Goal: Task Accomplishment & Management: Manage account settings

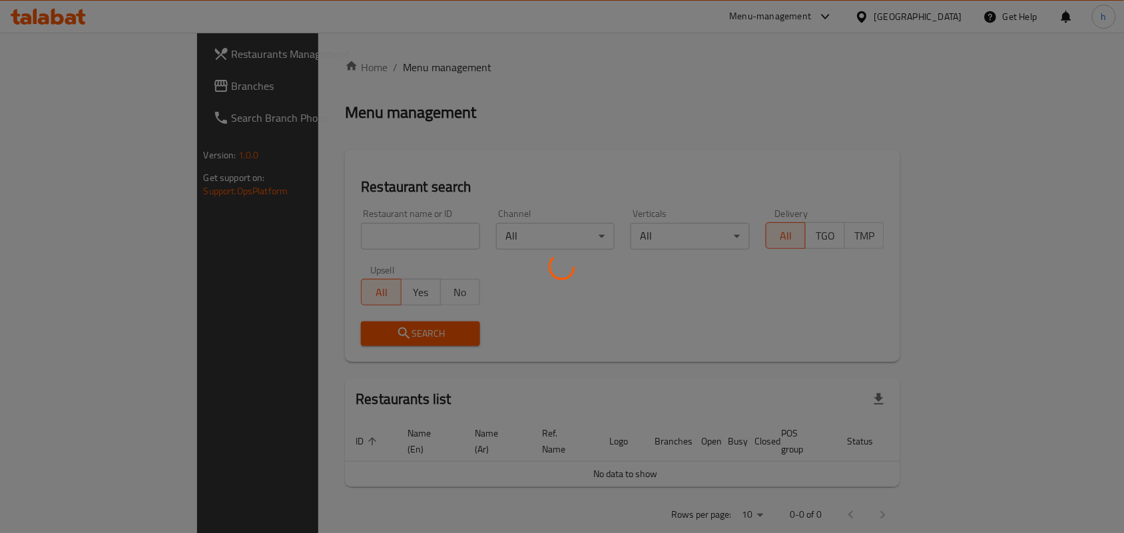
click at [453, 108] on div at bounding box center [562, 266] width 1124 height 533
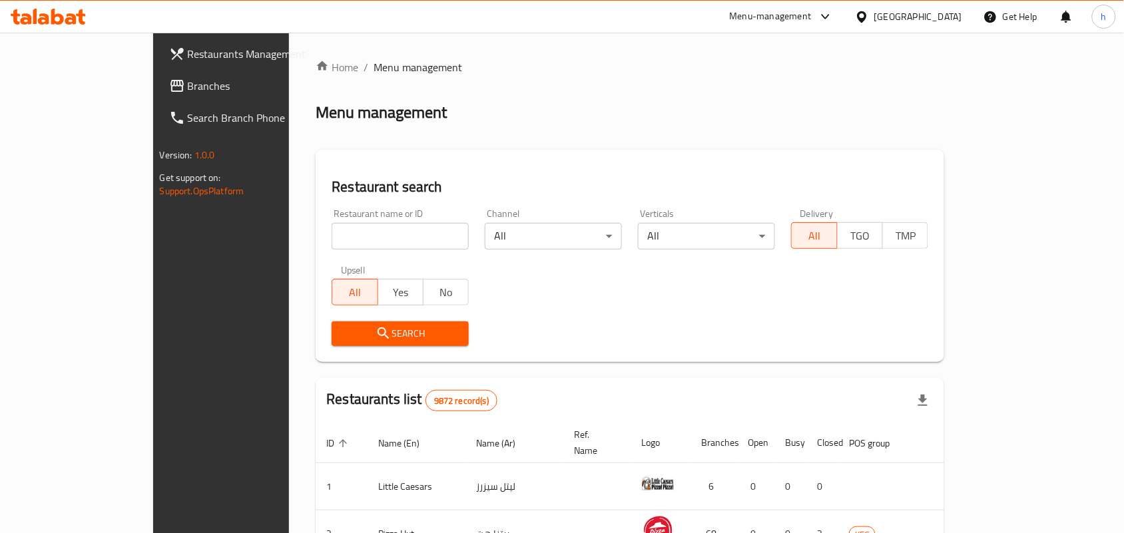
click at [952, 8] on div "[GEOGRAPHIC_DATA]" at bounding box center [908, 17] width 128 height 32
click at [874, 24] on div at bounding box center [864, 16] width 19 height 15
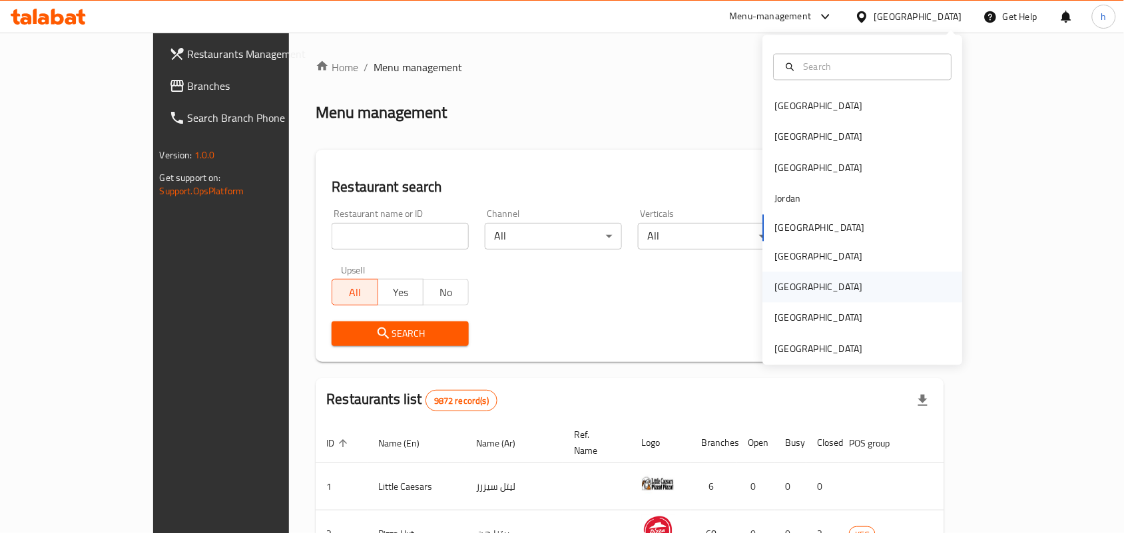
click at [776, 290] on div "[GEOGRAPHIC_DATA]" at bounding box center [819, 287] width 88 height 15
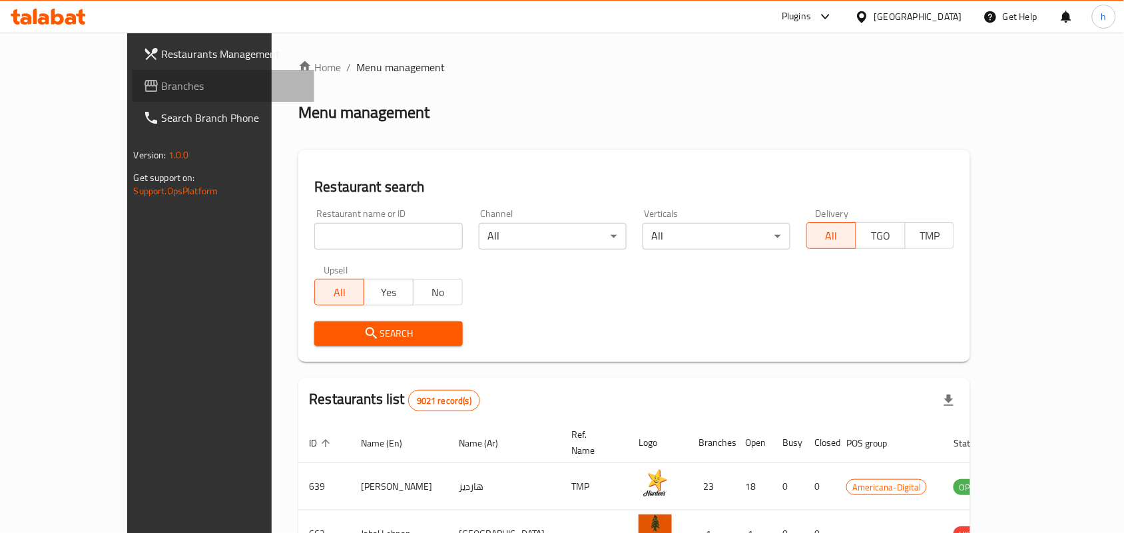
click at [162, 87] on span "Branches" at bounding box center [233, 86] width 142 height 16
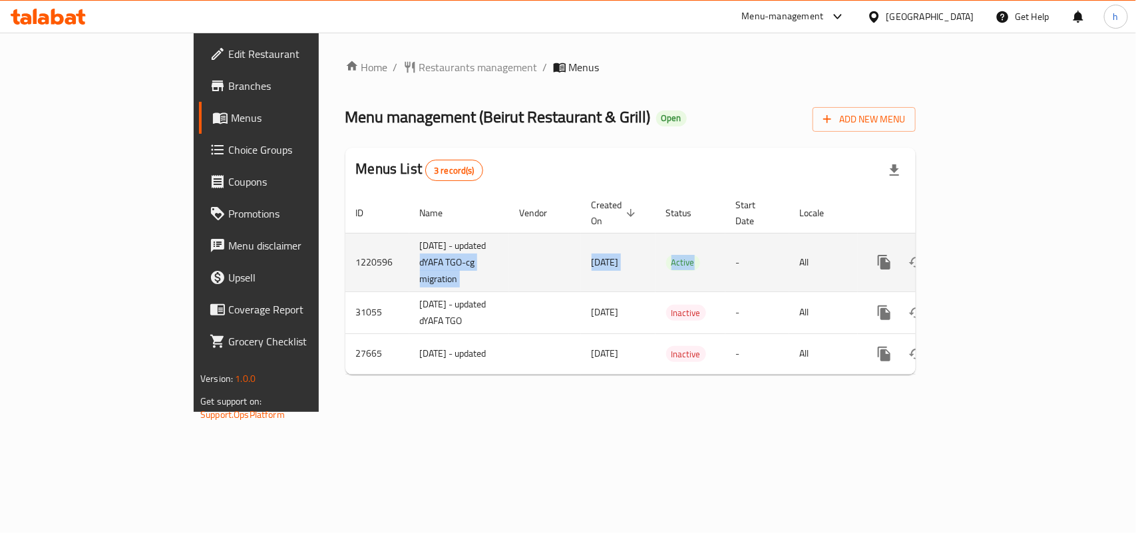
drag, startPoint x: 616, startPoint y: 262, endPoint x: 308, endPoint y: 242, distance: 308.9
click at [345, 242] on tr "1220596 01.01.2018 - updated dYAFA TGO-cg migration 26/01/2024 Active - All" at bounding box center [676, 262] width 662 height 59
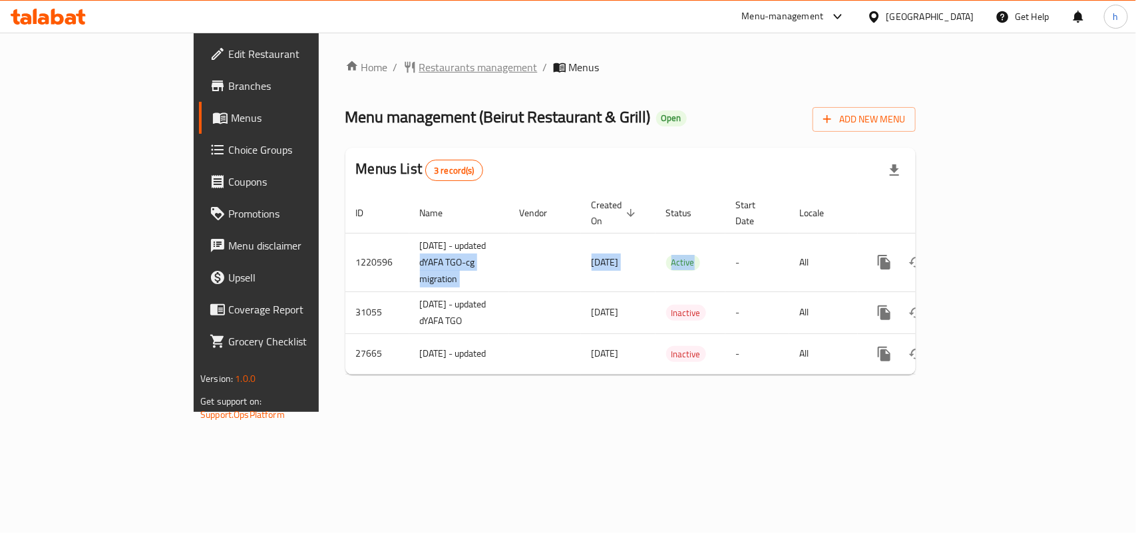
click at [419, 59] on span "Restaurants management" at bounding box center [478, 67] width 118 height 16
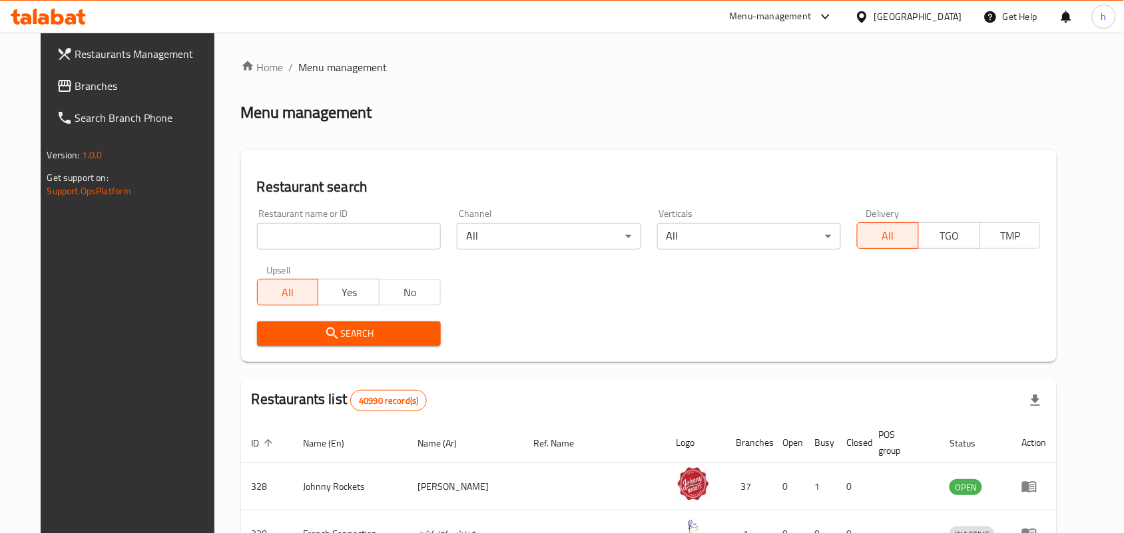
click at [408, 168] on div "Restaurant search Restaurant name or ID Restaurant name or ID Channel All ​ Ver…" at bounding box center [649, 256] width 816 height 212
click at [379, 242] on input "search" at bounding box center [349, 236] width 184 height 27
paste input "14455"
type input "14455"
click at [337, 345] on button "Search" at bounding box center [349, 334] width 184 height 25
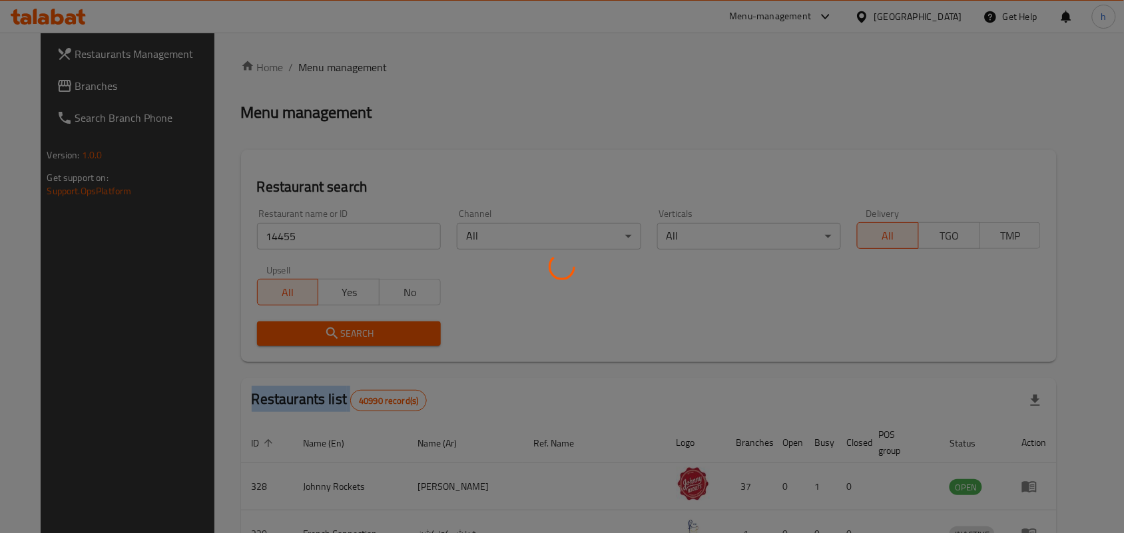
click at [337, 345] on div at bounding box center [562, 266] width 1124 height 533
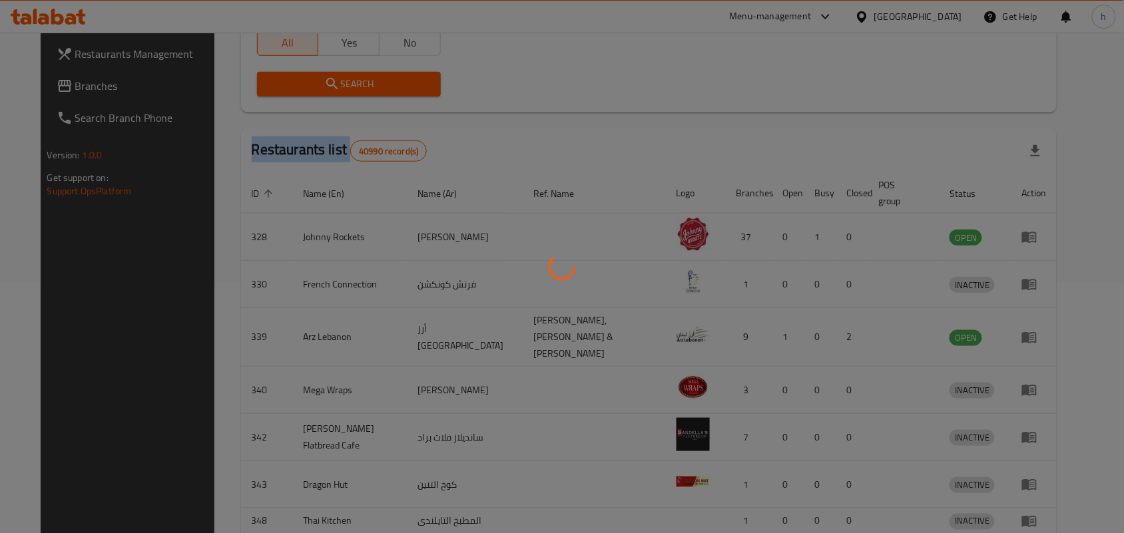
scroll to position [35, 0]
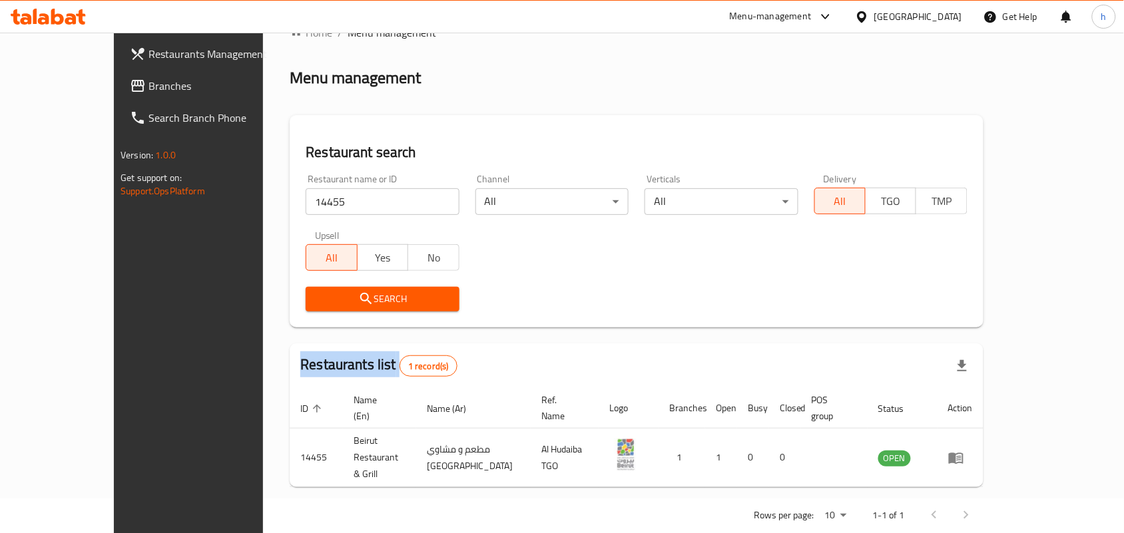
click at [148, 91] on span "Branches" at bounding box center [219, 86] width 142 height 16
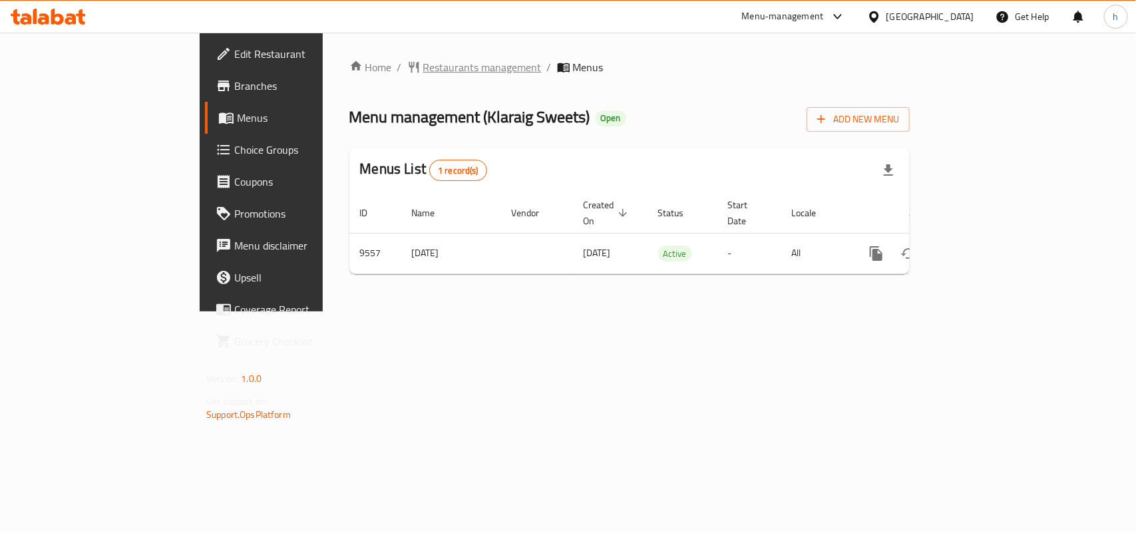
click at [423, 67] on span "Restaurants management" at bounding box center [482, 67] width 118 height 16
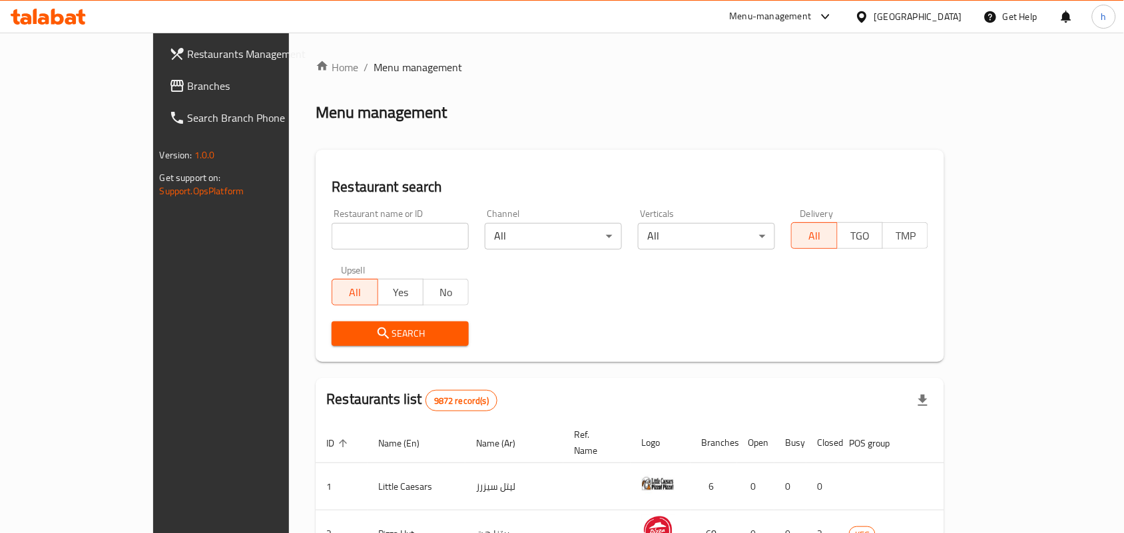
click at [332, 225] on input "search" at bounding box center [400, 236] width 137 height 27
paste input "5784"
type input "5784"
click at [342, 330] on span "Search" at bounding box center [400, 334] width 116 height 17
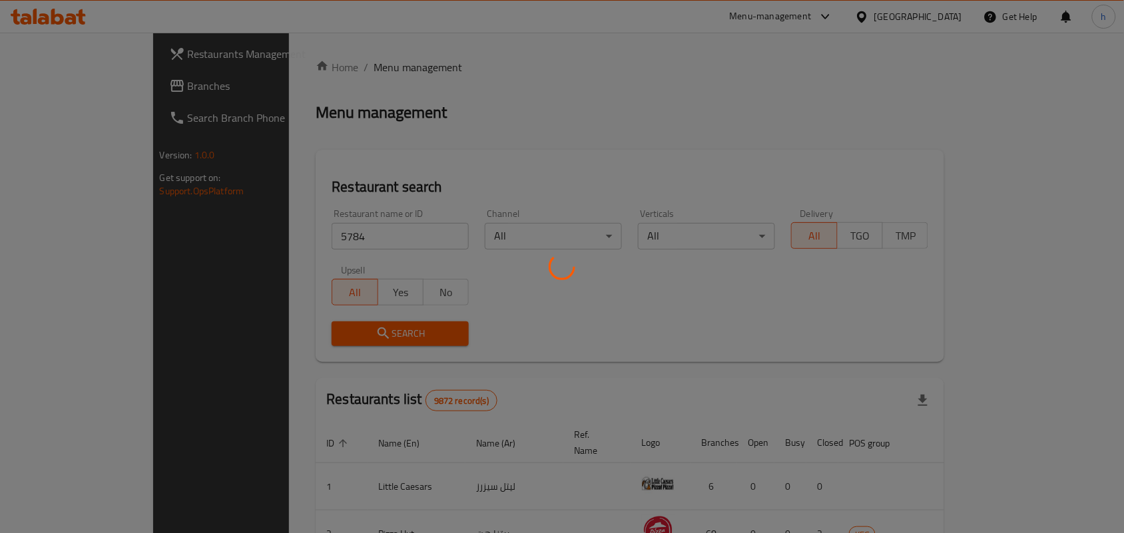
click at [554, 113] on div at bounding box center [562, 266] width 1124 height 533
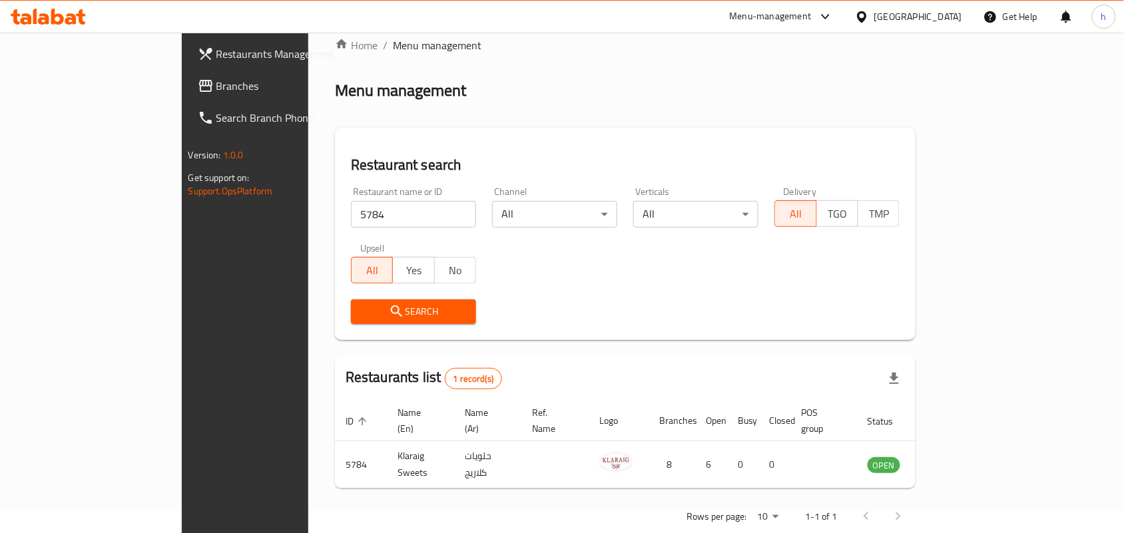
scroll to position [35, 0]
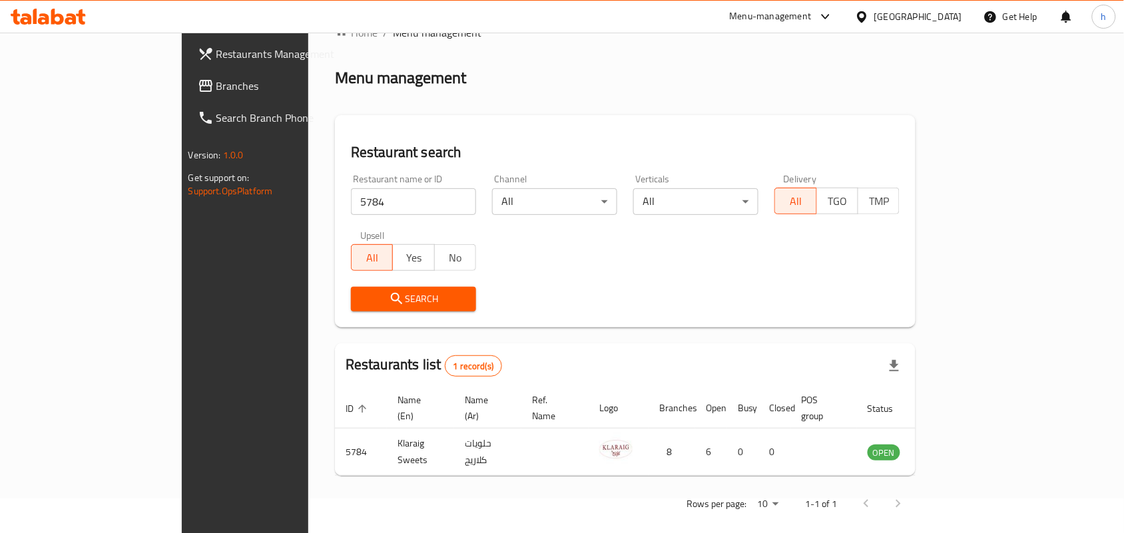
click at [939, 17] on div "[GEOGRAPHIC_DATA]" at bounding box center [918, 16] width 88 height 15
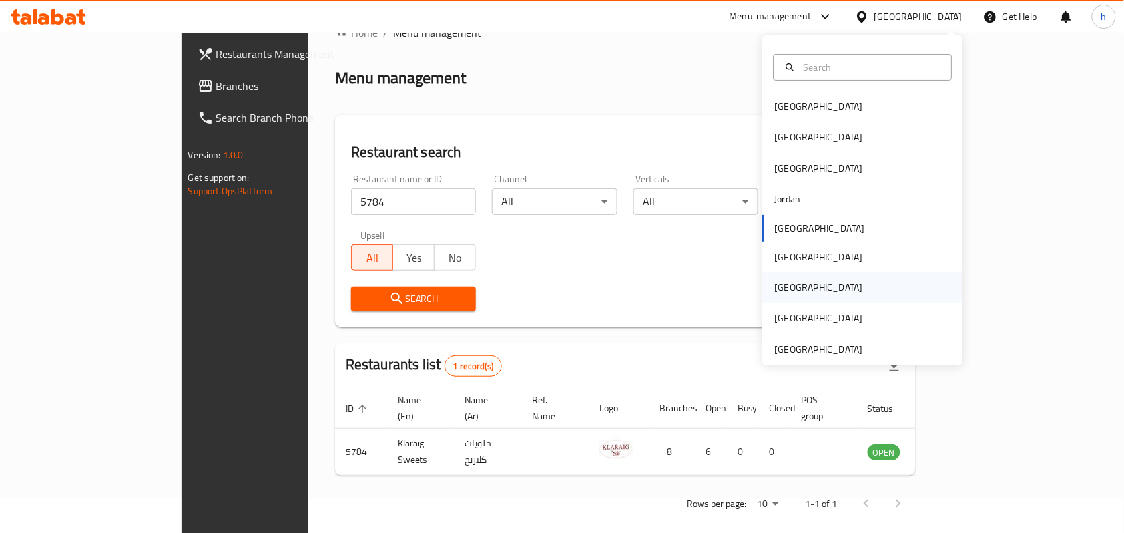
click at [803, 280] on div "[GEOGRAPHIC_DATA]" at bounding box center [863, 287] width 200 height 31
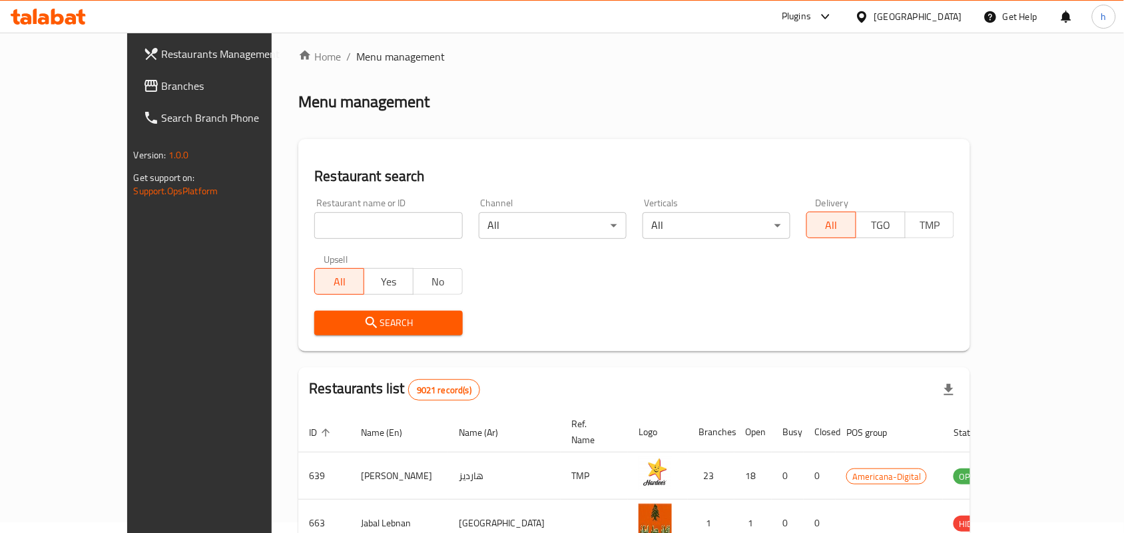
scroll to position [35, 0]
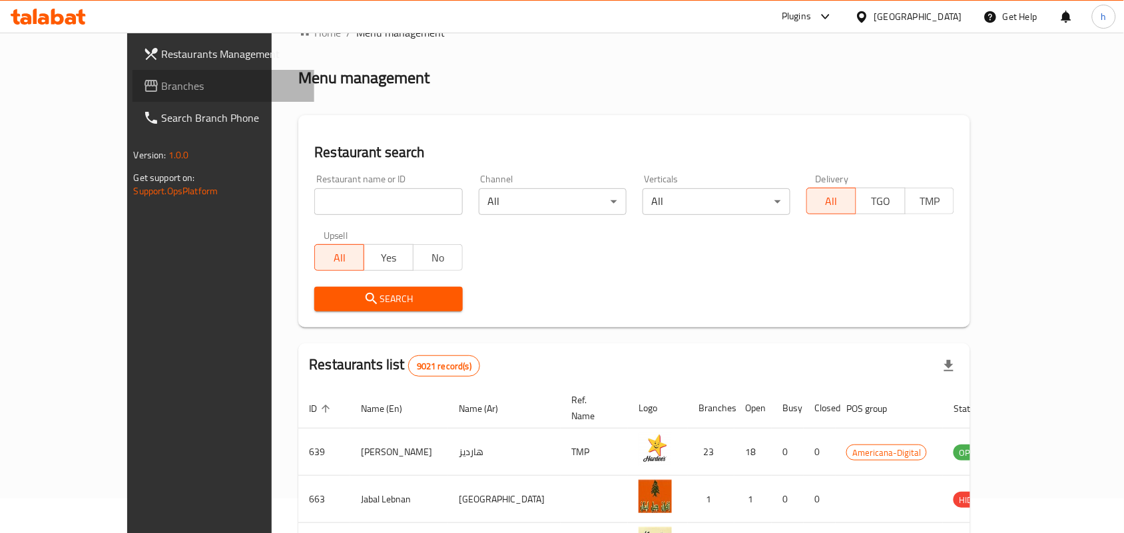
click at [162, 87] on span "Branches" at bounding box center [233, 86] width 142 height 16
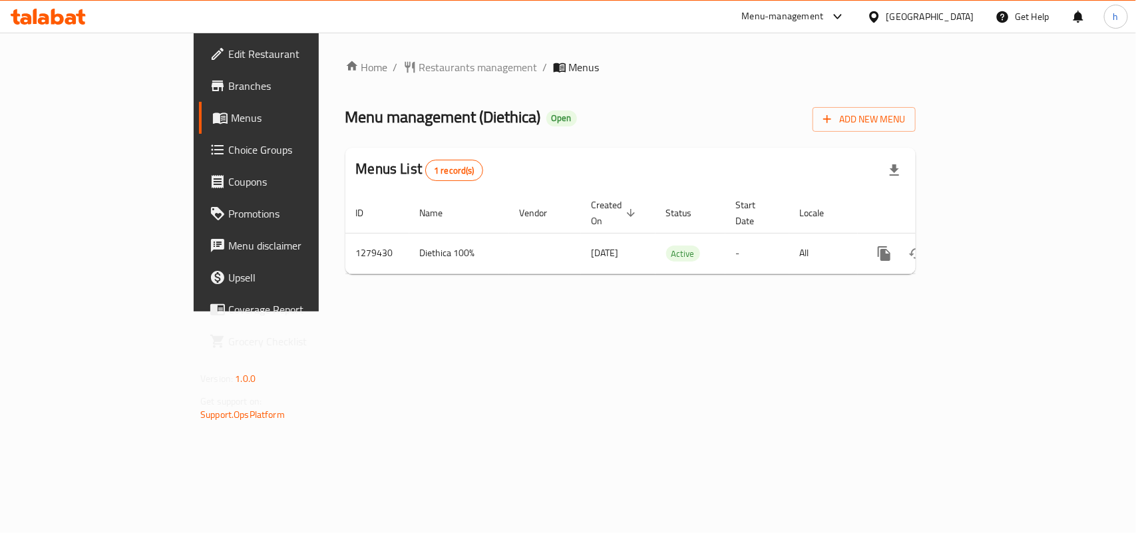
click at [345, 63] on div "Home / Restaurants management / Menus Menu management ( Diethica ) Open Add New…" at bounding box center [630, 172] width 571 height 226
click at [419, 63] on span "Restaurants management" at bounding box center [478, 67] width 118 height 16
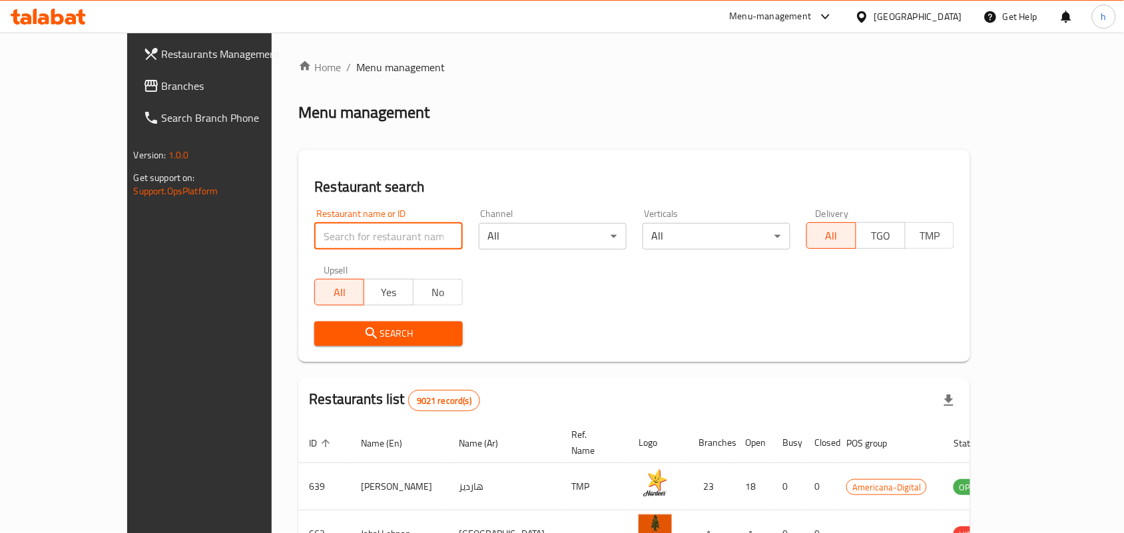
click at [334, 244] on input "search" at bounding box center [388, 236] width 148 height 27
paste input "693297"
type input "693297"
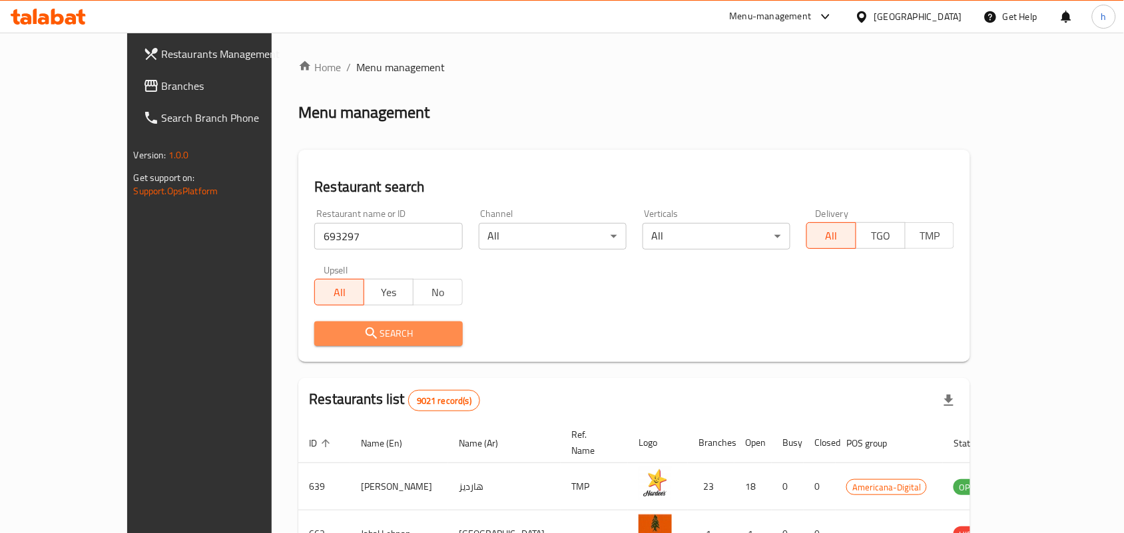
click at [325, 334] on span "Search" at bounding box center [388, 334] width 126 height 17
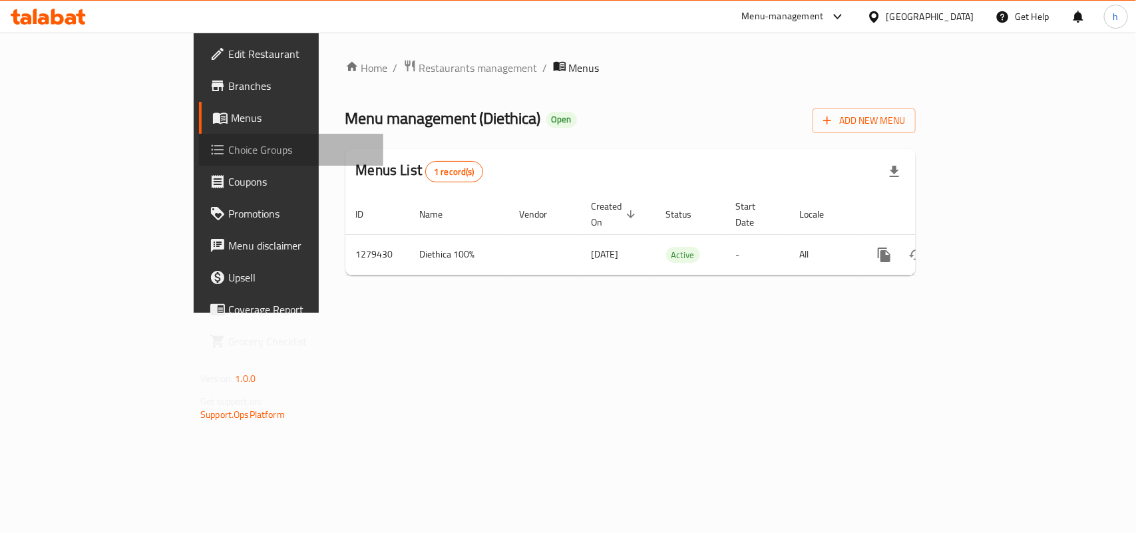
click at [228, 154] on span "Choice Groups" at bounding box center [300, 150] width 144 height 16
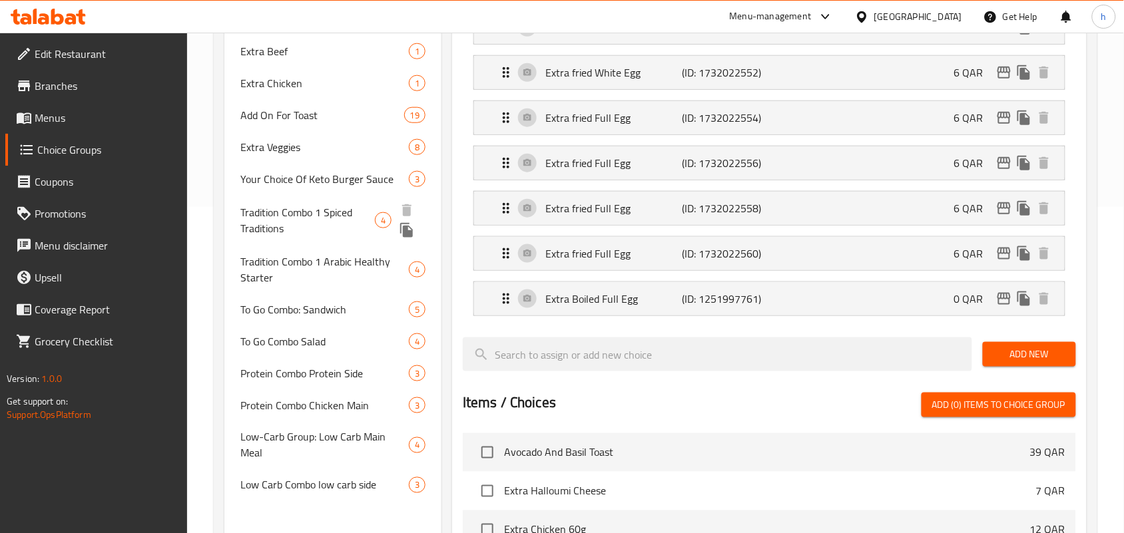
scroll to position [333, 0]
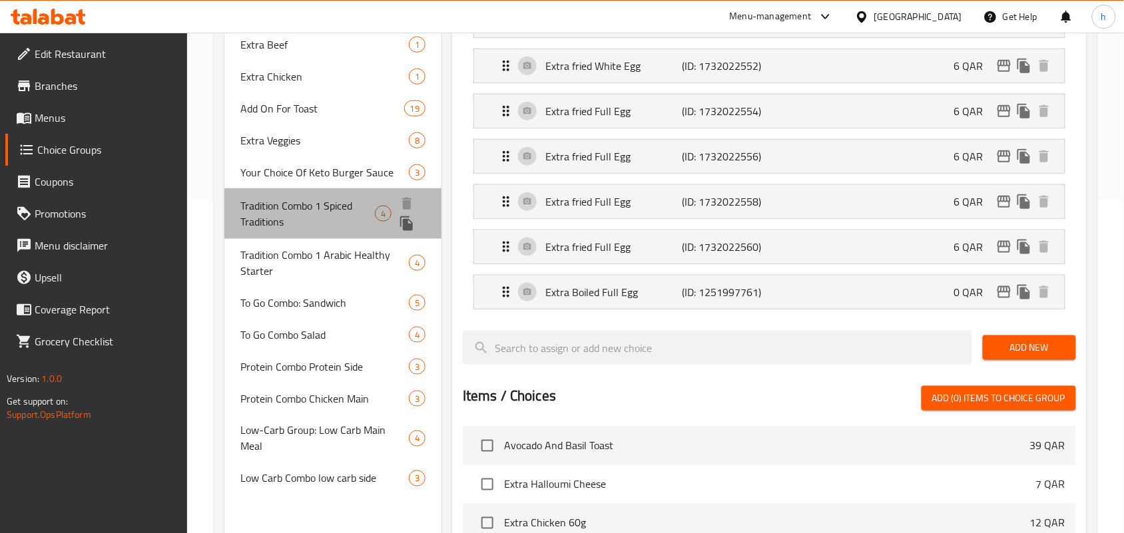
click at [268, 214] on span "Tradition Combo 1 Spiced Traditions" at bounding box center [307, 214] width 134 height 32
type input "Tradition Combo 1 Spiced Traditions"
type input "كومبو تقاليد 1 تقاليد توابل"
type input "1"
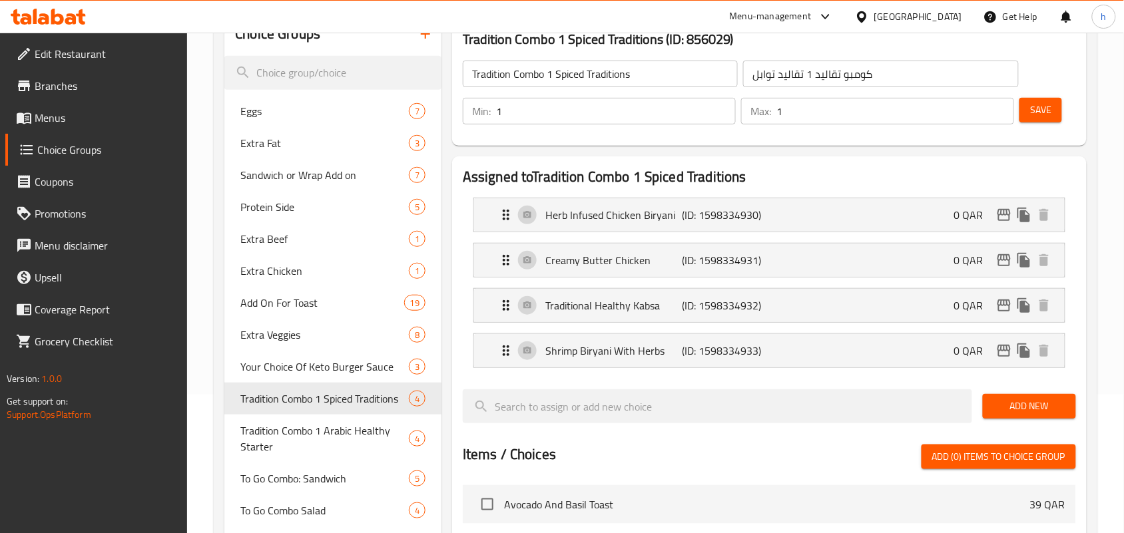
scroll to position [166, 0]
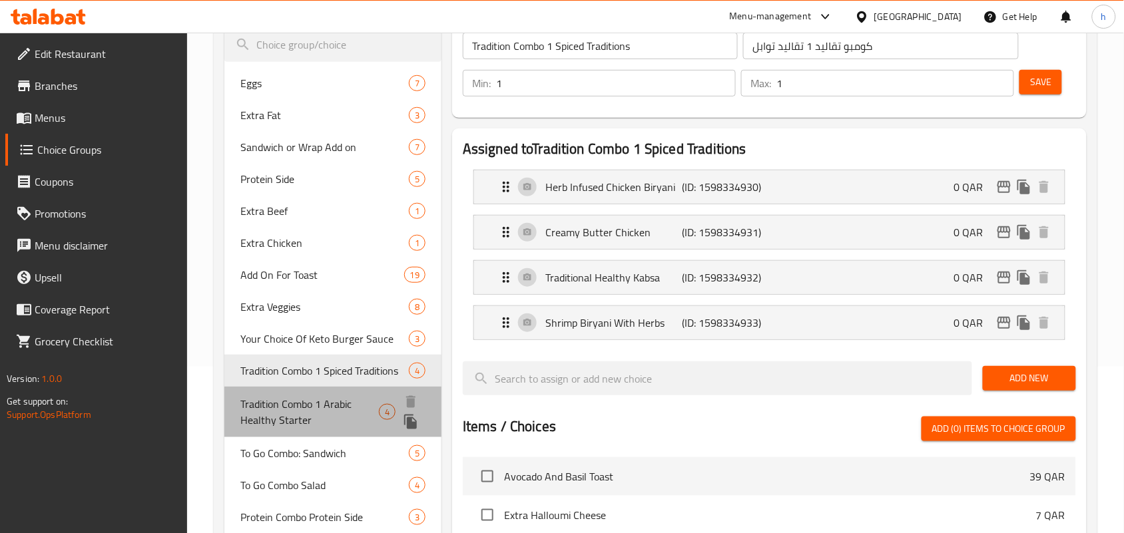
drag, startPoint x: 248, startPoint y: 418, endPoint x: 234, endPoint y: 389, distance: 31.9
click at [248, 418] on span "Tradition Combo 1 Arabic Healthy Starter" at bounding box center [309, 412] width 138 height 32
type input "Tradition Combo 1 Arabic Healthy Starter"
type input "وجبة تقليدية: مقبلات صحية عربية واحدة"
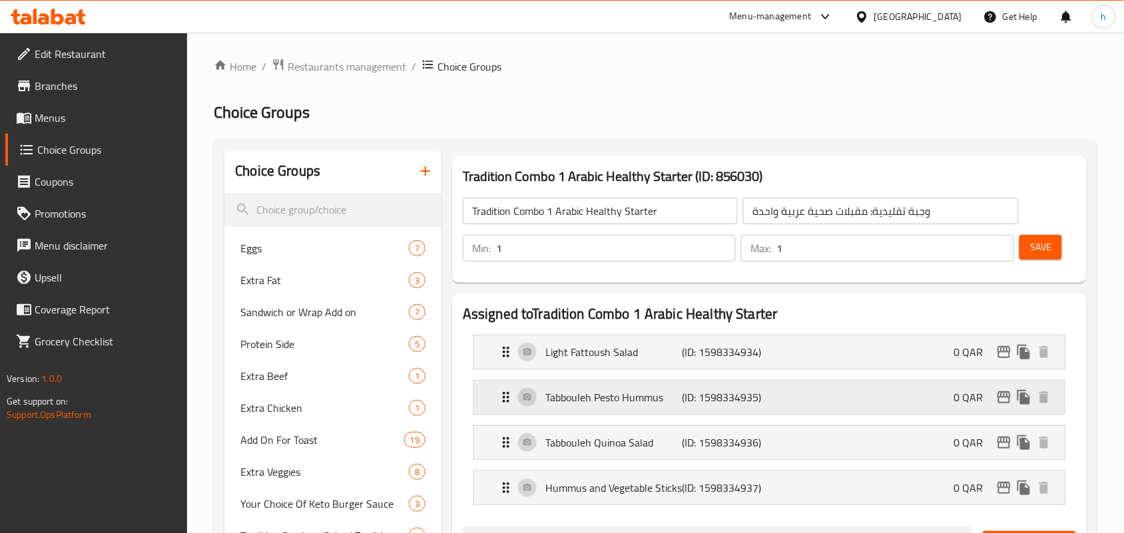
scroll to position [0, 0]
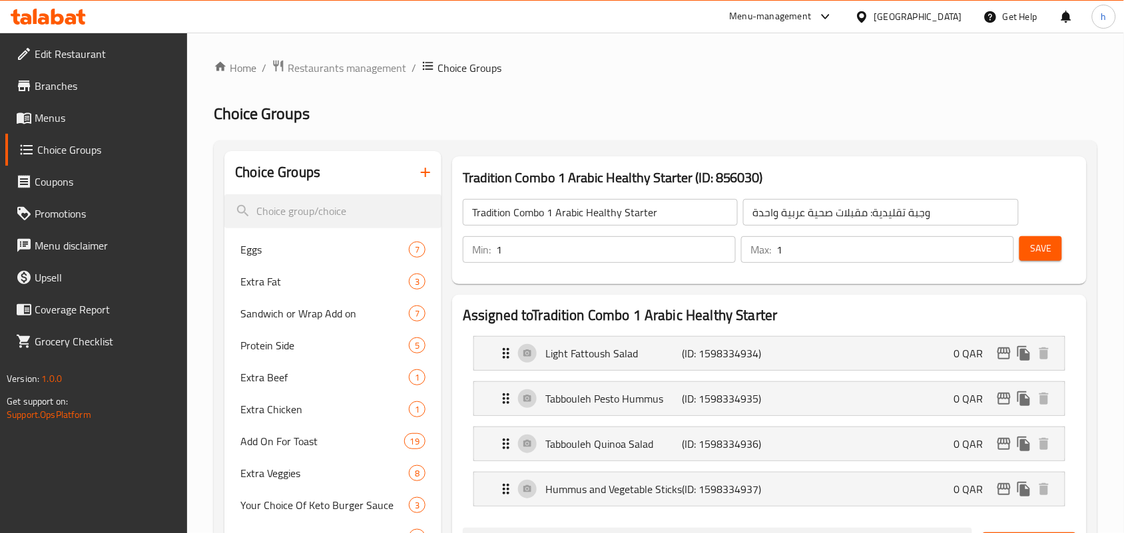
click at [760, 71] on ol "Home / Restaurants management / Choice Groups" at bounding box center [655, 67] width 883 height 17
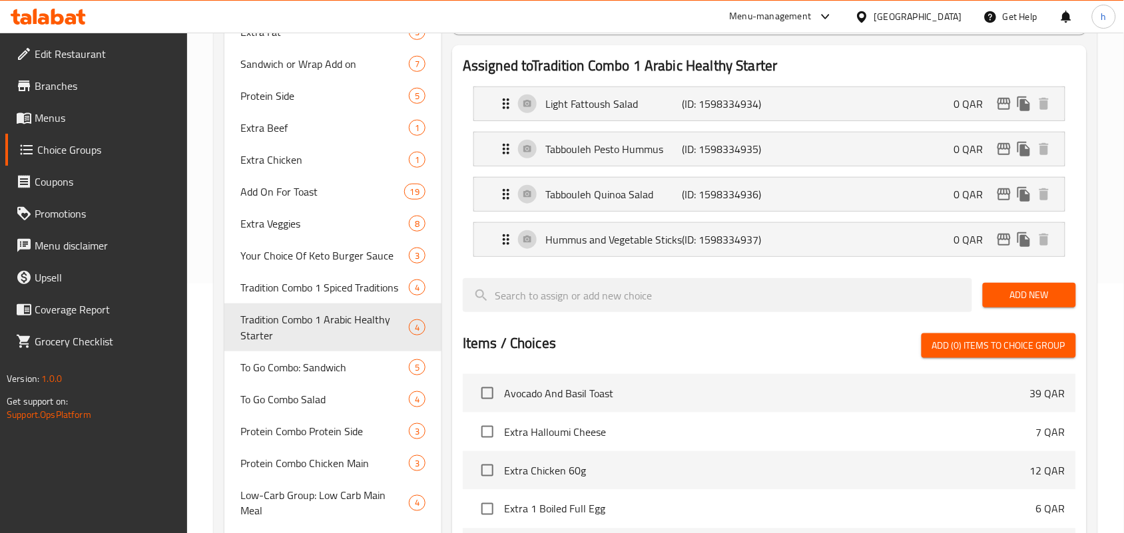
scroll to position [553, 0]
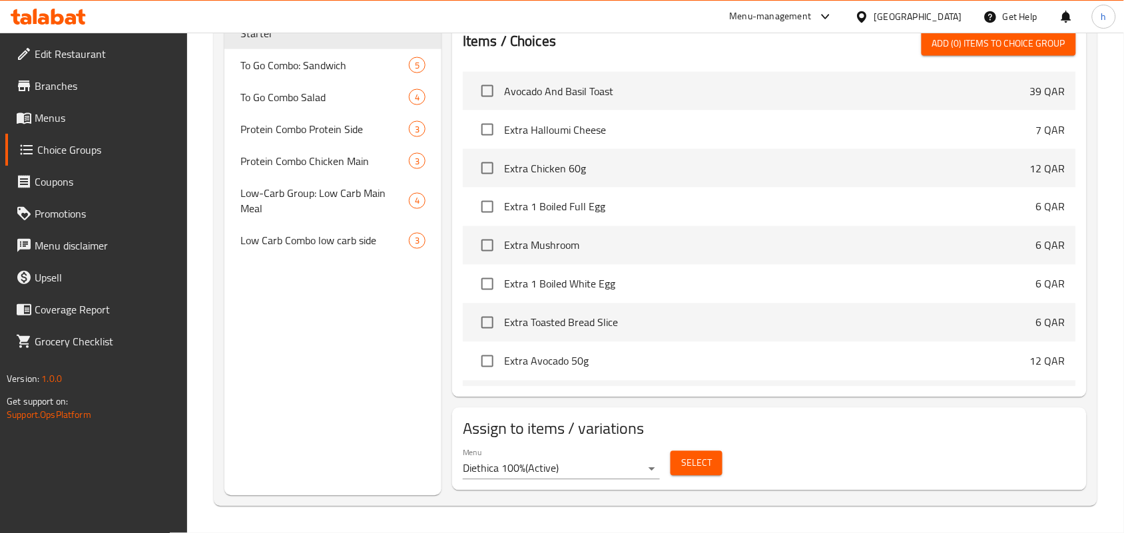
click at [811, 17] on div "Menu-management" at bounding box center [771, 17] width 82 height 16
click at [869, 15] on icon at bounding box center [862, 17] width 14 height 14
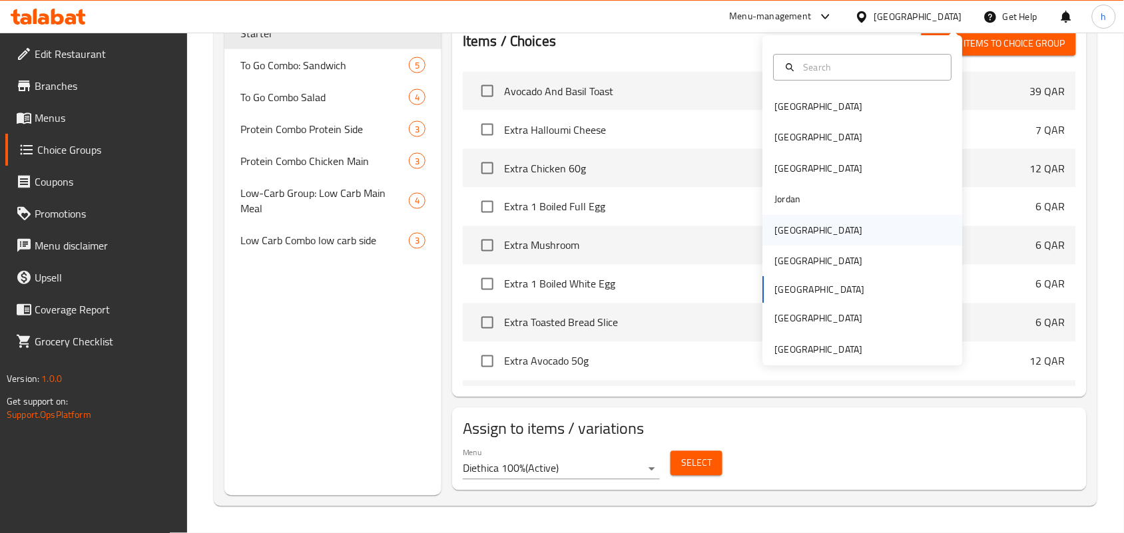
click at [784, 223] on div "Kuwait" at bounding box center [819, 230] width 88 height 15
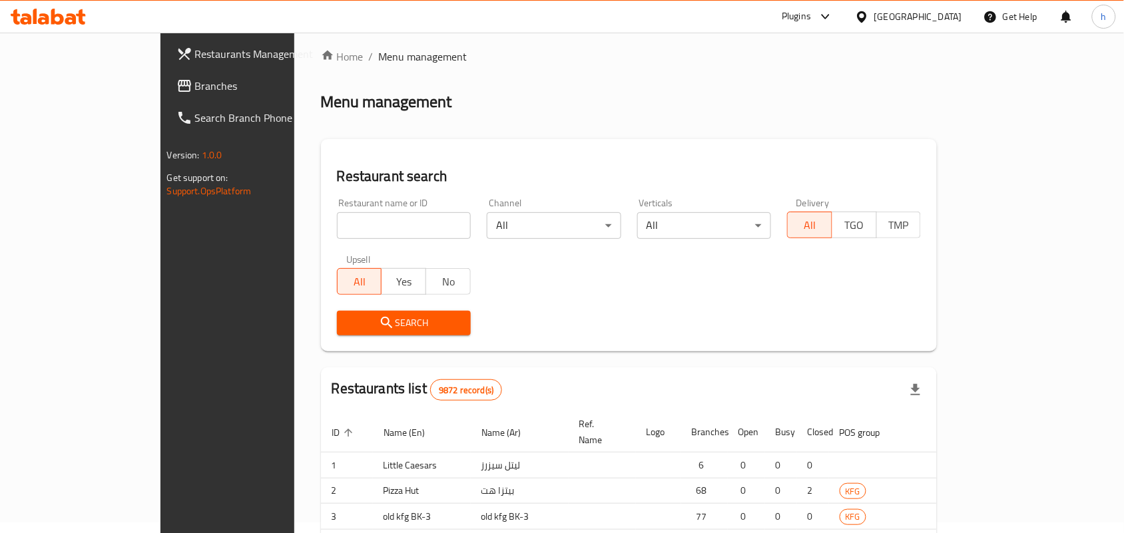
scroll to position [458, 0]
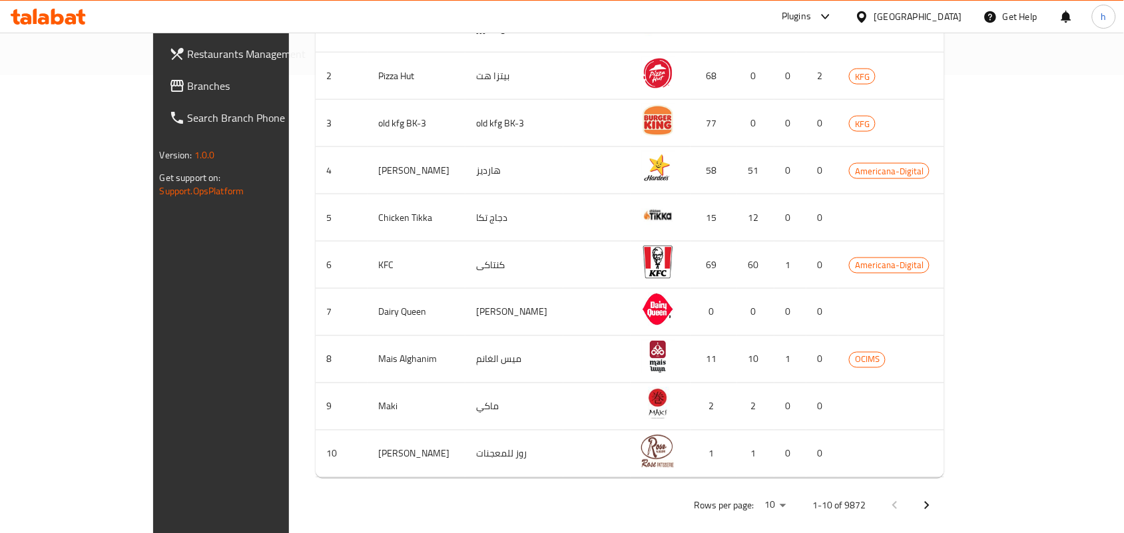
click at [188, 84] on span "Branches" at bounding box center [259, 86] width 142 height 16
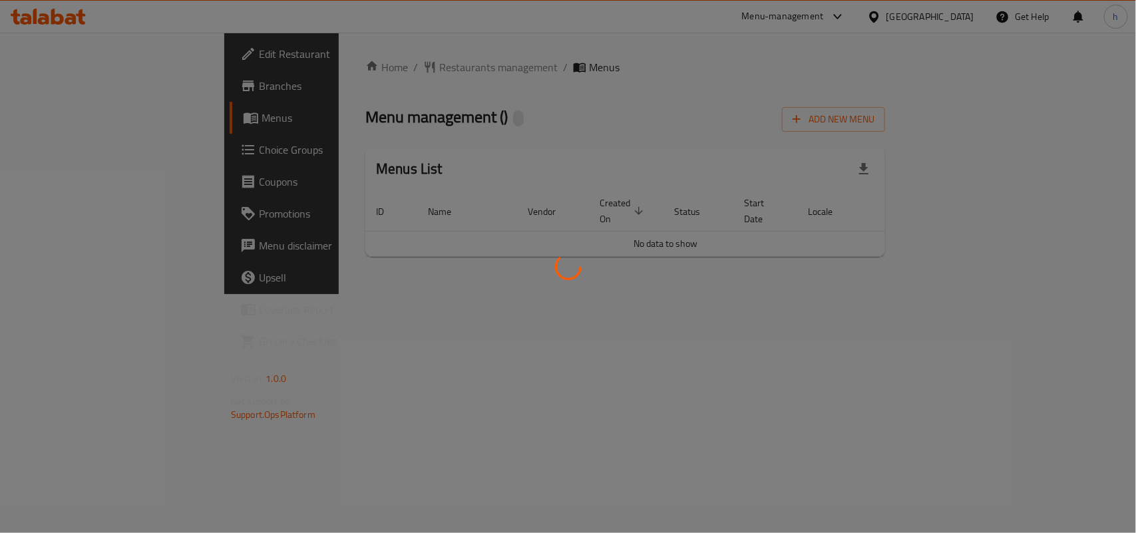
click at [503, 67] on div at bounding box center [568, 266] width 1136 height 533
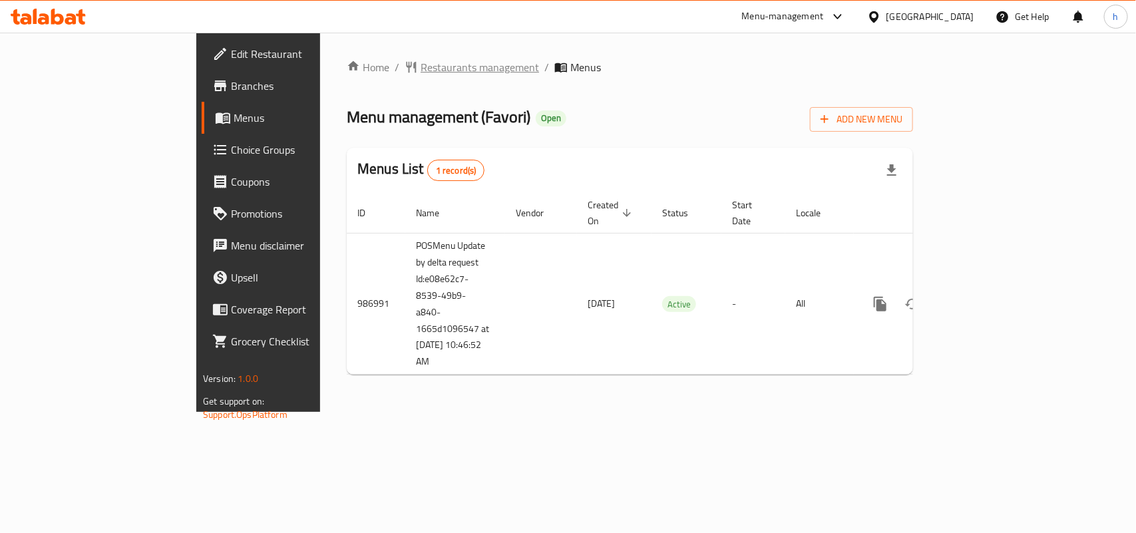
click at [421, 70] on span "Restaurants management" at bounding box center [480, 67] width 118 height 16
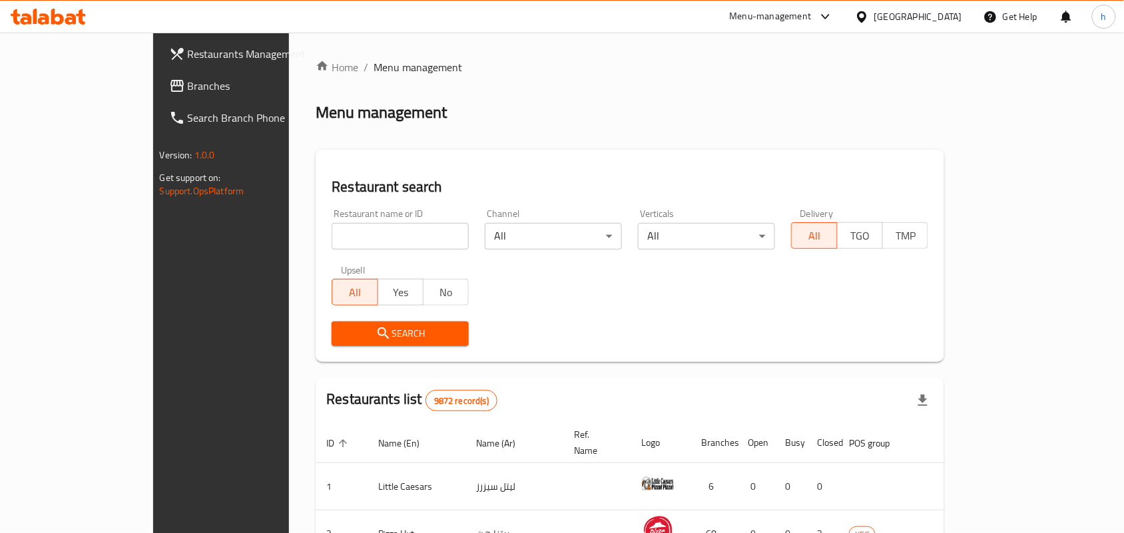
click at [332, 228] on input "search" at bounding box center [400, 236] width 137 height 27
paste input "660227"
type input "660227"
click at [342, 334] on span "Search" at bounding box center [400, 334] width 116 height 17
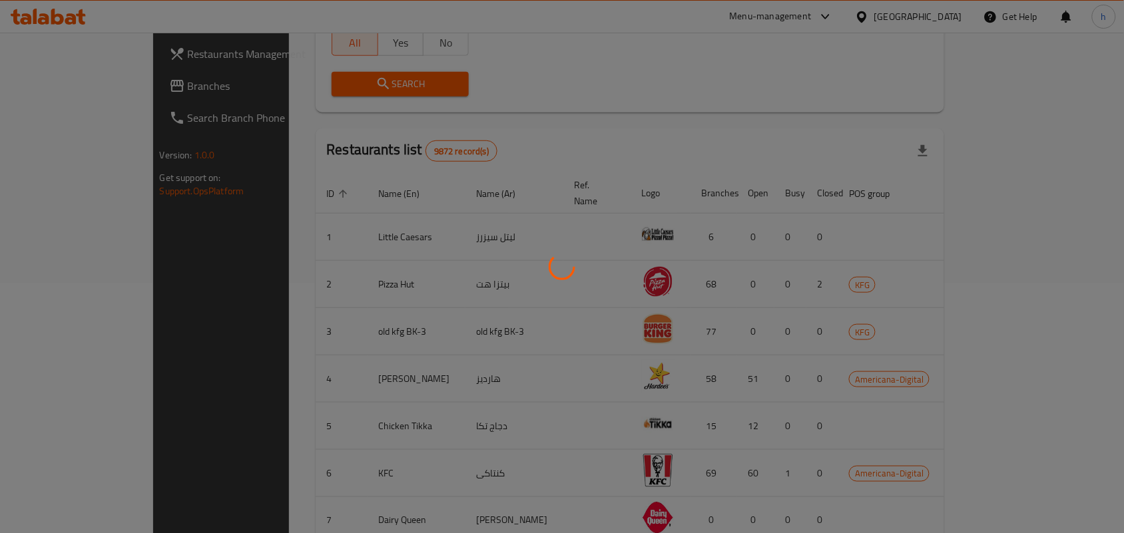
scroll to position [35, 0]
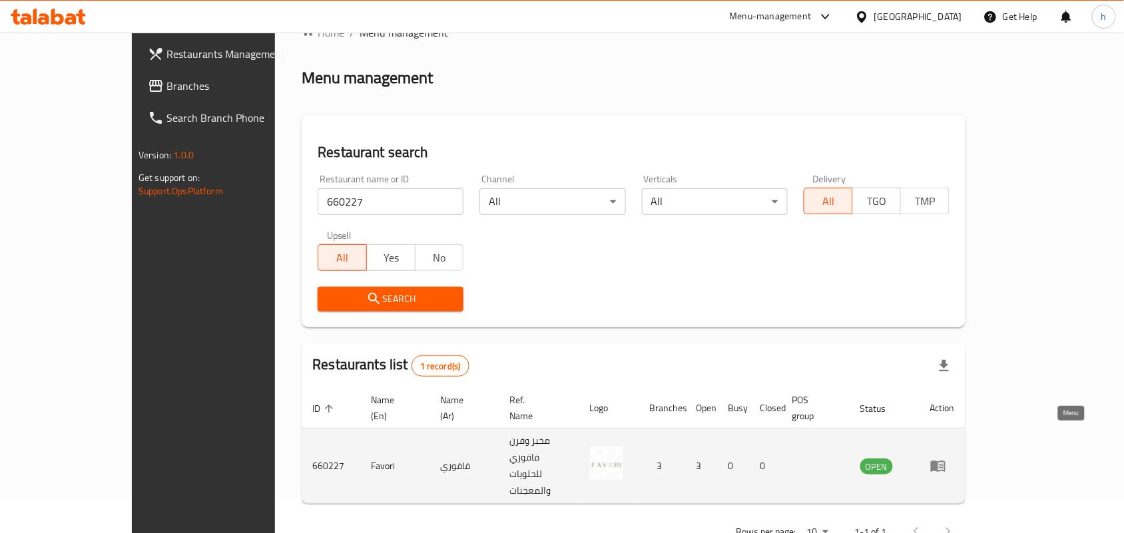
click at [946, 458] on icon "enhanced table" at bounding box center [938, 466] width 16 height 16
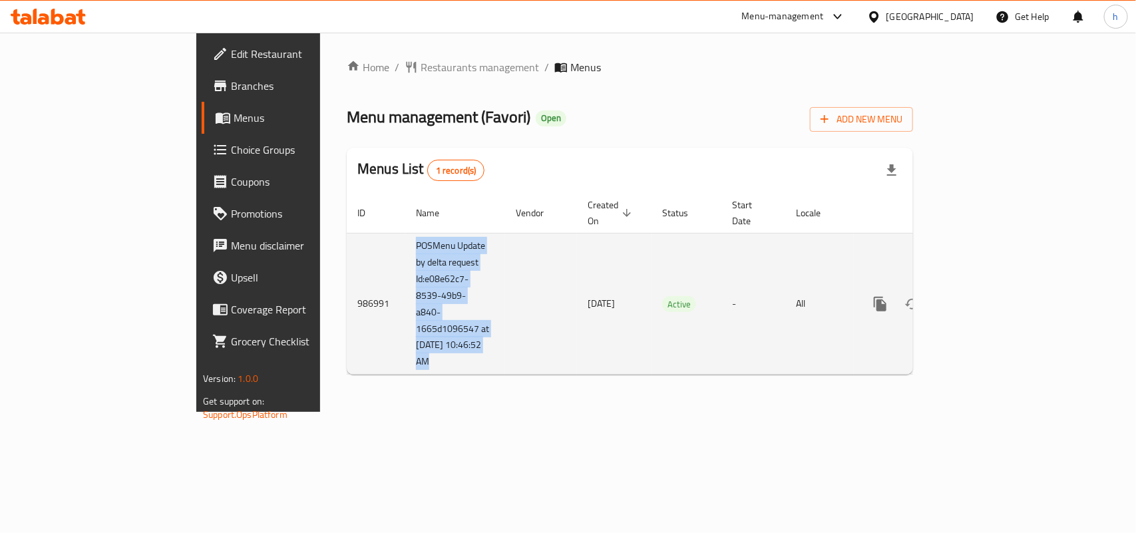
drag, startPoint x: 275, startPoint y: 232, endPoint x: 397, endPoint y: 347, distance: 168.1
click at [397, 347] on tr "986991 POSMenu Update by delta request Id:e08e62c7-8539-49b9-a840-1665d1096547 …" at bounding box center [675, 304] width 656 height 142
click at [505, 320] on td "enhanced table" at bounding box center [541, 304] width 72 height 142
drag, startPoint x: 359, startPoint y: 351, endPoint x: 262, endPoint y: 227, distance: 157.8
click at [347, 233] on tr "986991 POSMenu Update by delta request Id:e08e62c7-8539-49b9-a840-1665d1096547 …" at bounding box center [675, 304] width 656 height 142
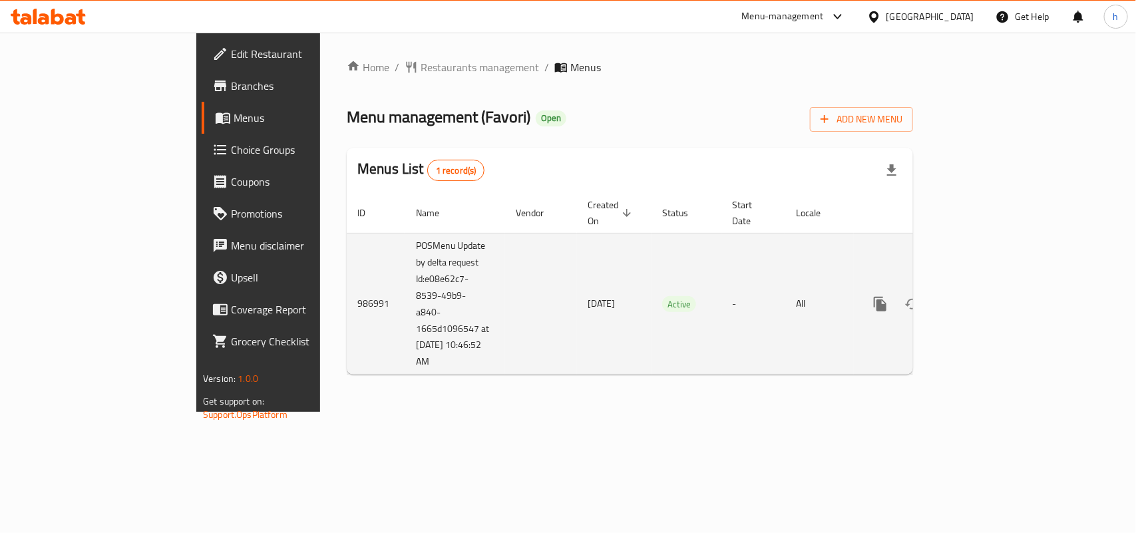
click at [405, 241] on td "POSMenu Update by delta request Id:e08e62c7-8539-49b9-a840-1665d1096547 at 4/15…" at bounding box center [455, 304] width 100 height 142
drag, startPoint x: 278, startPoint y: 236, endPoint x: 376, endPoint y: 350, distance: 150.5
click at [376, 350] on tr "986991 POSMenu Update by delta request Id:e08e62c7-8539-49b9-a840-1665d1096547 …" at bounding box center [675, 304] width 656 height 142
click at [505, 334] on td "enhanced table" at bounding box center [541, 304] width 72 height 142
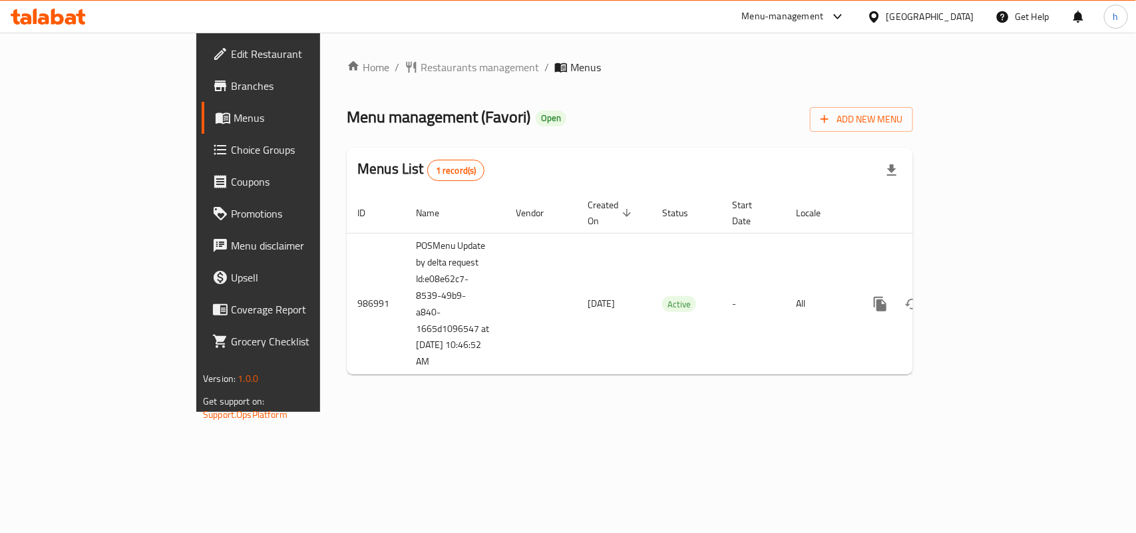
click at [956, 21] on div "[GEOGRAPHIC_DATA]" at bounding box center [931, 16] width 88 height 15
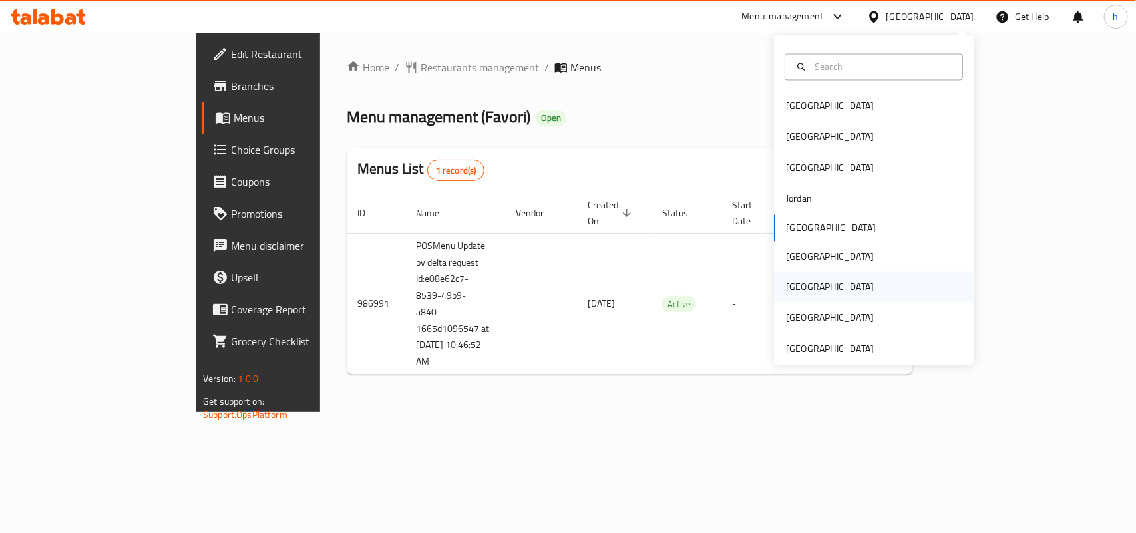
click at [782, 297] on div "Qatar" at bounding box center [830, 287] width 109 height 31
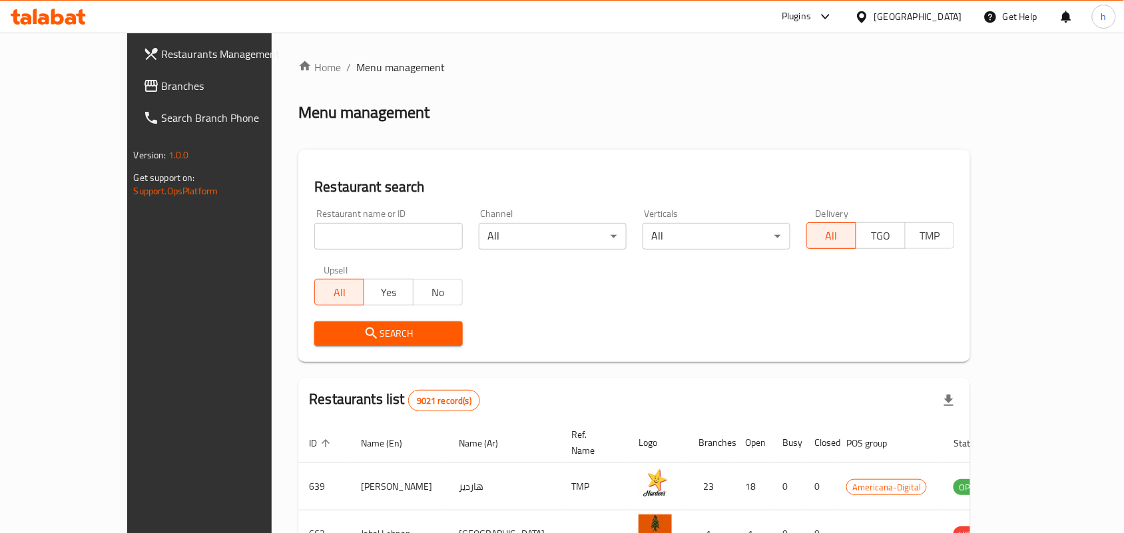
click at [162, 87] on span "Branches" at bounding box center [233, 86] width 142 height 16
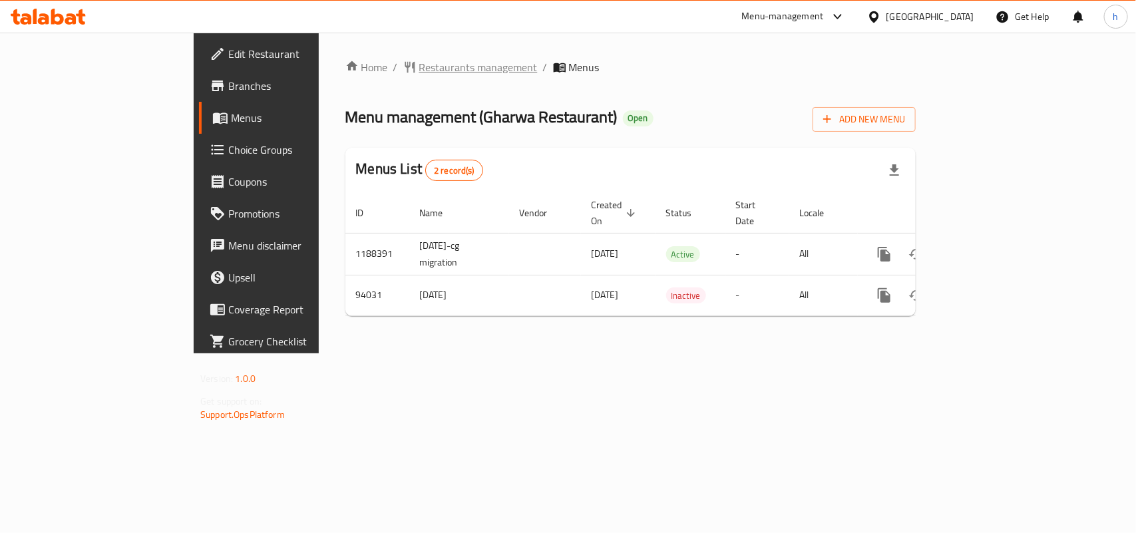
click at [419, 64] on span "Restaurants management" at bounding box center [478, 67] width 118 height 16
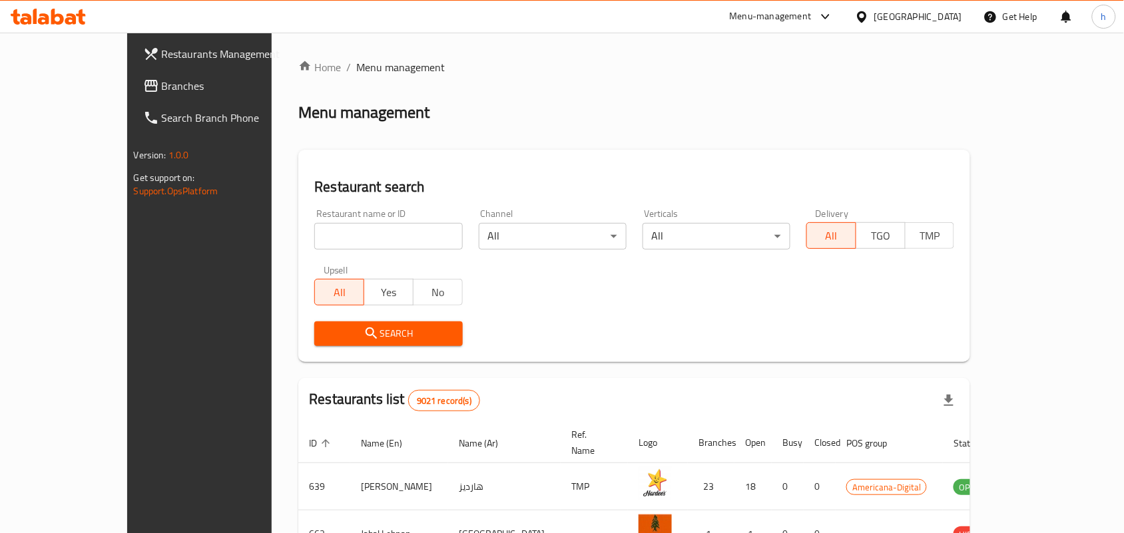
drag, startPoint x: 323, startPoint y: 227, endPoint x: 318, endPoint y: 242, distance: 15.6
click at [323, 227] on input "search" at bounding box center [388, 236] width 148 height 27
paste input "601885"
type input "601885"
click at [325, 338] on span "Search" at bounding box center [388, 334] width 126 height 17
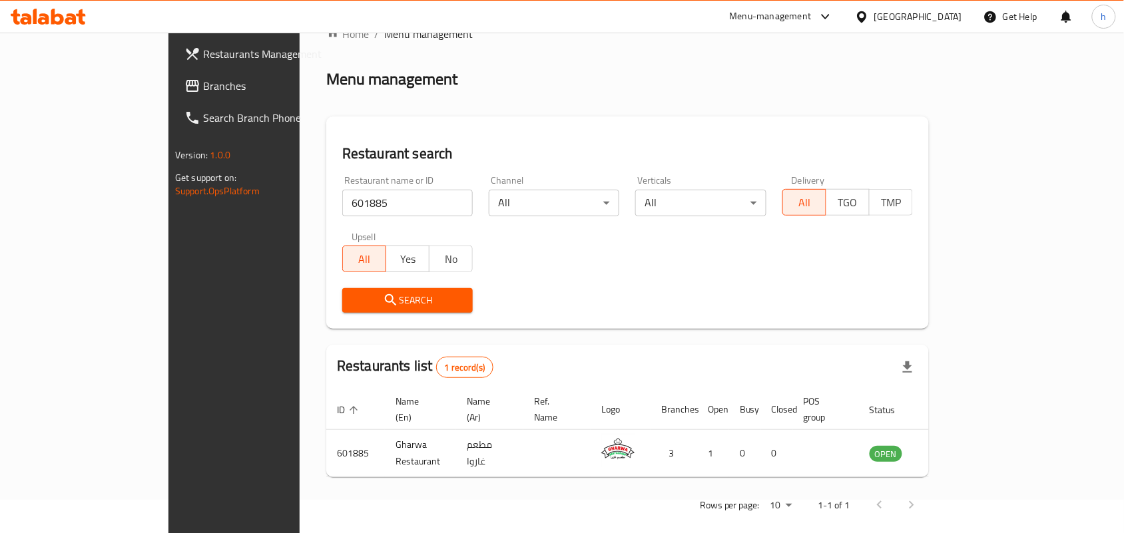
scroll to position [35, 0]
click at [949, 11] on div "[GEOGRAPHIC_DATA]" at bounding box center [918, 16] width 88 height 15
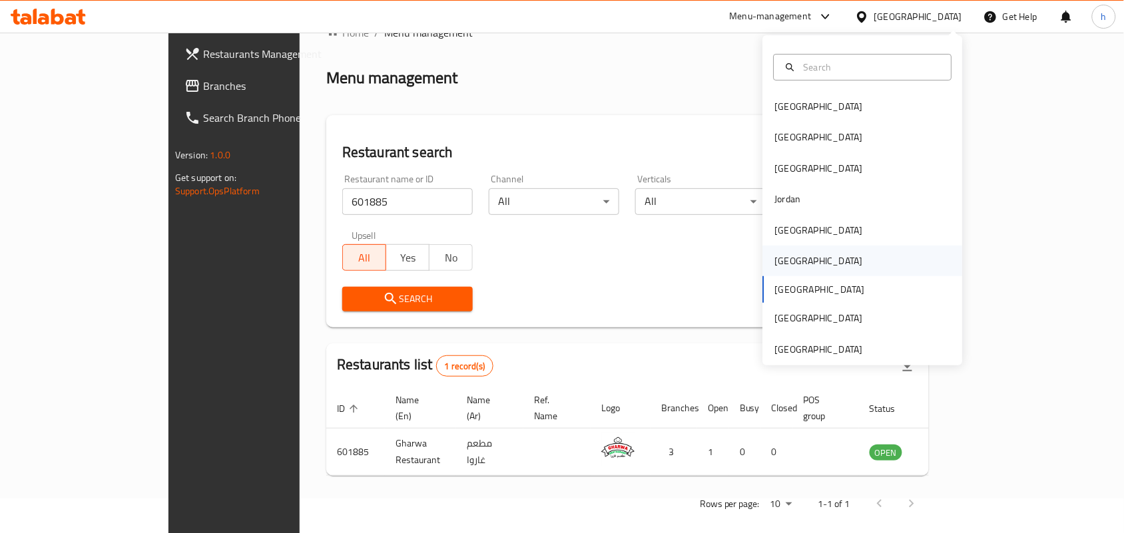
click at [792, 253] on div "[GEOGRAPHIC_DATA]" at bounding box center [818, 261] width 109 height 31
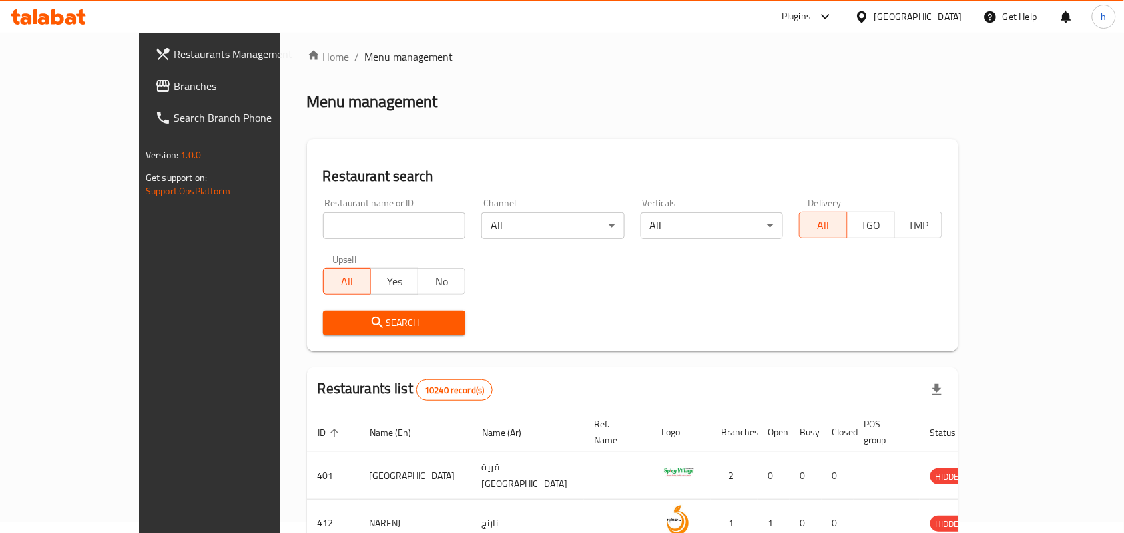
scroll to position [35, 0]
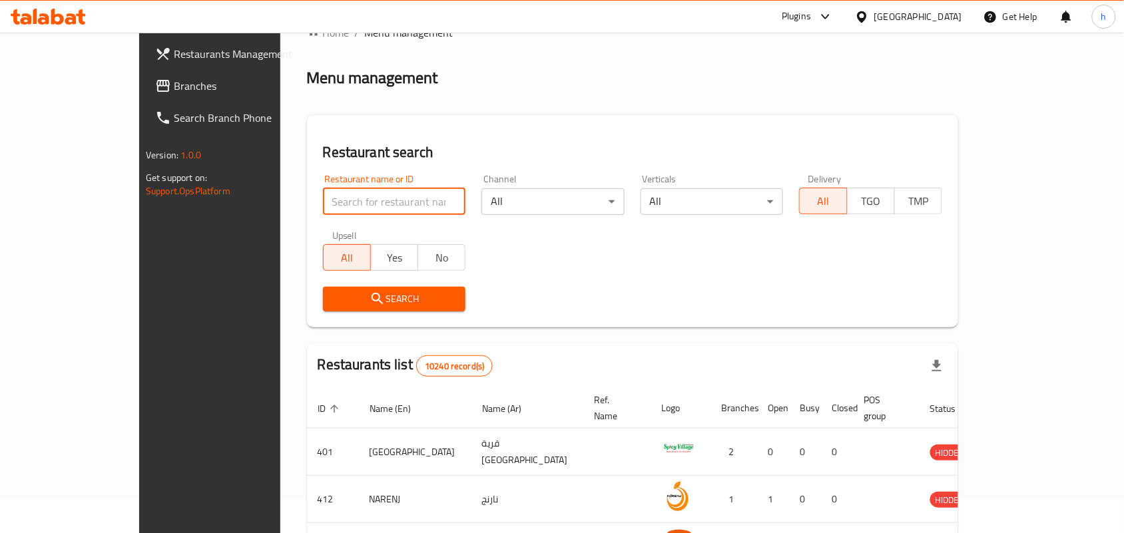
click at [363, 194] on input "search" at bounding box center [394, 201] width 143 height 27
paste input "716977"
type input "716977"
click at [174, 85] on span "Branches" at bounding box center [245, 86] width 142 height 16
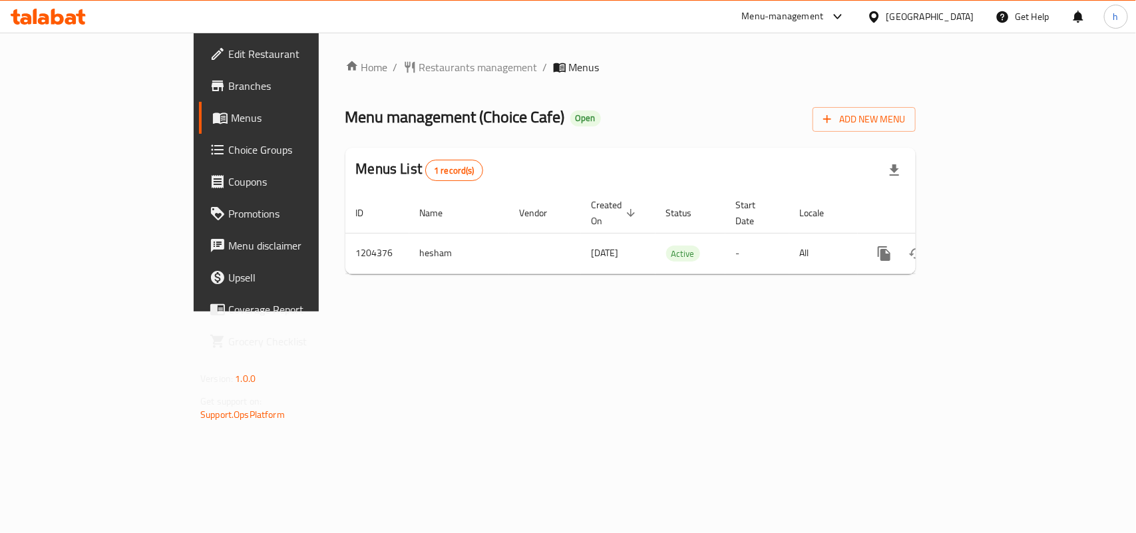
click at [345, 70] on div "Home / Restaurants management / Menus Menu management ( Choice Cafe ) Open Add …" at bounding box center [630, 172] width 571 height 226
click at [419, 70] on span "Restaurants management" at bounding box center [478, 67] width 118 height 16
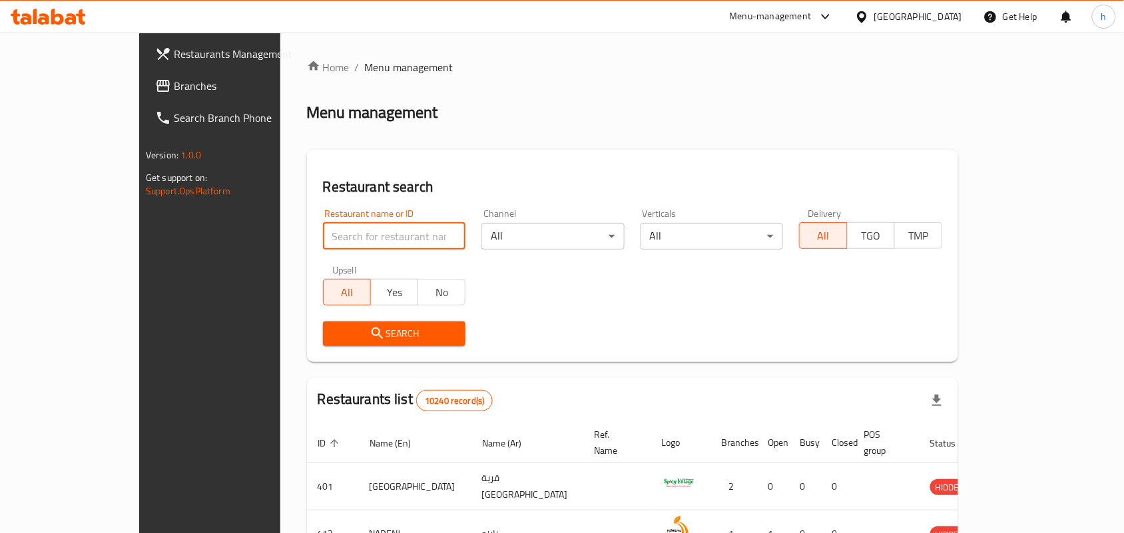
click at [328, 240] on input "search" at bounding box center [394, 236] width 143 height 27
paste input "669812"
type input "669812"
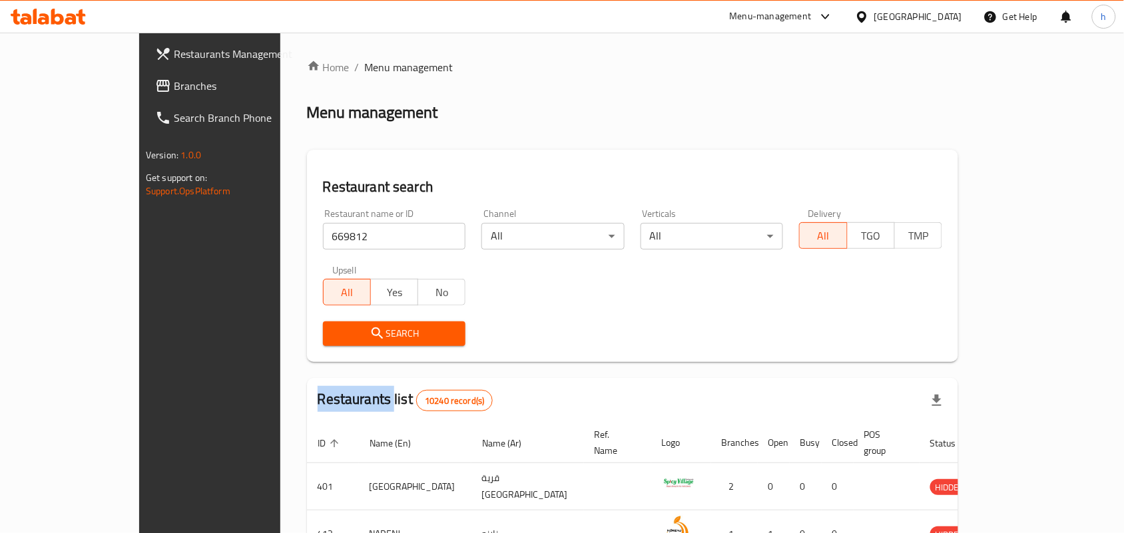
click at [315, 320] on div "Search" at bounding box center [394, 334] width 159 height 41
click at [334, 327] on span "Search" at bounding box center [395, 334] width 122 height 17
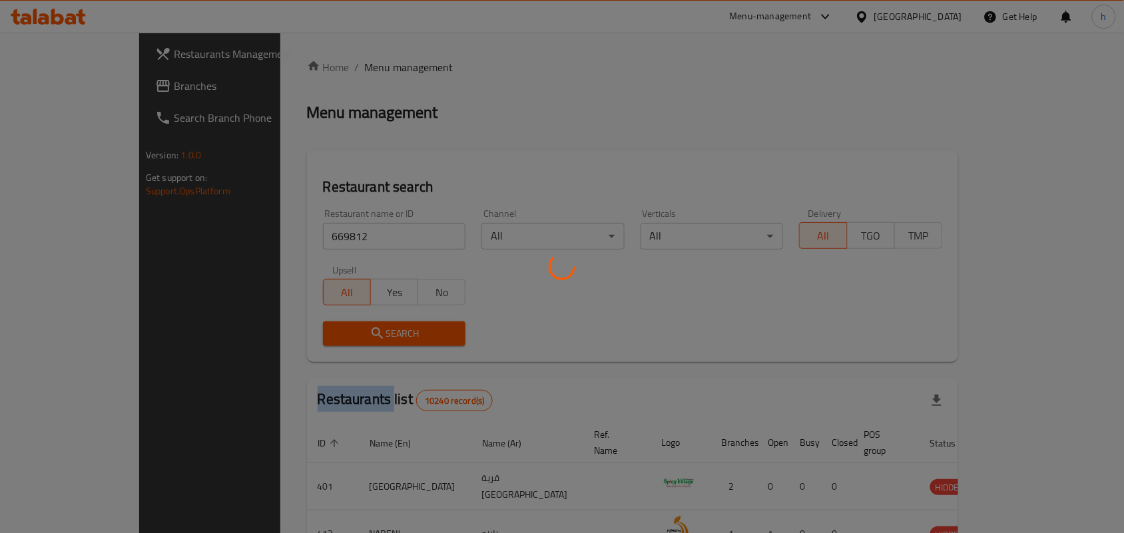
click at [300, 327] on div at bounding box center [562, 266] width 1124 height 533
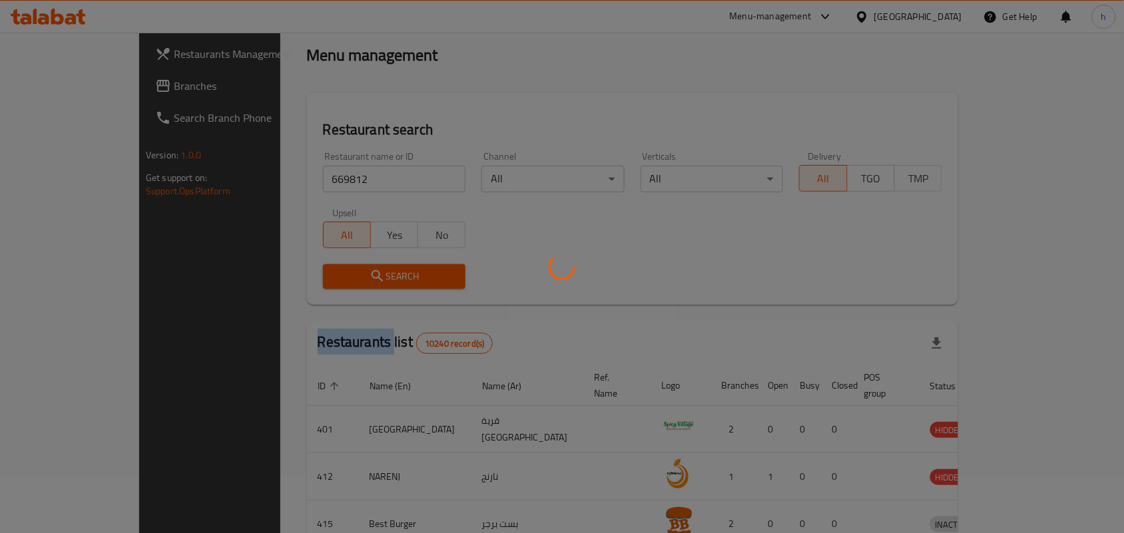
scroll to position [35, 0]
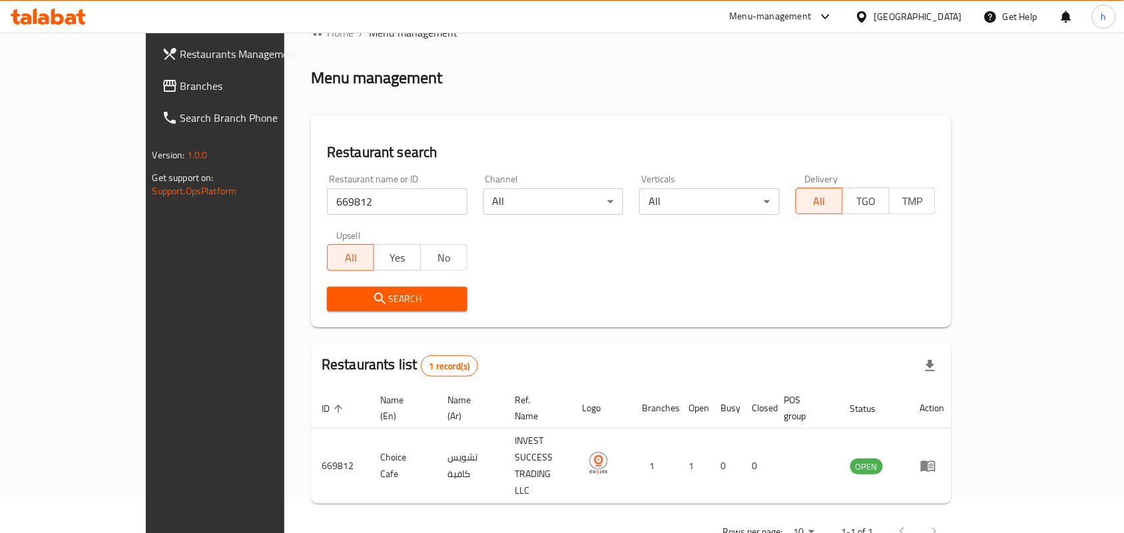
click at [953, 13] on div "[GEOGRAPHIC_DATA]" at bounding box center [918, 16] width 88 height 15
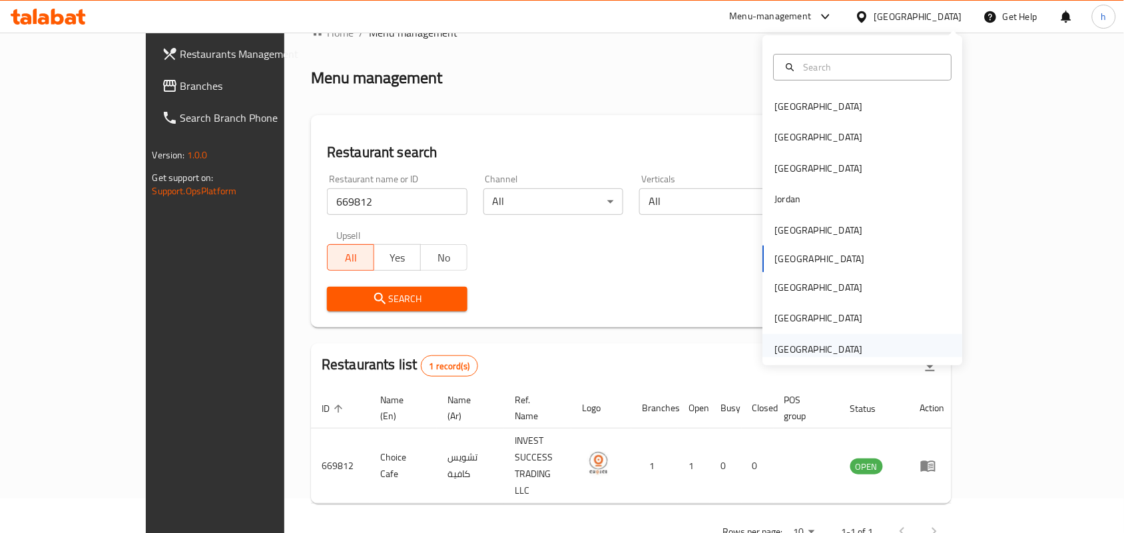
click at [789, 346] on div "[GEOGRAPHIC_DATA]" at bounding box center [819, 349] width 88 height 15
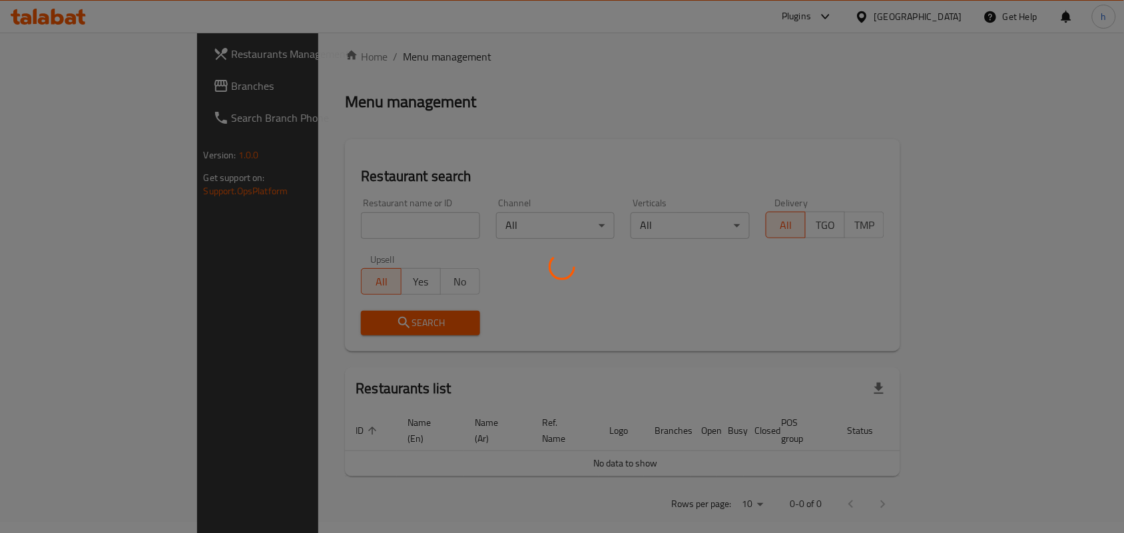
scroll to position [35, 0]
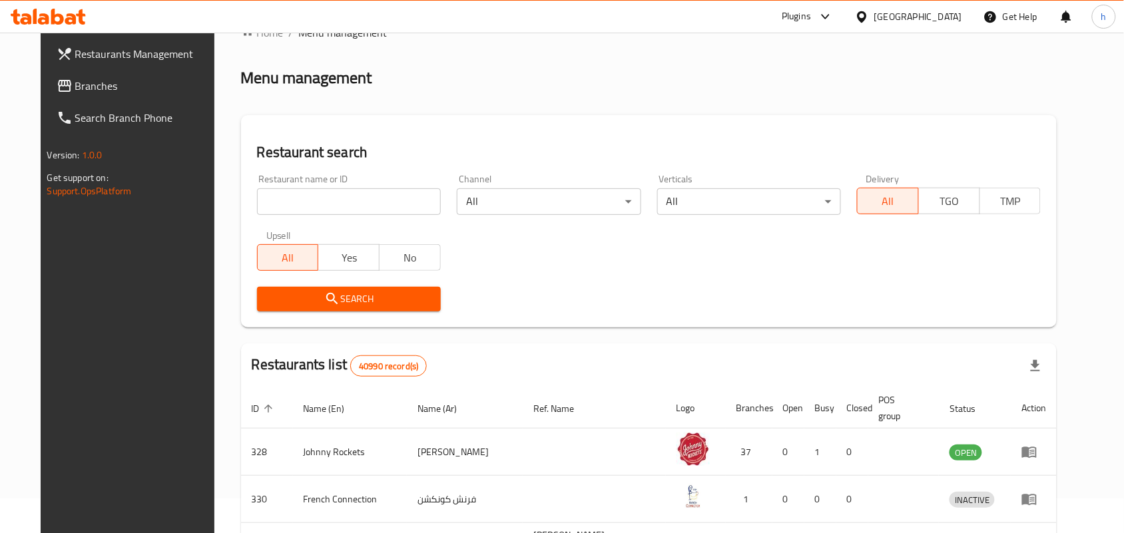
click at [84, 89] on span "Branches" at bounding box center [146, 86] width 142 height 16
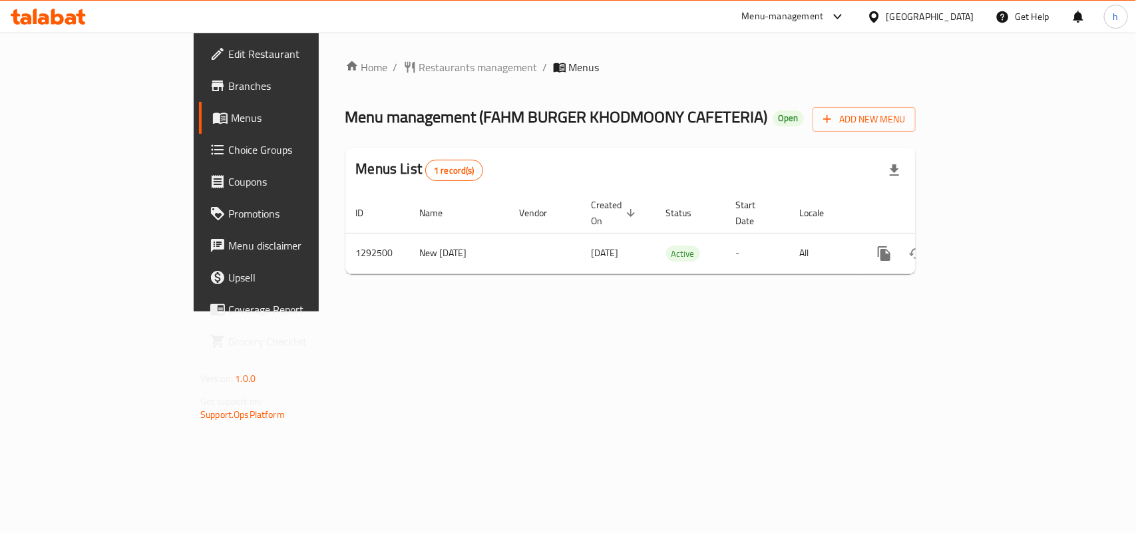
click at [419, 70] on span "Restaurants management" at bounding box center [478, 67] width 118 height 16
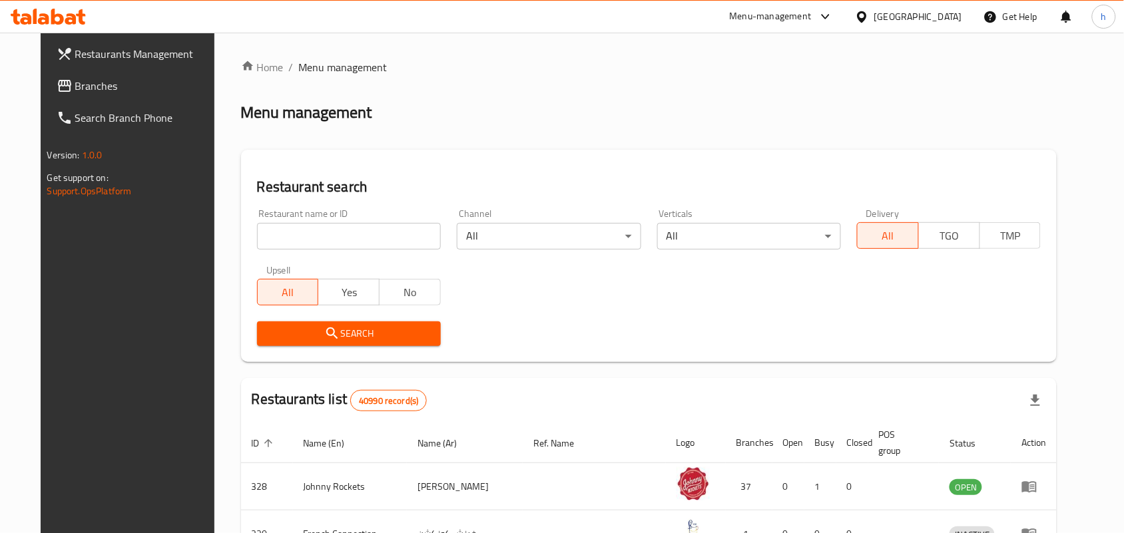
click at [355, 244] on input "search" at bounding box center [349, 236] width 184 height 27
paste input "699138"
type input "699138"
click at [303, 337] on span "Search" at bounding box center [349, 334] width 162 height 17
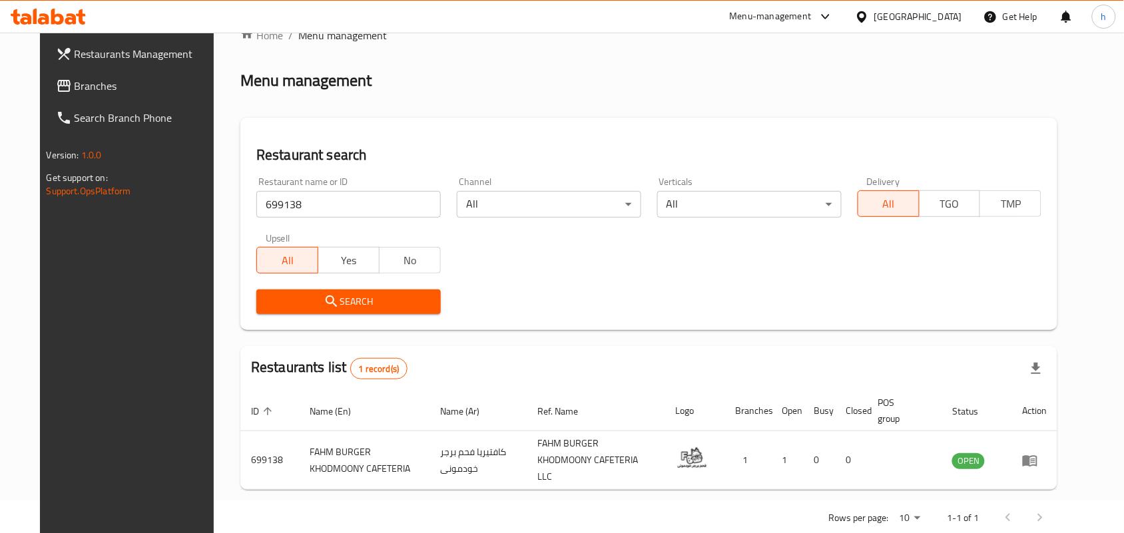
scroll to position [50, 0]
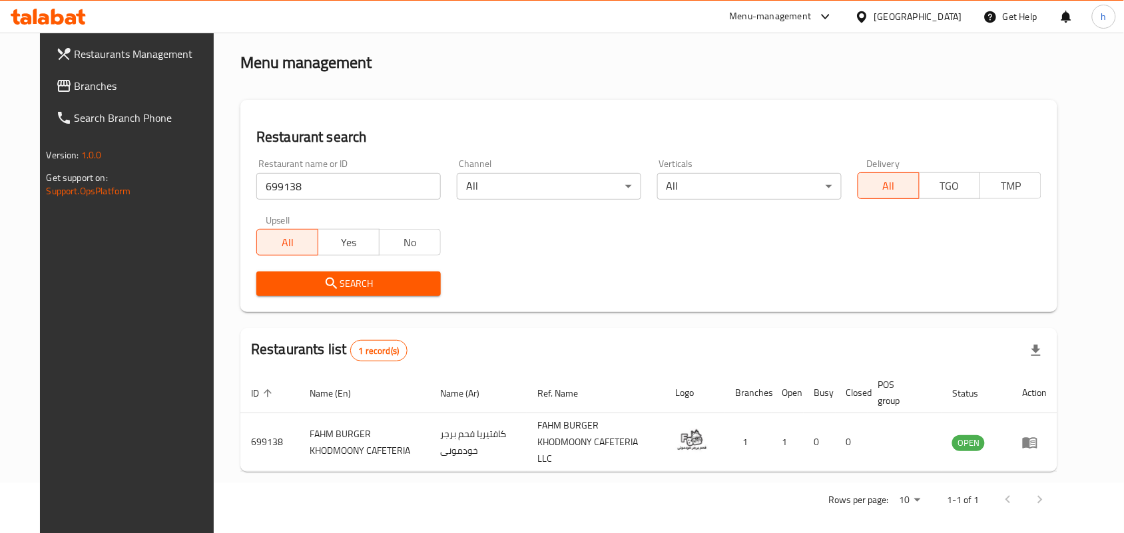
click at [75, 81] on span "Branches" at bounding box center [146, 86] width 142 height 16
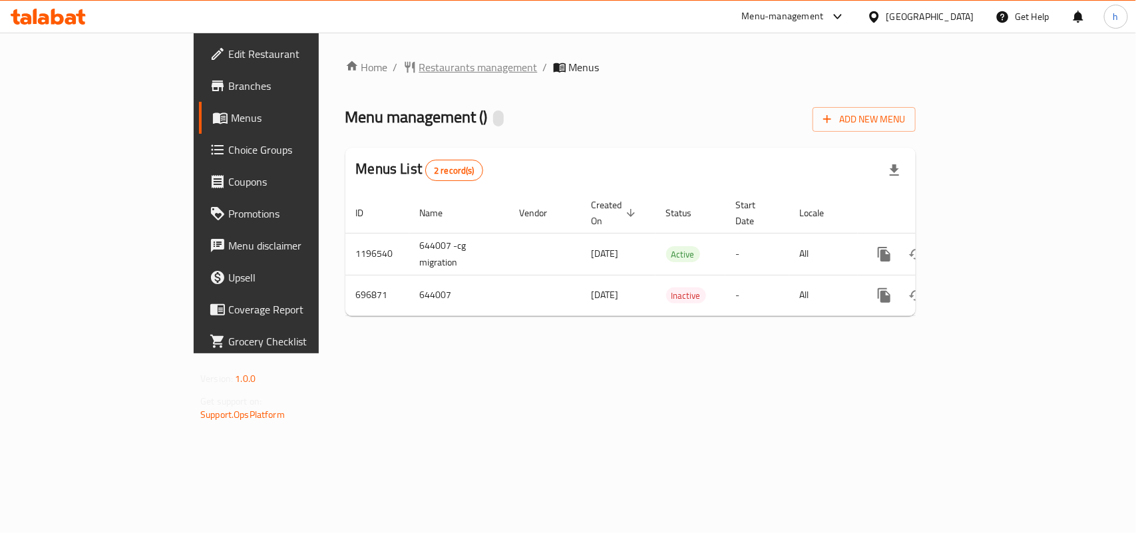
click at [419, 67] on span "Restaurants management" at bounding box center [478, 67] width 118 height 16
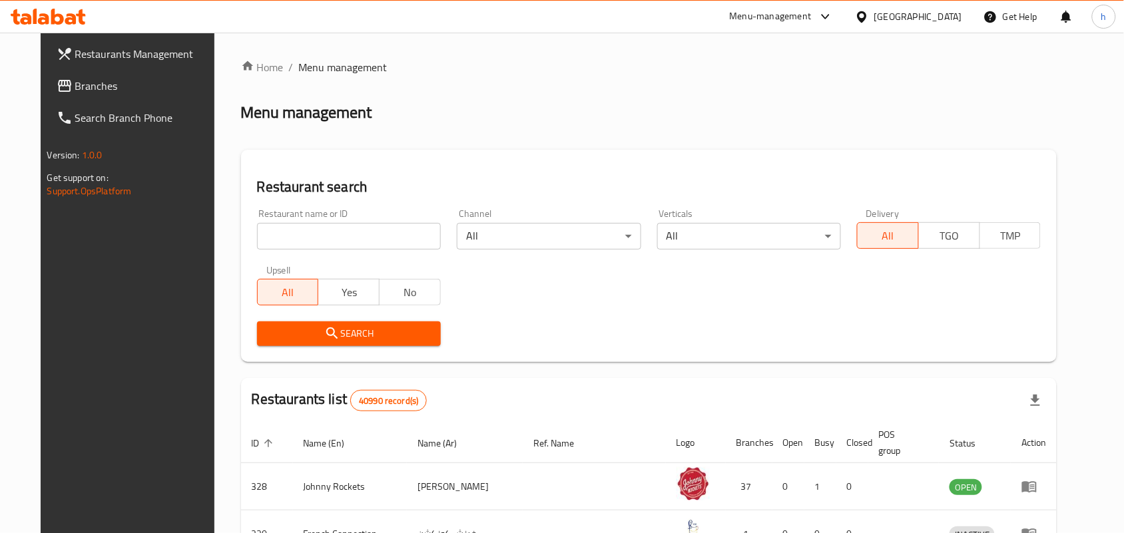
click at [287, 223] on input "search" at bounding box center [349, 236] width 184 height 27
paste input "644007"
type input "644007"
click at [268, 328] on span "Search" at bounding box center [349, 334] width 162 height 17
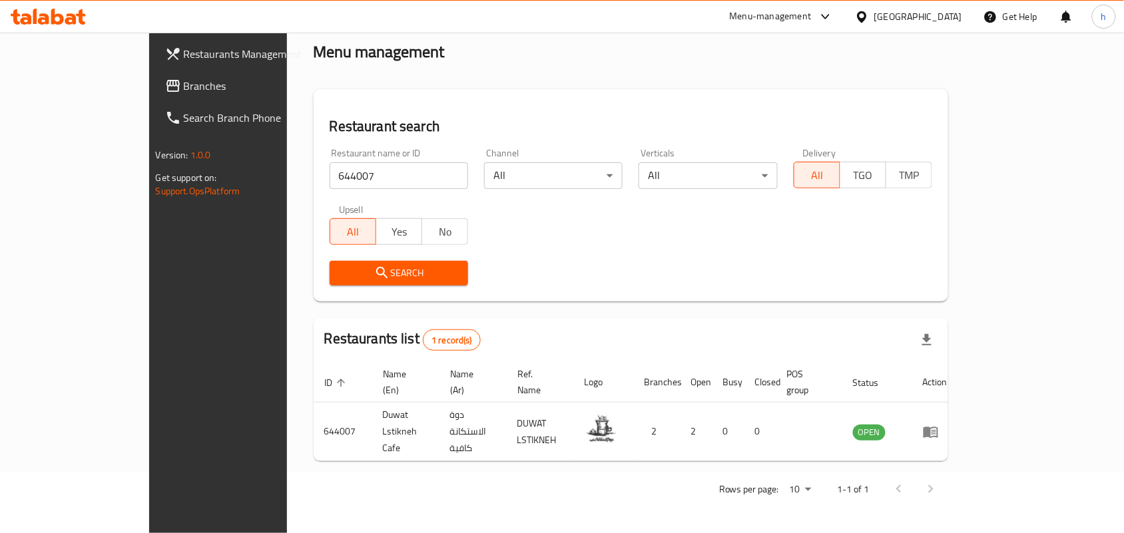
scroll to position [35, 0]
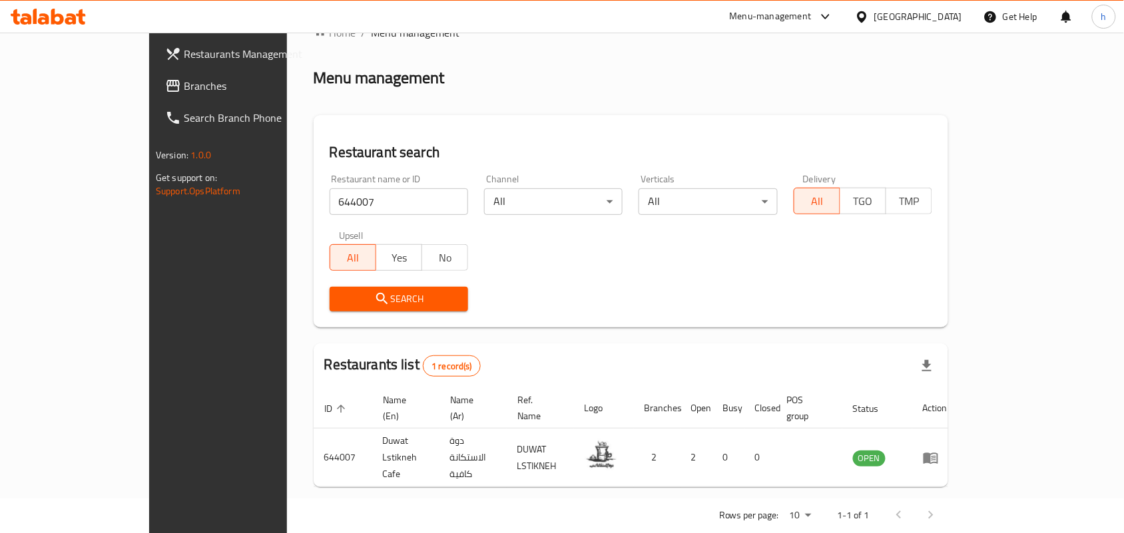
click at [184, 85] on span "Branches" at bounding box center [255, 86] width 142 height 16
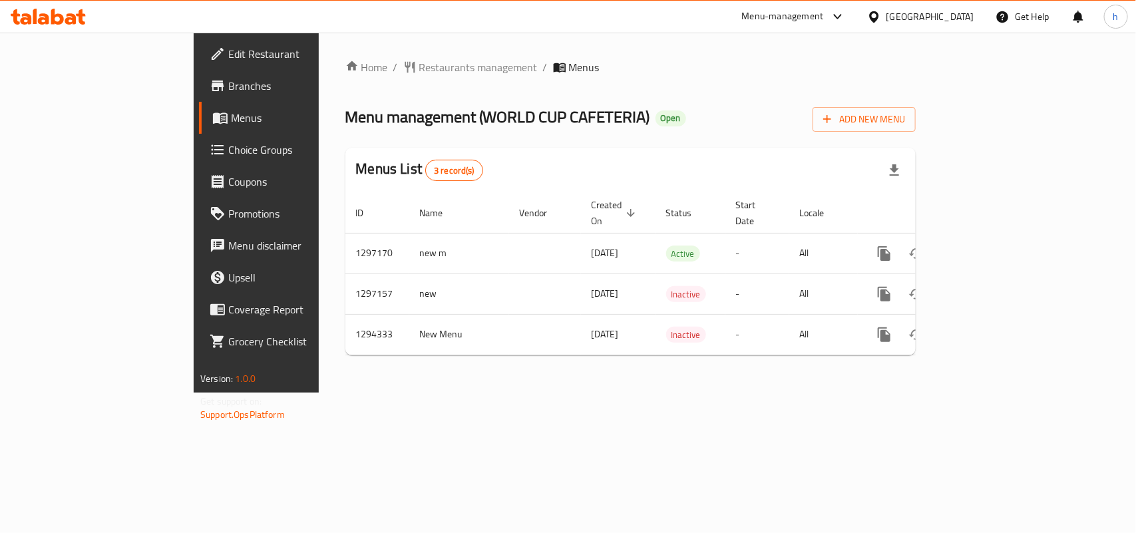
click at [419, 67] on span "Restaurants management" at bounding box center [478, 67] width 118 height 16
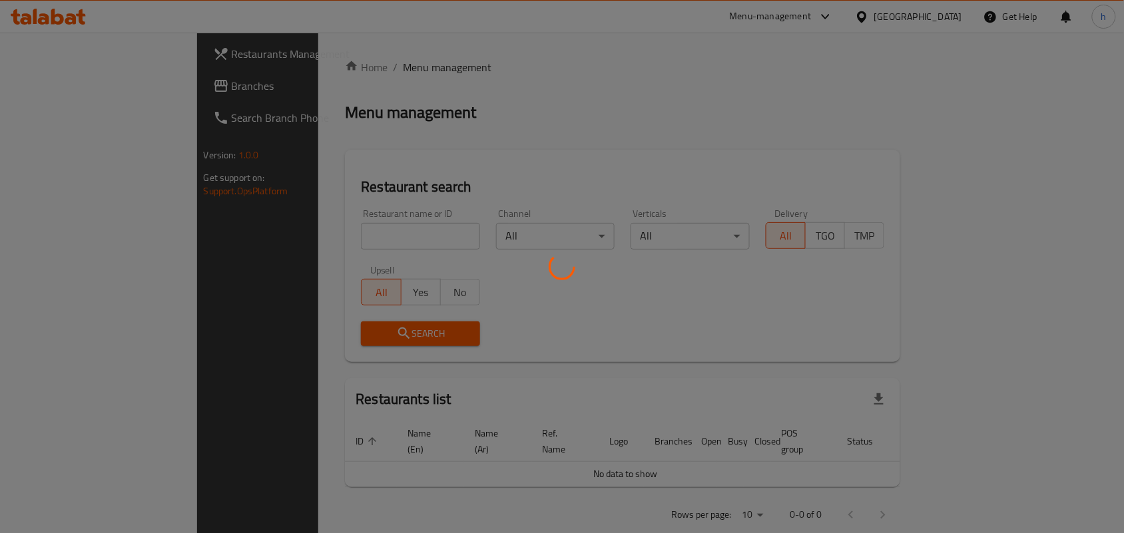
click at [531, 78] on div at bounding box center [562, 266] width 1124 height 533
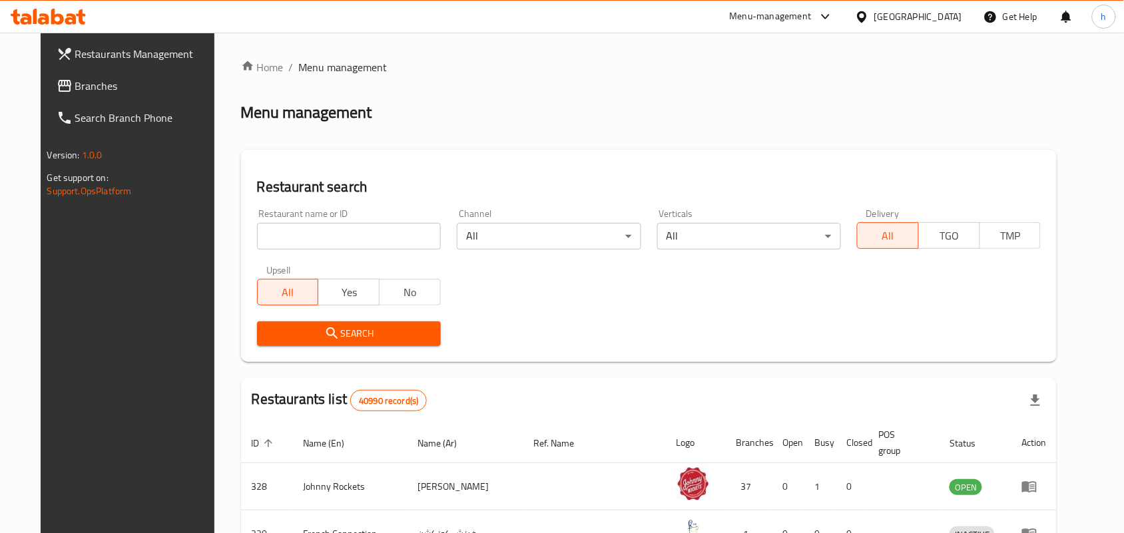
click at [264, 218] on div "Restaurant name or ID Restaurant name or ID" at bounding box center [349, 229] width 184 height 41
drag, startPoint x: 264, startPoint y: 222, endPoint x: 283, endPoint y: 288, distance: 68.5
click at [264, 223] on input "search" at bounding box center [349, 236] width 184 height 27
paste input "699748"
type input "699748"
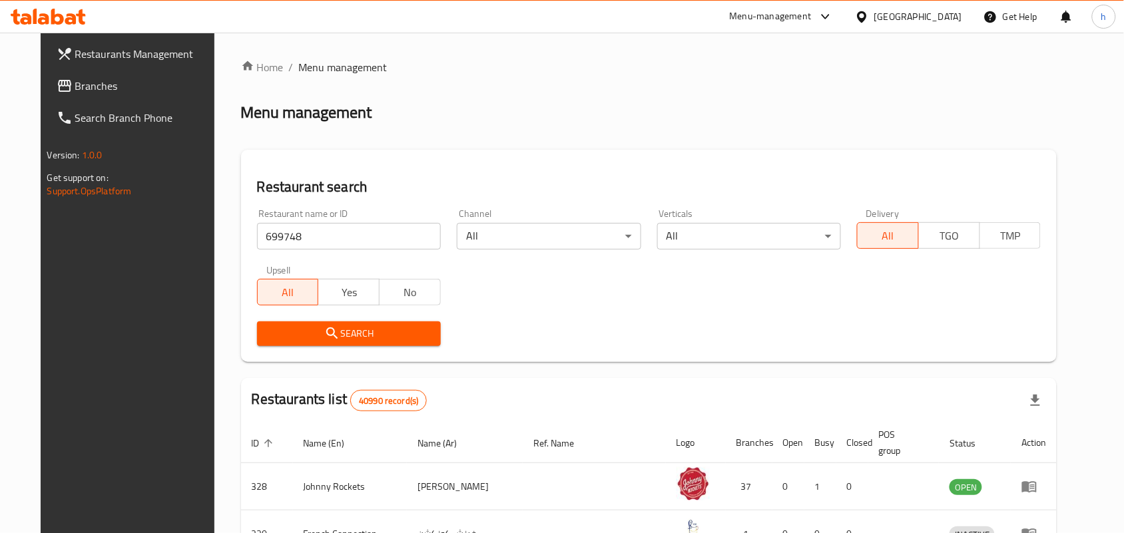
click at [268, 330] on span "Search" at bounding box center [349, 334] width 162 height 17
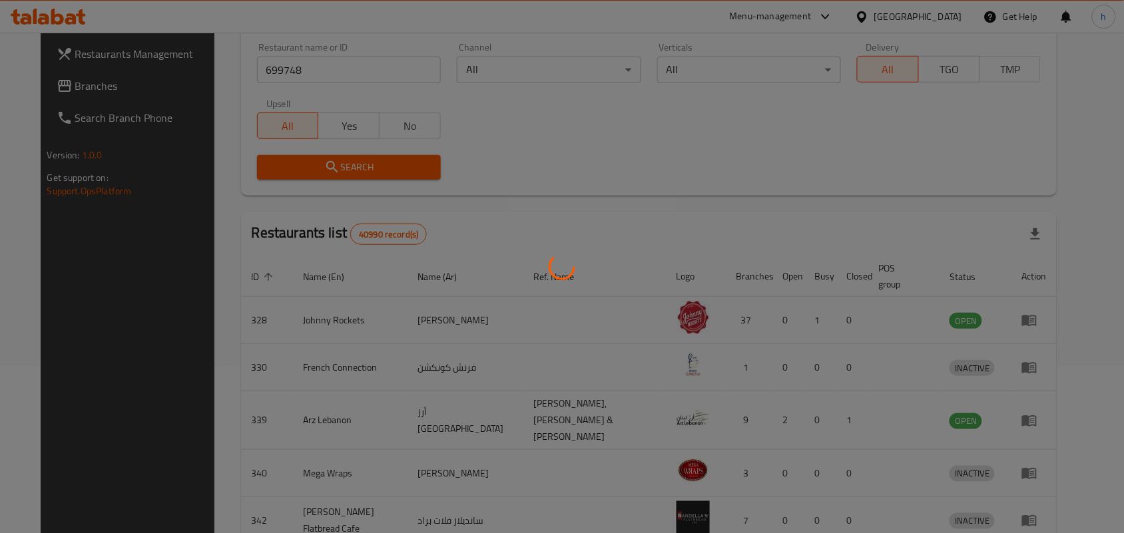
scroll to position [35, 0]
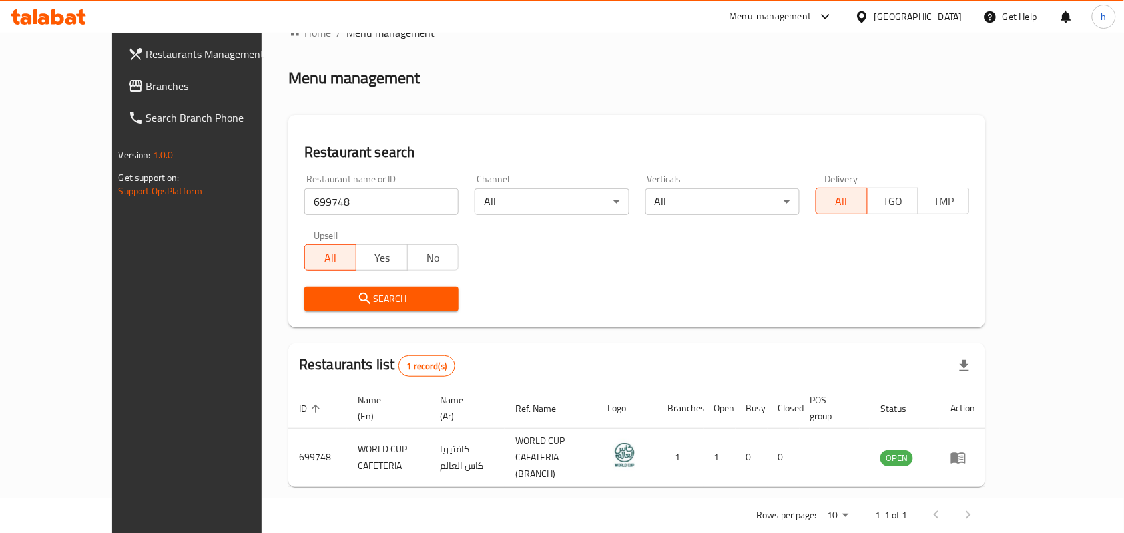
click at [933, 21] on div "[GEOGRAPHIC_DATA]" at bounding box center [918, 16] width 88 height 15
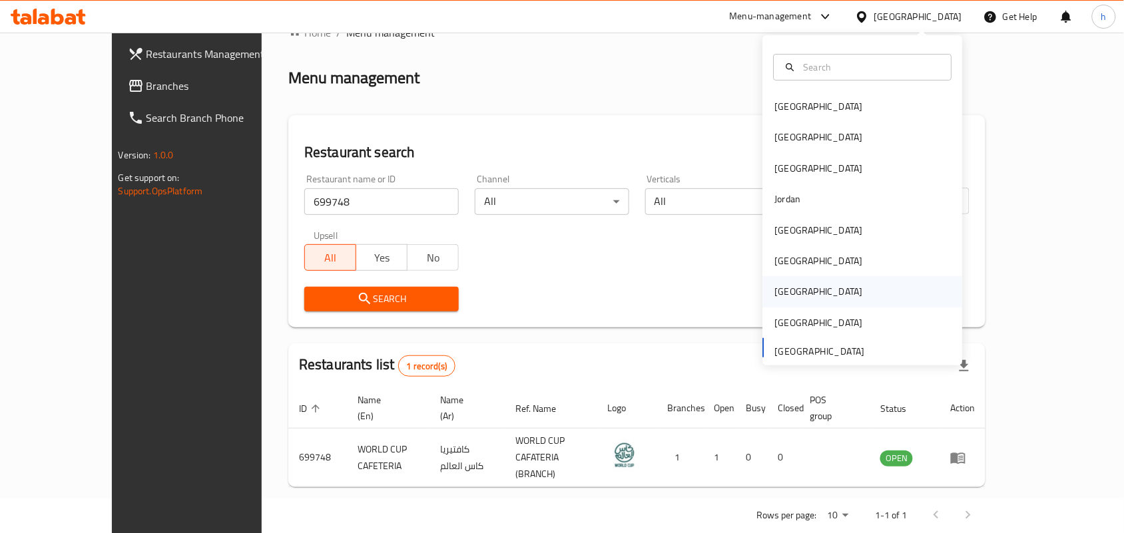
click at [788, 293] on div "Qatar" at bounding box center [818, 291] width 109 height 31
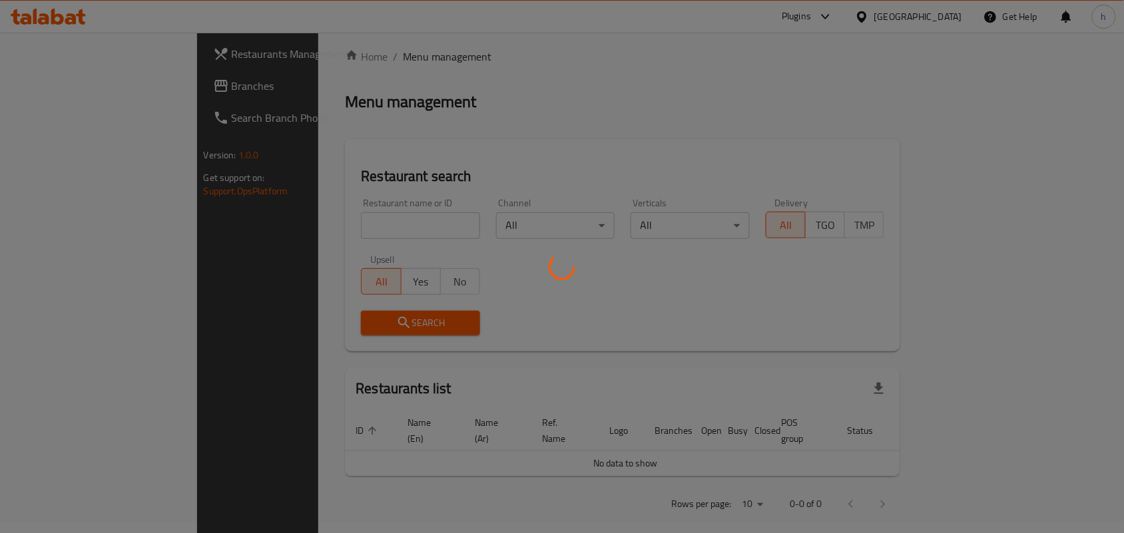
scroll to position [35, 0]
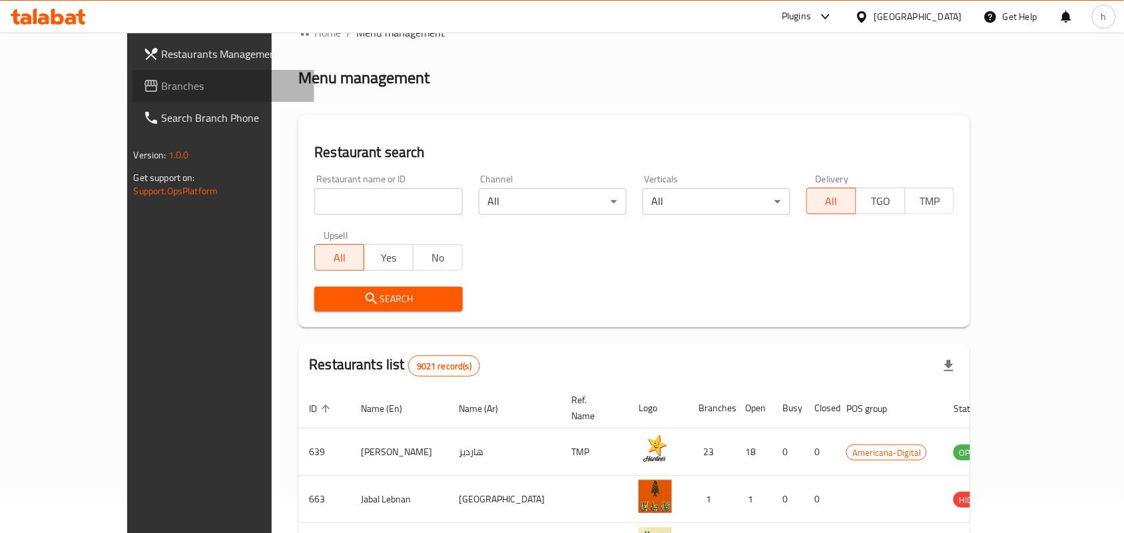
click at [162, 89] on span "Branches" at bounding box center [233, 86] width 142 height 16
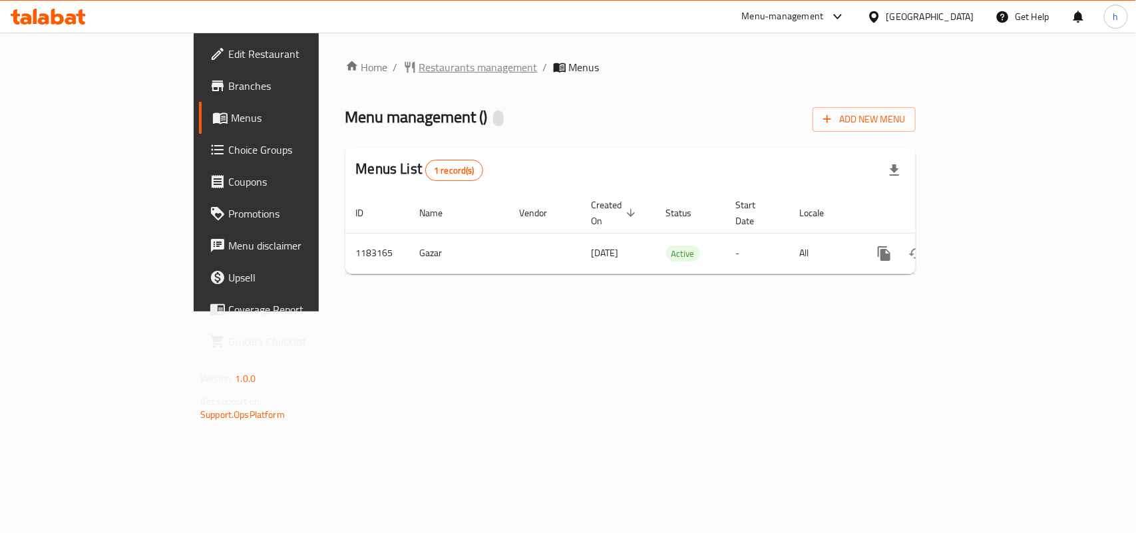
click at [419, 64] on span "Restaurants management" at bounding box center [478, 67] width 118 height 16
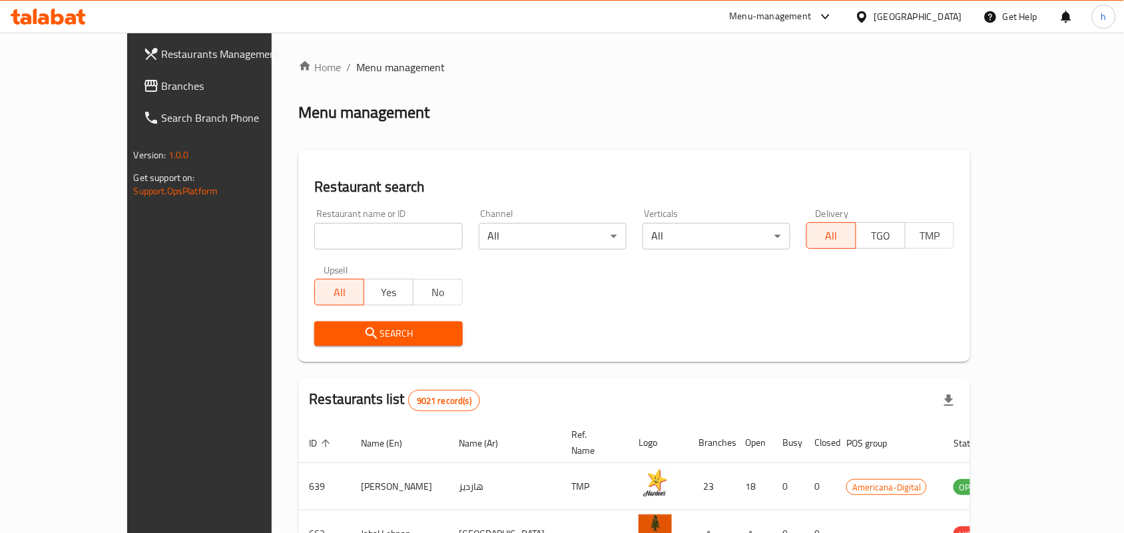
click at [314, 217] on div "Restaurant name or ID Restaurant name or ID" at bounding box center [388, 229] width 148 height 41
click at [314, 234] on input "search" at bounding box center [388, 236] width 148 height 27
paste input "666259"
type input "666259"
click at [325, 334] on span "Search" at bounding box center [388, 334] width 126 height 17
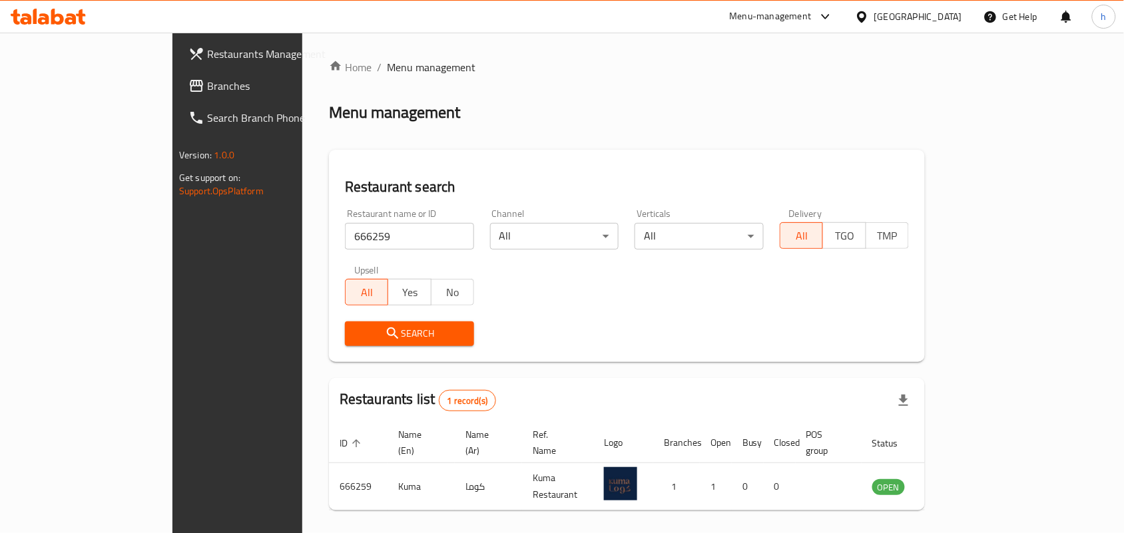
click at [874, 20] on div at bounding box center [864, 16] width 19 height 15
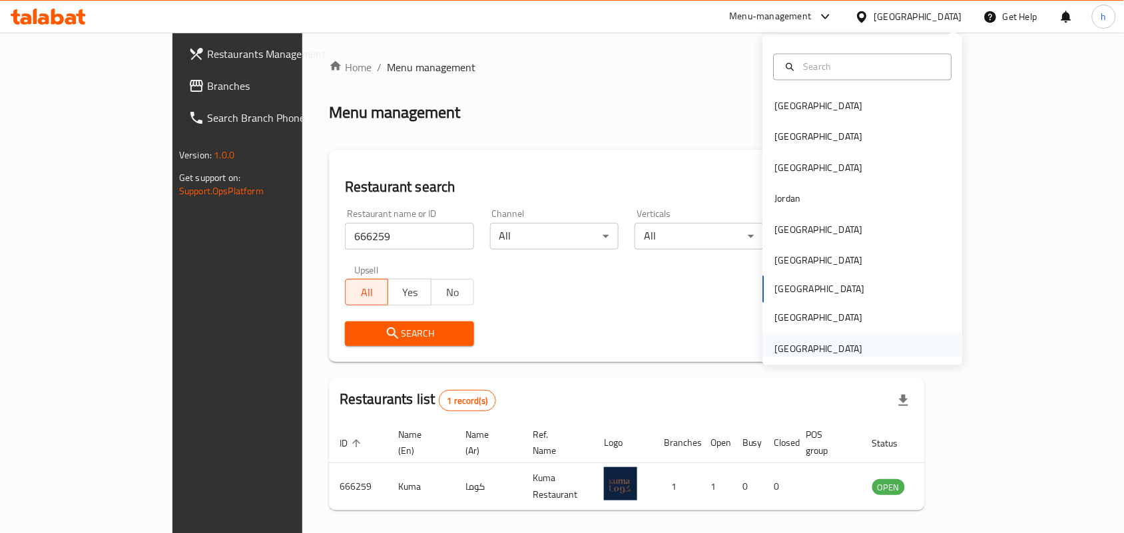
click at [793, 349] on div "[GEOGRAPHIC_DATA]" at bounding box center [819, 349] width 88 height 15
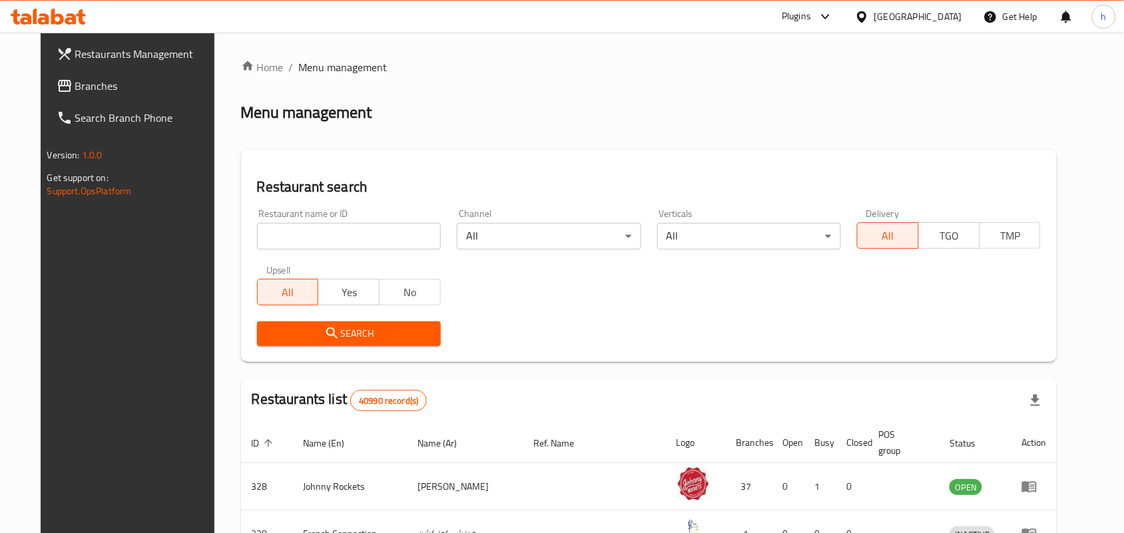
click at [75, 87] on span "Branches" at bounding box center [146, 86] width 142 height 16
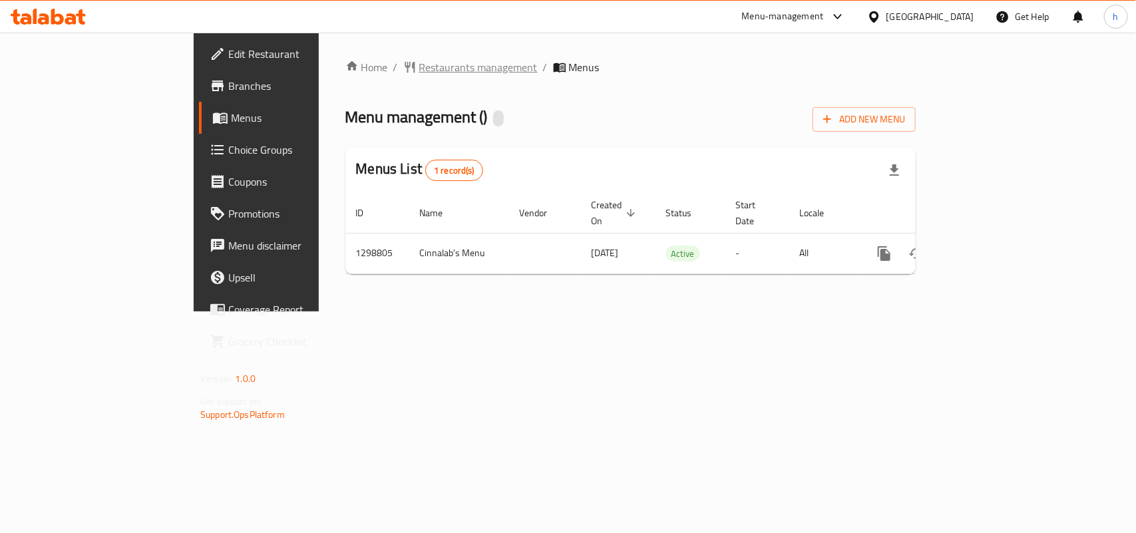
click at [419, 69] on span "Restaurants management" at bounding box center [478, 67] width 118 height 16
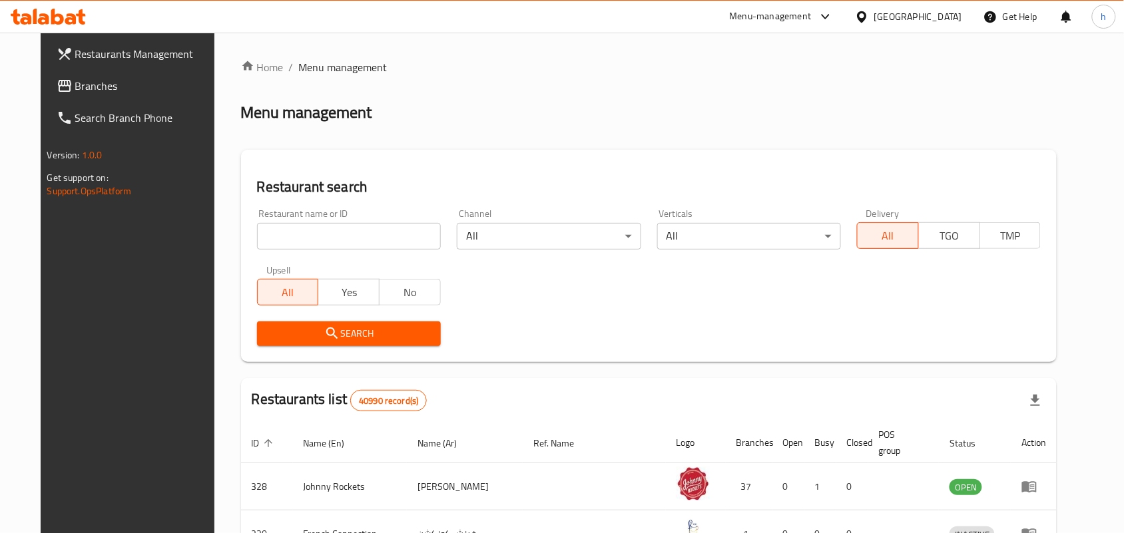
click at [344, 221] on div "Restaurant name or ID Restaurant name or ID" at bounding box center [349, 229] width 184 height 41
click at [338, 224] on input "search" at bounding box center [349, 236] width 184 height 27
paste input "701106"
type input "701106"
click at [268, 334] on span "Search" at bounding box center [349, 334] width 162 height 17
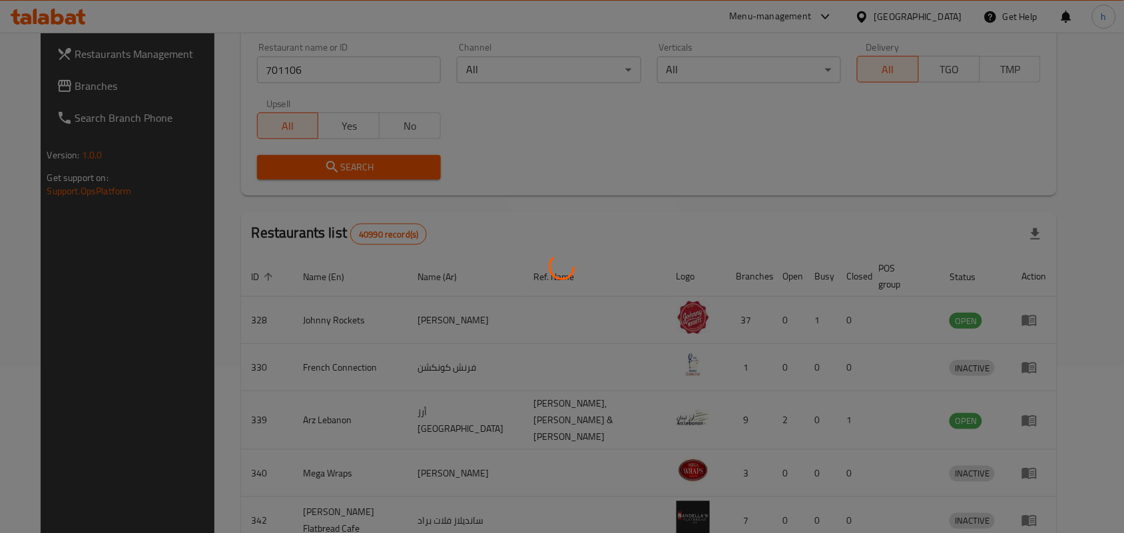
scroll to position [35, 0]
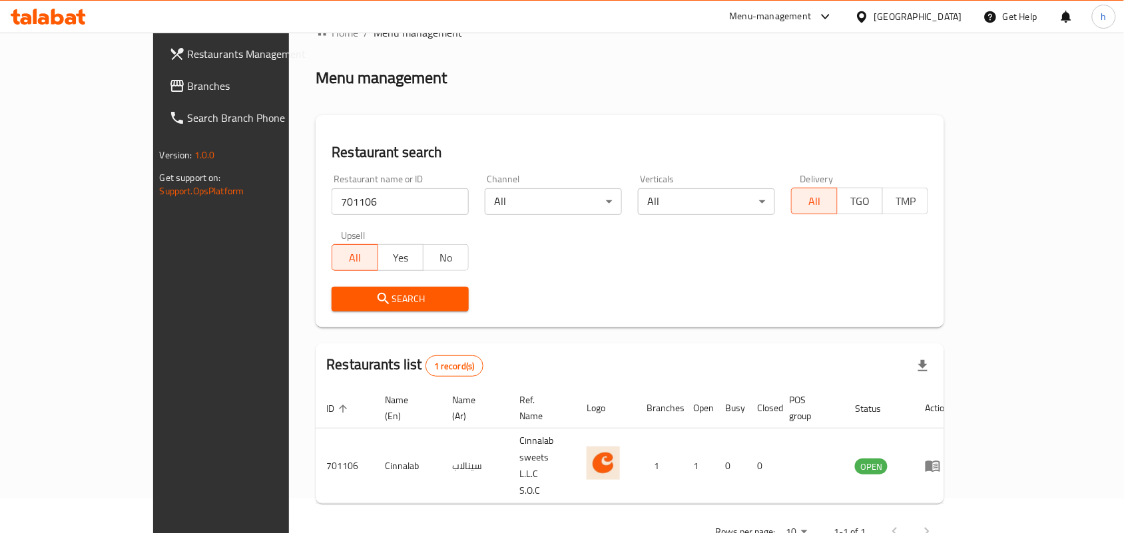
click at [188, 82] on span "Branches" at bounding box center [259, 86] width 142 height 16
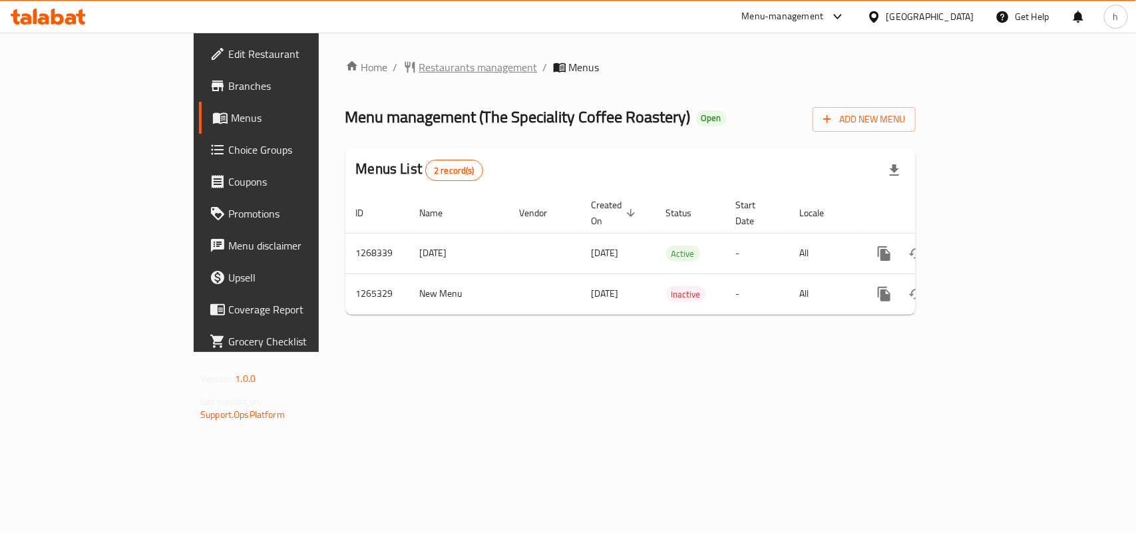
click at [419, 70] on span "Restaurants management" at bounding box center [478, 67] width 118 height 16
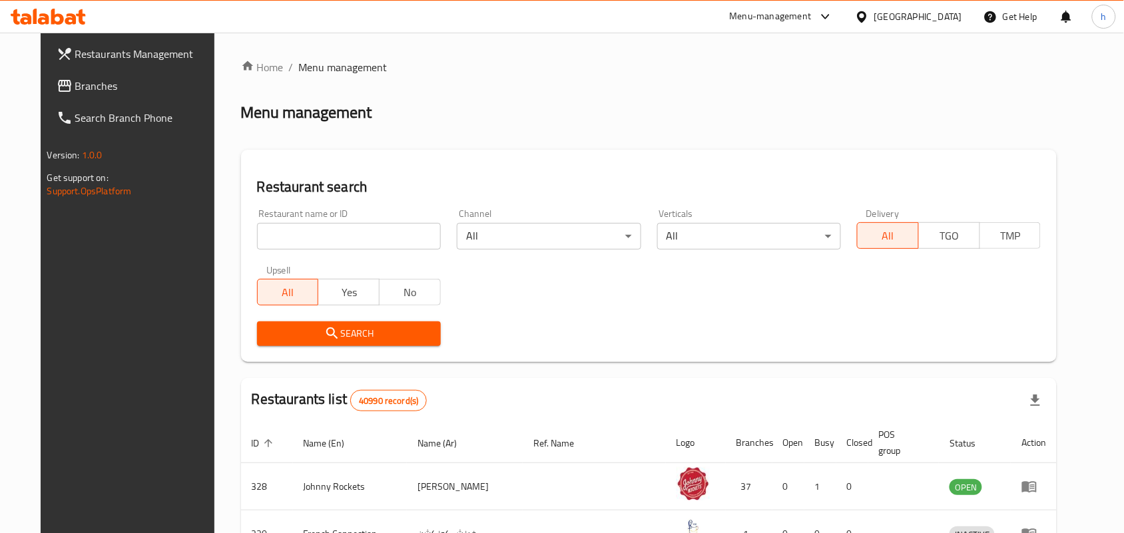
click at [298, 235] on input "search" at bounding box center [349, 236] width 184 height 27
paste input "686742"
type input "686742"
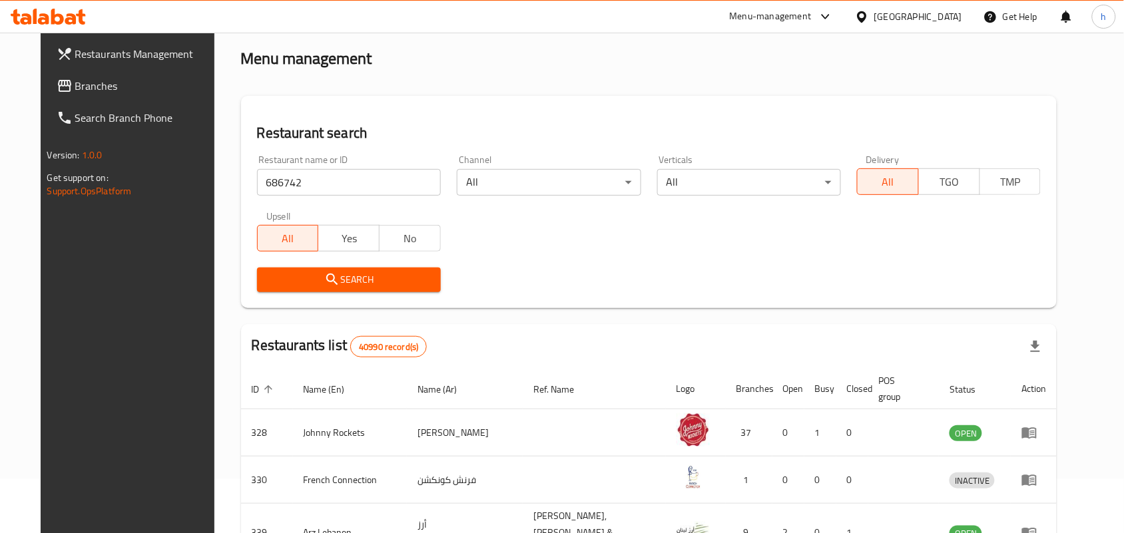
scroll to position [83, 0]
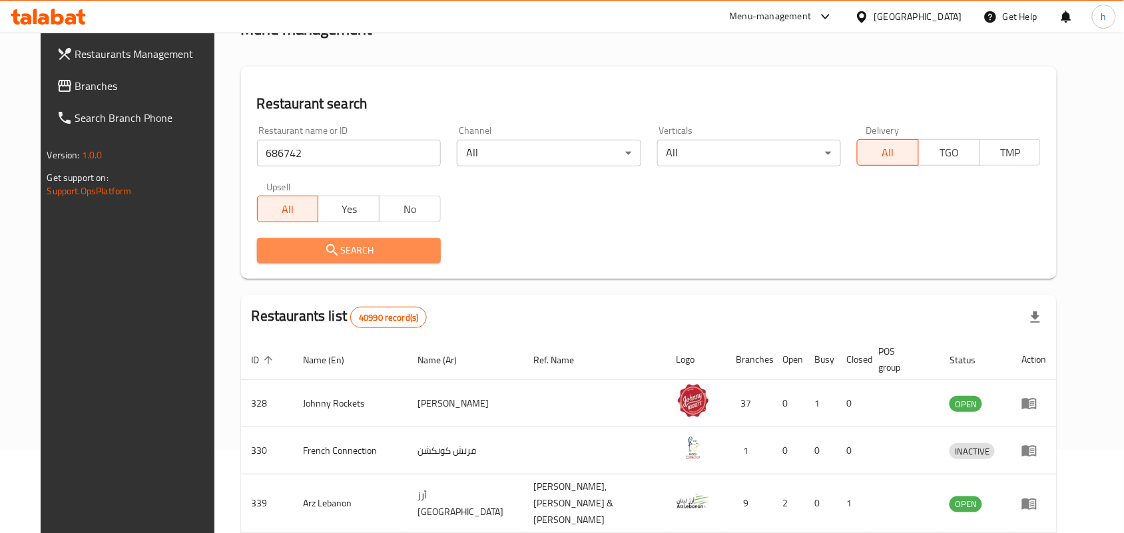
click at [379, 238] on button "Search" at bounding box center [349, 250] width 184 height 25
click at [379, 238] on div at bounding box center [562, 266] width 1124 height 533
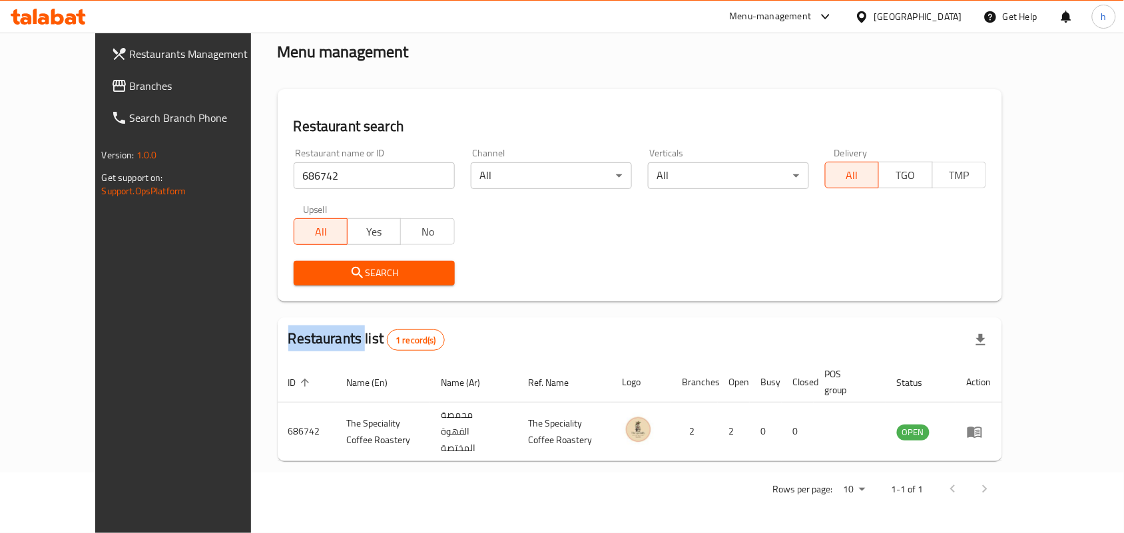
scroll to position [35, 0]
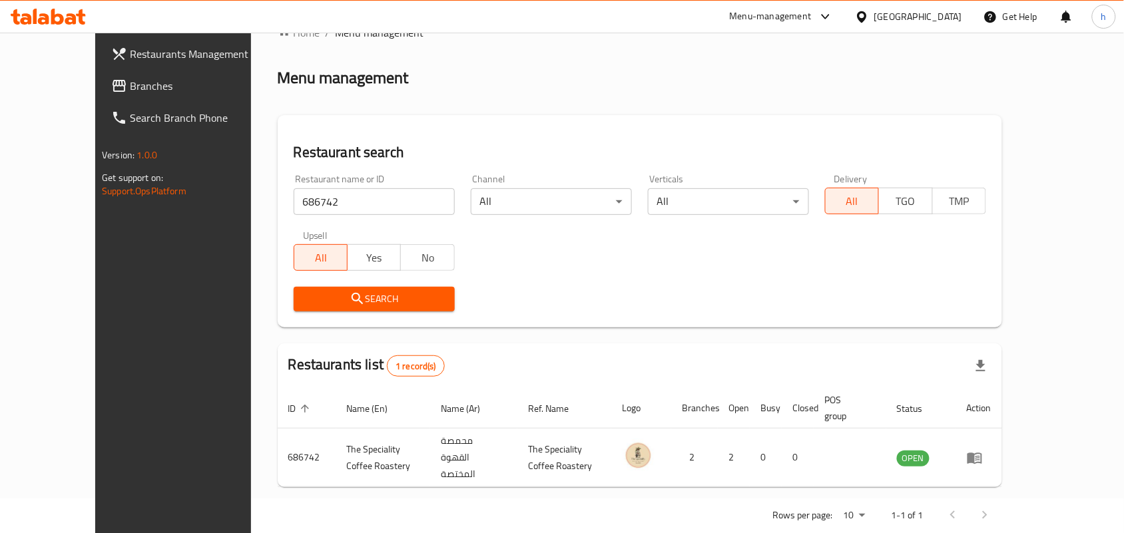
click at [937, 25] on div "[GEOGRAPHIC_DATA]" at bounding box center [908, 17] width 128 height 32
click at [877, 17] on div "[GEOGRAPHIC_DATA]" at bounding box center [918, 16] width 88 height 15
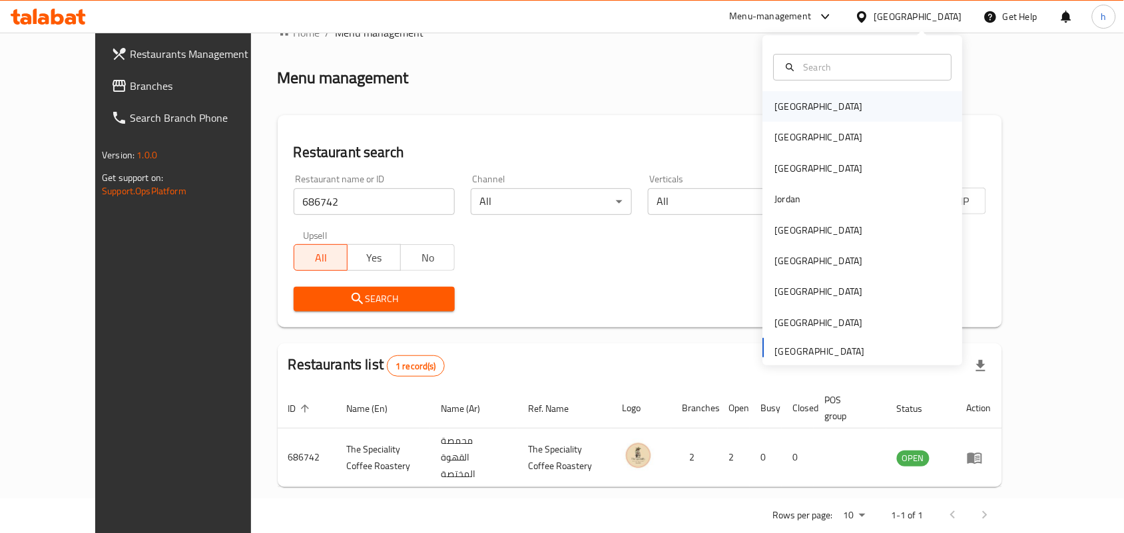
click at [788, 112] on div "[GEOGRAPHIC_DATA]" at bounding box center [819, 106] width 88 height 15
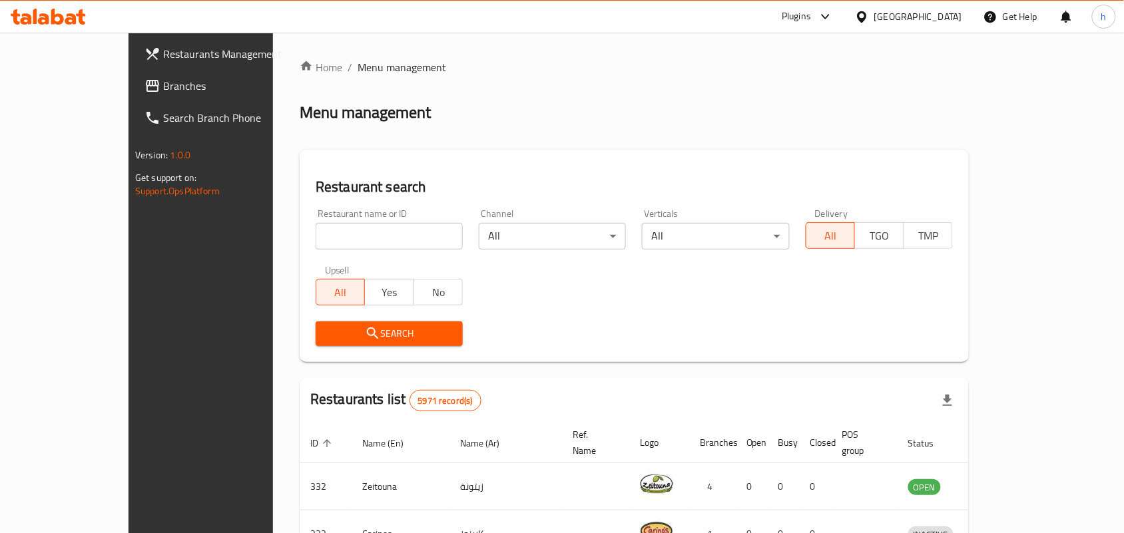
click at [163, 87] on span "Branches" at bounding box center [234, 86] width 142 height 16
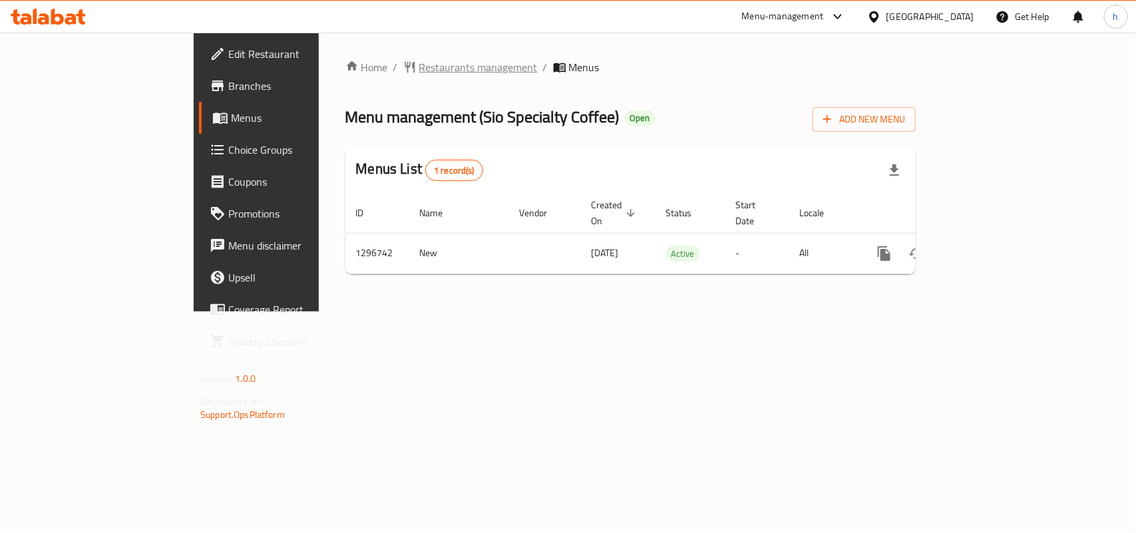
click at [419, 67] on span "Restaurants management" at bounding box center [478, 67] width 118 height 16
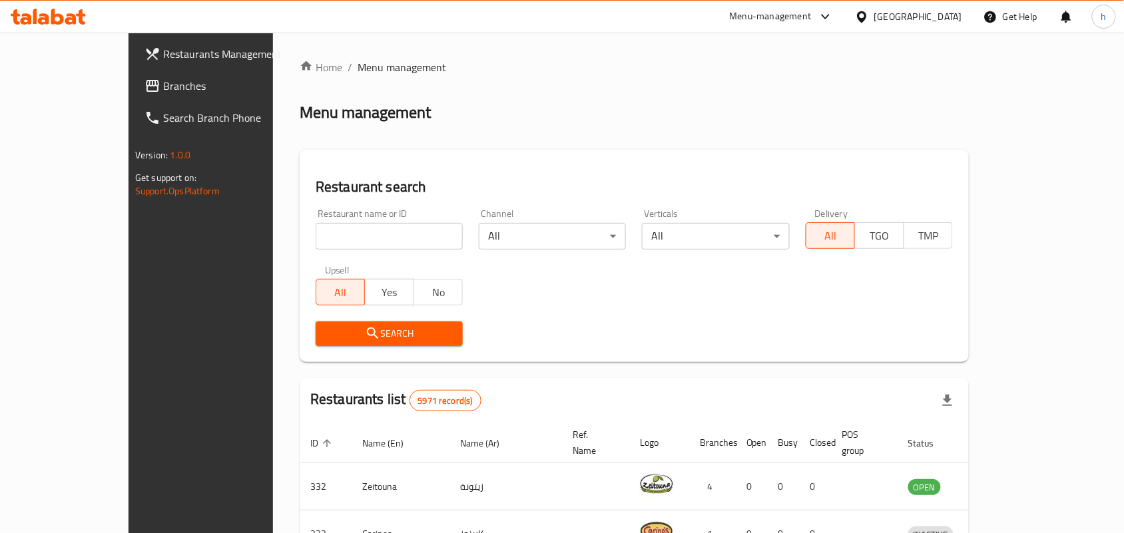
click at [328, 230] on input "search" at bounding box center [389, 236] width 147 height 27
paste input "700188"
type input "700188"
click at [326, 330] on span "Search" at bounding box center [389, 334] width 126 height 17
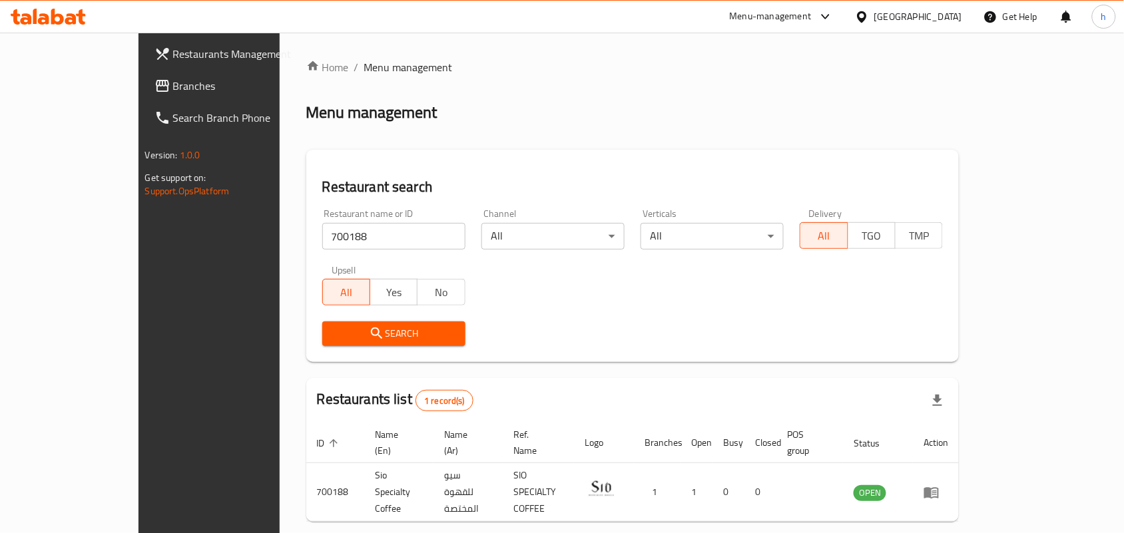
click at [874, 13] on div at bounding box center [864, 16] width 19 height 15
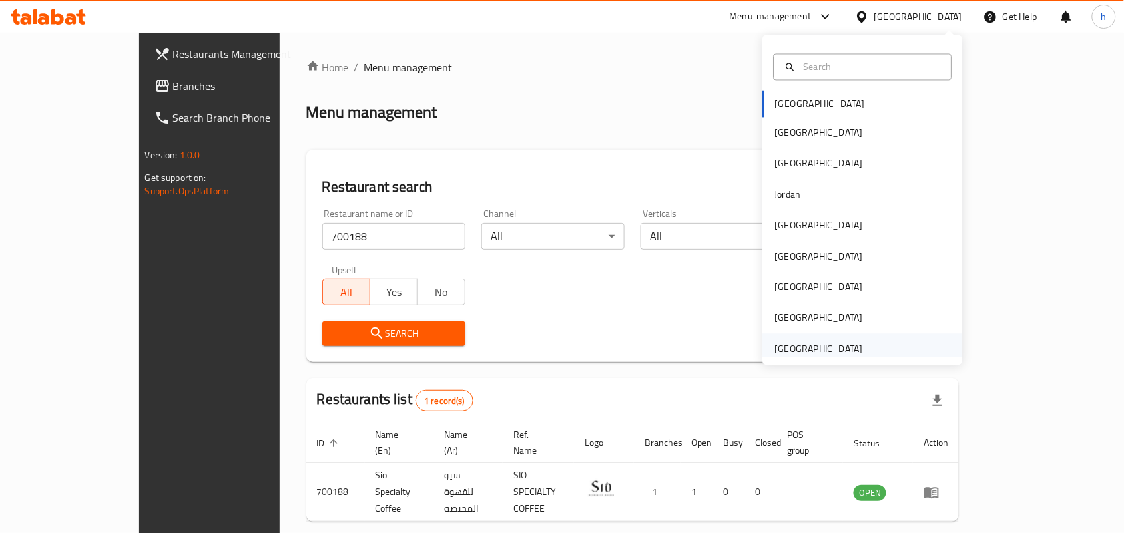
click at [791, 351] on div "United Arab Emirates" at bounding box center [819, 349] width 88 height 15
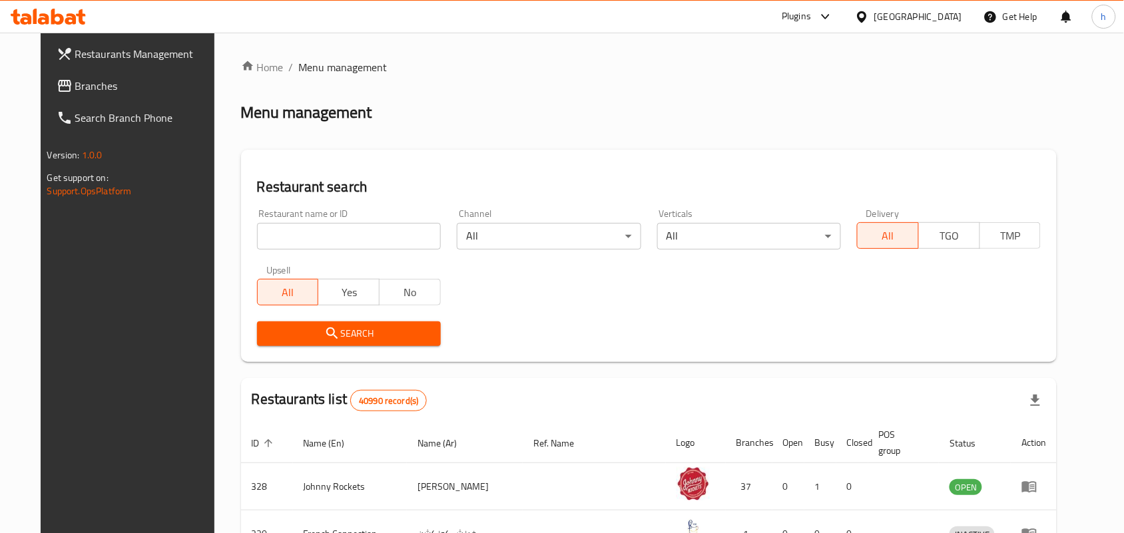
click at [85, 73] on link "Branches" at bounding box center [137, 86] width 182 height 32
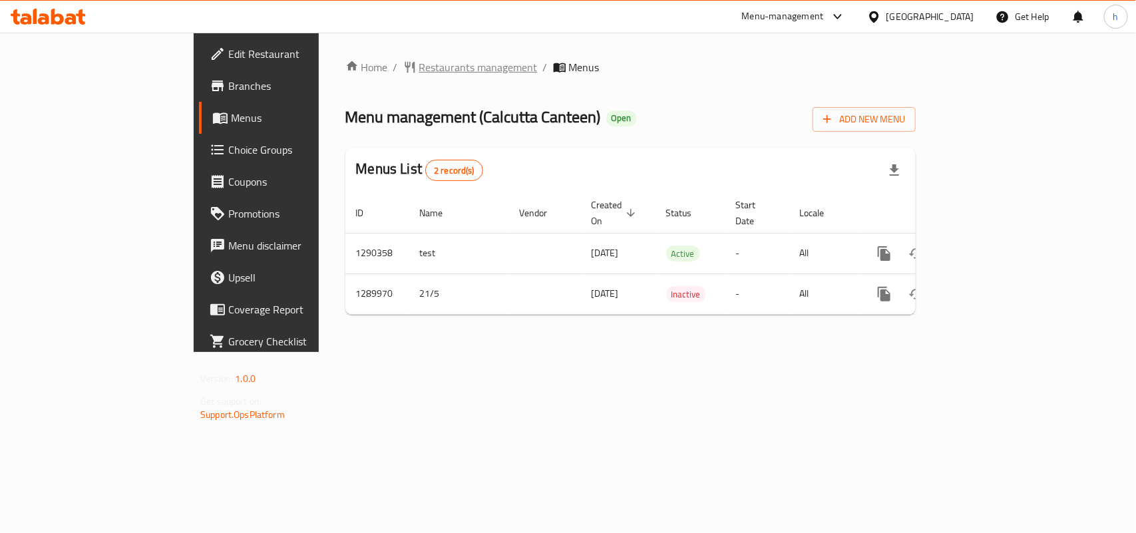
click at [419, 71] on span "Restaurants management" at bounding box center [478, 67] width 118 height 16
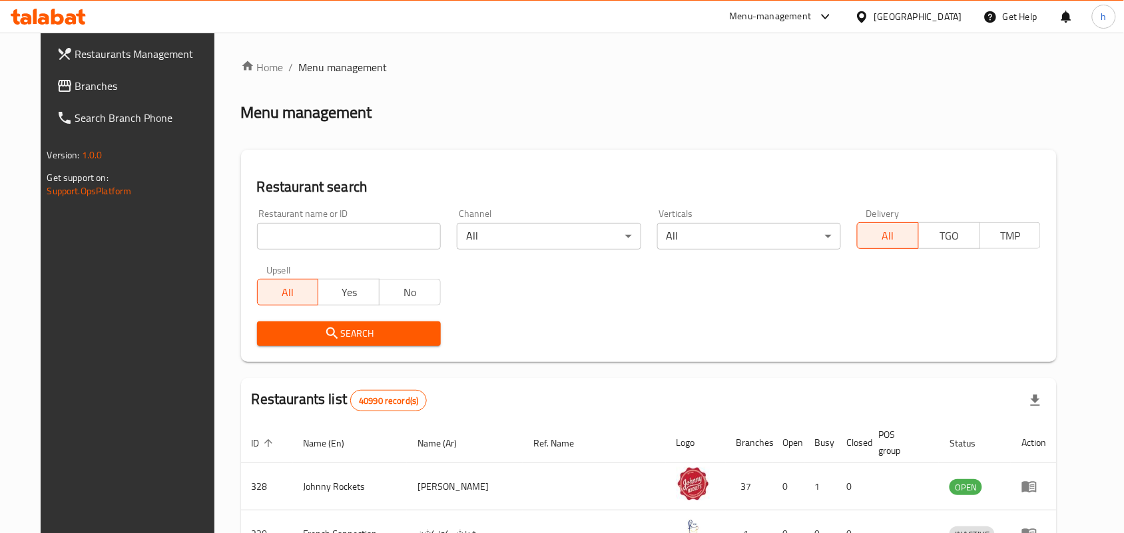
click at [344, 235] on input "search" at bounding box center [349, 236] width 184 height 27
paste input "697978"
type input "697978"
click at [272, 335] on span "Search" at bounding box center [349, 334] width 162 height 17
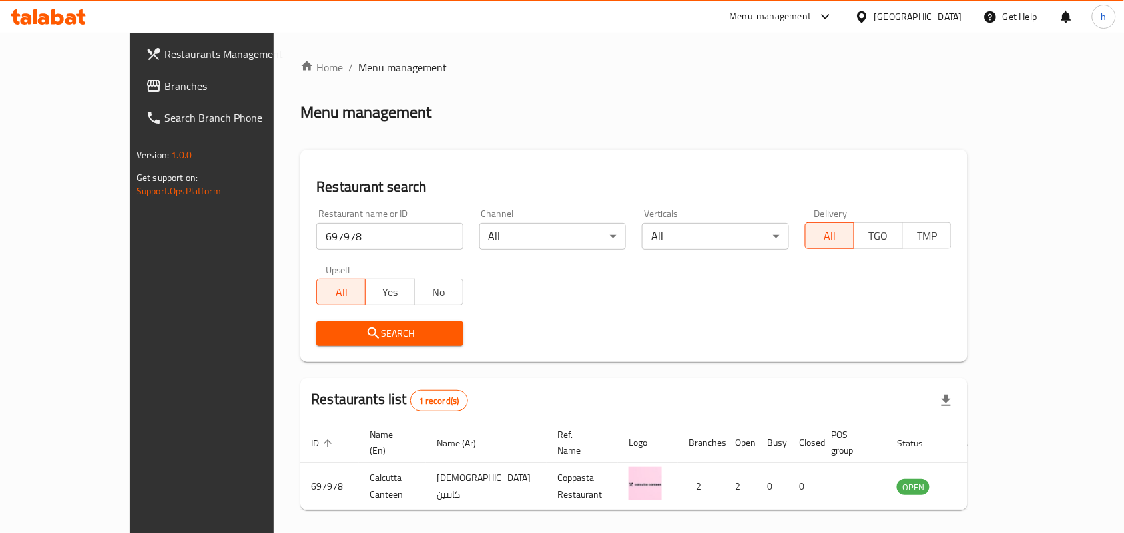
click at [867, 11] on icon at bounding box center [862, 17] width 14 height 14
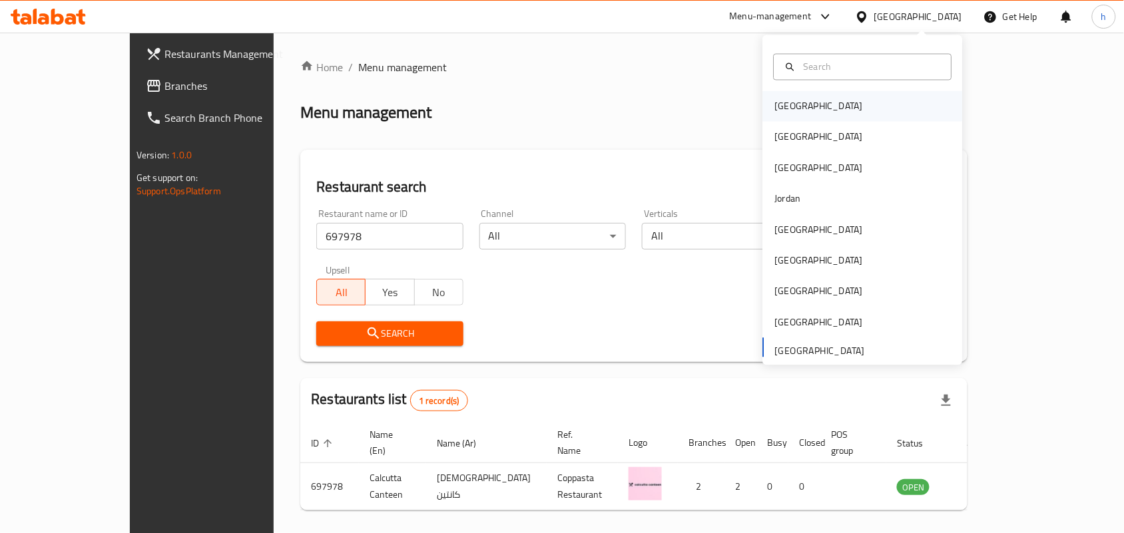
click at [787, 104] on div "[GEOGRAPHIC_DATA]" at bounding box center [819, 106] width 88 height 15
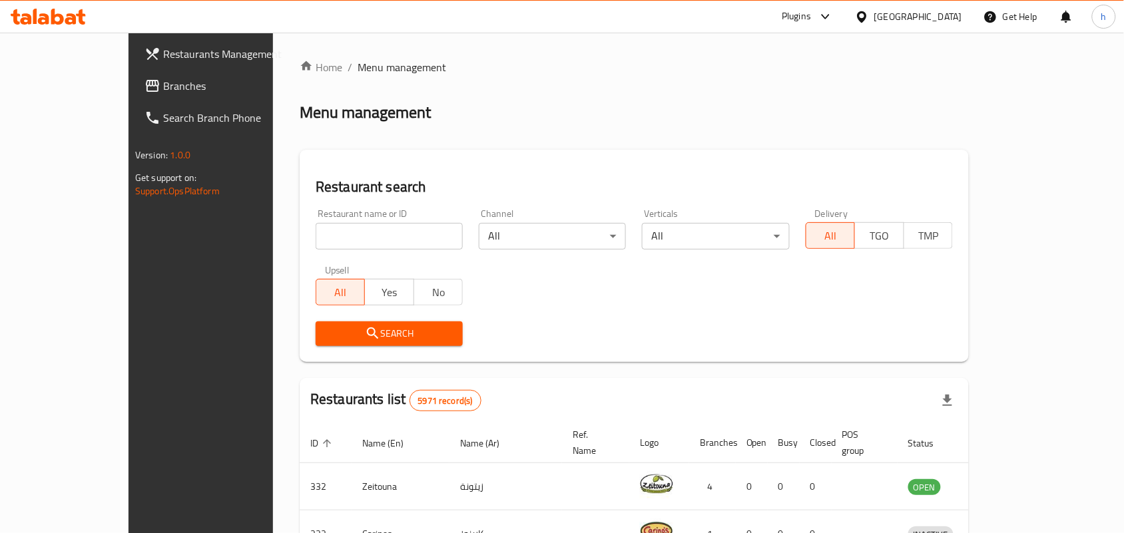
click at [163, 84] on span "Branches" at bounding box center [234, 86] width 142 height 16
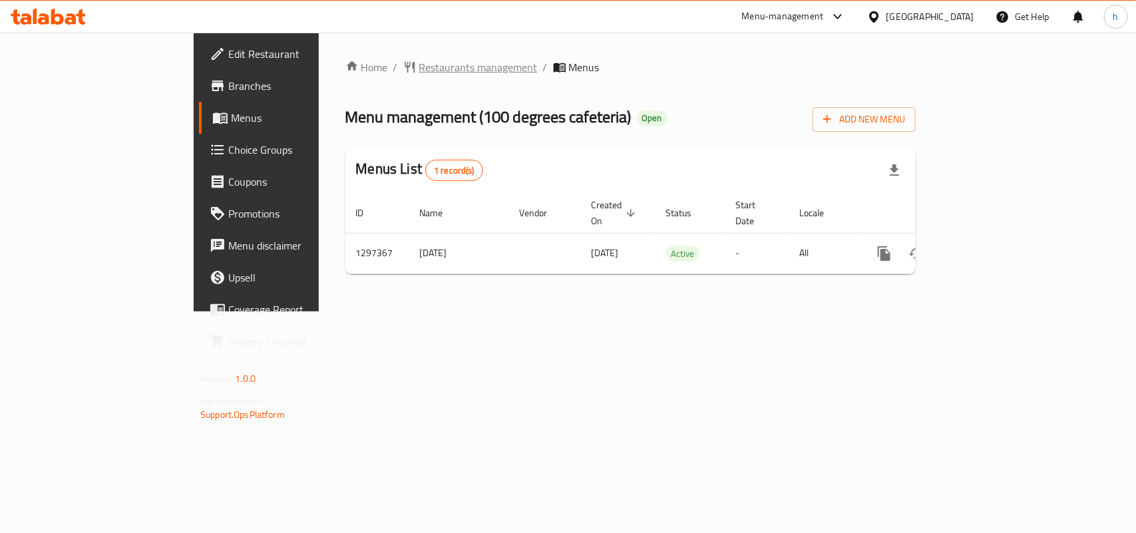
click at [419, 64] on span "Restaurants management" at bounding box center [478, 67] width 118 height 16
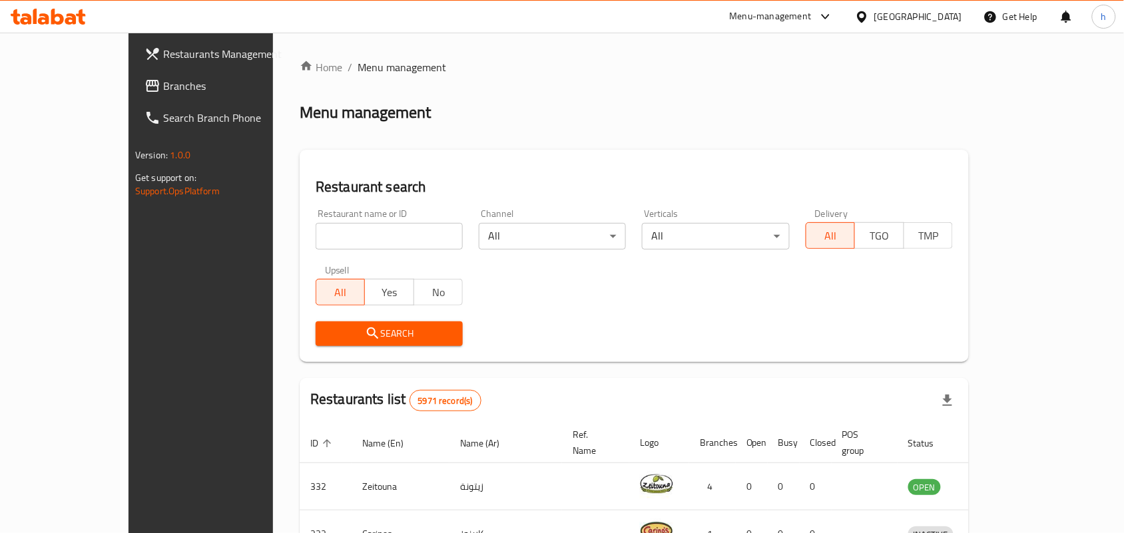
click at [300, 228] on div "Home / Menu management Menu management Restaurant search Restaurant name or ID …" at bounding box center [634, 485] width 669 height 852
drag, startPoint x: 296, startPoint y: 235, endPoint x: 291, endPoint y: 263, distance: 28.5
click at [316, 235] on input "search" at bounding box center [389, 236] width 147 height 27
paste input "700438"
type input "700438"
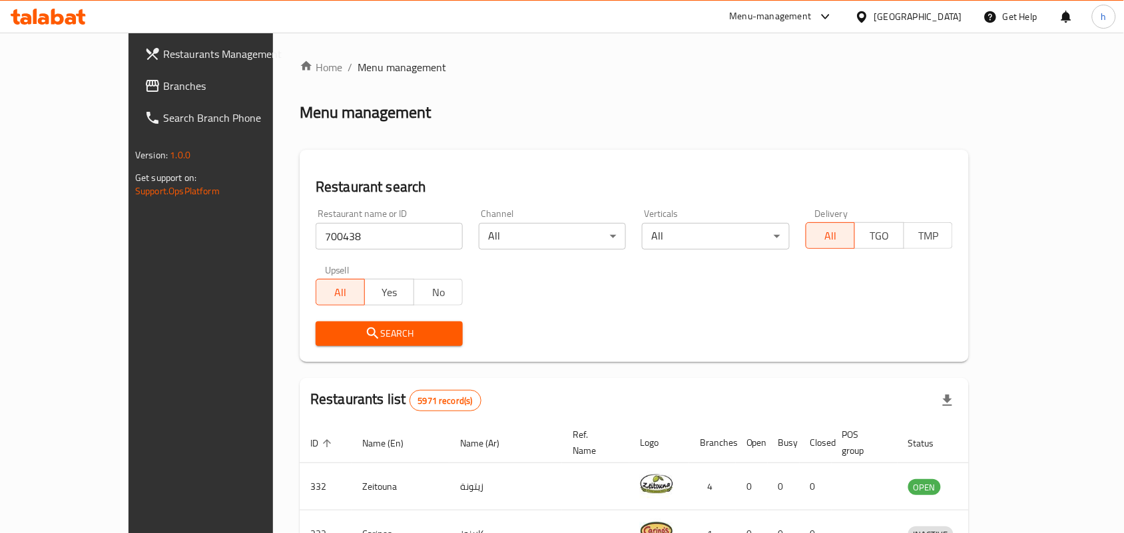
click at [326, 328] on span "Search" at bounding box center [389, 334] width 126 height 17
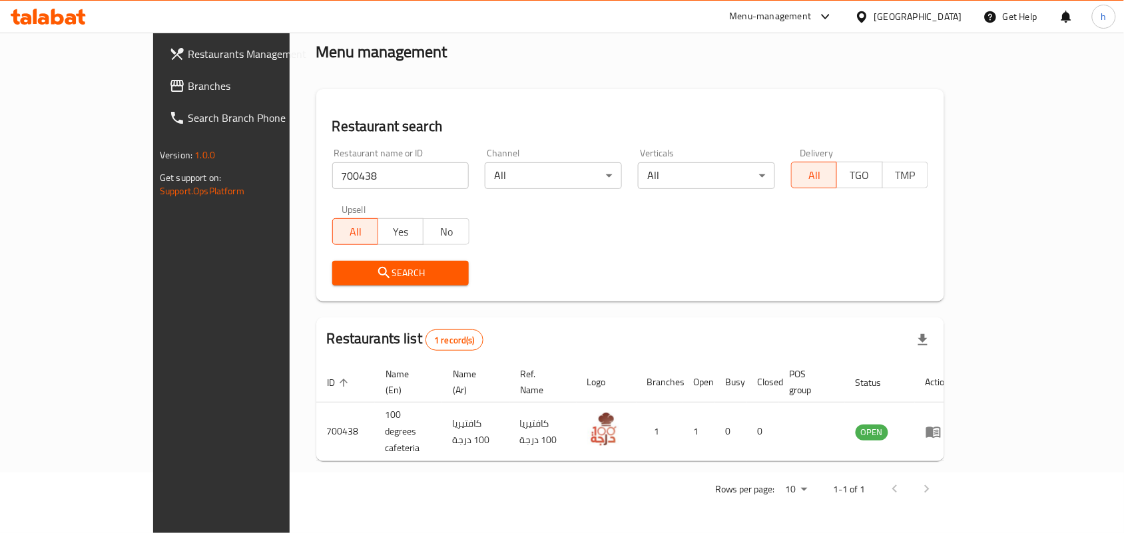
scroll to position [35, 0]
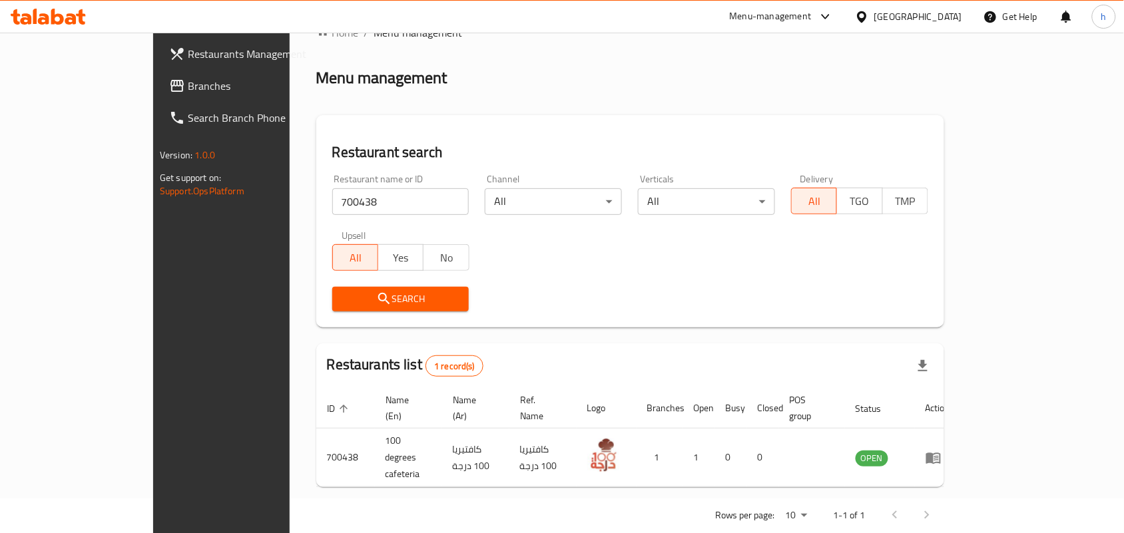
click at [959, 17] on div "[GEOGRAPHIC_DATA]" at bounding box center [918, 16] width 88 height 15
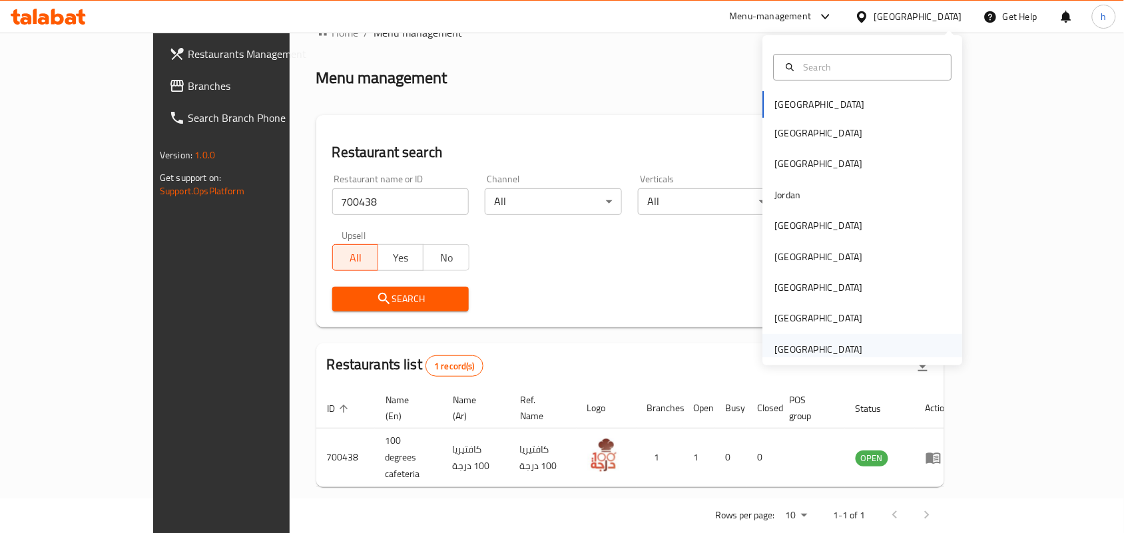
click at [823, 350] on div "[GEOGRAPHIC_DATA]" at bounding box center [819, 349] width 88 height 15
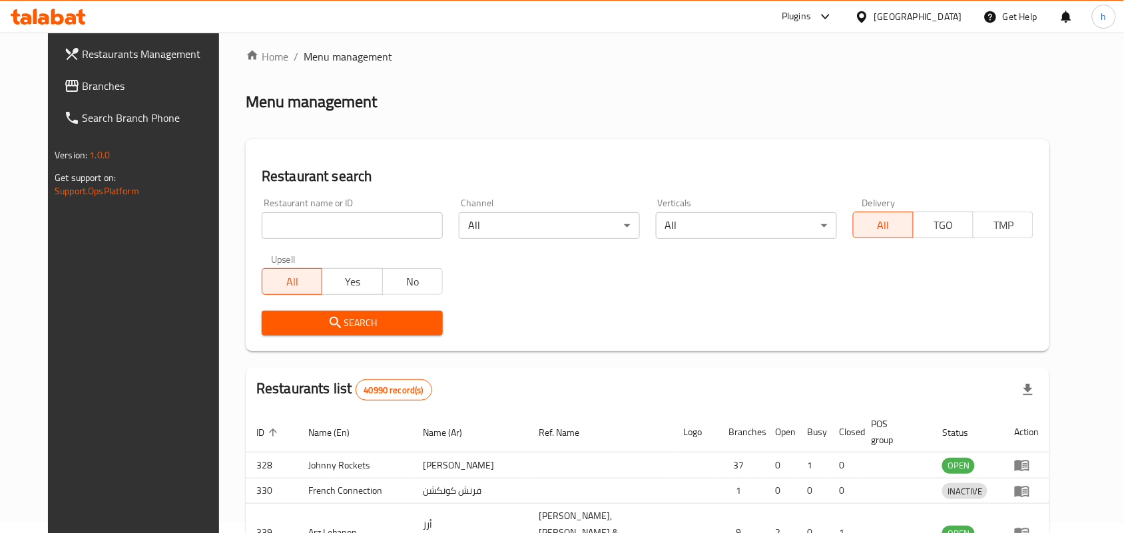
scroll to position [35, 0]
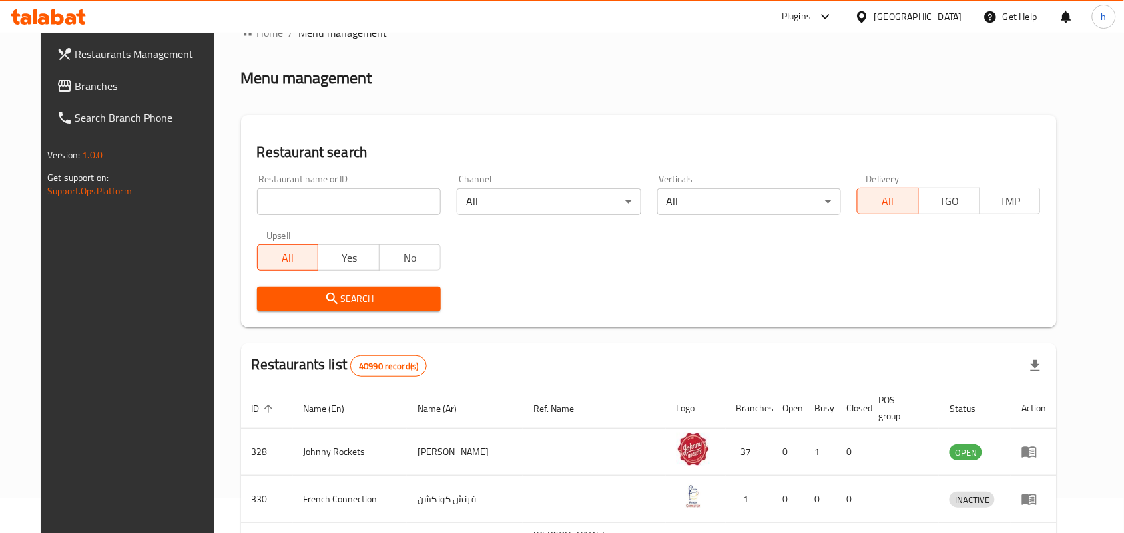
click at [75, 78] on span "Branches" at bounding box center [146, 86] width 142 height 16
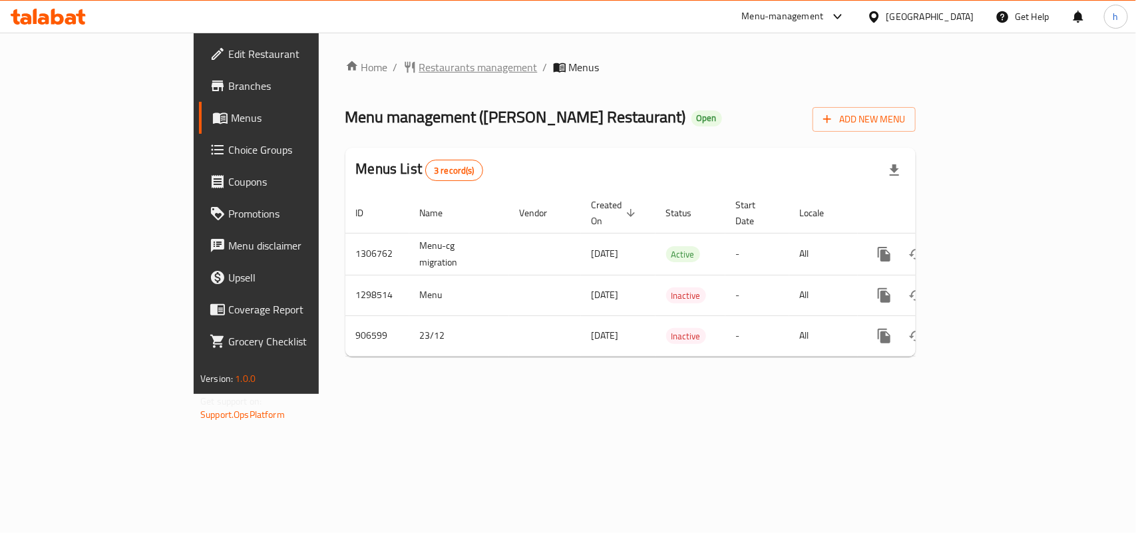
click at [419, 65] on span "Restaurants management" at bounding box center [478, 67] width 118 height 16
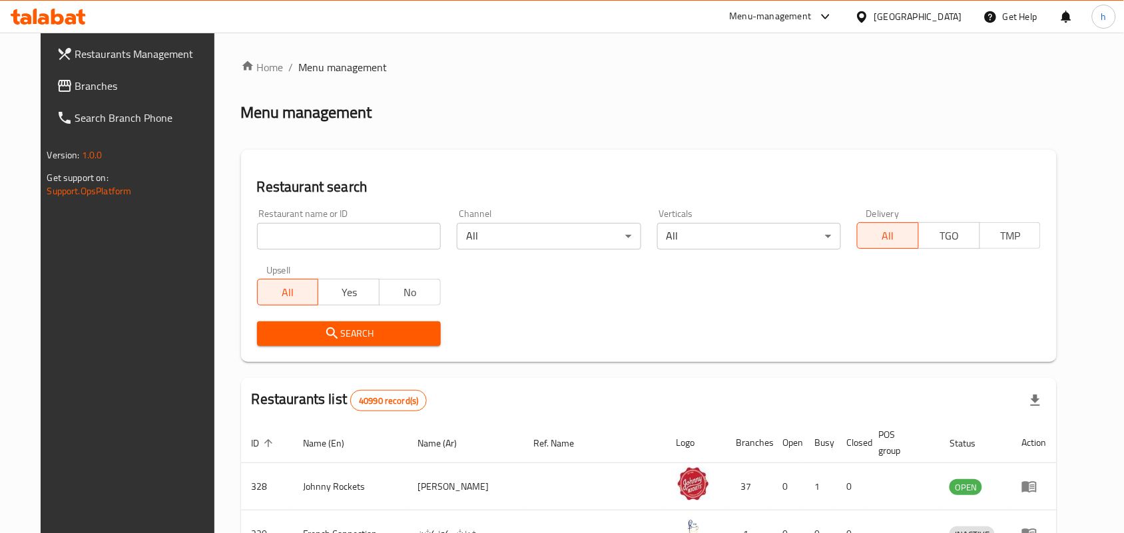
drag, startPoint x: 331, startPoint y: 232, endPoint x: 290, endPoint y: 296, distance: 76.3
click at [331, 232] on input "search" at bounding box center [349, 236] width 184 height 27
paste input "657253"
type input "657253"
click at [286, 336] on span "Search" at bounding box center [349, 334] width 162 height 17
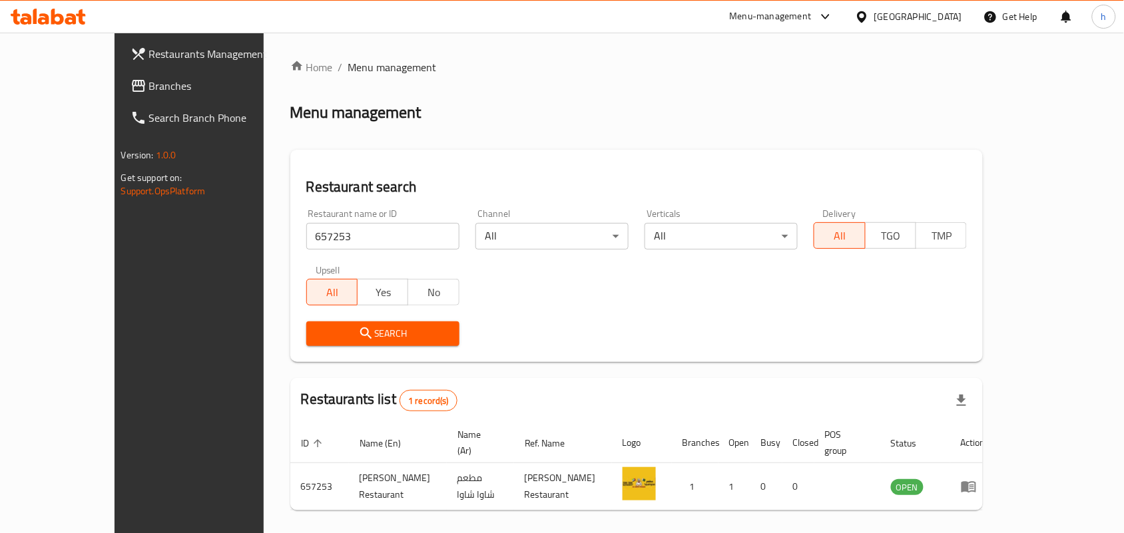
click at [149, 93] on span "Branches" at bounding box center [220, 86] width 142 height 16
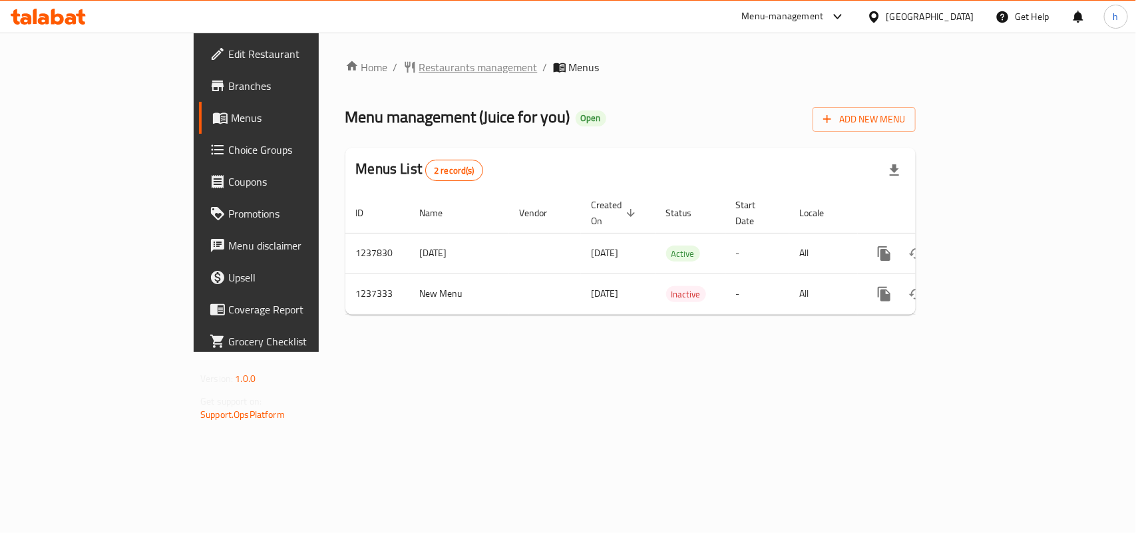
click at [419, 65] on span "Restaurants management" at bounding box center [478, 67] width 118 height 16
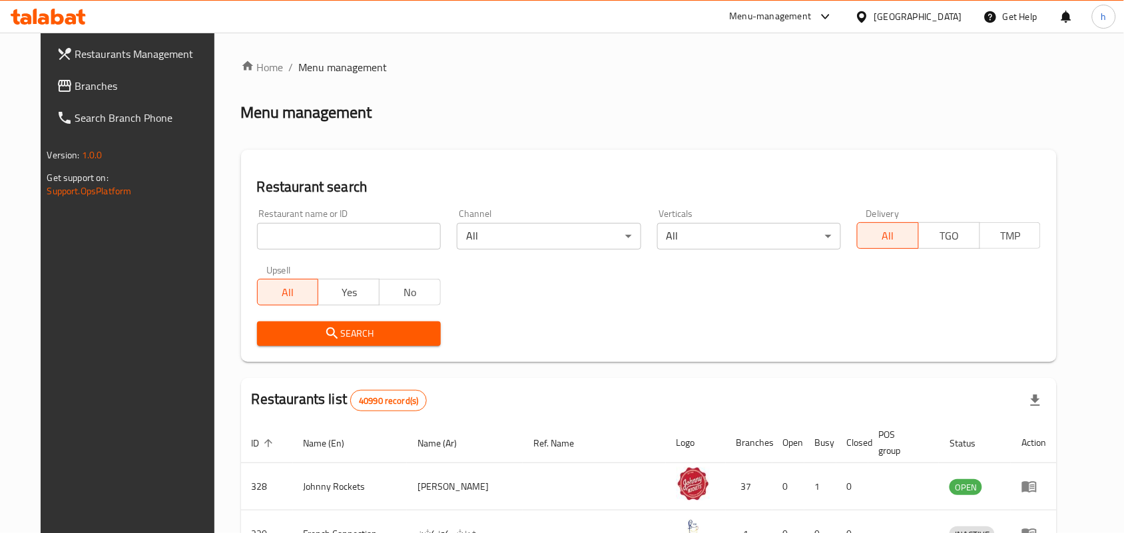
drag, startPoint x: 298, startPoint y: 228, endPoint x: 298, endPoint y: 240, distance: 12.0
click at [298, 228] on input "search" at bounding box center [349, 236] width 184 height 27
paste input "679354"
type input "679354"
click at [288, 335] on span "Search" at bounding box center [349, 334] width 162 height 17
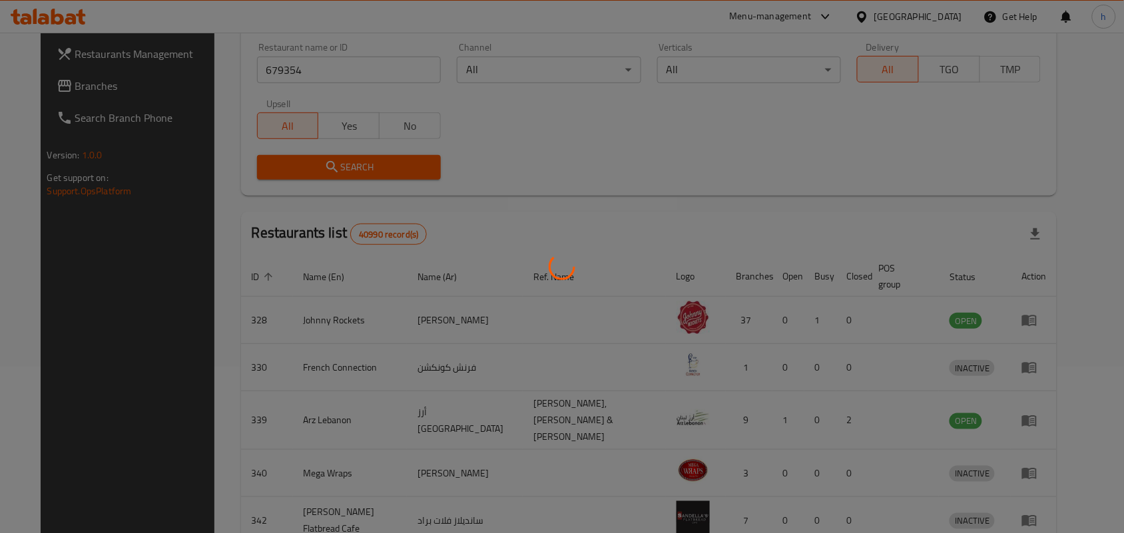
scroll to position [35, 0]
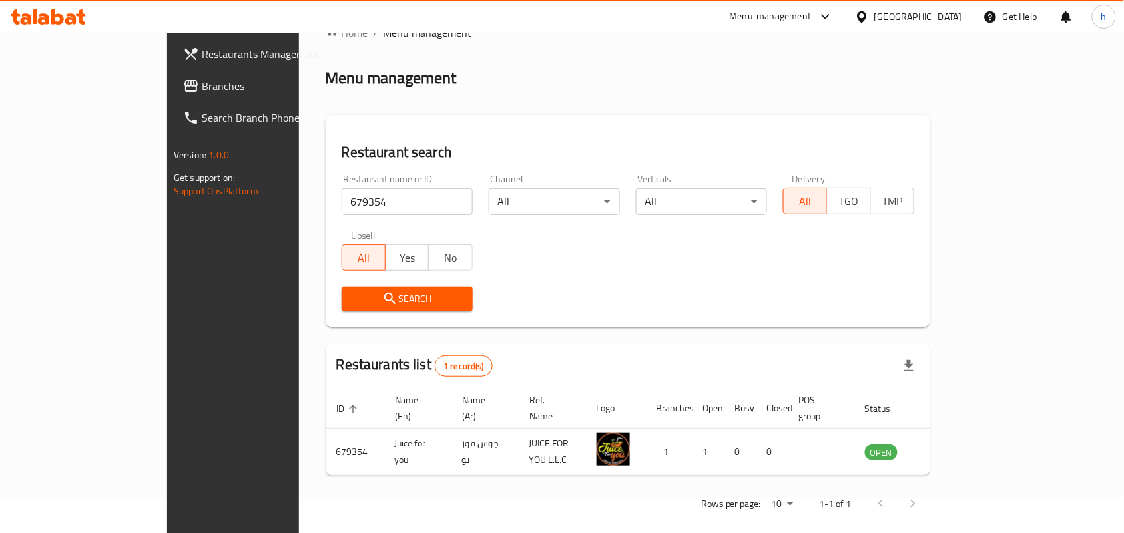
click at [903, 14] on div "United Arab Emirates" at bounding box center [918, 16] width 88 height 15
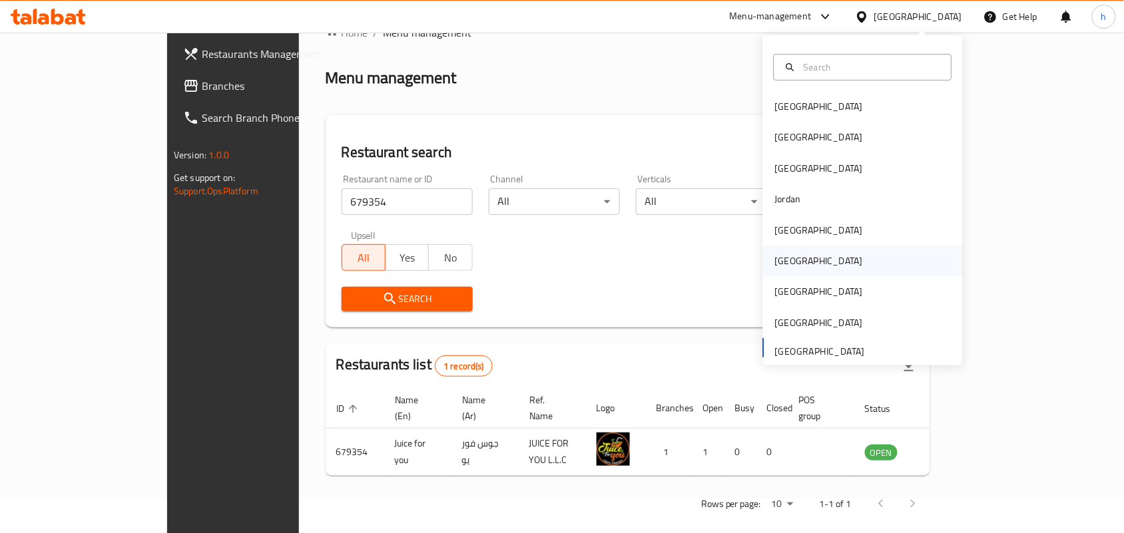
click at [777, 263] on div "Oman" at bounding box center [819, 261] width 88 height 15
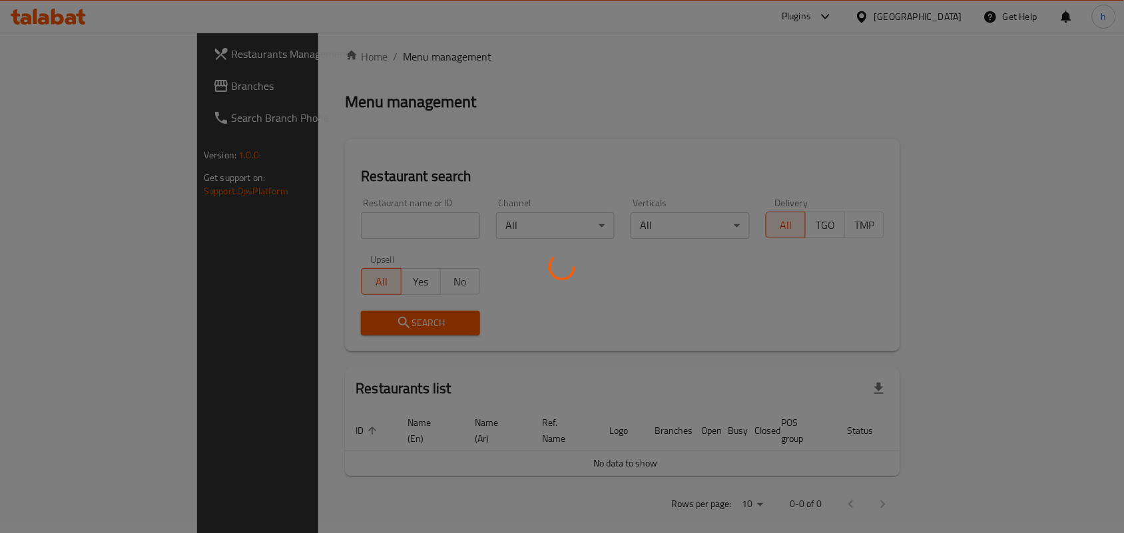
scroll to position [35, 0]
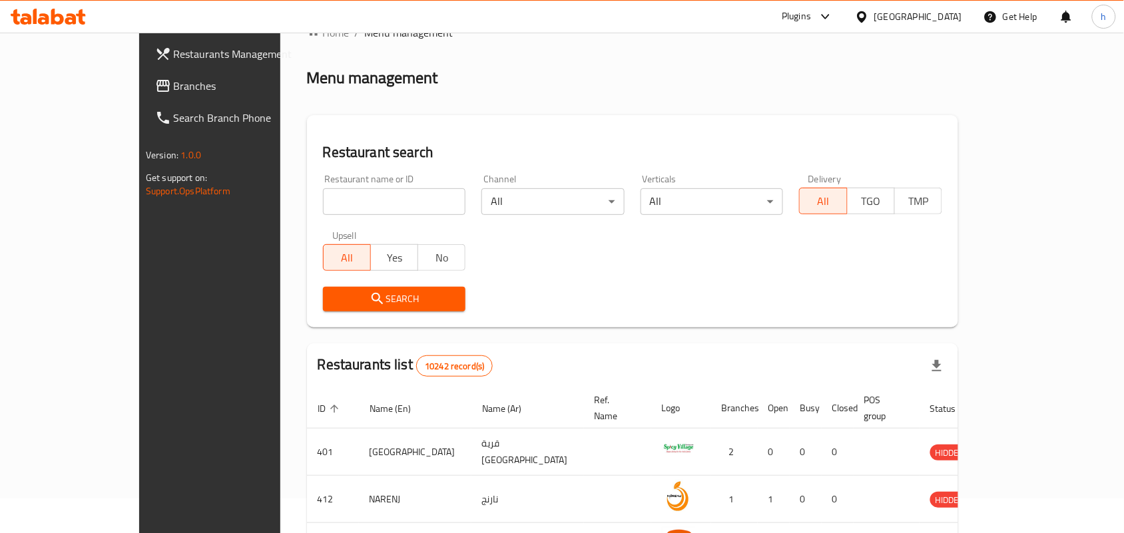
click at [174, 94] on span "Branches" at bounding box center [245, 86] width 142 height 16
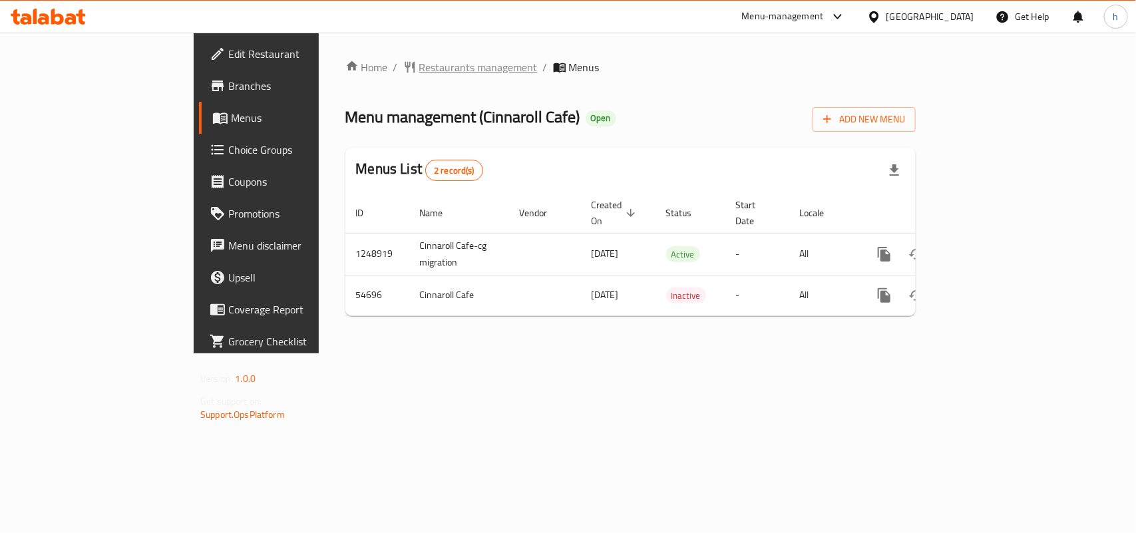
click at [419, 65] on span "Restaurants management" at bounding box center [478, 67] width 118 height 16
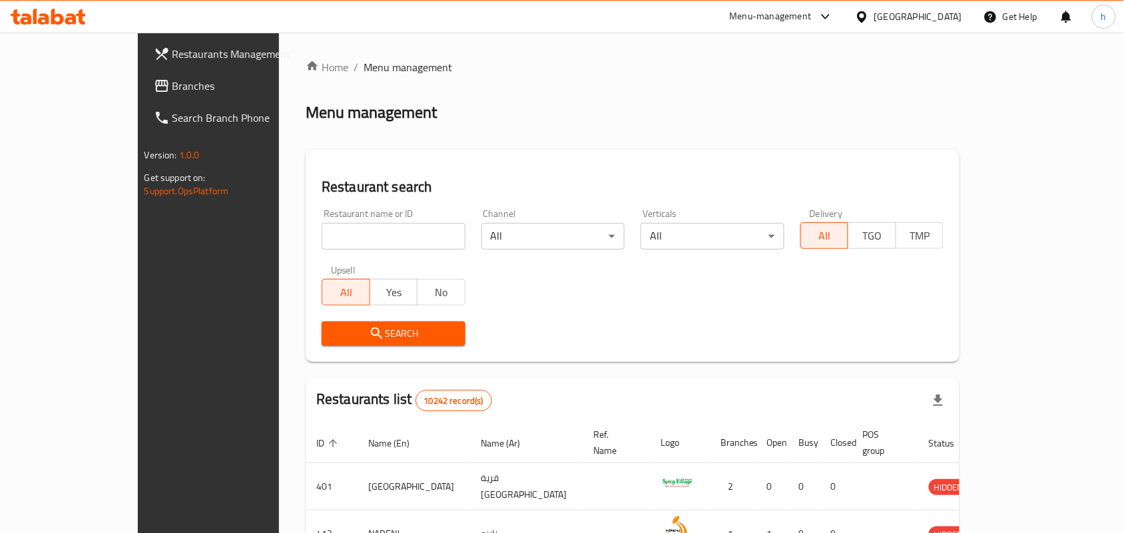
click at [322, 230] on input "search" at bounding box center [394, 236] width 144 height 27
paste input "26933"
type input "26933"
click at [332, 334] on span "Search" at bounding box center [393, 334] width 122 height 17
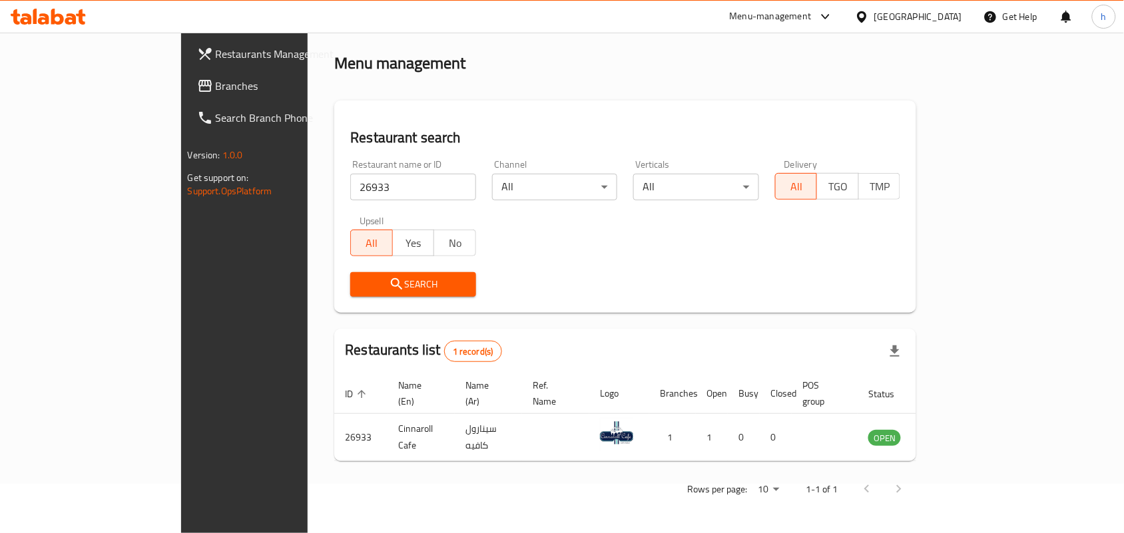
scroll to position [35, 0]
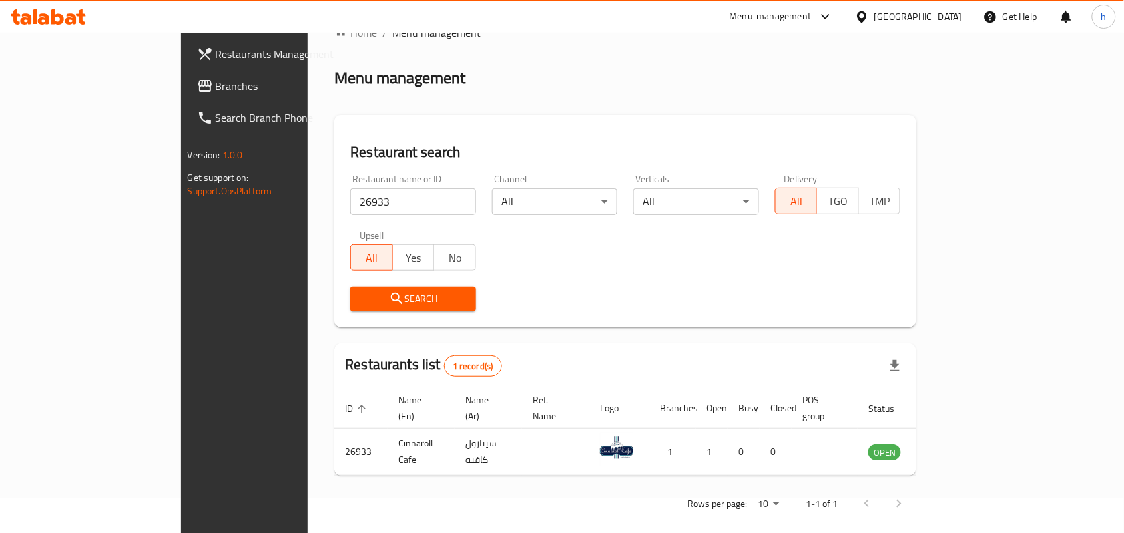
click at [874, 19] on div at bounding box center [864, 16] width 19 height 15
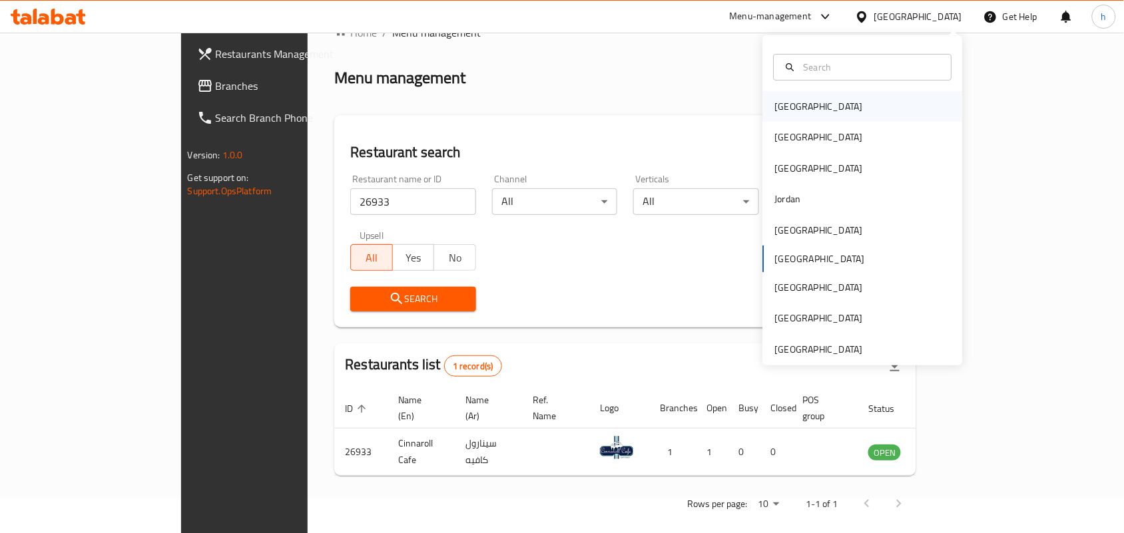
click at [786, 108] on div "[GEOGRAPHIC_DATA]" at bounding box center [819, 106] width 88 height 15
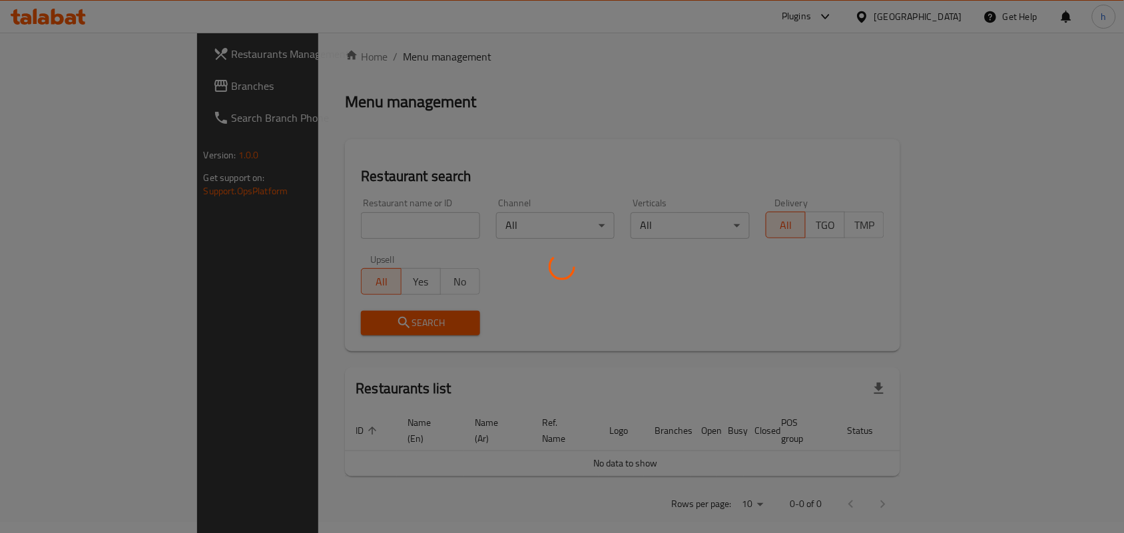
scroll to position [35, 0]
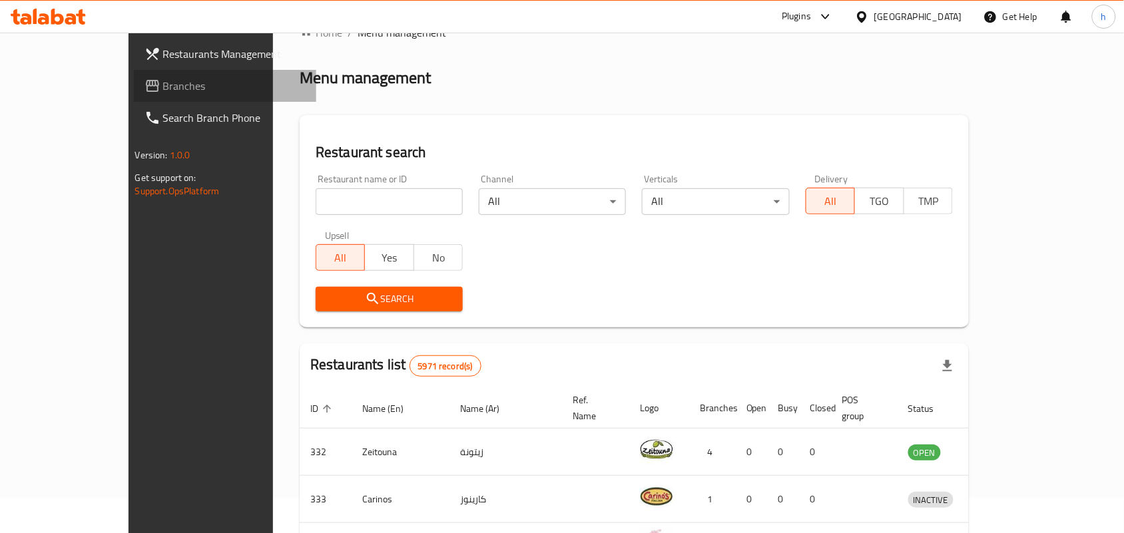
click at [163, 81] on span "Branches" at bounding box center [234, 86] width 142 height 16
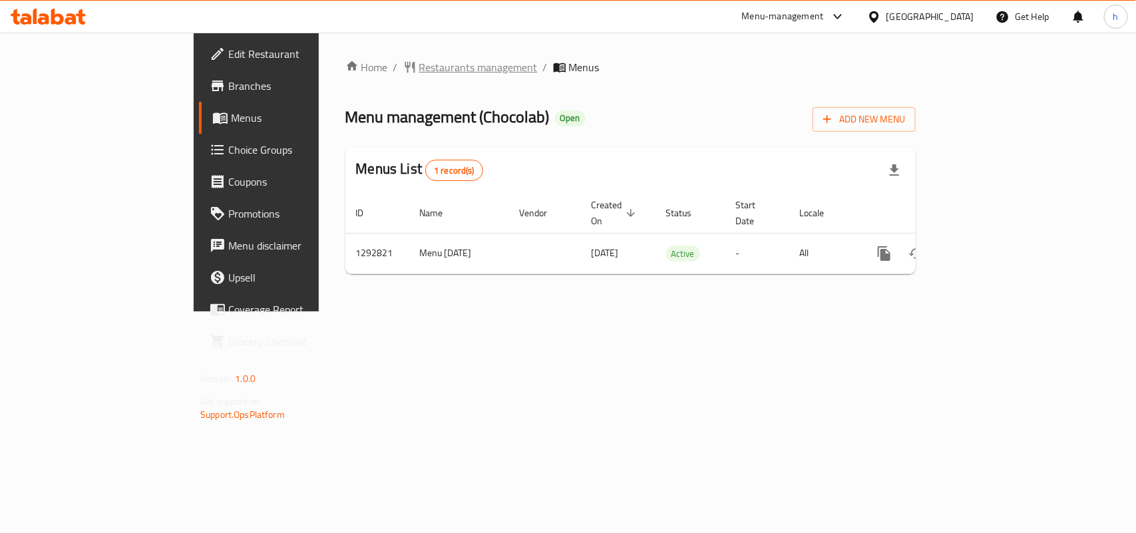
click at [419, 71] on span "Restaurants management" at bounding box center [478, 67] width 118 height 16
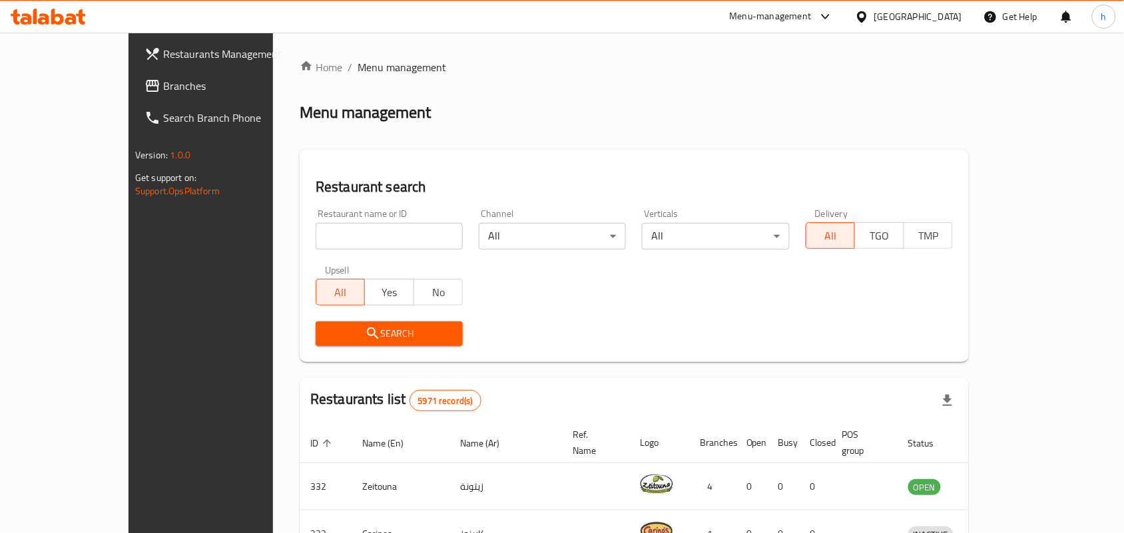
click at [317, 230] on input "search" at bounding box center [389, 236] width 147 height 27
paste input "699114"
type input "699114"
click at [326, 340] on span "Search" at bounding box center [389, 334] width 126 height 17
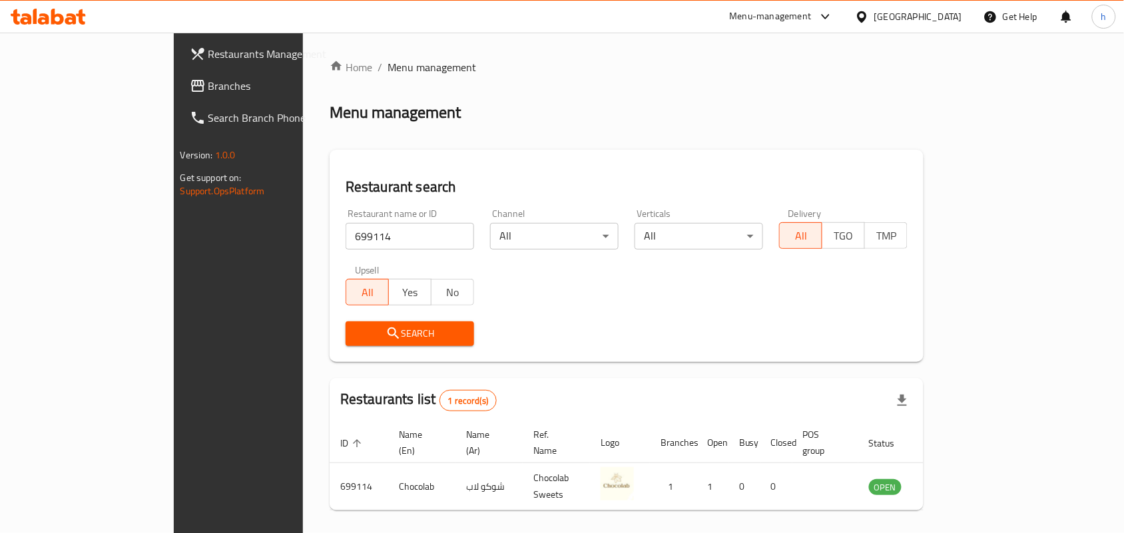
click at [208, 85] on span "Branches" at bounding box center [279, 86] width 142 height 16
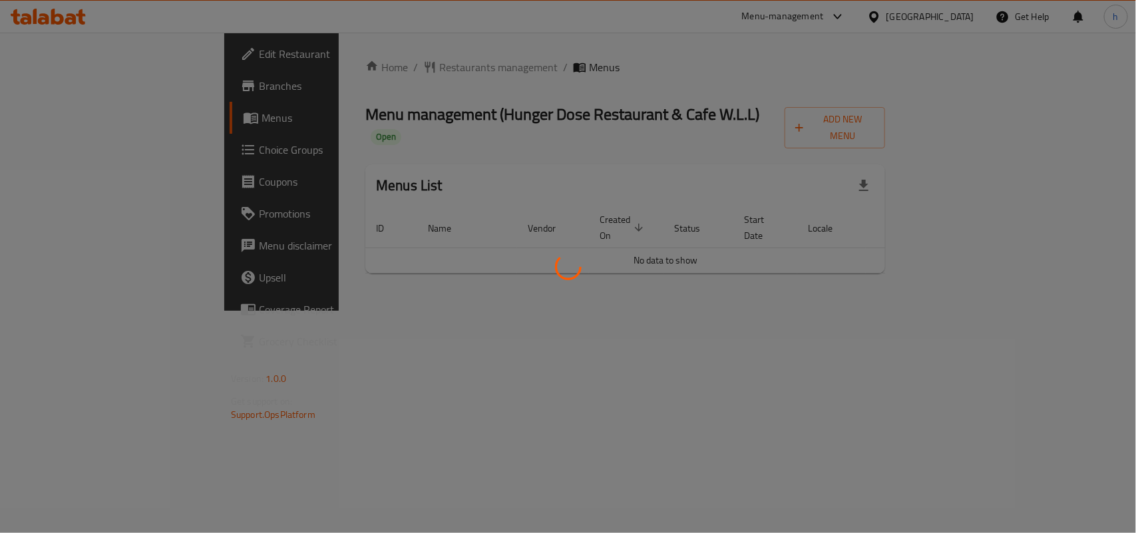
click at [359, 63] on div at bounding box center [568, 266] width 1136 height 533
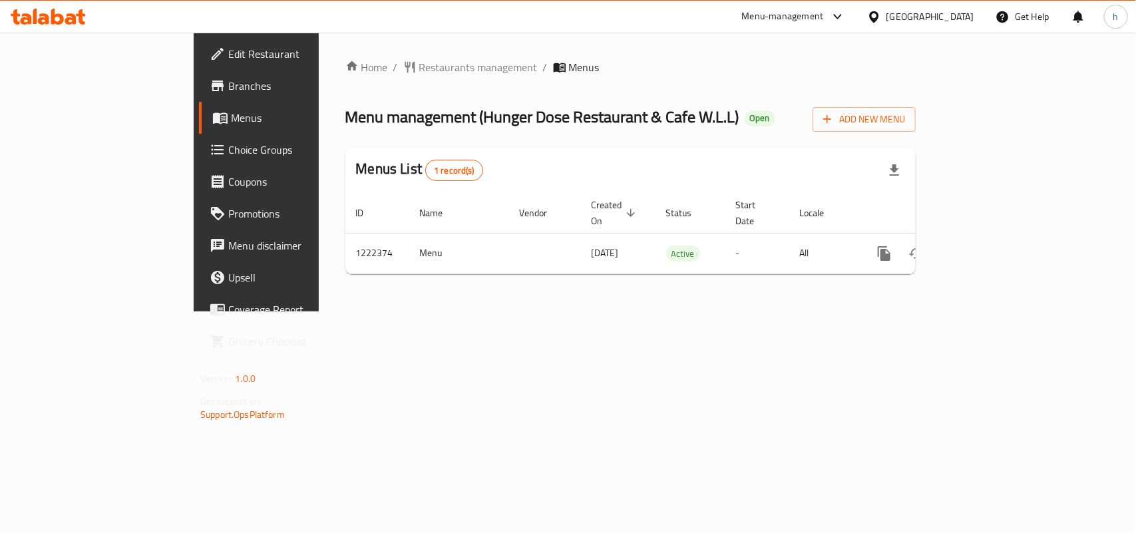
click at [359, 63] on div at bounding box center [568, 266] width 1136 height 533
click at [419, 63] on span "Restaurants management" at bounding box center [478, 67] width 118 height 16
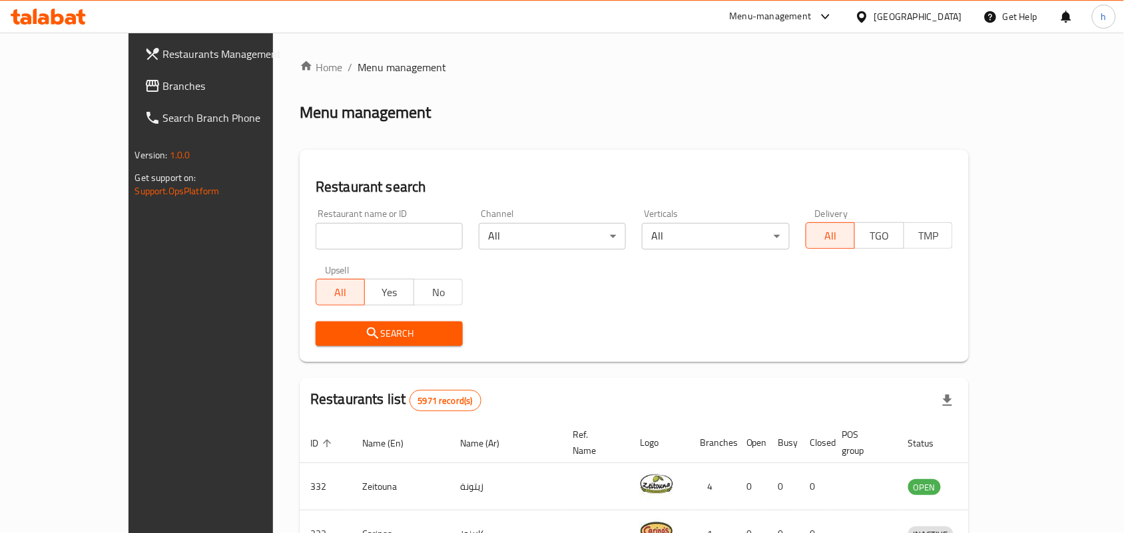
click at [266, 214] on div at bounding box center [562, 266] width 1124 height 533
drag, startPoint x: 278, startPoint y: 232, endPoint x: 280, endPoint y: 282, distance: 50.0
click at [316, 232] on input "search" at bounding box center [389, 236] width 147 height 27
paste input "674047"
type input "674047"
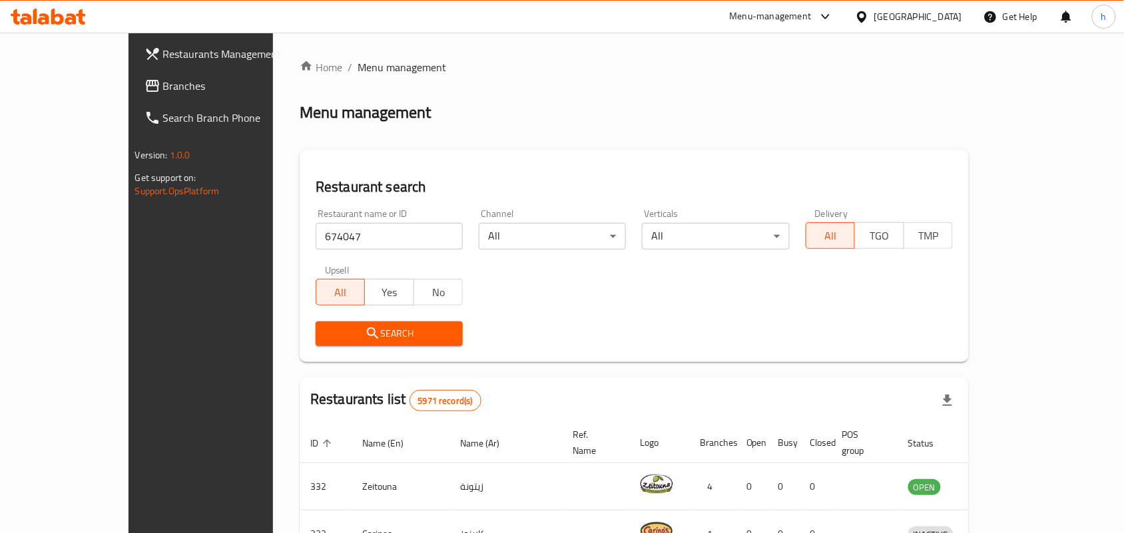
click at [326, 334] on span "Search" at bounding box center [389, 334] width 126 height 17
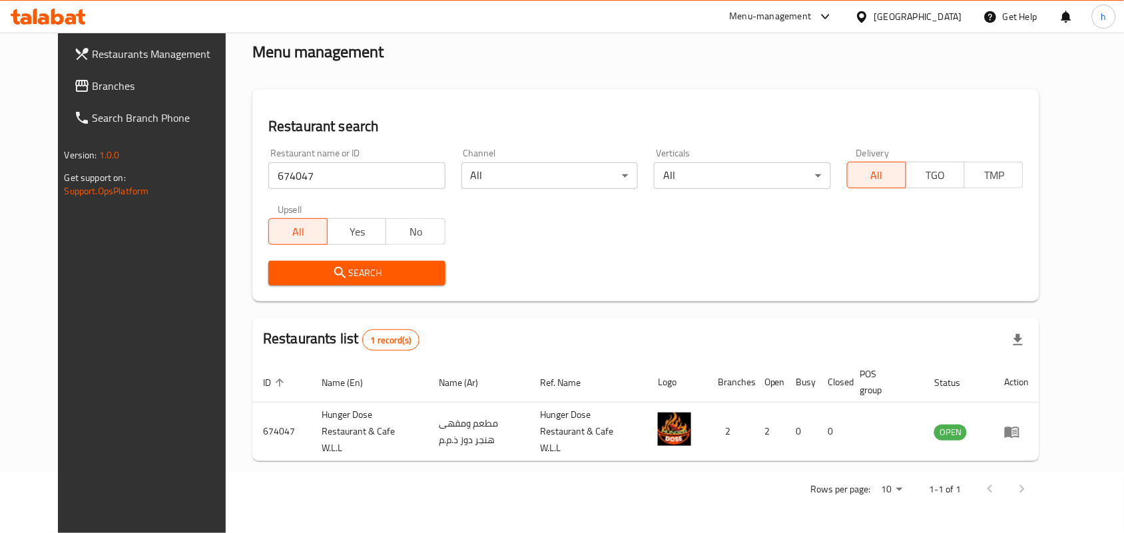
scroll to position [50, 0]
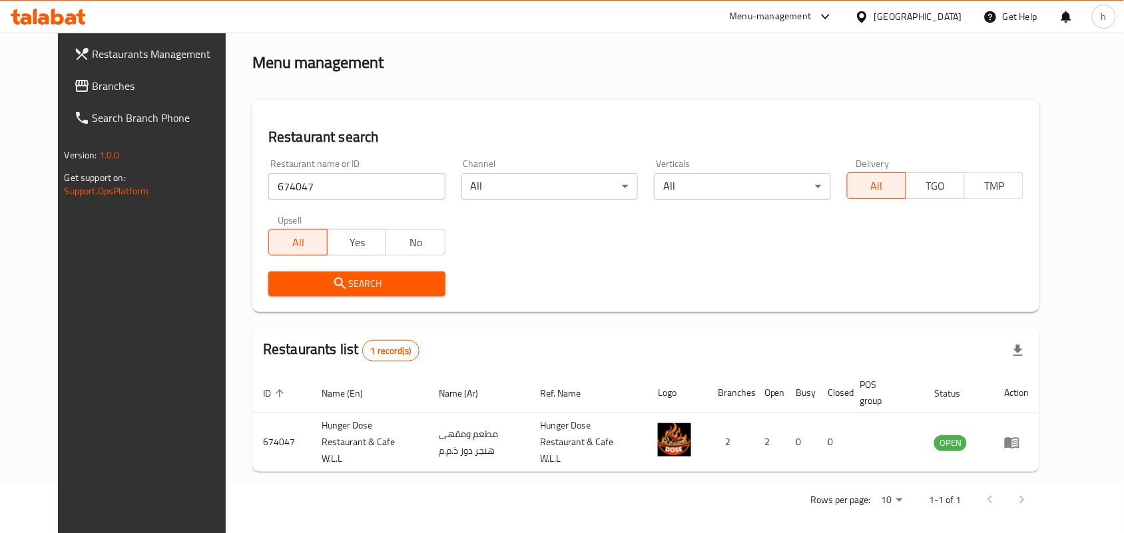
click at [1019, 441] on icon "enhanced table" at bounding box center [1012, 442] width 15 height 11
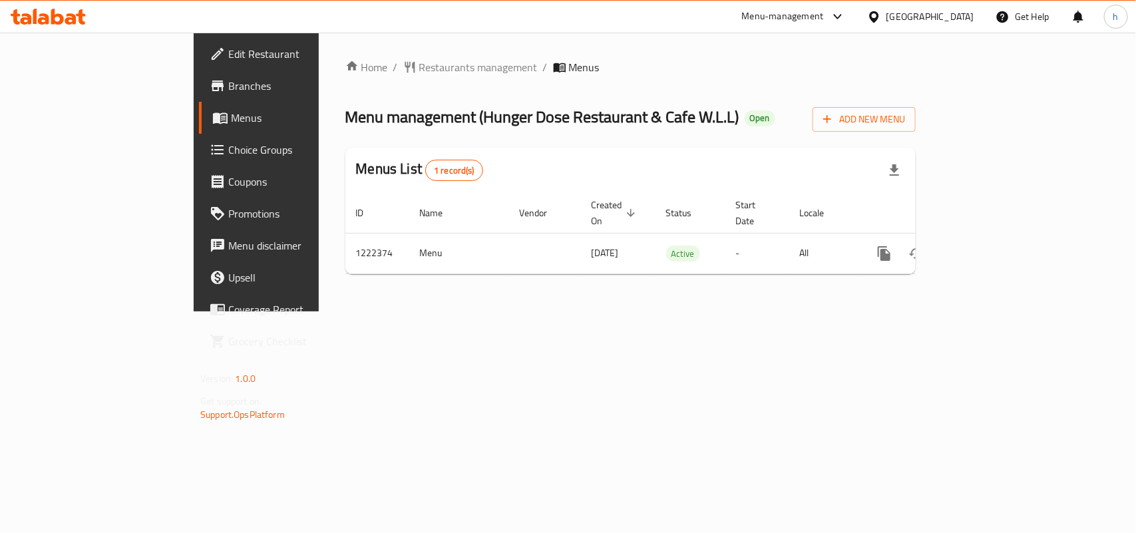
click at [881, 20] on icon at bounding box center [874, 17] width 14 height 14
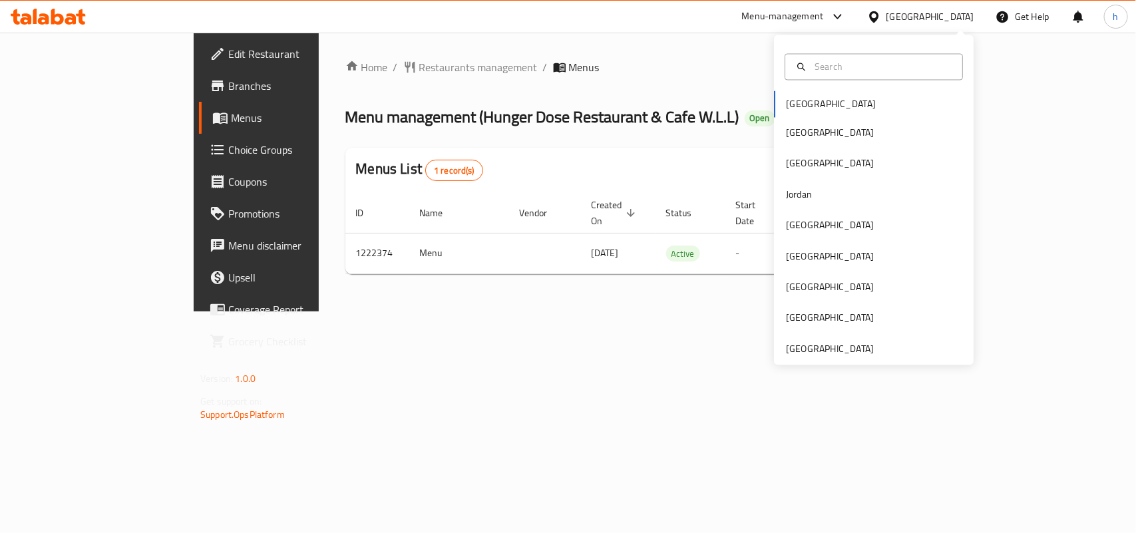
click at [849, 361] on div "Bahrain Egypt Iraq Jordan Kuwait Oman Qatar Saudi Arabia United Arab Emirates" at bounding box center [874, 200] width 200 height 330
click at [847, 350] on div "United Arab Emirates" at bounding box center [830, 349] width 88 height 15
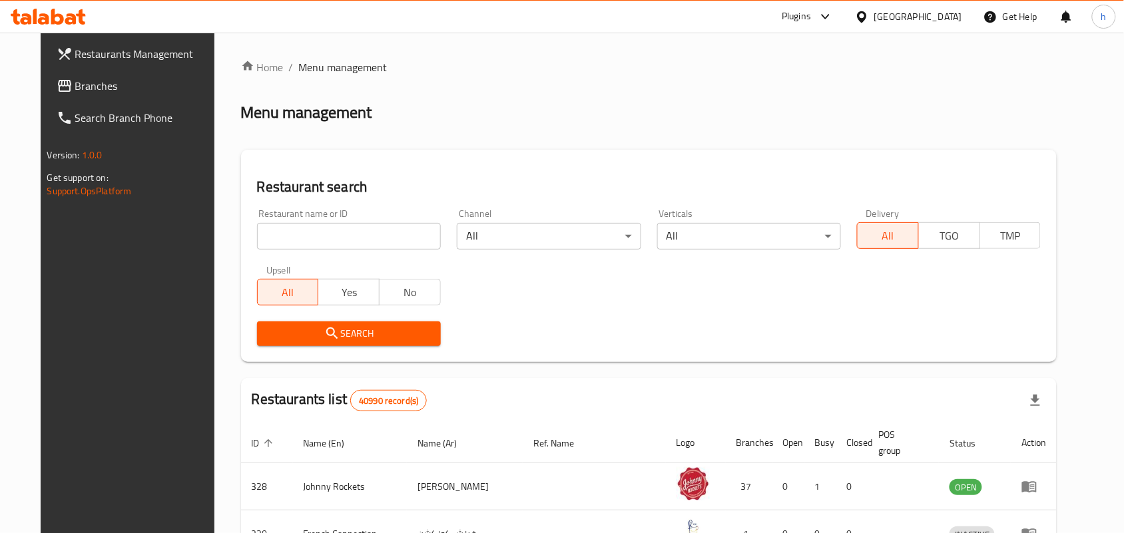
click at [75, 84] on span "Branches" at bounding box center [146, 86] width 142 height 16
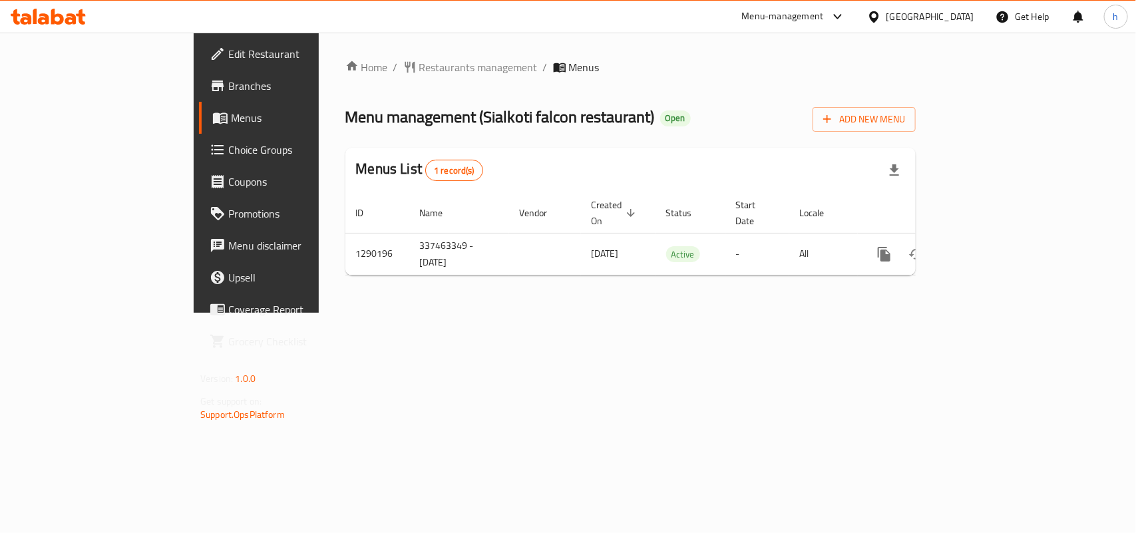
click at [419, 60] on span "Restaurants management" at bounding box center [478, 67] width 118 height 16
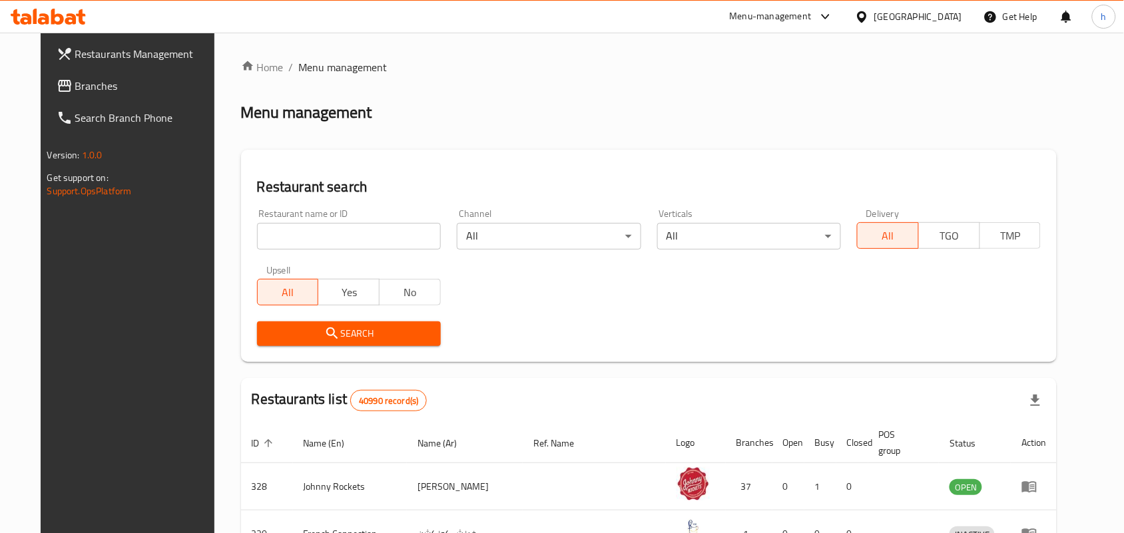
click at [303, 231] on div "Home / Menu management Menu management Restaurant search Restaurant name or ID …" at bounding box center [649, 482] width 816 height 847
click at [314, 260] on div "Upsell All Yes No" at bounding box center [349, 286] width 200 height 56
click at [317, 250] on div "Restaurant name or ID Restaurant name or ID" at bounding box center [349, 229] width 200 height 57
click at [322, 241] on input "search" at bounding box center [349, 236] width 184 height 27
paste input "698061"
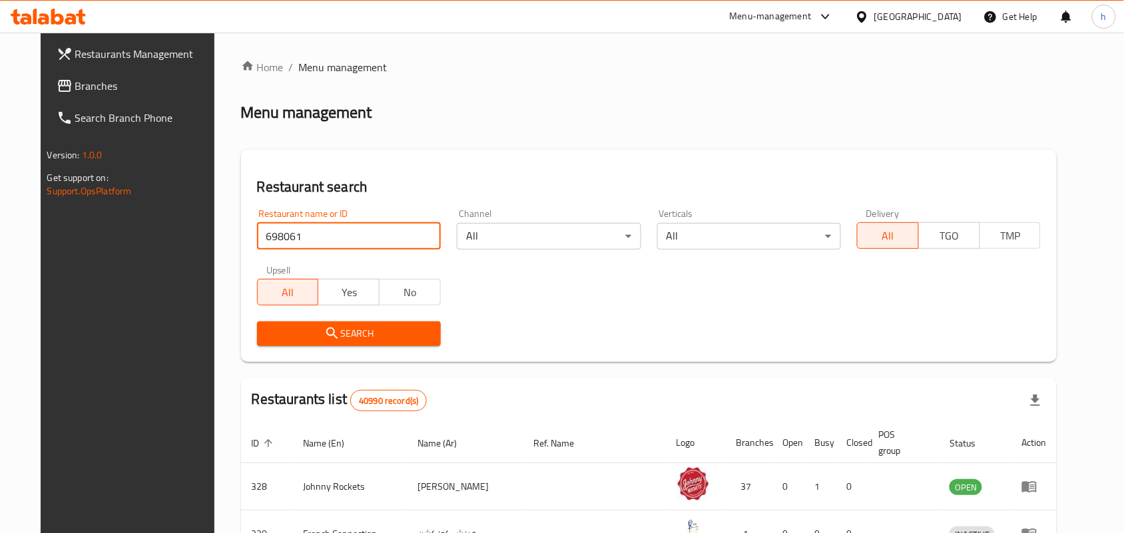
type input "698061"
click at [300, 333] on span "Search" at bounding box center [349, 334] width 162 height 17
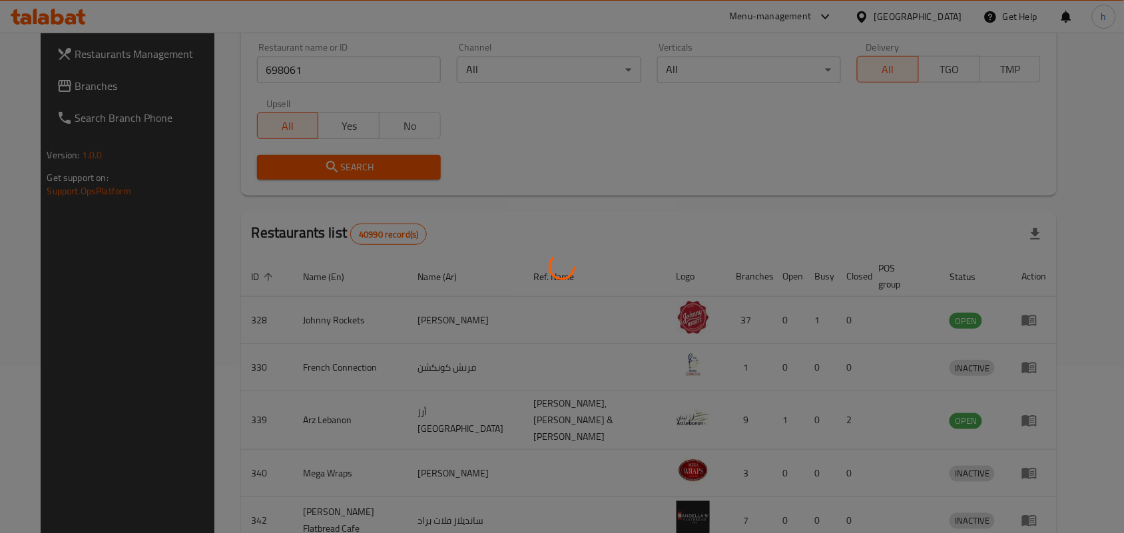
scroll to position [35, 0]
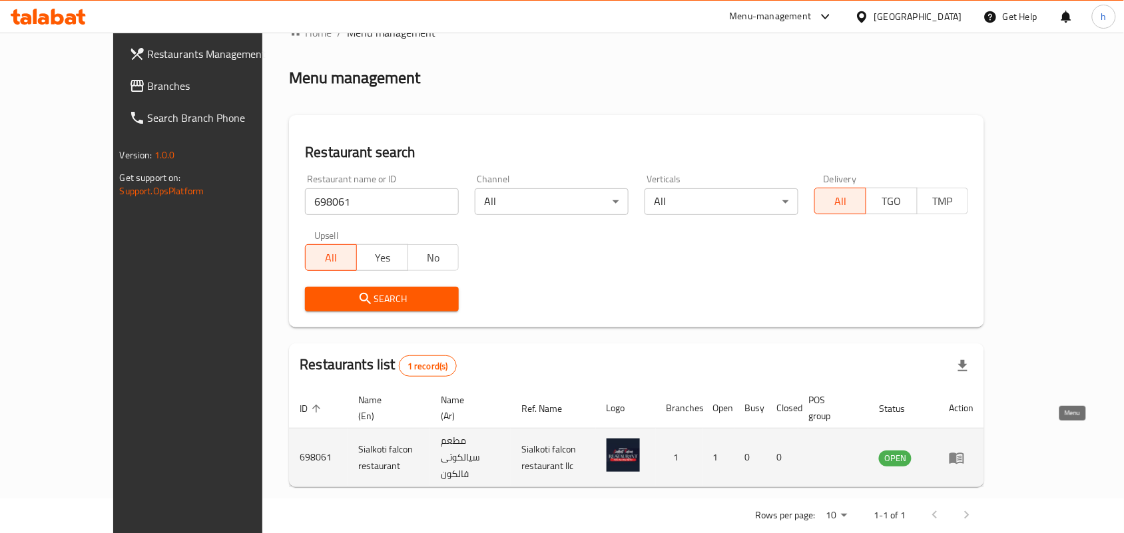
click at [962, 456] on icon "enhanced table" at bounding box center [959, 458] width 5 height 5
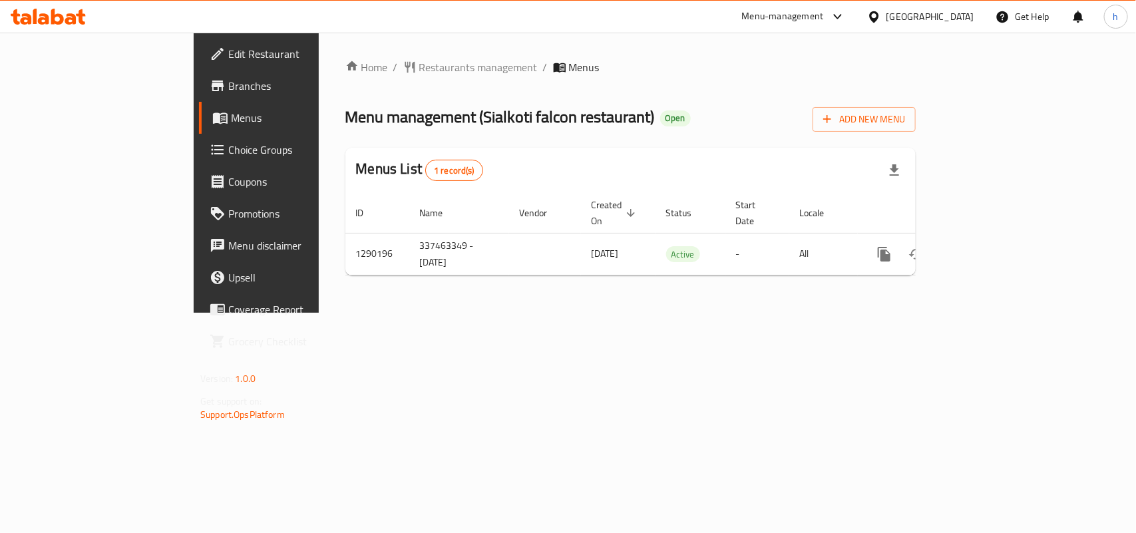
click at [70, 15] on icon at bounding box center [70, 18] width 11 height 11
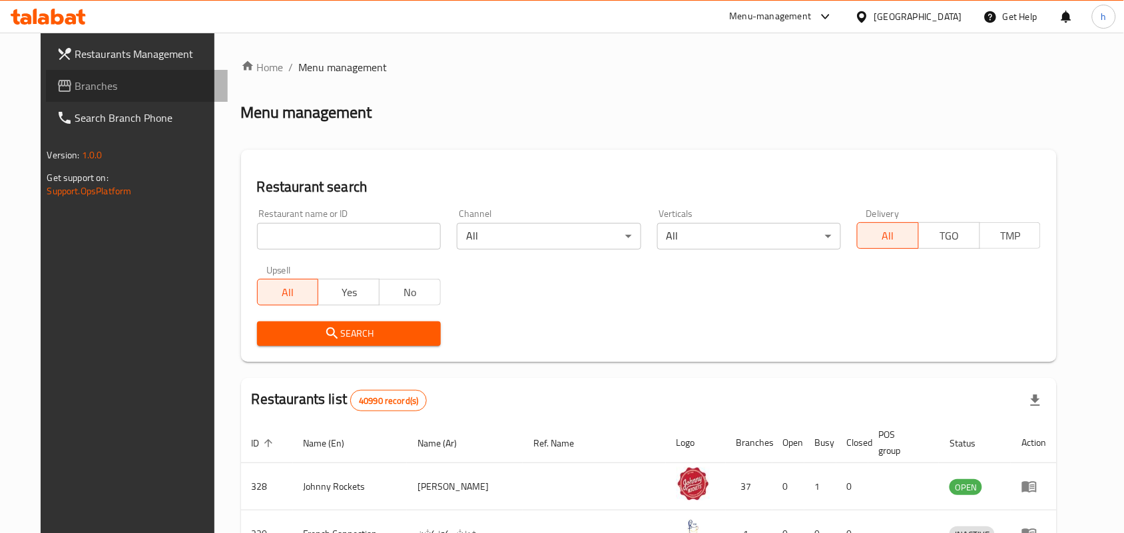
click at [75, 82] on span "Branches" at bounding box center [146, 86] width 142 height 16
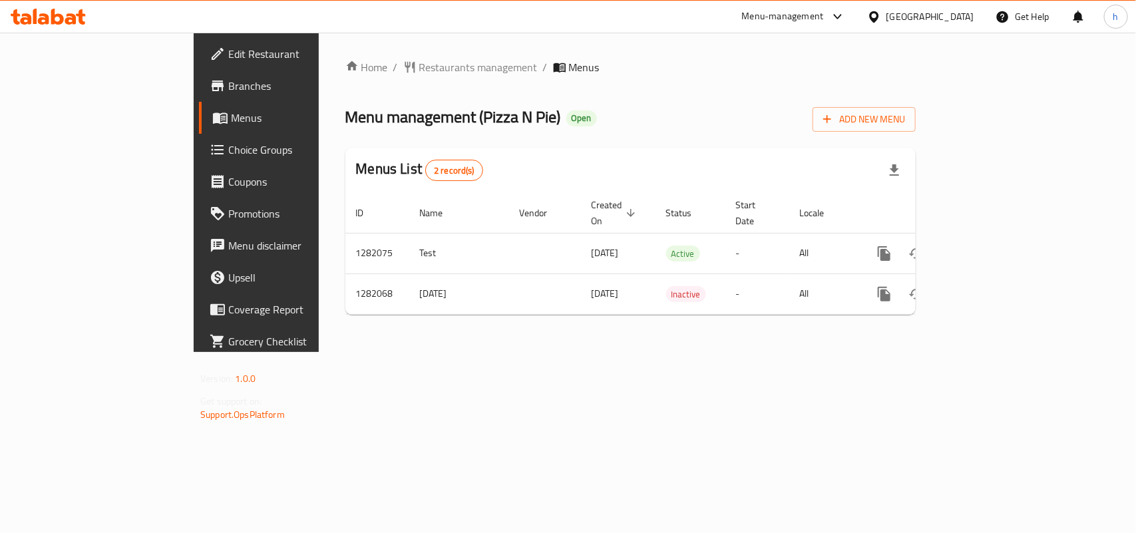
click at [419, 65] on span "Restaurants management" at bounding box center [478, 67] width 118 height 16
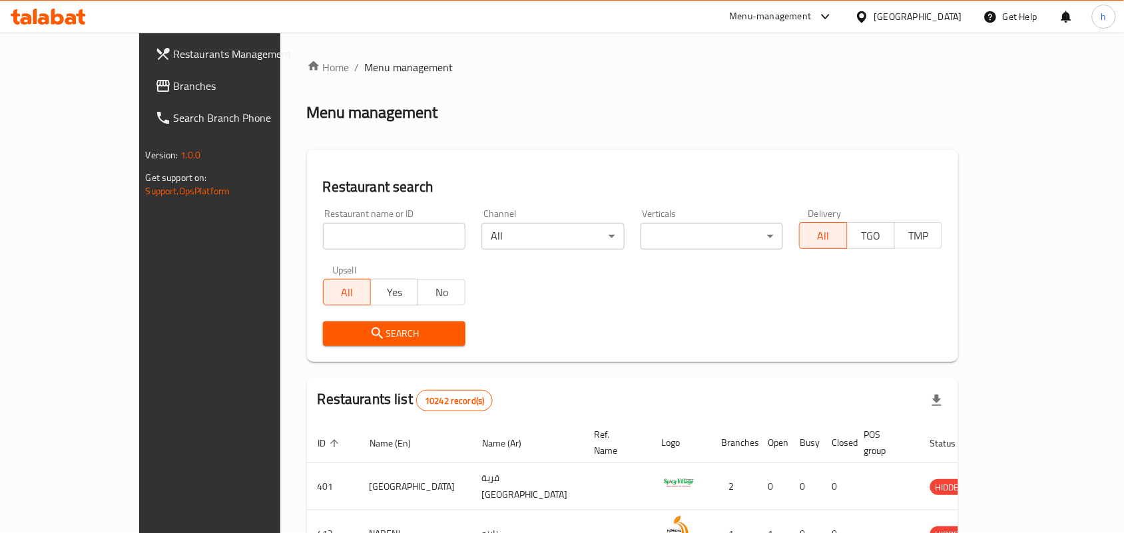
click at [331, 240] on div at bounding box center [562, 266] width 1124 height 533
click at [331, 240] on input "search" at bounding box center [394, 236] width 143 height 27
paste input "694667"
type input "694667"
click at [323, 322] on button "Search" at bounding box center [394, 334] width 143 height 25
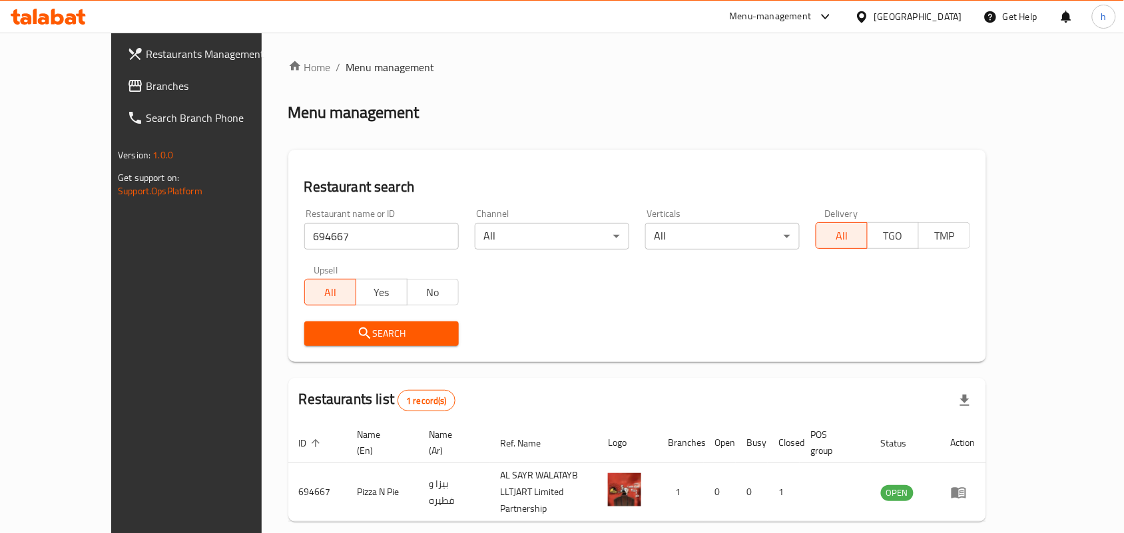
click at [937, 11] on div "Oman" at bounding box center [918, 16] width 88 height 15
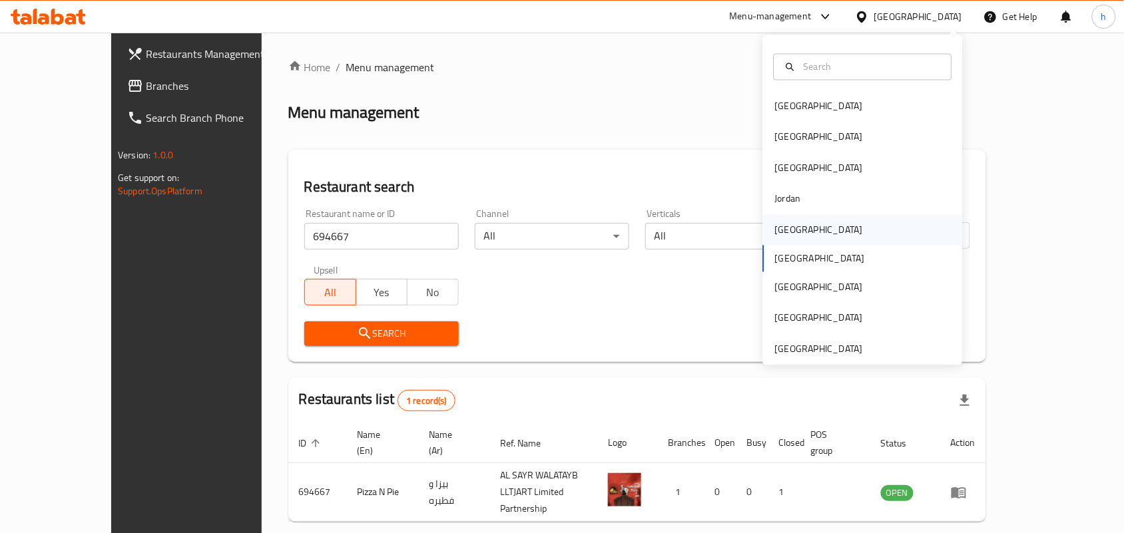
click at [786, 235] on div "[GEOGRAPHIC_DATA]" at bounding box center [819, 229] width 88 height 15
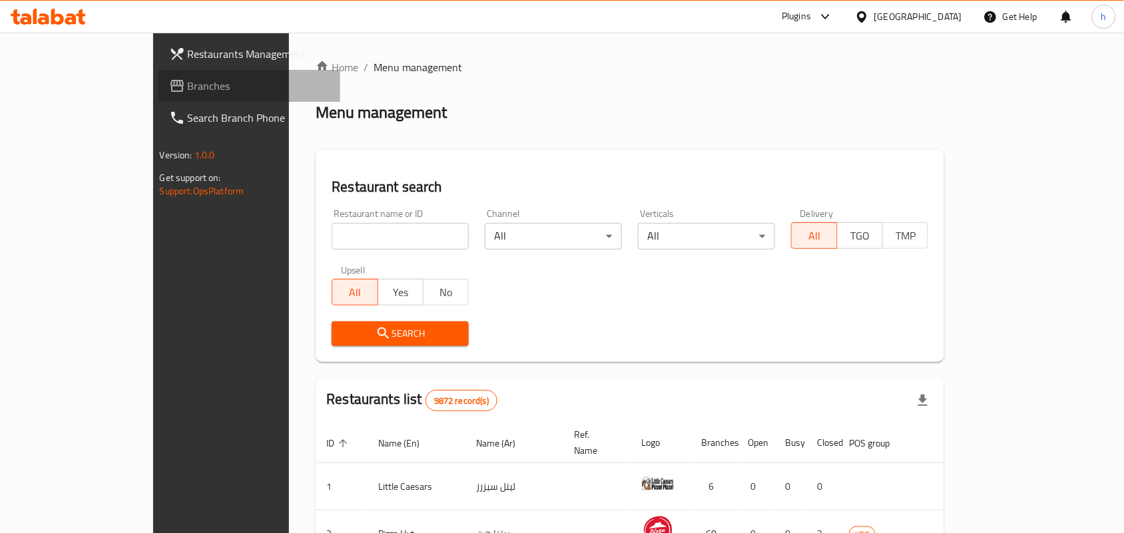
click at [188, 84] on span "Branches" at bounding box center [259, 86] width 142 height 16
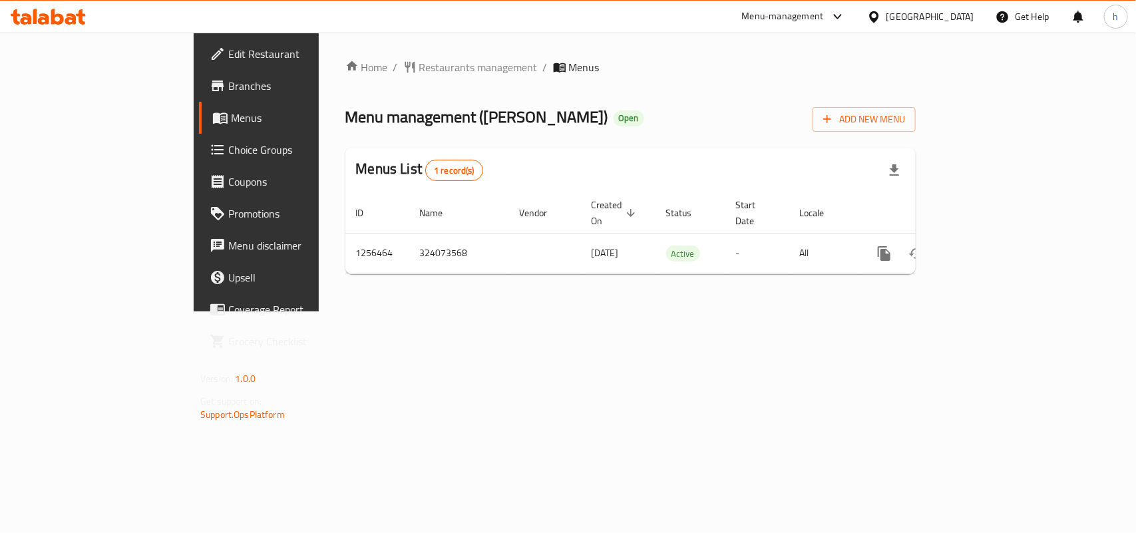
click at [358, 77] on div "Home / Restaurants management / Menus Menu management ( [PERSON_NAME] ) Open Ad…" at bounding box center [630, 172] width 571 height 226
click at [419, 62] on span "Restaurants management" at bounding box center [478, 67] width 118 height 16
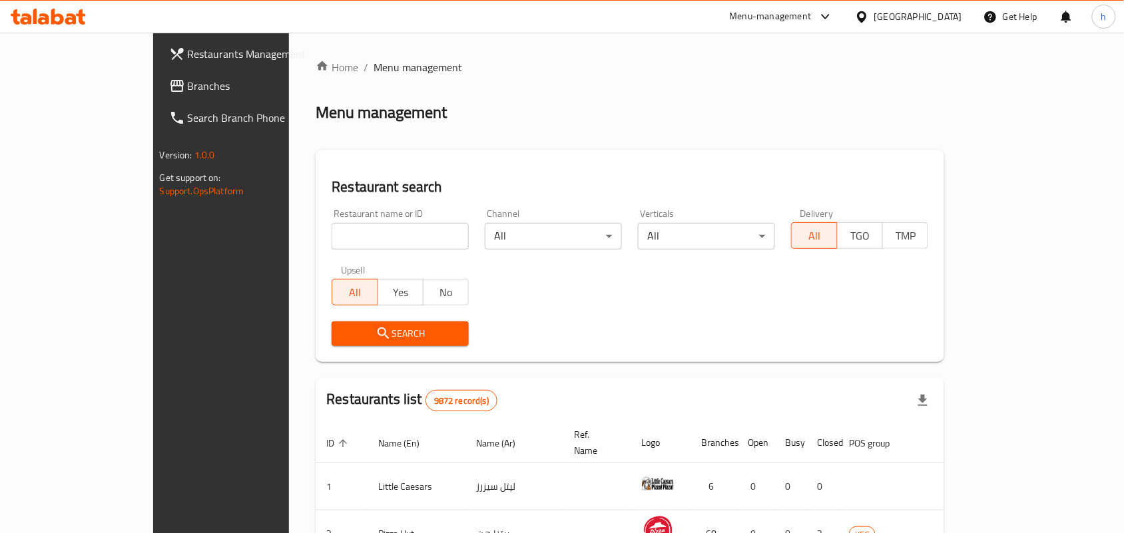
click at [354, 214] on div "Restaurant name or ID Restaurant name or ID" at bounding box center [400, 229] width 137 height 41
drag, startPoint x: 354, startPoint y: 228, endPoint x: 341, endPoint y: 248, distance: 24.6
click at [354, 228] on input "search" at bounding box center [400, 236] width 137 height 27
paste input "683126"
type input "683126"
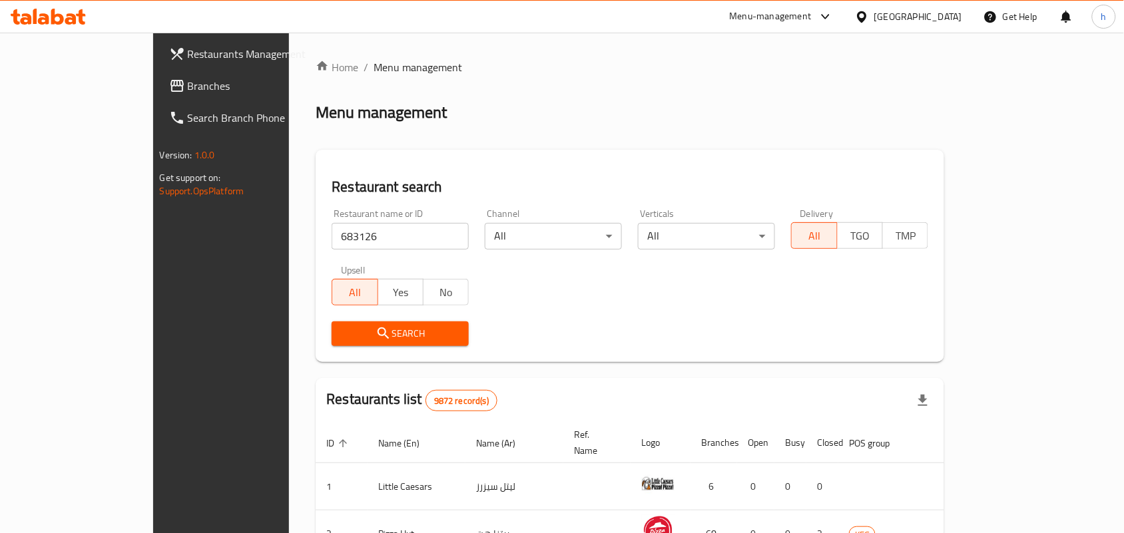
click at [342, 332] on span "Search" at bounding box center [400, 334] width 116 height 17
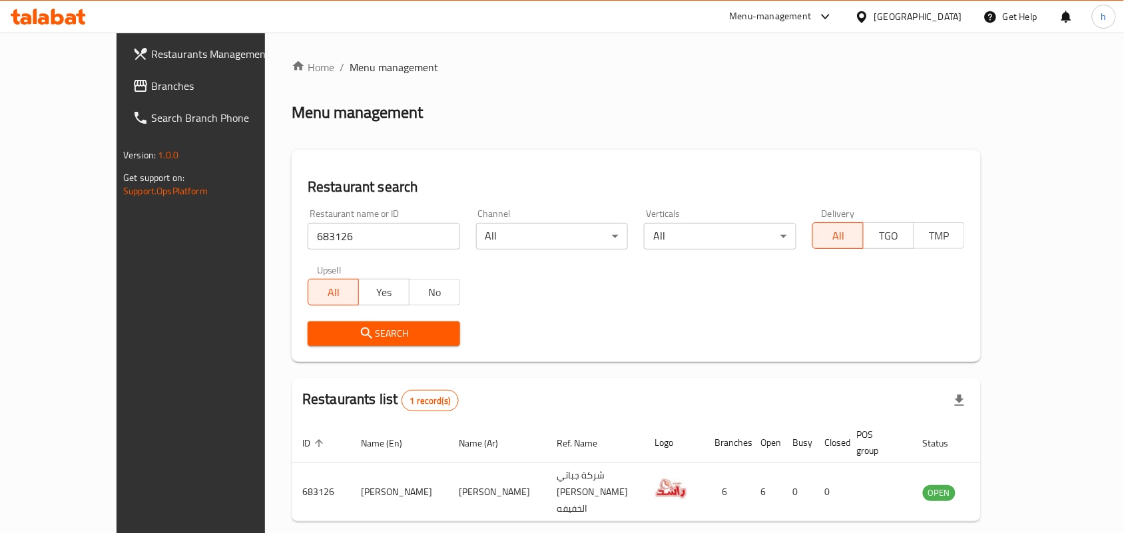
click at [151, 89] on span "Branches" at bounding box center [222, 86] width 142 height 16
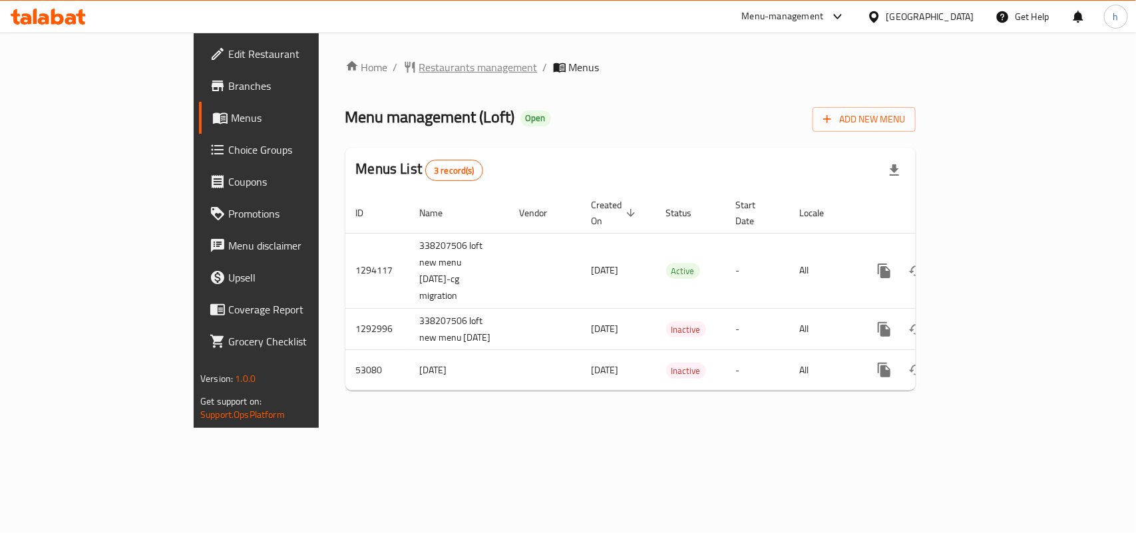
click at [419, 67] on span "Restaurants management" at bounding box center [478, 67] width 118 height 16
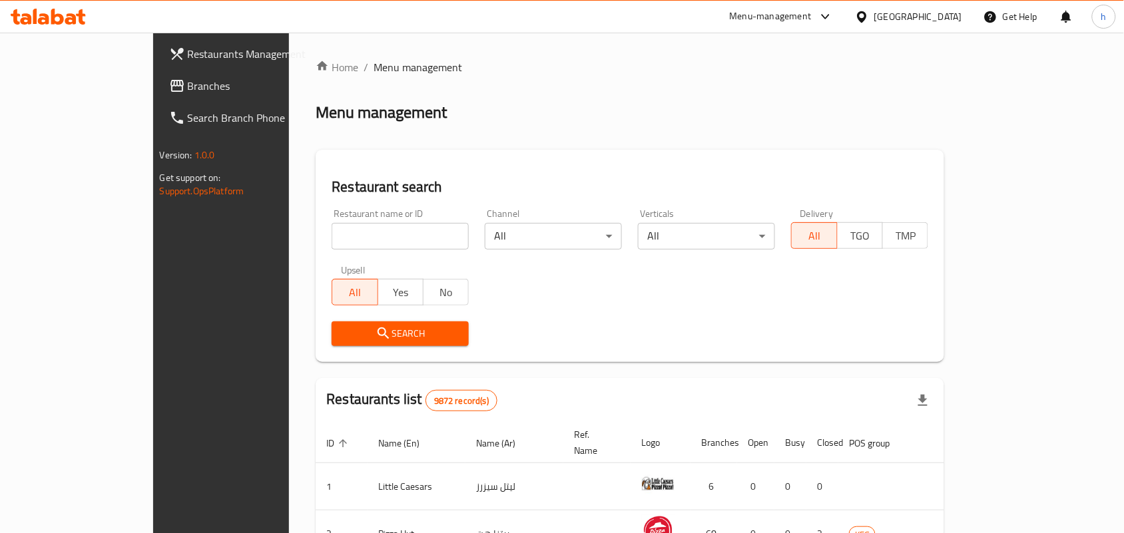
click at [361, 214] on div "Restaurant name or ID Restaurant name or ID" at bounding box center [400, 229] width 137 height 41
drag, startPoint x: 358, startPoint y: 228, endPoint x: 303, endPoint y: 308, distance: 97.1
click at [358, 228] on input "search" at bounding box center [400, 236] width 137 height 27
paste input "26369"
type input "26369"
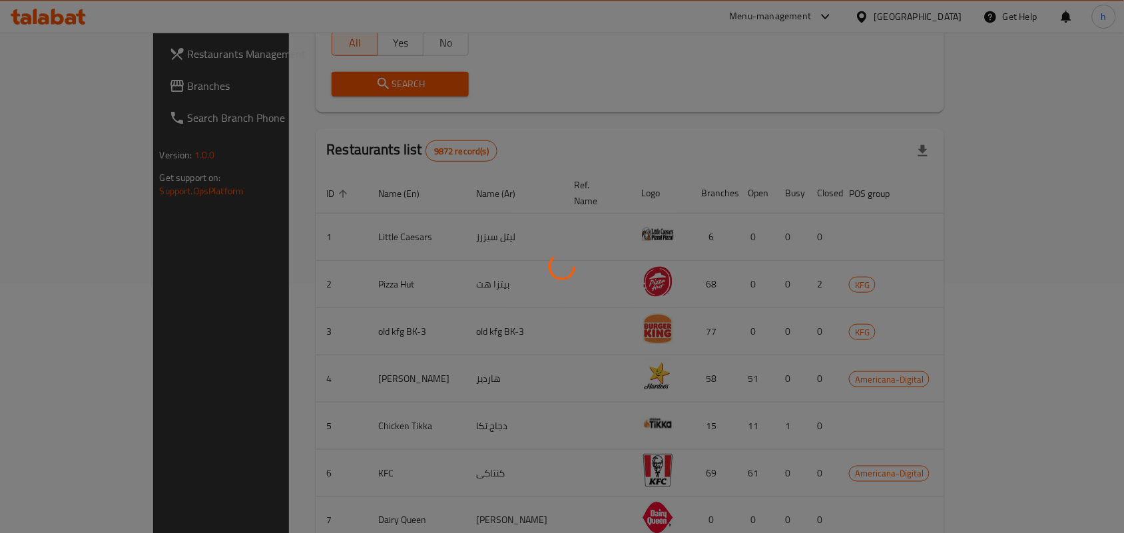
scroll to position [35, 0]
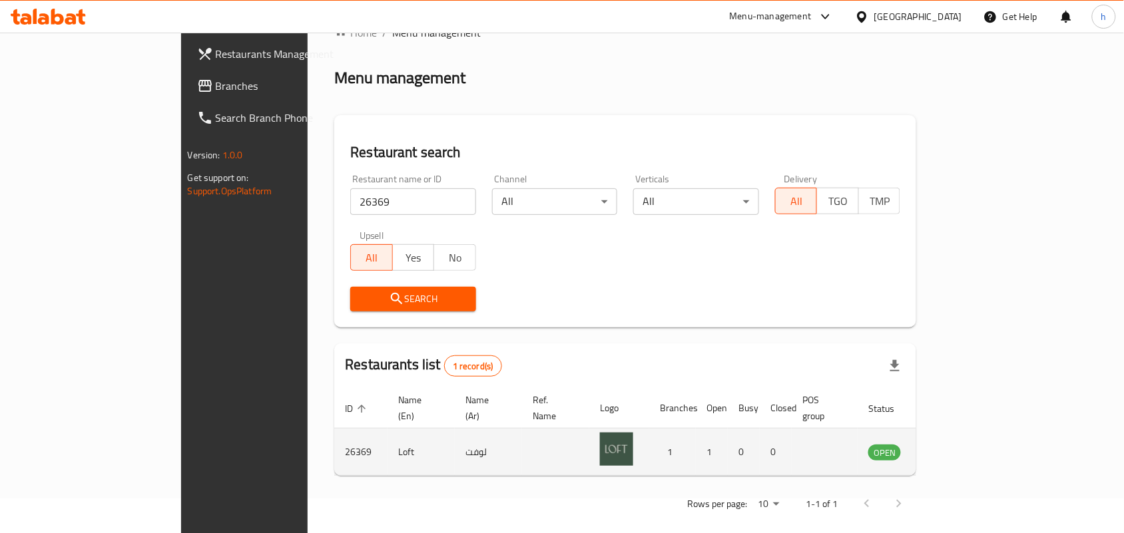
click at [973, 429] on td "enhanced table" at bounding box center [950, 452] width 46 height 47
click at [953, 447] on icon "enhanced table" at bounding box center [946, 452] width 15 height 11
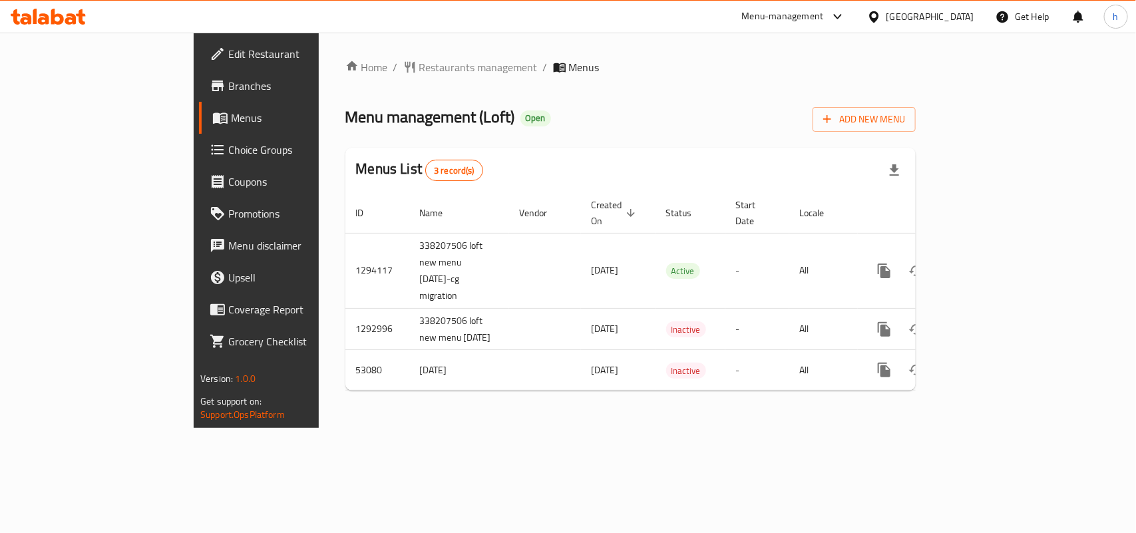
click at [879, 15] on icon at bounding box center [873, 16] width 9 height 11
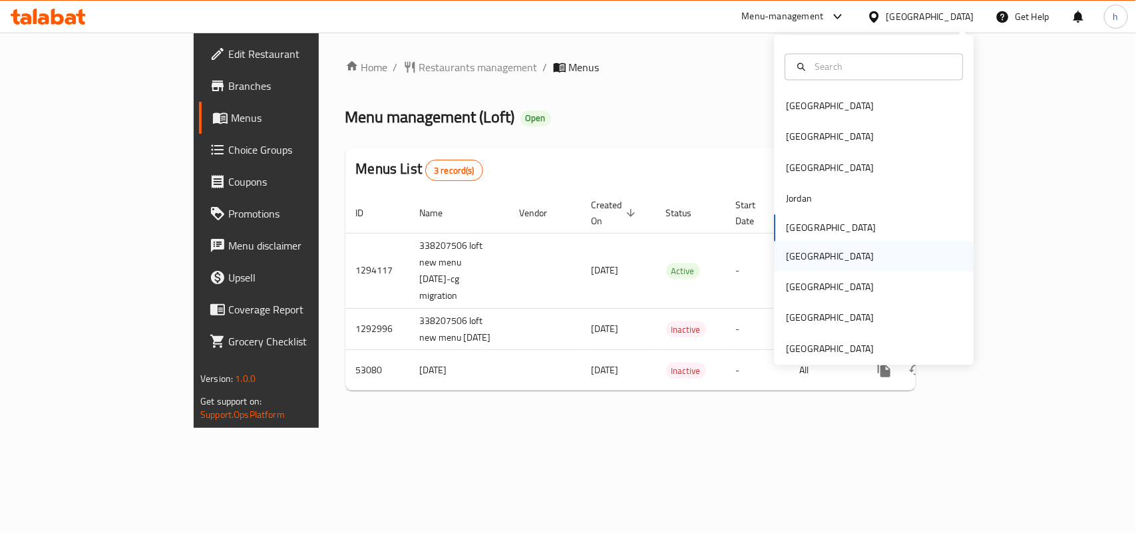
click at [786, 256] on div "[GEOGRAPHIC_DATA]" at bounding box center [830, 256] width 88 height 15
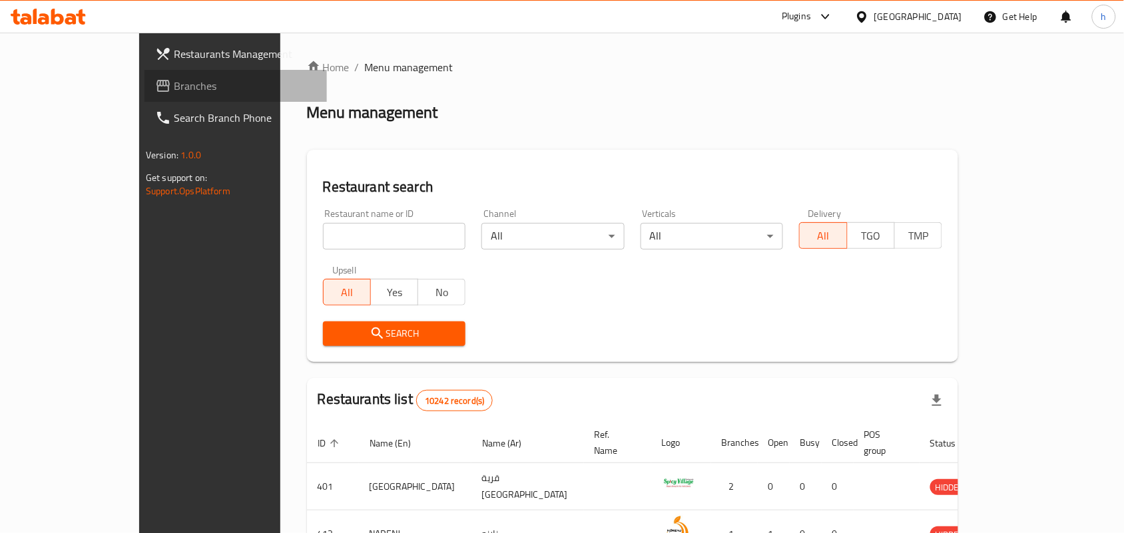
click at [174, 88] on span "Branches" at bounding box center [245, 86] width 142 height 16
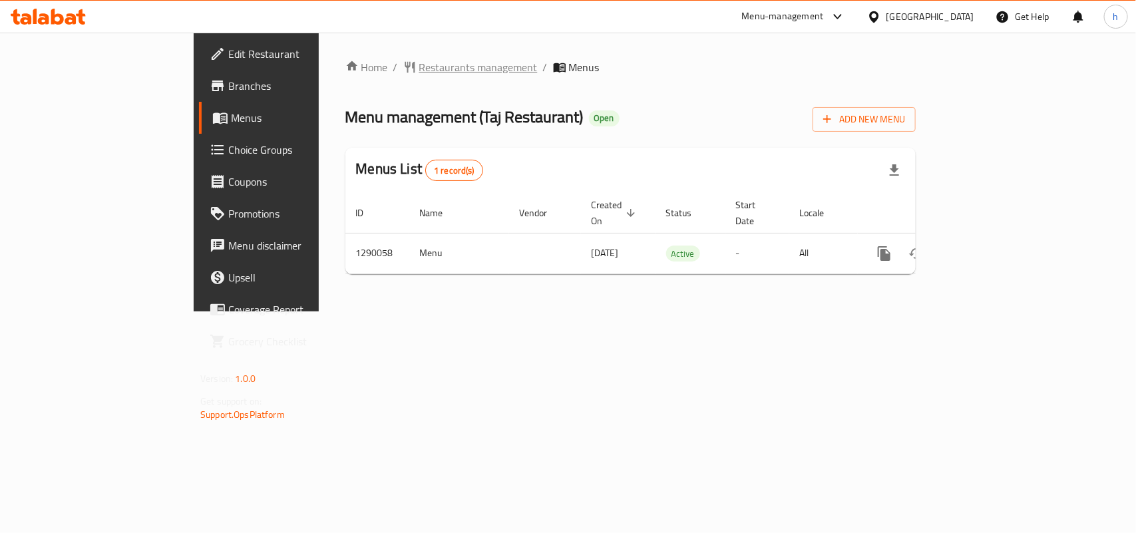
click at [419, 73] on span "Restaurants management" at bounding box center [478, 67] width 118 height 16
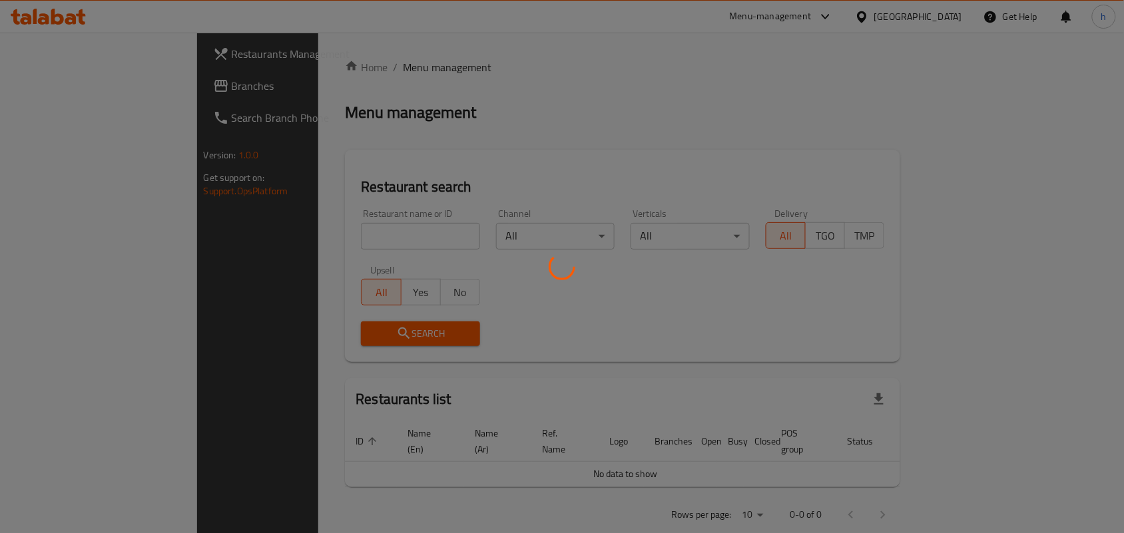
drag, startPoint x: 315, startPoint y: 234, endPoint x: 325, endPoint y: 268, distance: 36.0
click at [325, 268] on div at bounding box center [562, 266] width 1124 height 533
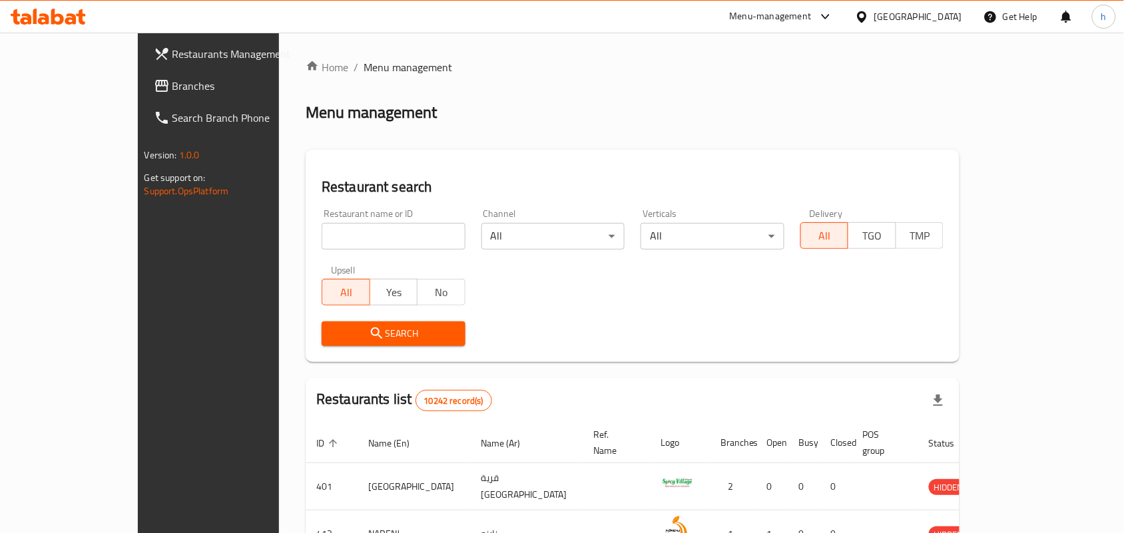
click at [340, 234] on input "search" at bounding box center [394, 236] width 144 height 27
paste input "698006"
type input "698006"
click at [322, 345] on button "Search" at bounding box center [394, 334] width 144 height 25
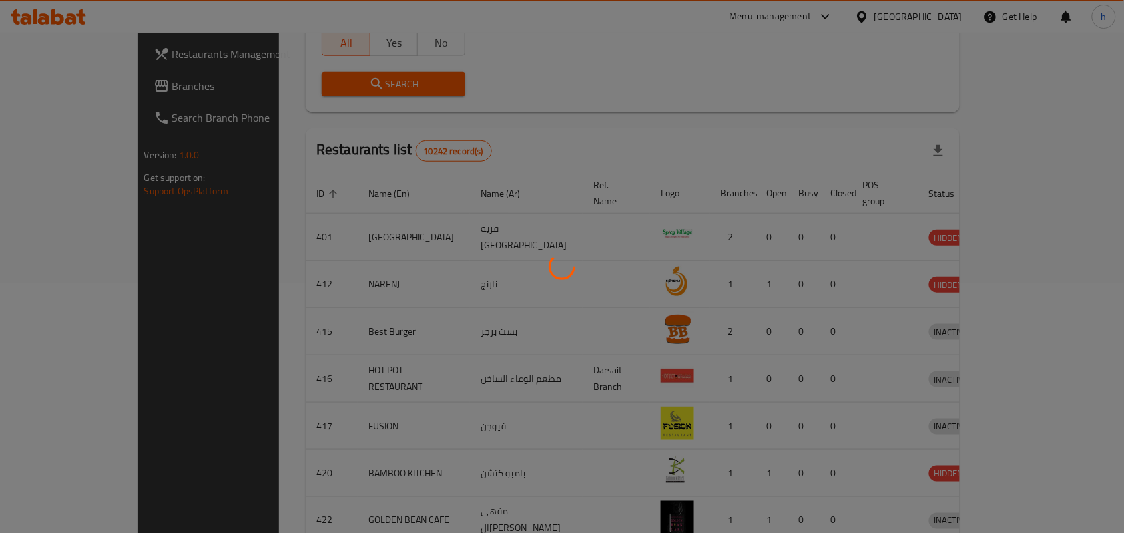
scroll to position [35, 0]
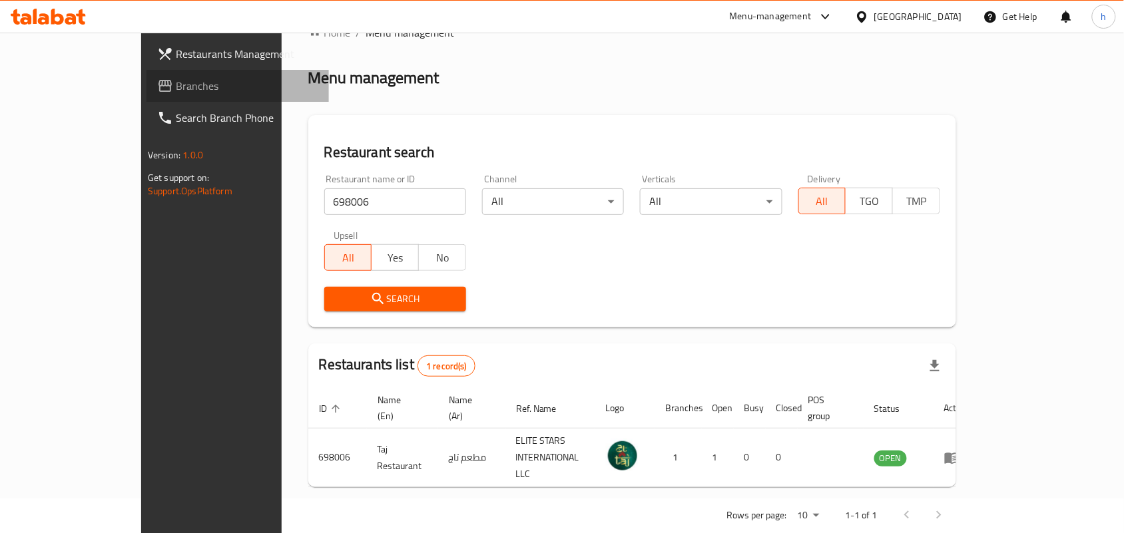
click at [176, 79] on span "Branches" at bounding box center [247, 86] width 142 height 16
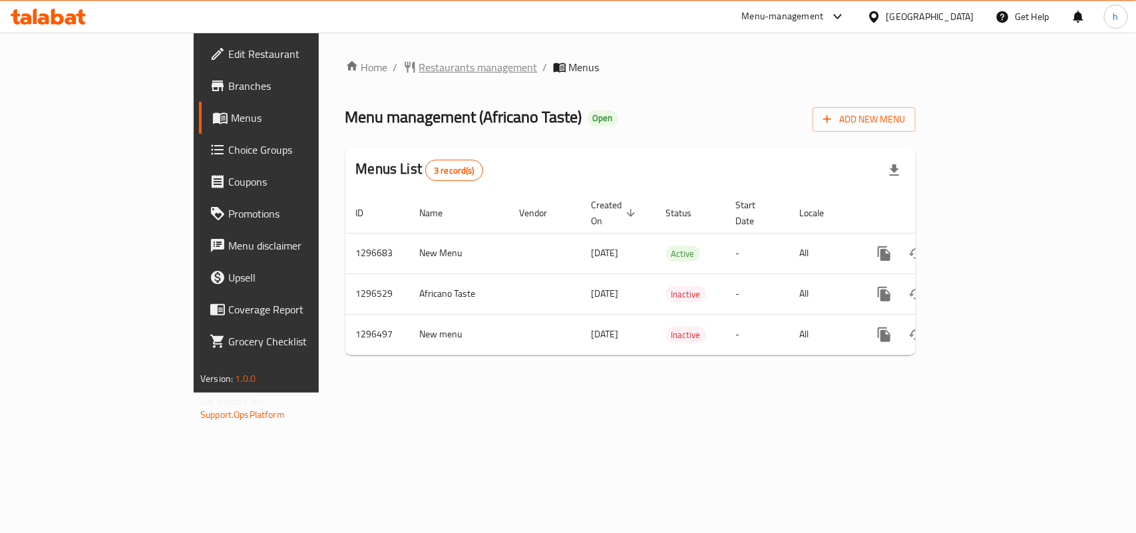
click at [419, 65] on span "Restaurants management" at bounding box center [478, 67] width 118 height 16
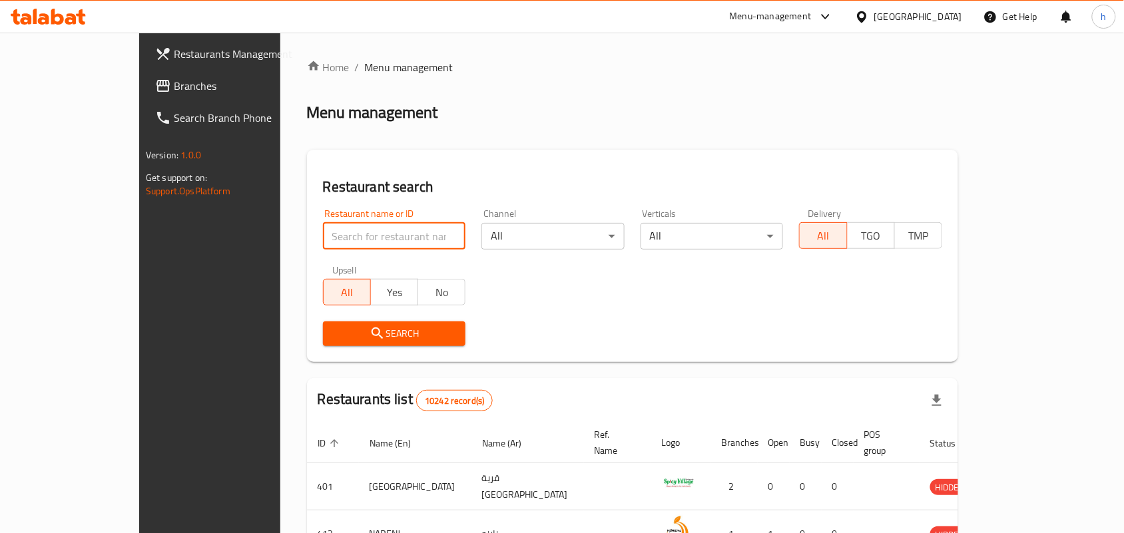
click at [359, 226] on input "search" at bounding box center [394, 236] width 143 height 27
paste input "699549"
type input "699549"
click at [323, 359] on div "Restaurant search Restaurant name or ID 699549 Restaurant name or ID Channel Al…" at bounding box center [632, 256] width 651 height 212
click at [334, 340] on span "Search" at bounding box center [395, 334] width 122 height 17
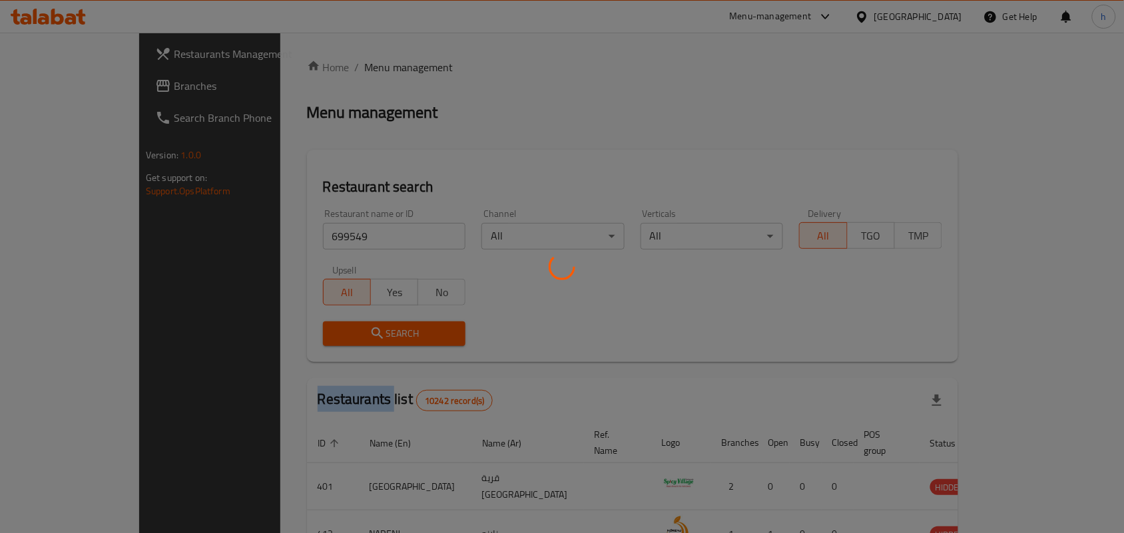
click at [323, 340] on div at bounding box center [562, 266] width 1124 height 533
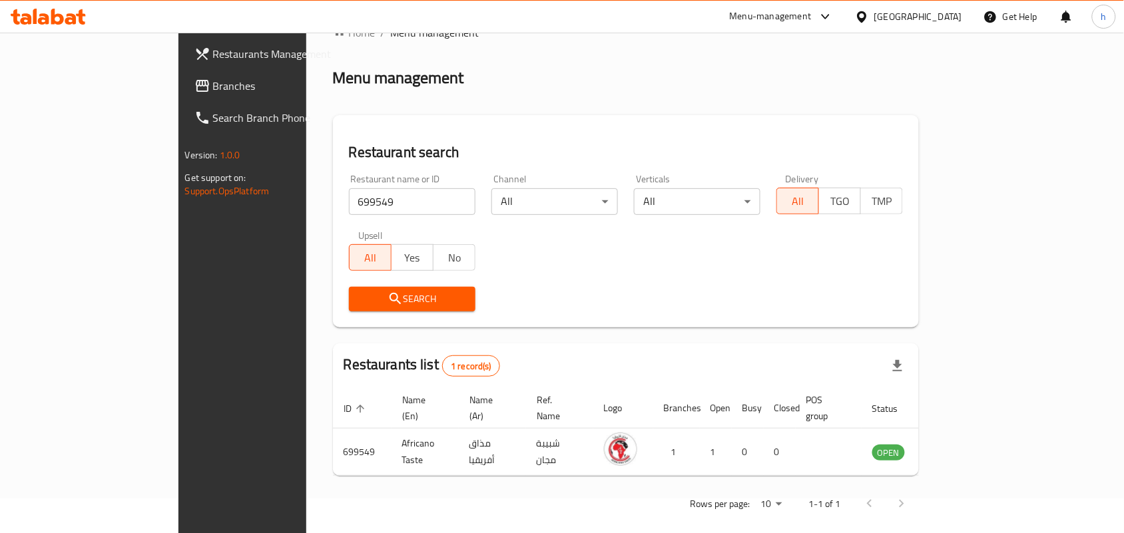
click at [874, 18] on div at bounding box center [864, 16] width 19 height 15
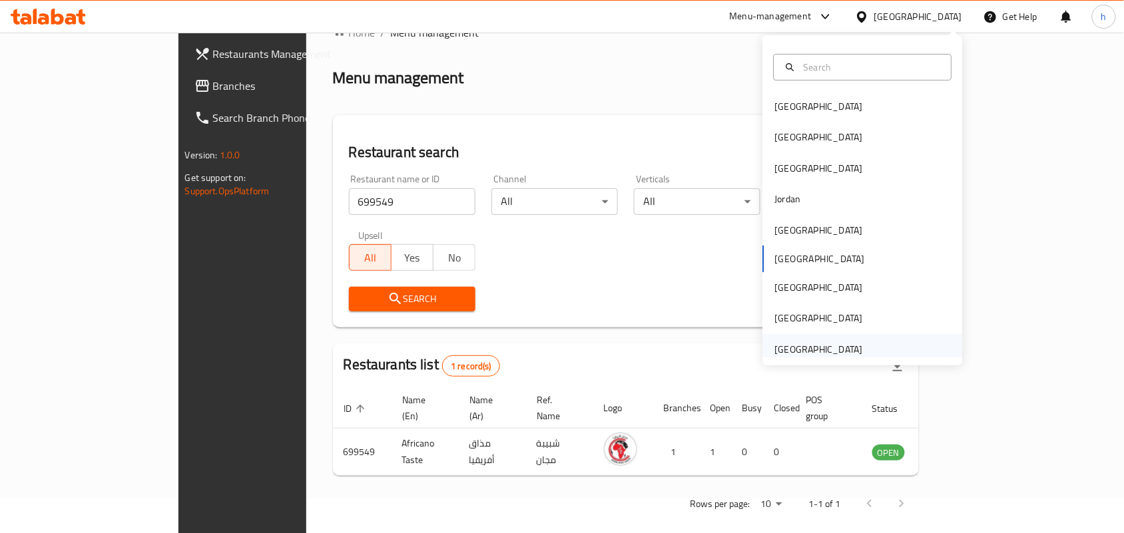
click at [825, 353] on div "[GEOGRAPHIC_DATA]" at bounding box center [819, 349] width 88 height 15
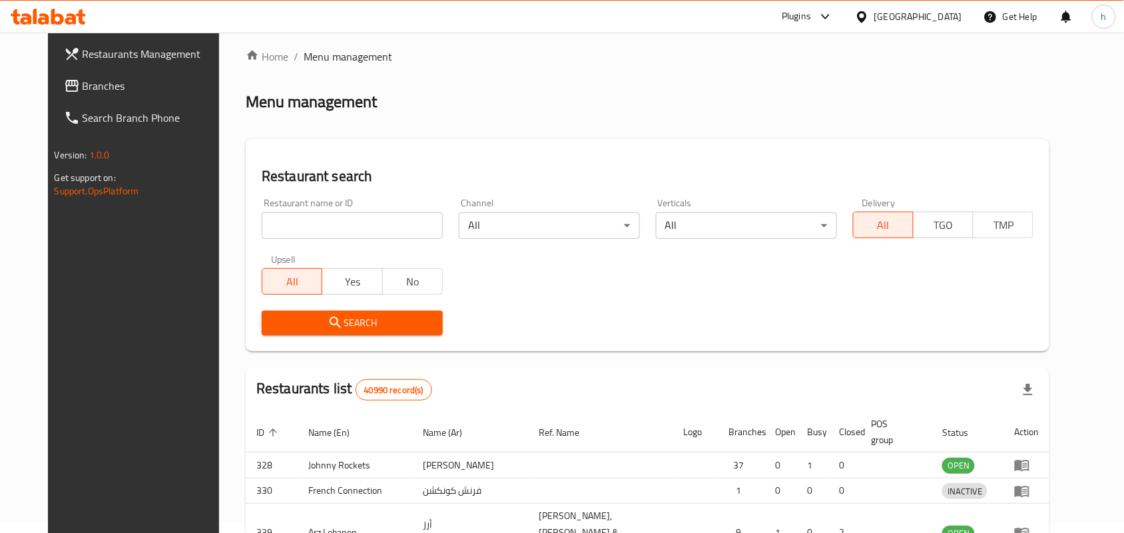
scroll to position [35, 0]
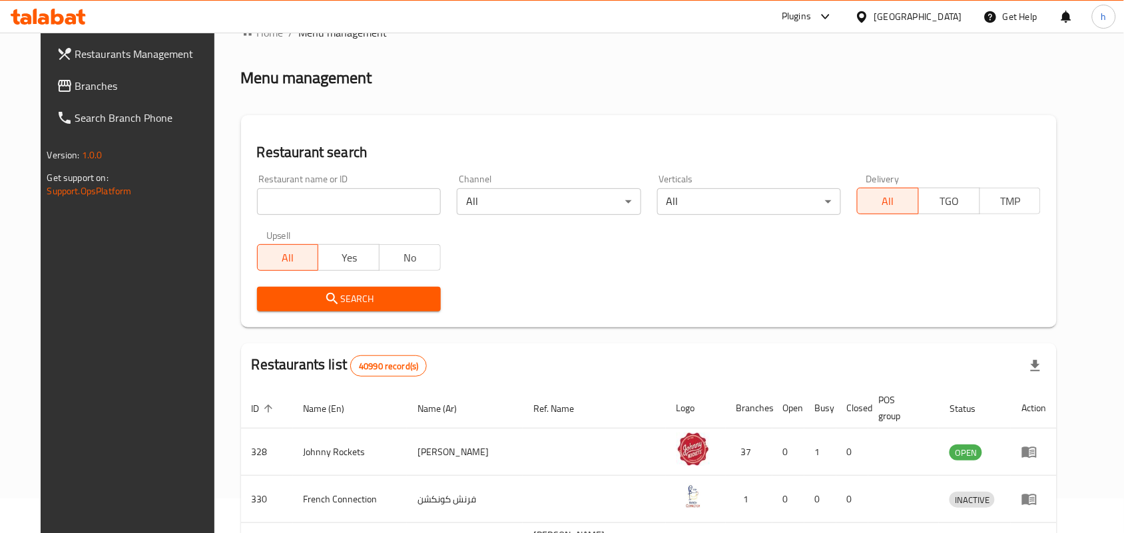
click at [78, 93] on span "Branches" at bounding box center [146, 86] width 142 height 16
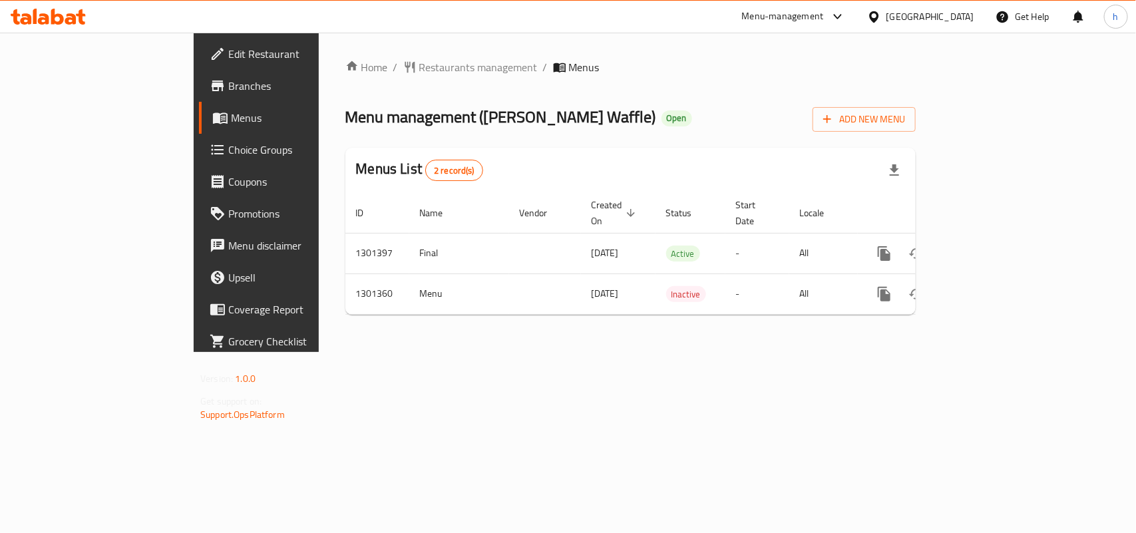
click at [345, 93] on div "Home / Restaurants management / Menus Menu management ( [PERSON_NAME] Waffle ) …" at bounding box center [630, 192] width 571 height 266
click at [345, 79] on div "Home / Restaurants management / Menus Menu management ( [PERSON_NAME] Waffle ) …" at bounding box center [630, 192] width 571 height 266
click at [419, 64] on span "Restaurants management" at bounding box center [478, 67] width 118 height 16
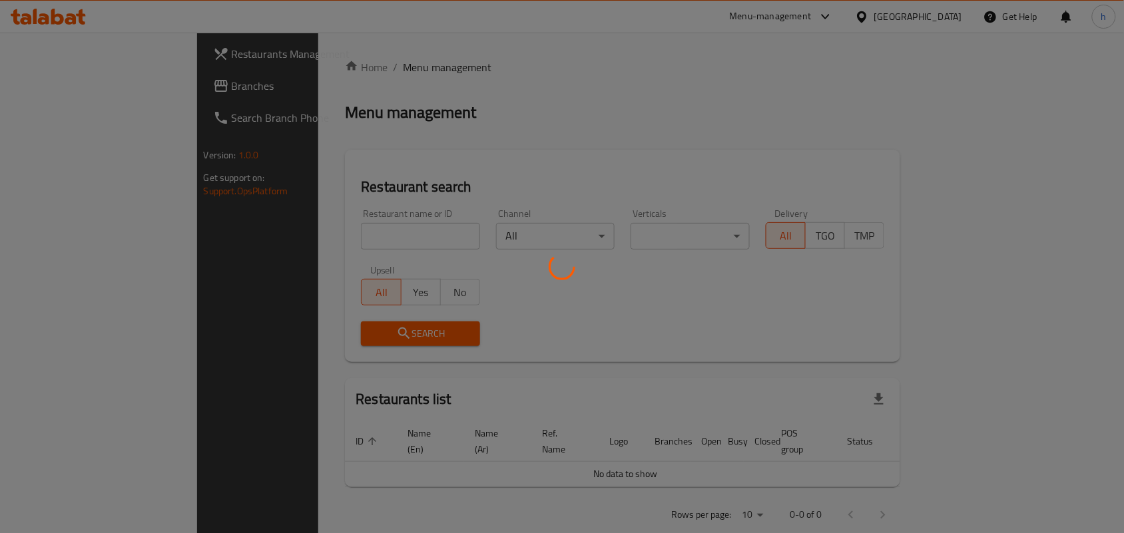
click at [373, 49] on div at bounding box center [562, 266] width 1124 height 533
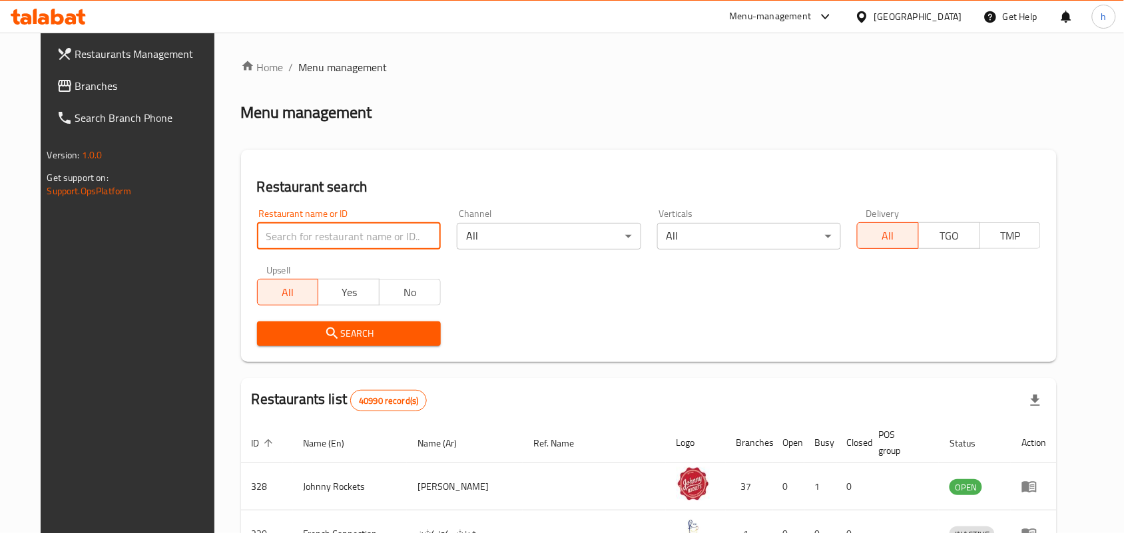
click at [263, 248] on input "search" at bounding box center [349, 236] width 184 height 27
paste input "701998"
type input "701998"
click at [268, 330] on span "Search" at bounding box center [349, 334] width 162 height 17
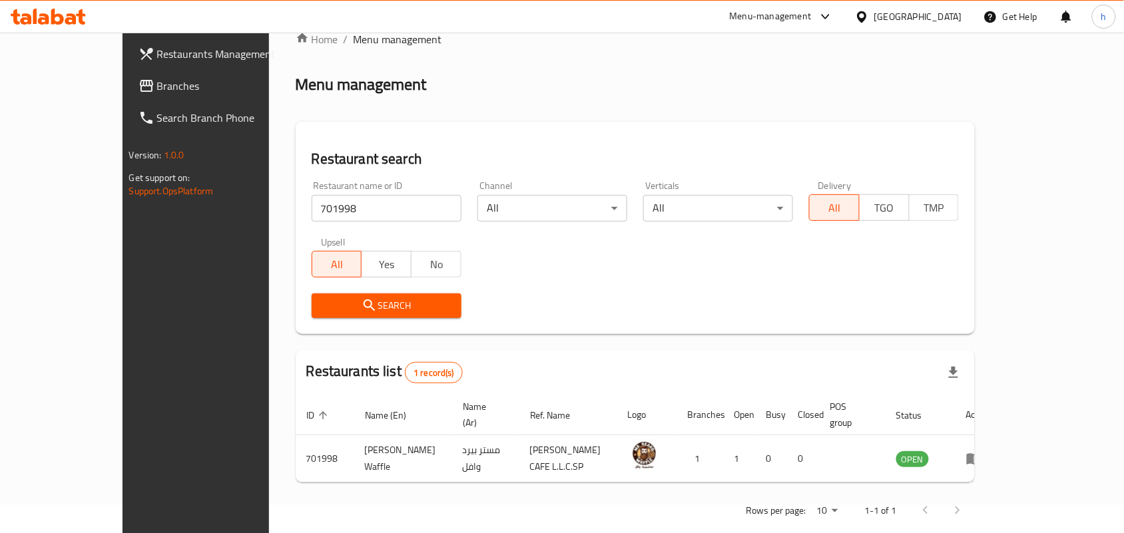
scroll to position [35, 0]
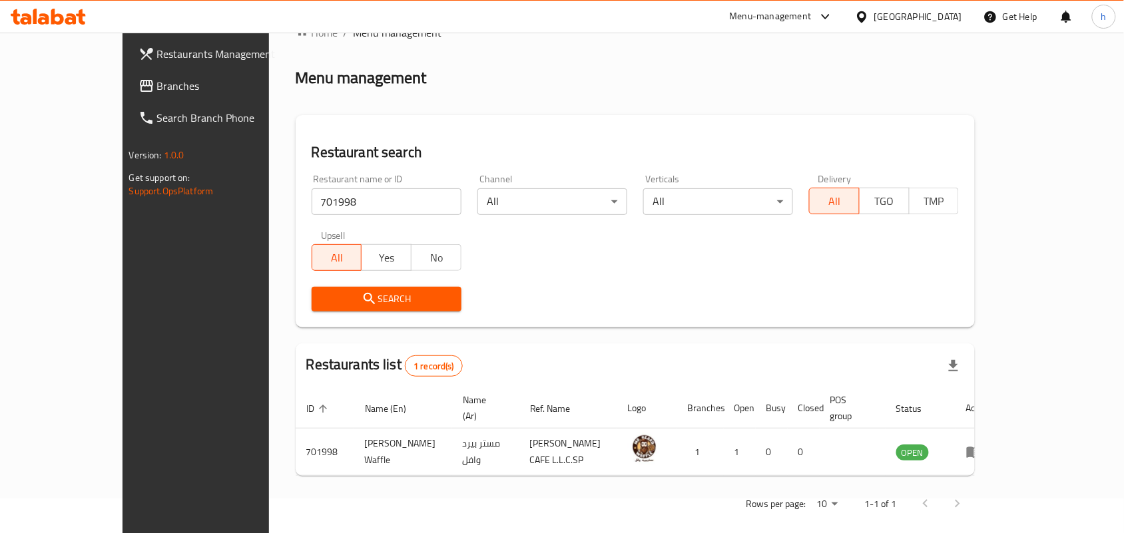
click at [967, 14] on div "[GEOGRAPHIC_DATA]" at bounding box center [908, 17] width 128 height 32
click at [896, 15] on div "[GEOGRAPHIC_DATA]" at bounding box center [918, 16] width 88 height 15
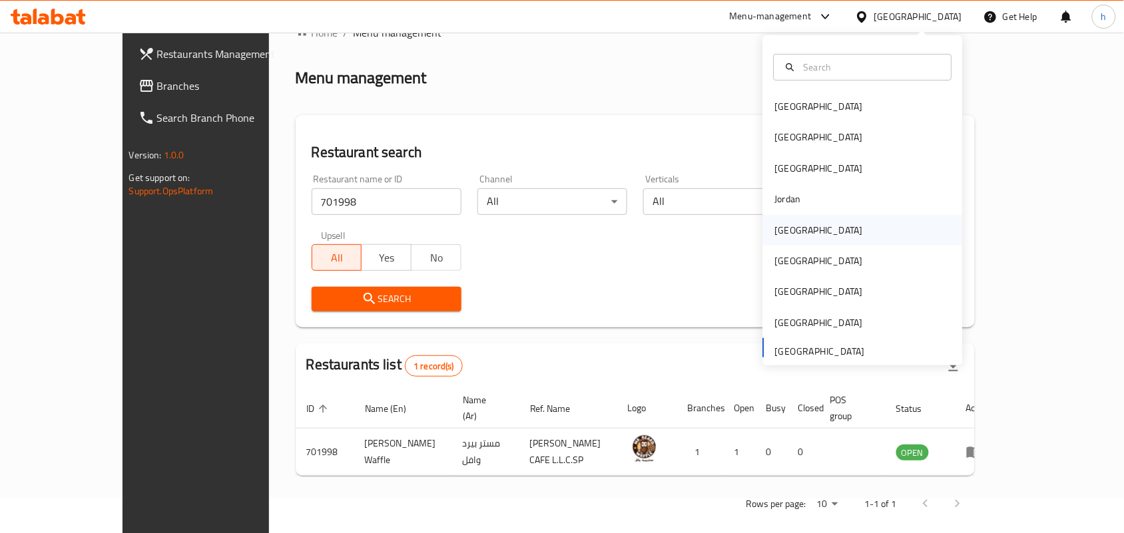
click at [784, 230] on div "[GEOGRAPHIC_DATA]" at bounding box center [819, 230] width 88 height 15
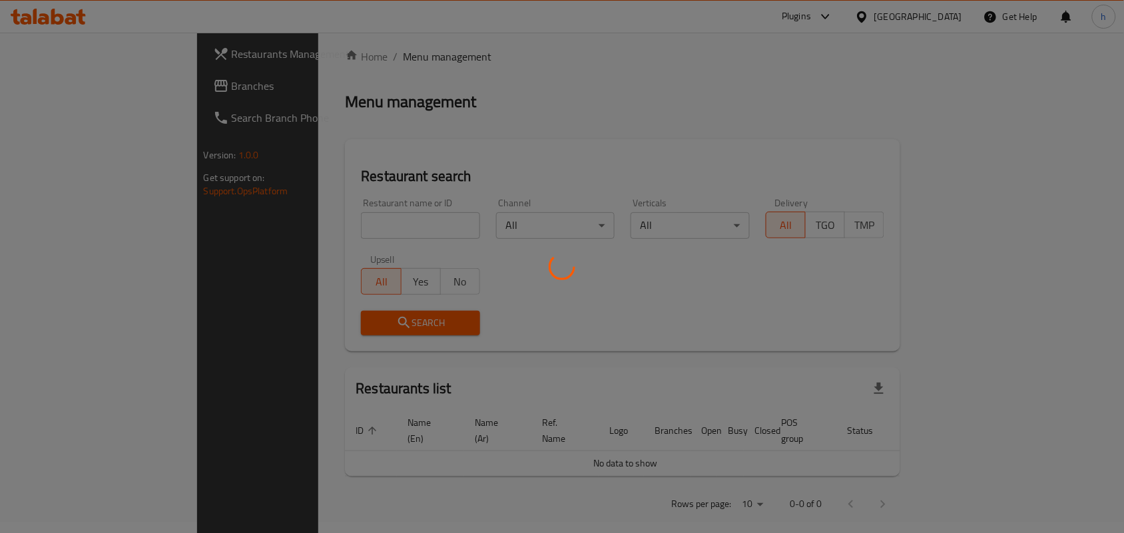
scroll to position [35, 0]
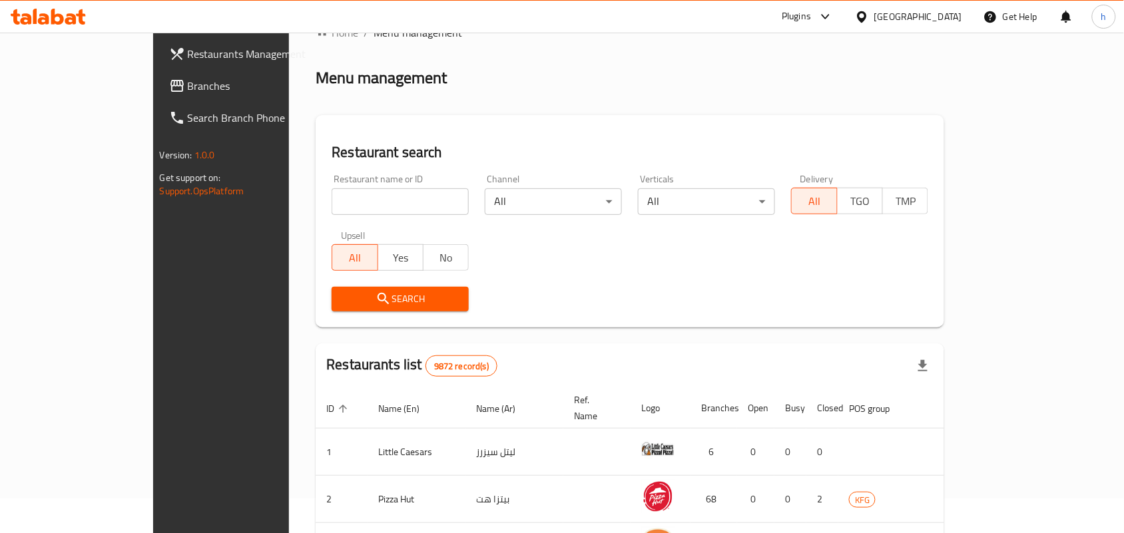
click at [188, 82] on span "Branches" at bounding box center [259, 86] width 142 height 16
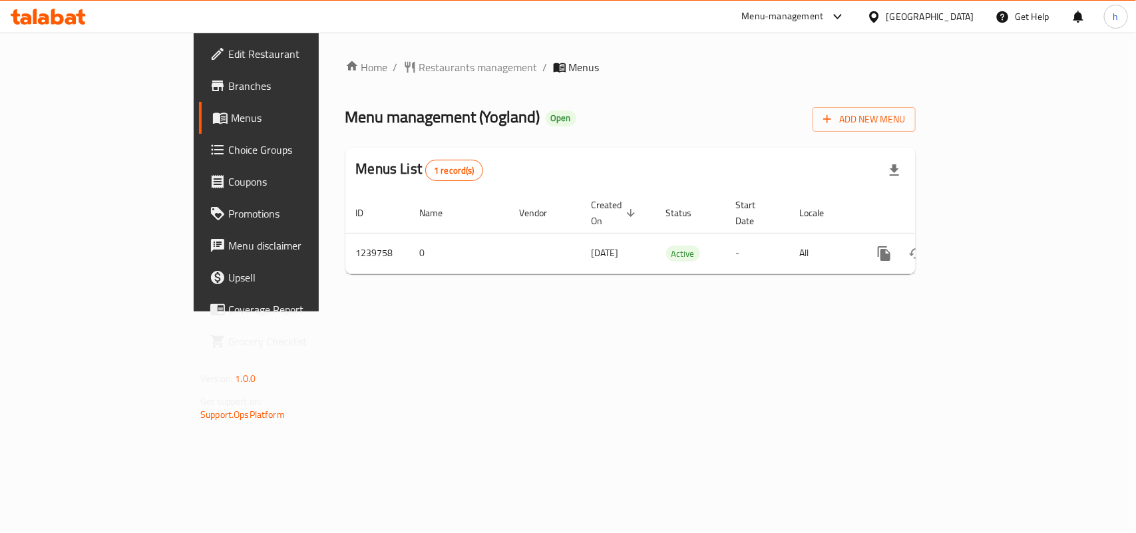
click at [419, 63] on span "Restaurants management" at bounding box center [478, 67] width 118 height 16
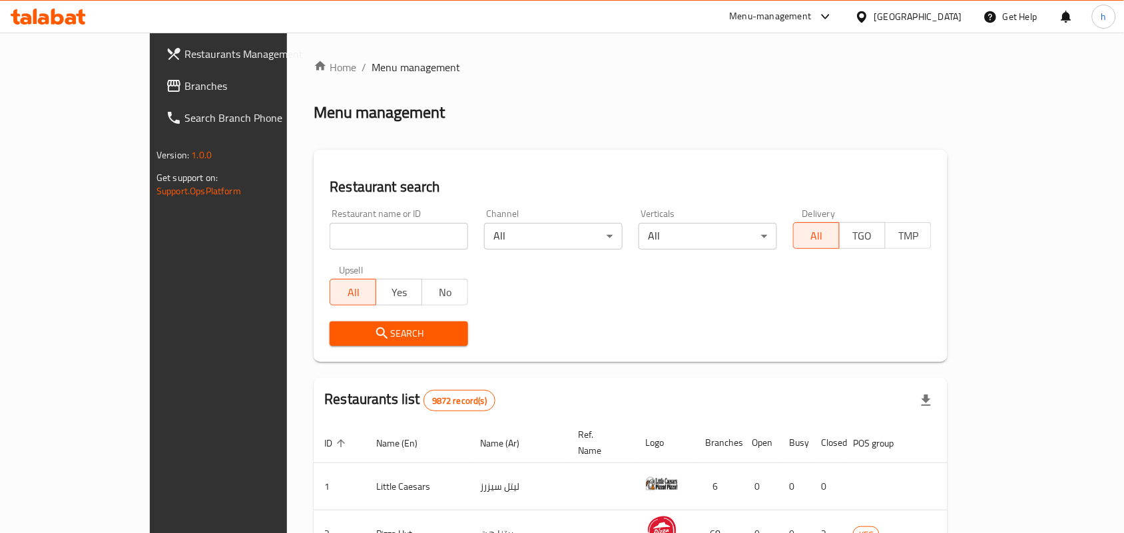
click at [474, 102] on div "Menu management" at bounding box center [631, 112] width 634 height 21
click at [342, 220] on div "Restaurant name or ID Restaurant name or ID" at bounding box center [399, 229] width 138 height 41
drag, startPoint x: 340, startPoint y: 224, endPoint x: 315, endPoint y: 242, distance: 30.5
click at [340, 224] on input "search" at bounding box center [399, 236] width 138 height 27
paste input "680048"
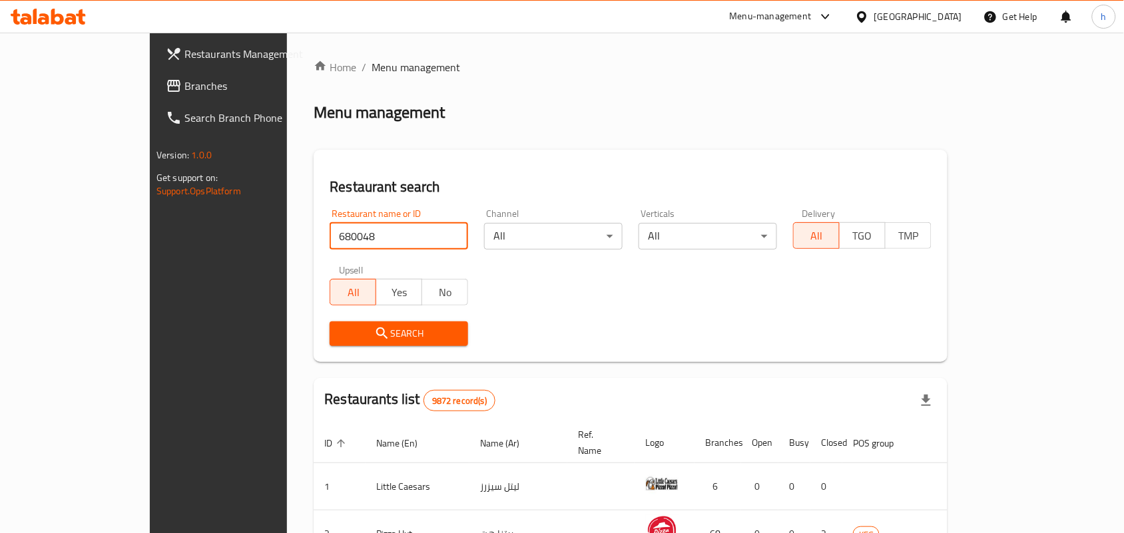
type input "680048"
click at [322, 320] on div "Search" at bounding box center [399, 334] width 154 height 41
click at [322, 346] on div "Search" at bounding box center [399, 334] width 154 height 41
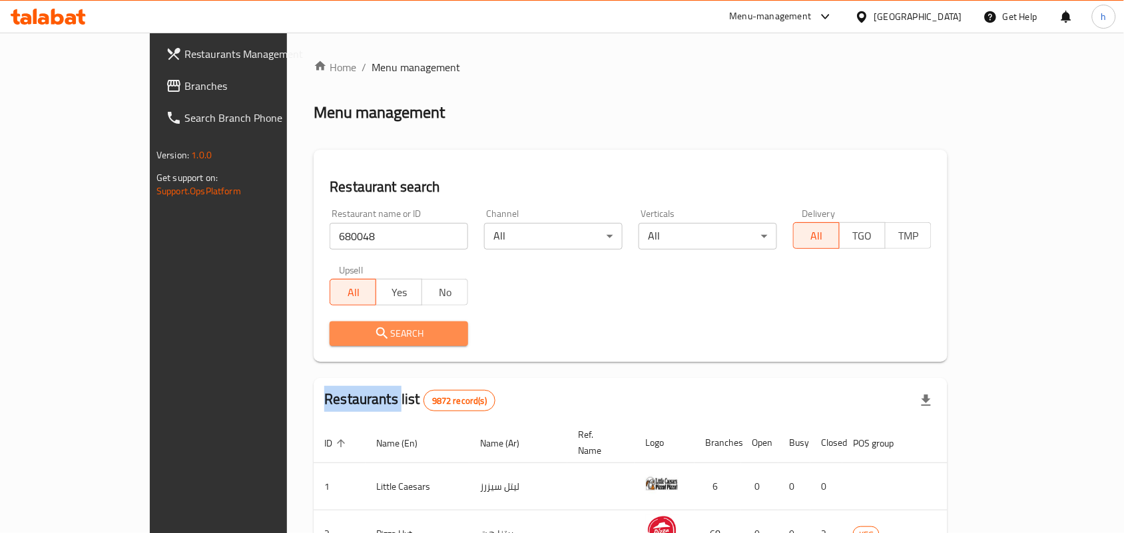
click at [366, 337] on span "Search" at bounding box center [398, 334] width 117 height 17
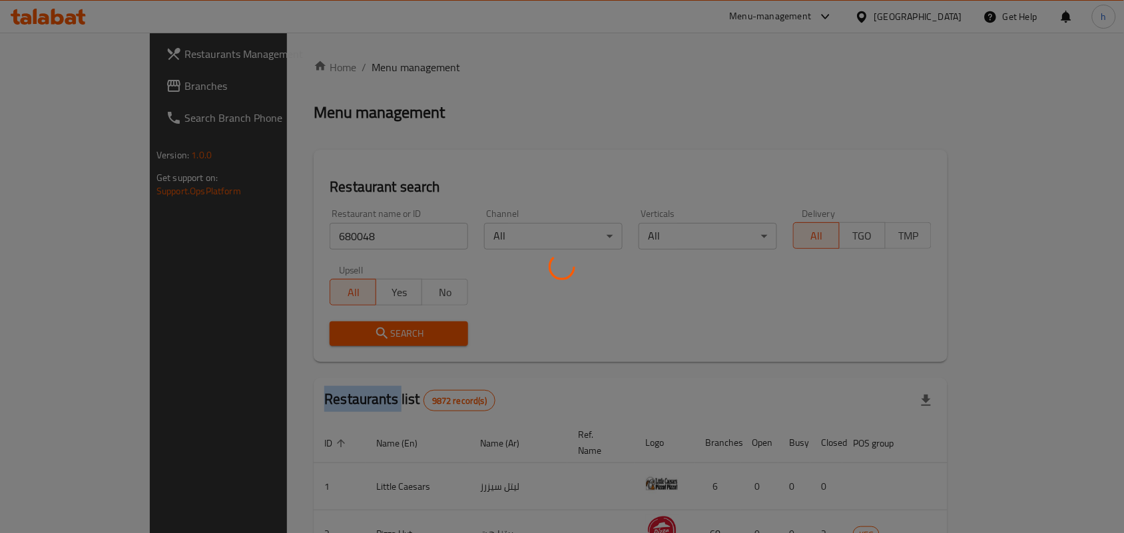
click at [634, 97] on div at bounding box center [562, 266] width 1124 height 533
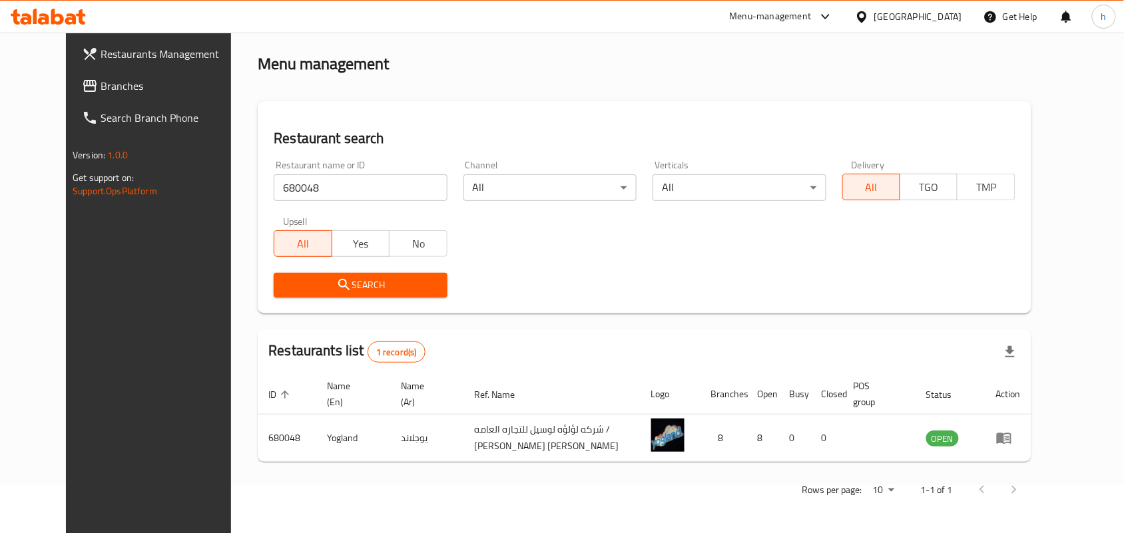
scroll to position [50, 0]
click at [869, 10] on icon at bounding box center [862, 17] width 14 height 14
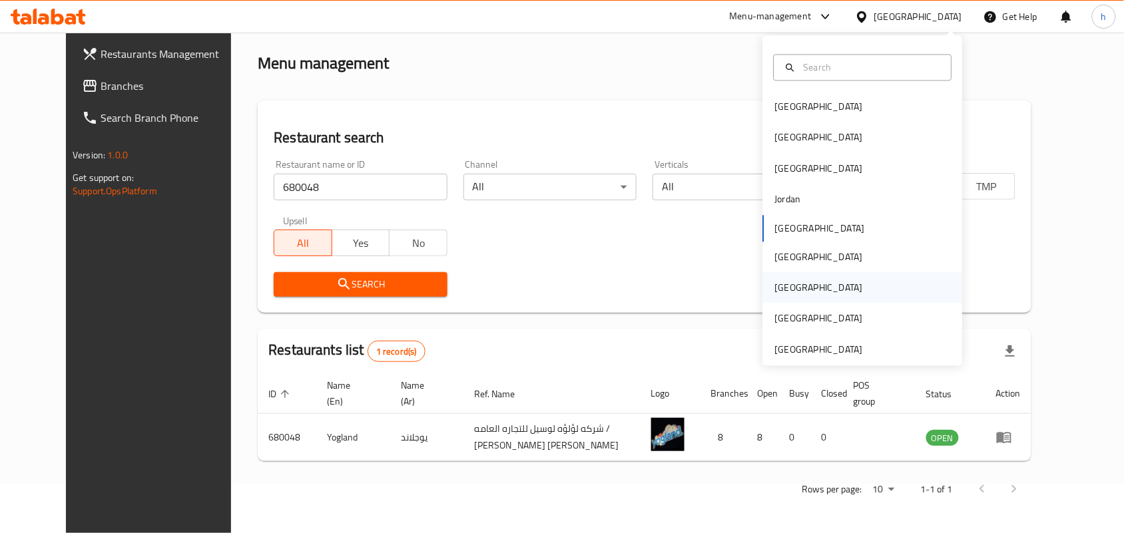
click at [777, 281] on div "[GEOGRAPHIC_DATA]" at bounding box center [819, 288] width 88 height 15
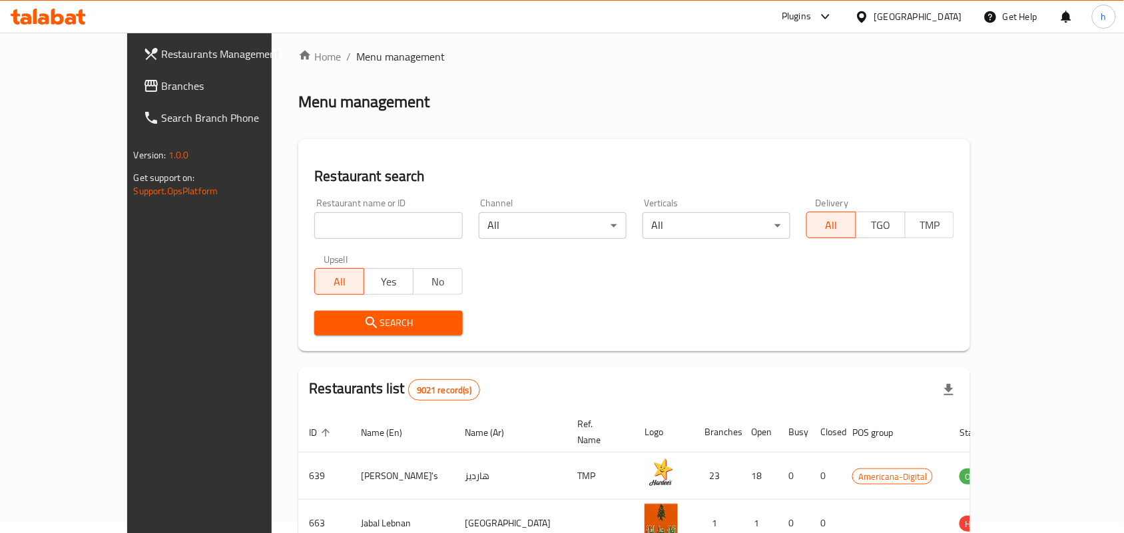
scroll to position [50, 0]
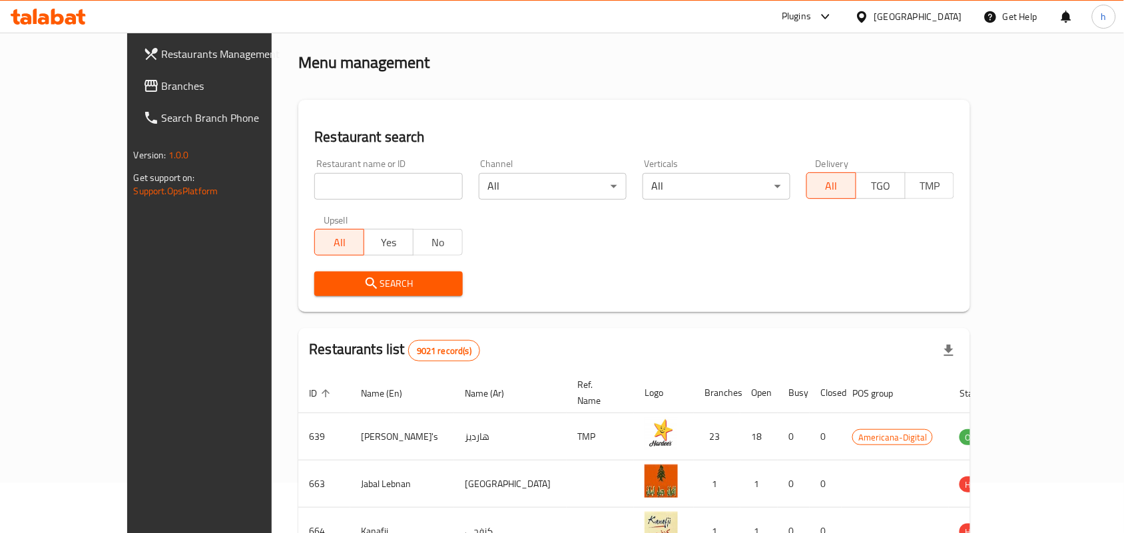
click at [314, 180] on input "search" at bounding box center [388, 186] width 148 height 27
click at [162, 83] on span "Branches" at bounding box center [233, 86] width 142 height 16
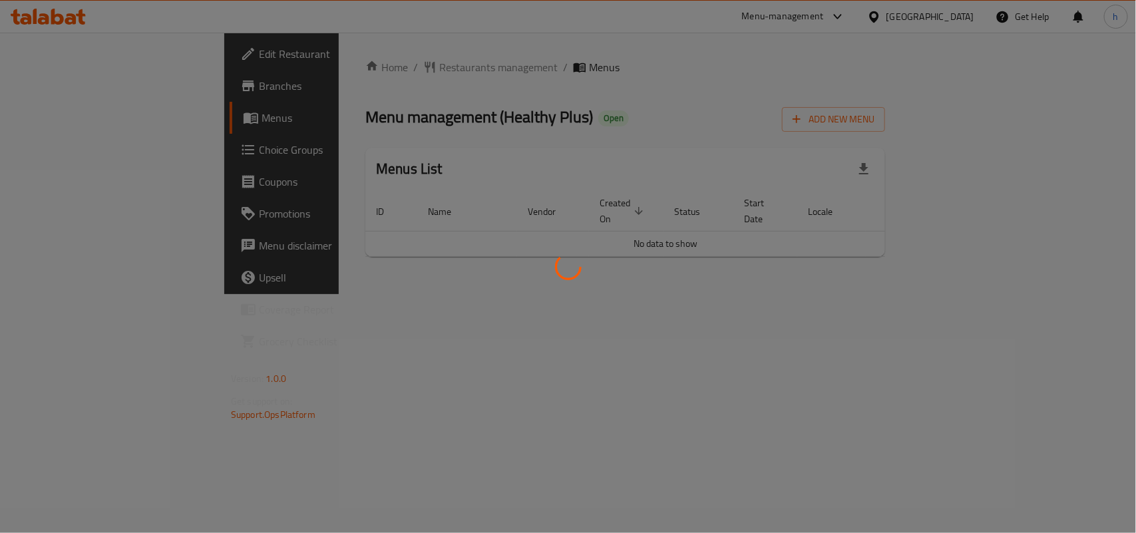
click at [365, 62] on div "Home / Restaurants management / Menus Menu management ( Healthy Plus ) Open Add…" at bounding box center [625, 163] width 520 height 208
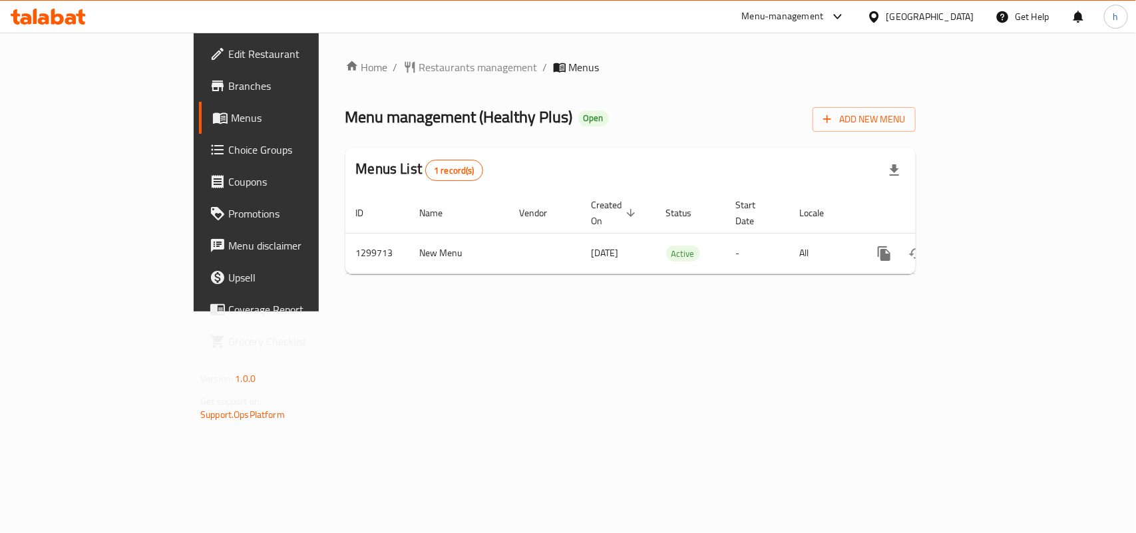
click at [419, 62] on span "Restaurants management" at bounding box center [478, 67] width 118 height 16
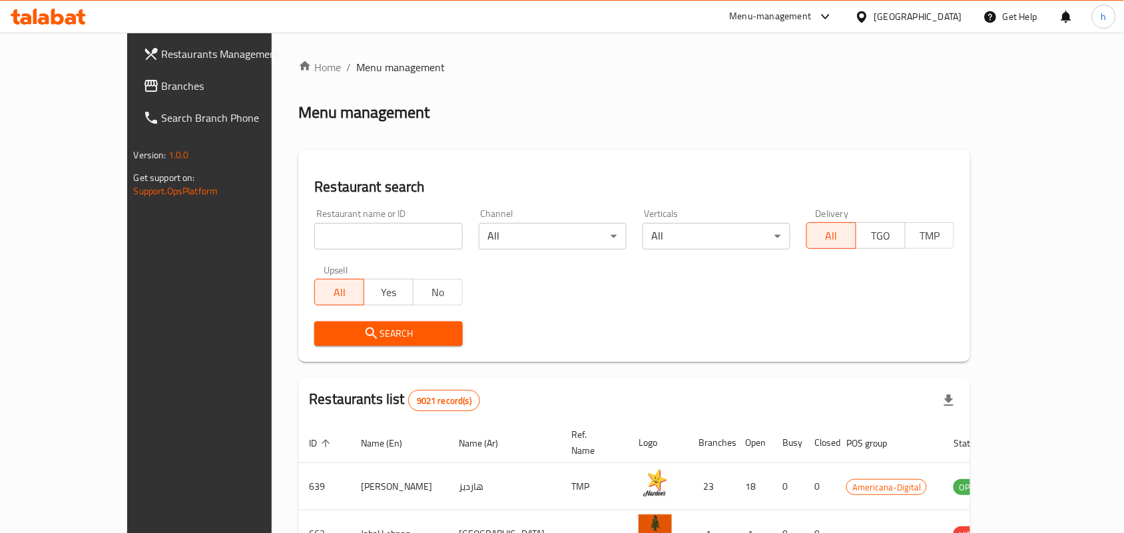
click at [368, 226] on div at bounding box center [562, 266] width 1124 height 533
drag, startPoint x: 368, startPoint y: 226, endPoint x: 357, endPoint y: 246, distance: 23.0
click at [368, 226] on input "search" at bounding box center [388, 236] width 148 height 27
paste input "701260"
type input "701260"
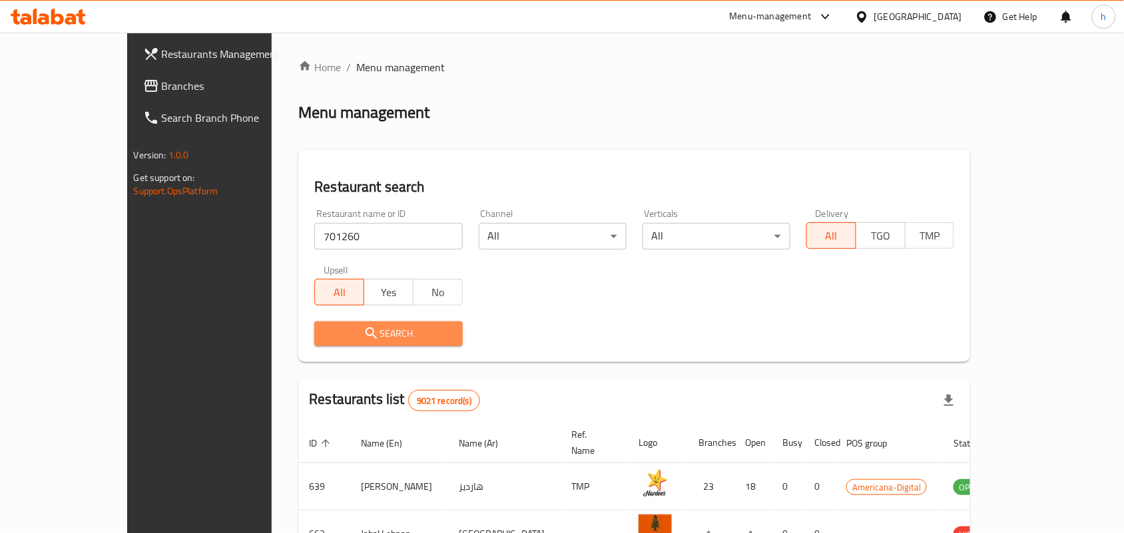
click at [363, 331] on icon "submit" at bounding box center [371, 334] width 16 height 16
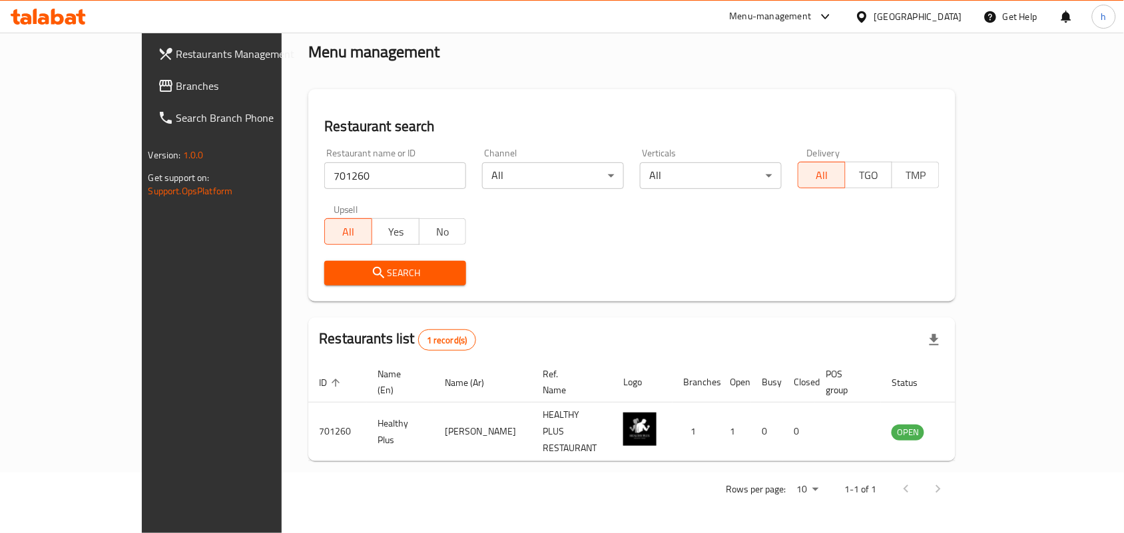
scroll to position [35, 0]
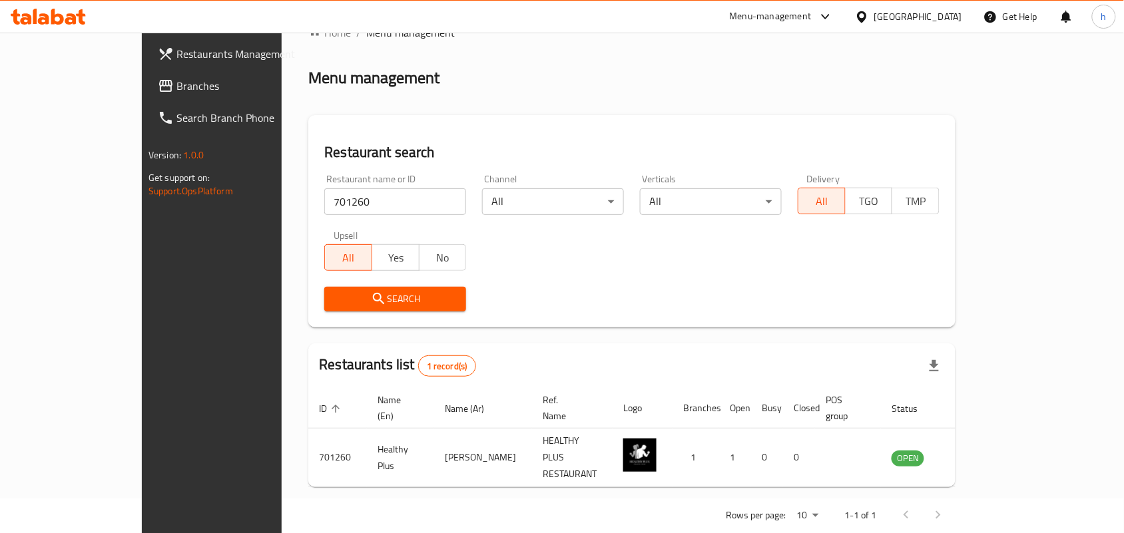
click at [956, 13] on div "[GEOGRAPHIC_DATA]" at bounding box center [918, 16] width 88 height 15
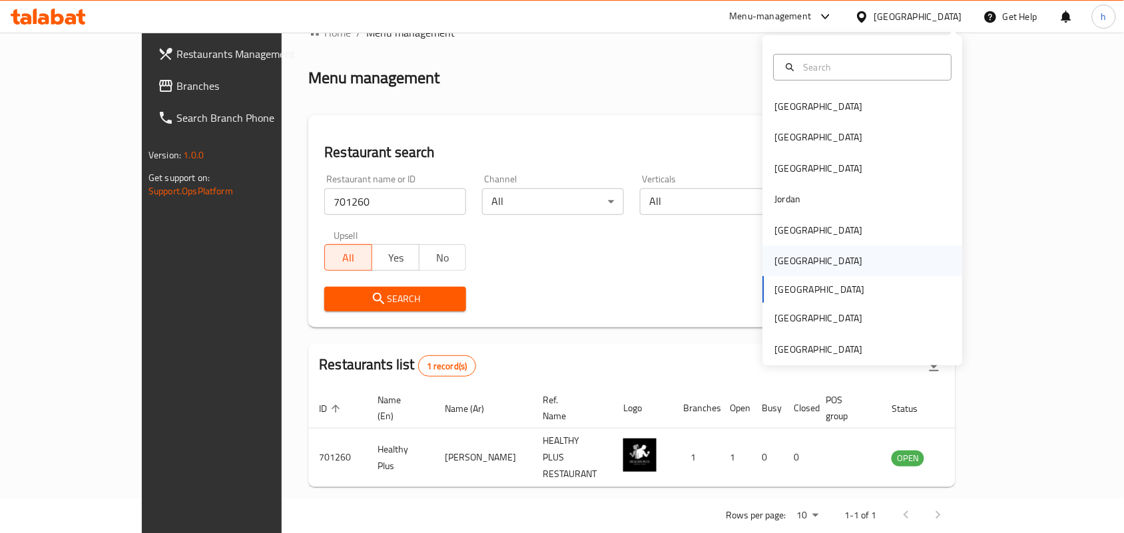
click at [775, 258] on div "[GEOGRAPHIC_DATA]" at bounding box center [819, 261] width 88 height 15
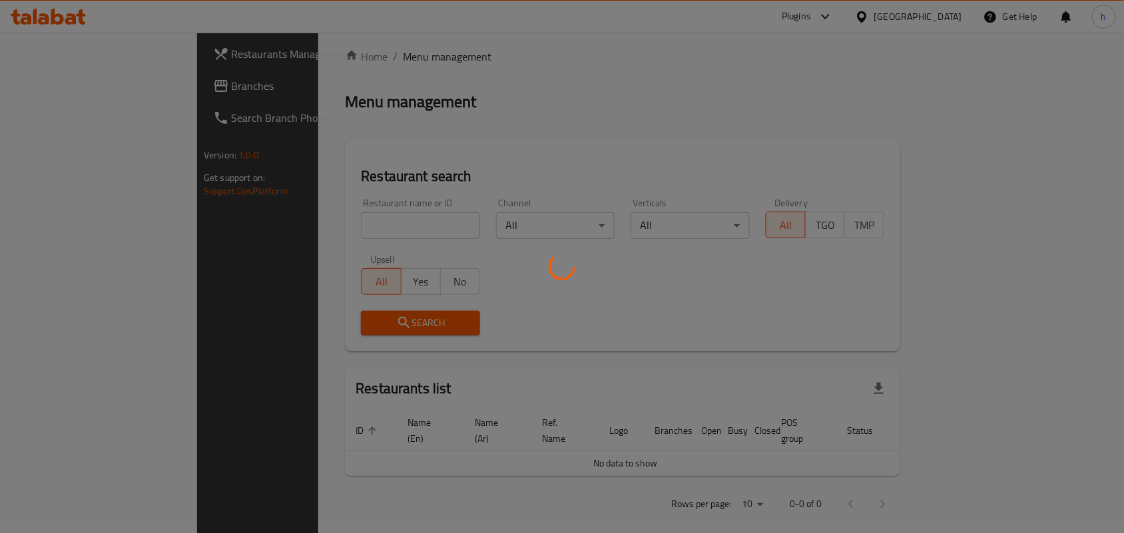
scroll to position [35, 0]
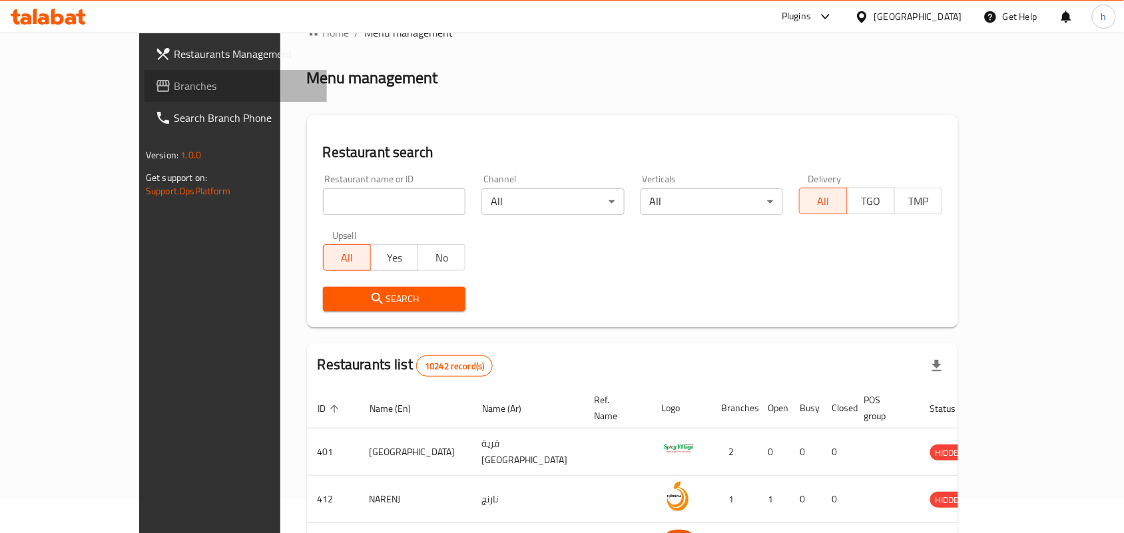
click at [174, 82] on span "Branches" at bounding box center [245, 86] width 142 height 16
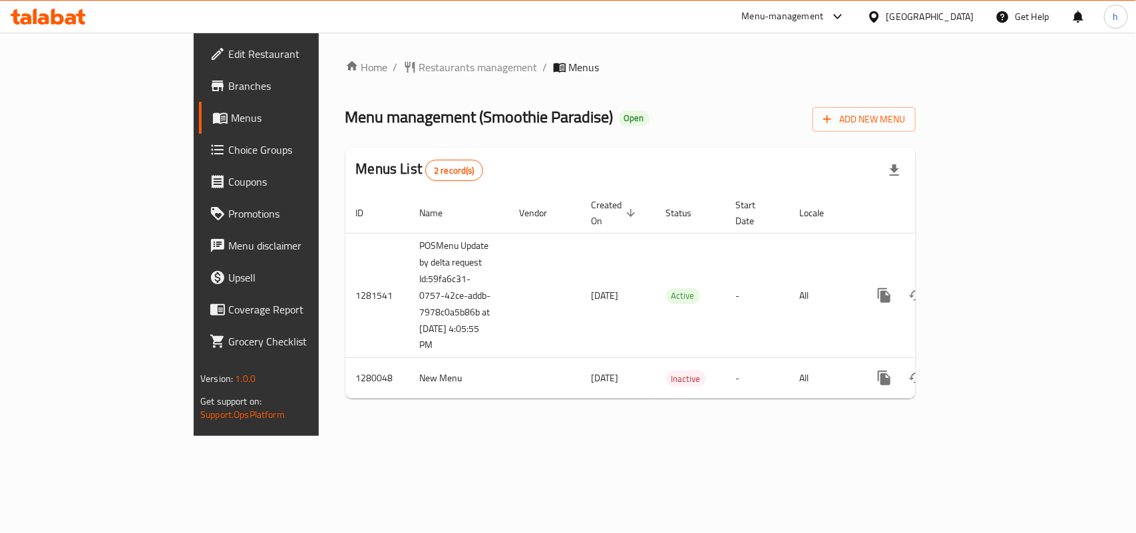
click at [419, 64] on span "Restaurants management" at bounding box center [478, 67] width 118 height 16
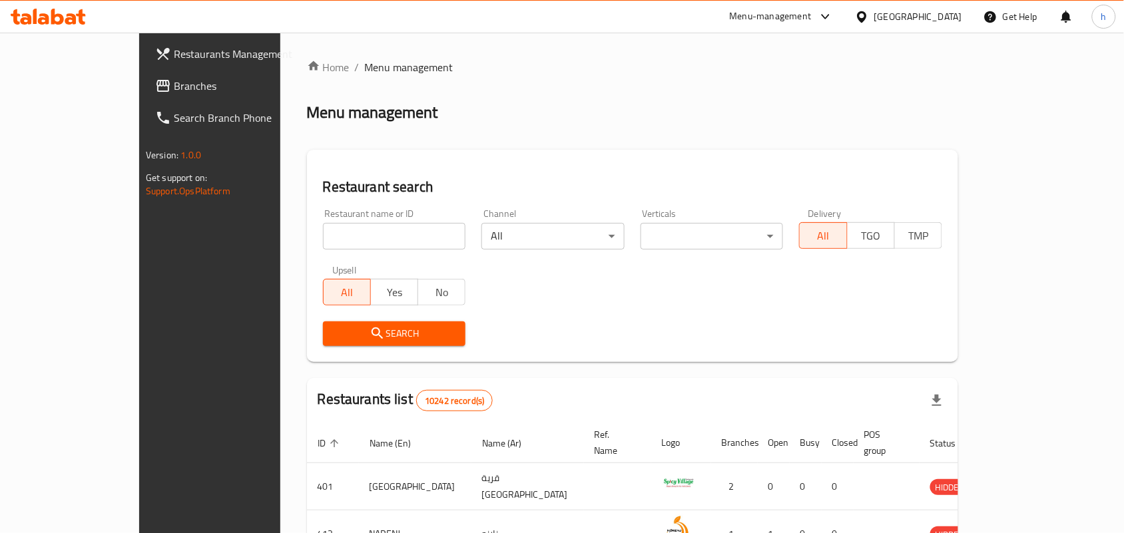
click at [328, 221] on div "Restaurant name or ID Restaurant name or ID" at bounding box center [394, 229] width 143 height 41
click at [323, 248] on input "search" at bounding box center [394, 236] width 143 height 27
paste input "693600"
type input "693600"
click at [334, 328] on span "Search" at bounding box center [395, 334] width 122 height 17
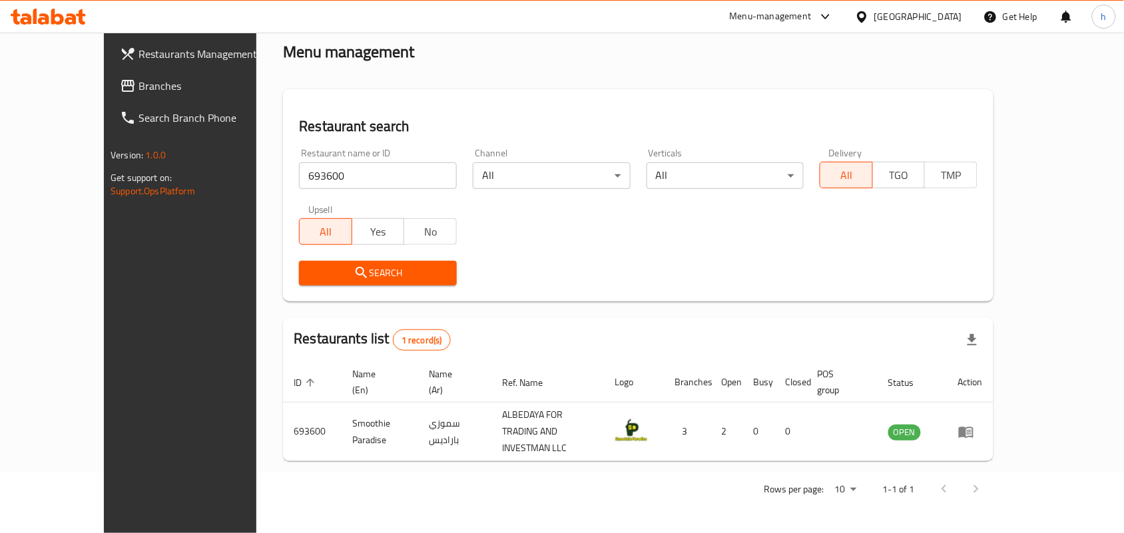
scroll to position [35, 0]
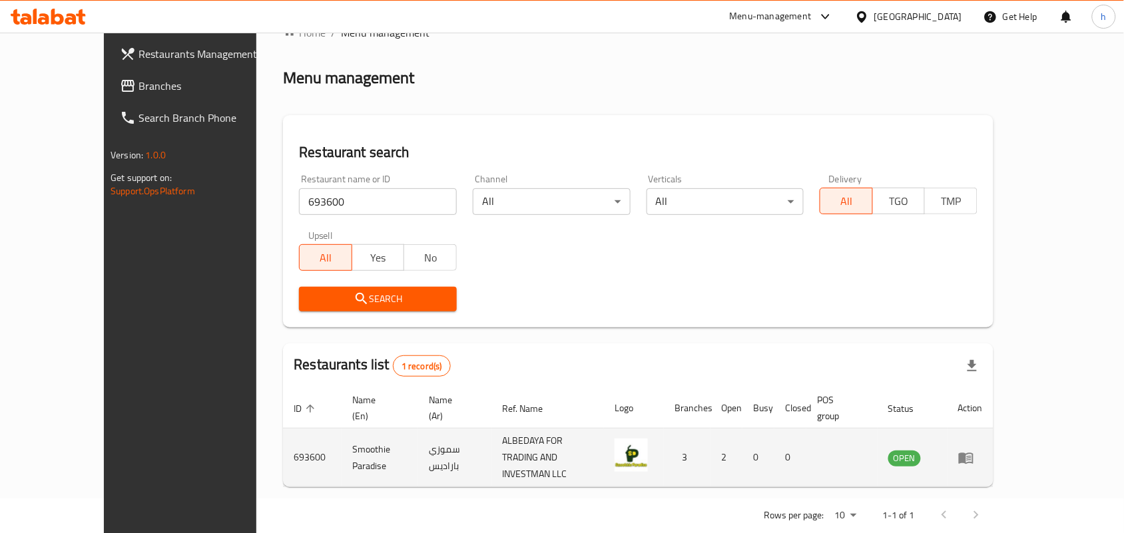
click at [983, 450] on link "enhanced table" at bounding box center [970, 458] width 25 height 16
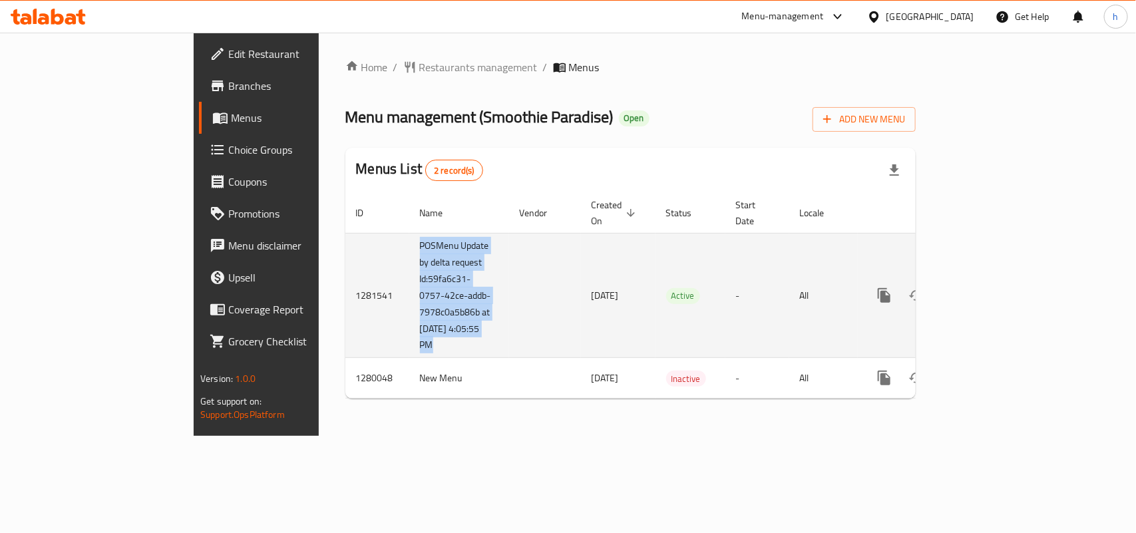
drag, startPoint x: 273, startPoint y: 233, endPoint x: 387, endPoint y: 332, distance: 150.5
click at [387, 332] on tr "1281541 POSMenu Update by delta request Id:59fa6c31-0757-42ce-addb-7978c0a5b86b…" at bounding box center [676, 295] width 662 height 125
click at [509, 328] on td "enhanced table" at bounding box center [545, 295] width 72 height 125
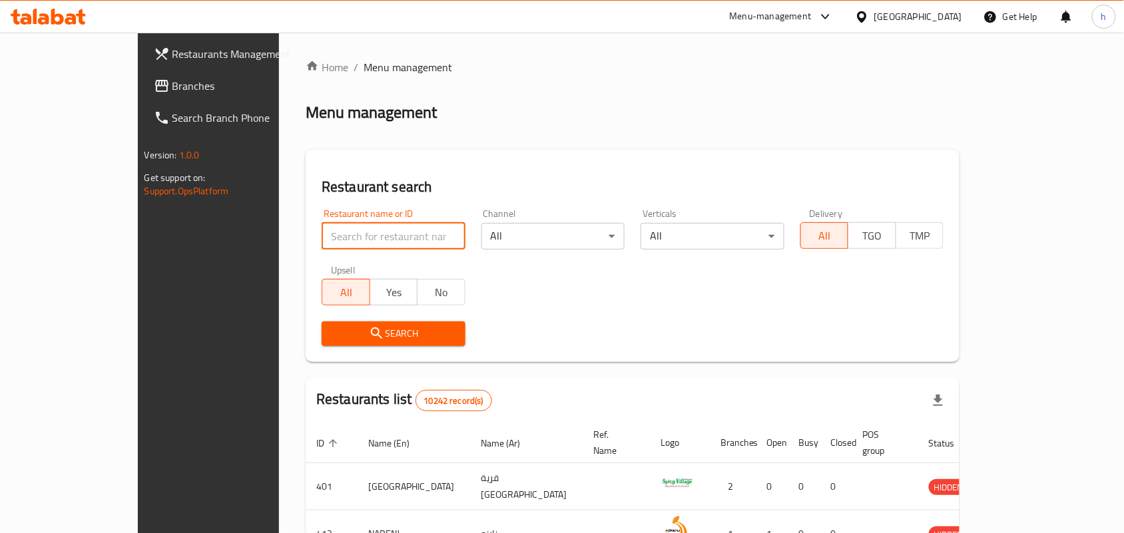
click at [326, 243] on input "search" at bounding box center [394, 236] width 144 height 27
paste input "693600"
type input "693600"
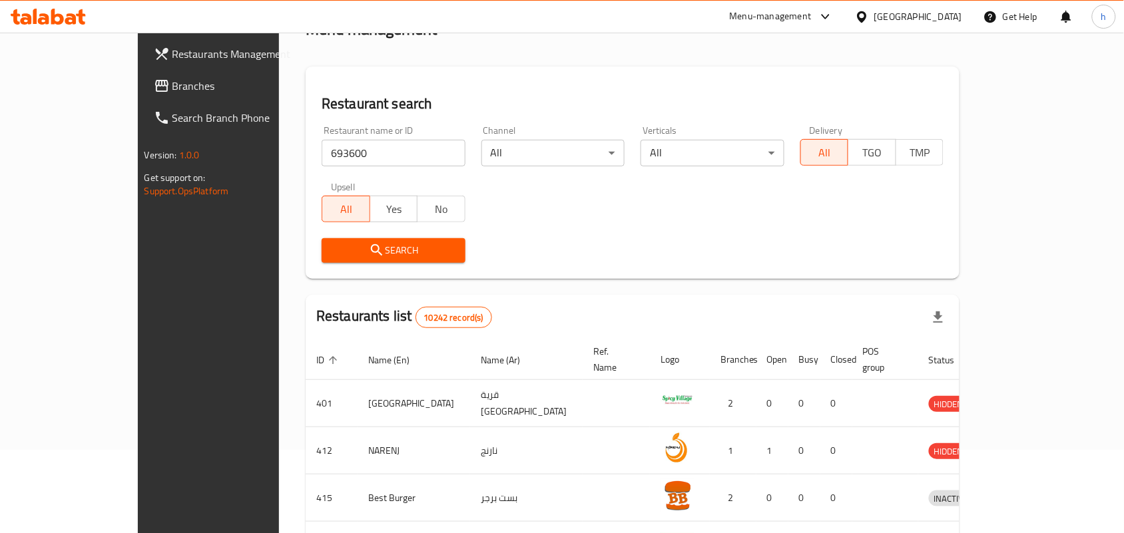
click at [381, 258] on button "Search" at bounding box center [394, 250] width 144 height 25
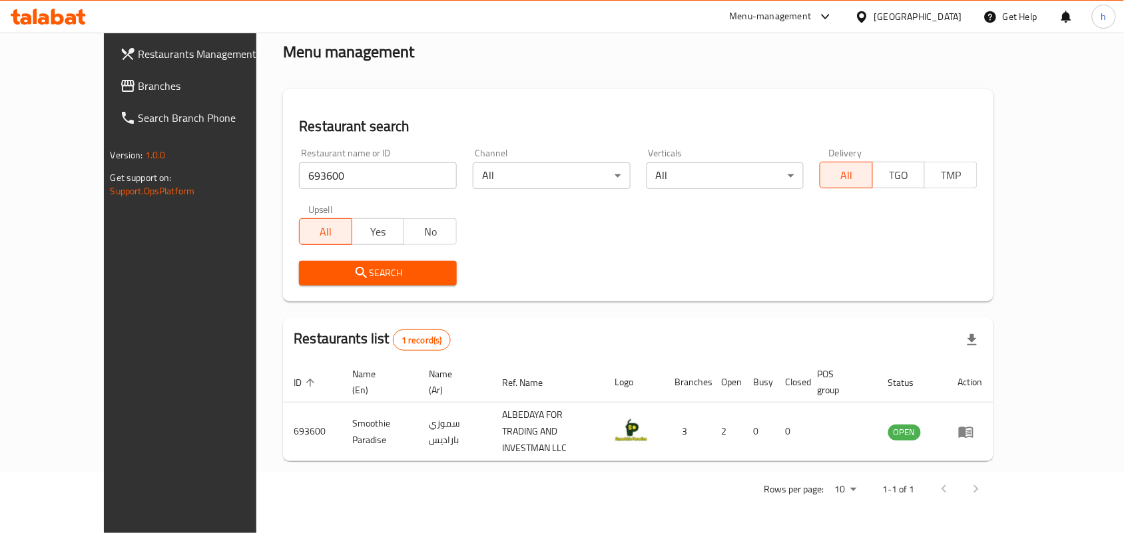
scroll to position [35, 0]
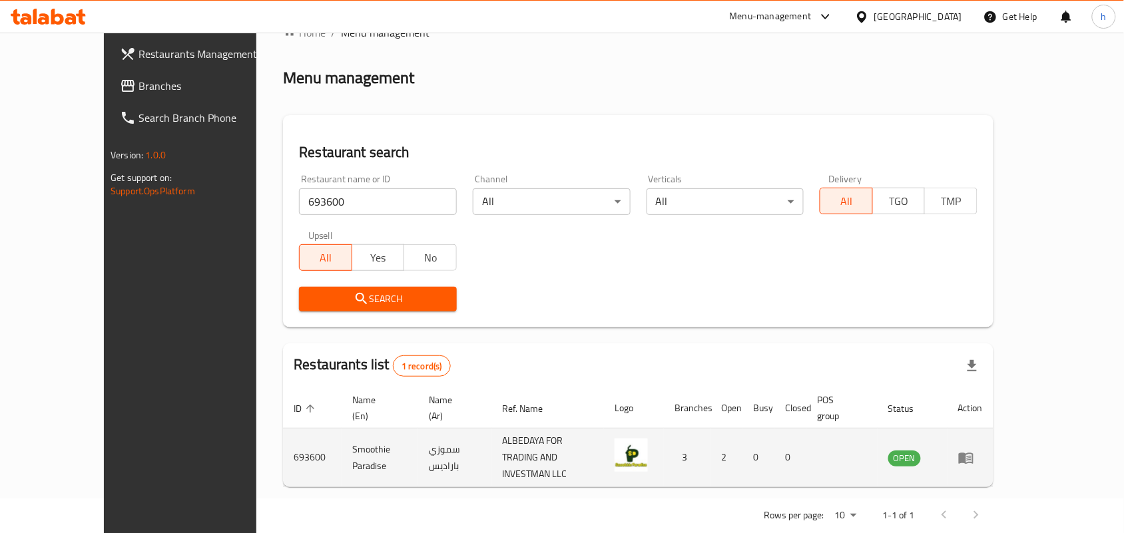
drag, startPoint x: 935, startPoint y: 451, endPoint x: 897, endPoint y: 449, distance: 38.0
click at [877, 449] on td "enhanced table" at bounding box center [841, 458] width 71 height 59
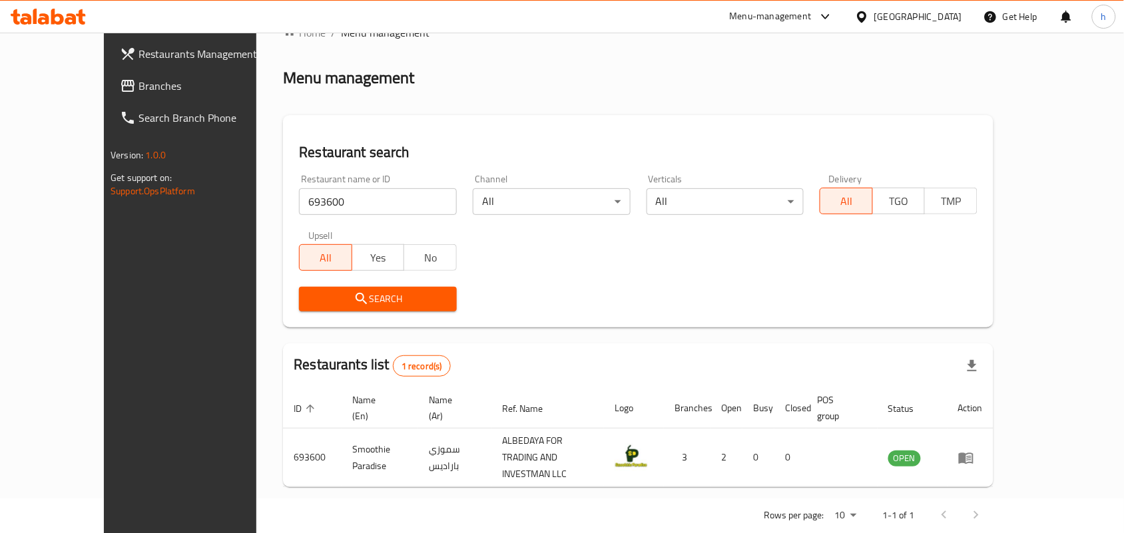
click at [939, 11] on div "[GEOGRAPHIC_DATA]" at bounding box center [918, 16] width 88 height 15
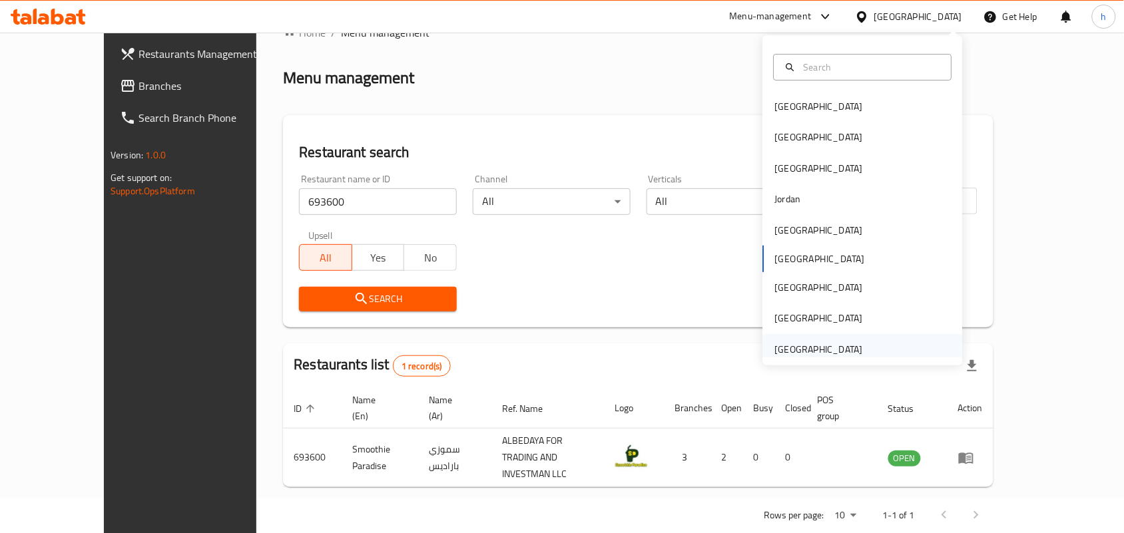
click at [811, 351] on div "[GEOGRAPHIC_DATA]" at bounding box center [819, 349] width 88 height 15
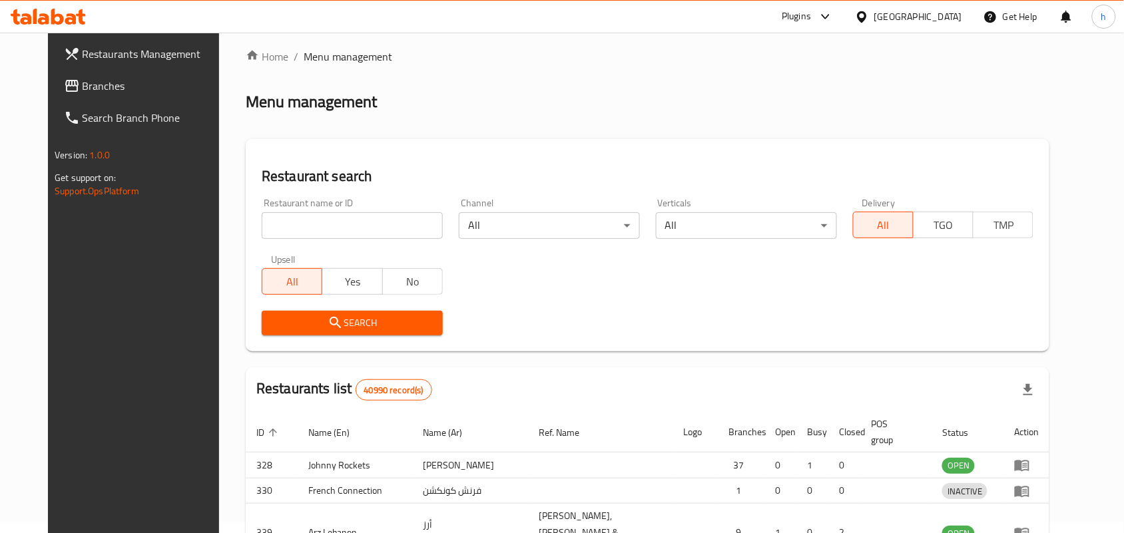
scroll to position [35, 0]
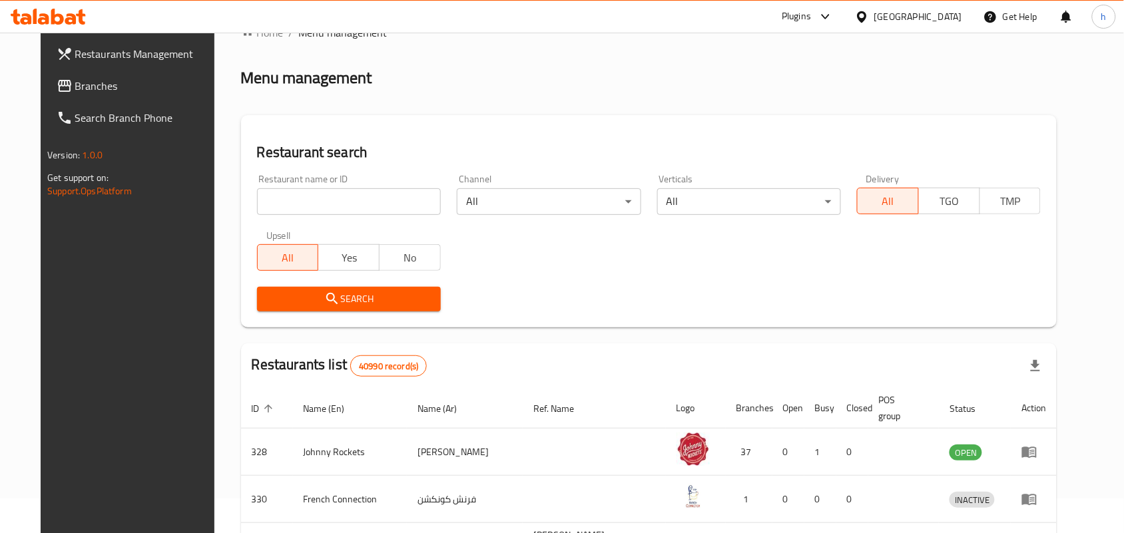
click at [75, 91] on span "Branches" at bounding box center [146, 86] width 142 height 16
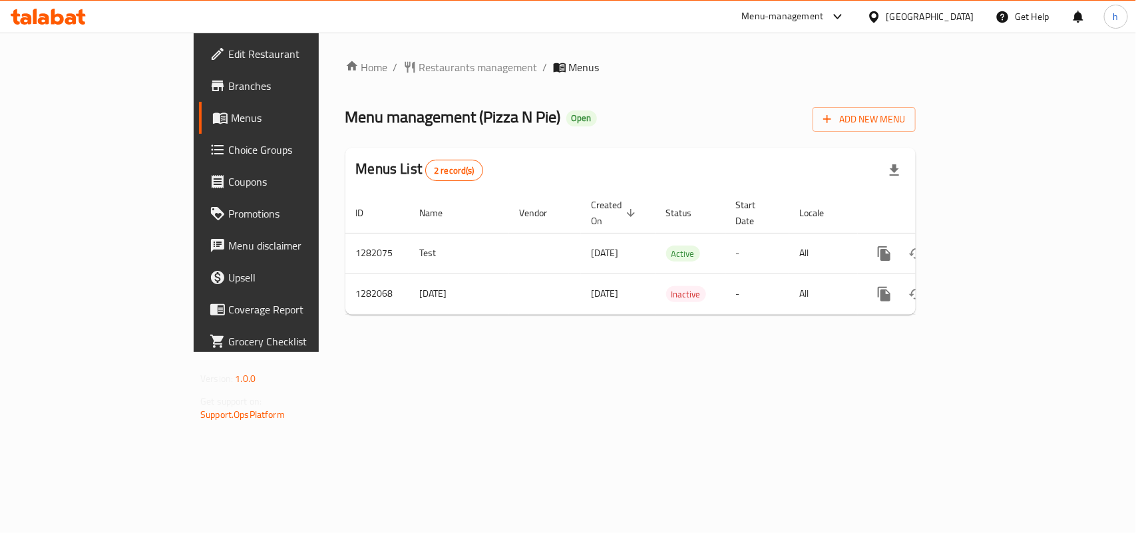
click at [419, 71] on span "Restaurants management" at bounding box center [478, 67] width 118 height 16
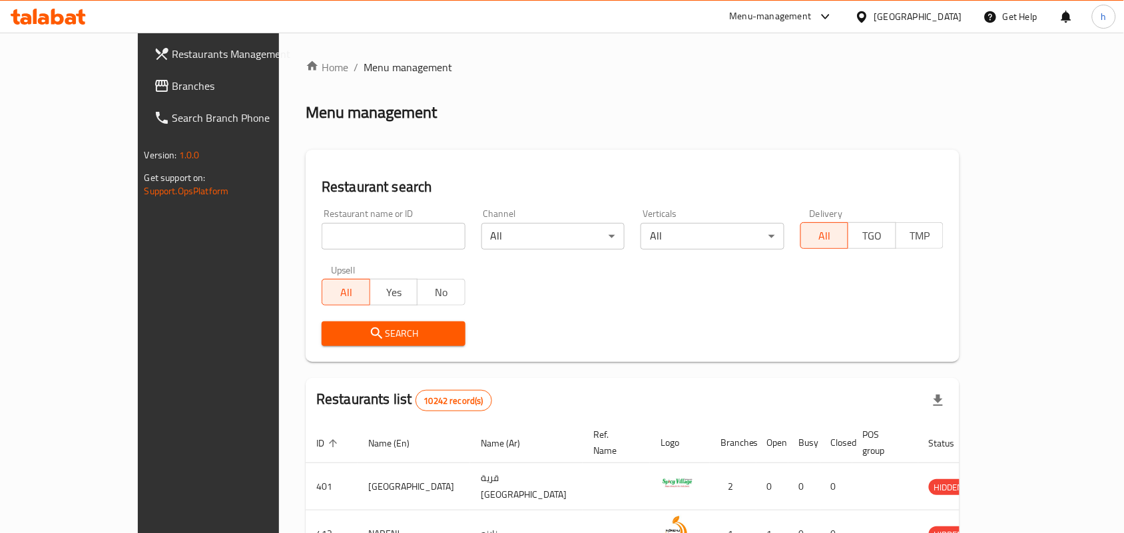
click at [334, 236] on div "Home / Menu management Menu management Restaurant search Restaurant name or ID …" at bounding box center [633, 485] width 654 height 852
click at [322, 236] on input "search" at bounding box center [394, 236] width 144 height 27
paste input "694667"
type input "694667"
click at [332, 340] on span "Search" at bounding box center [393, 334] width 122 height 17
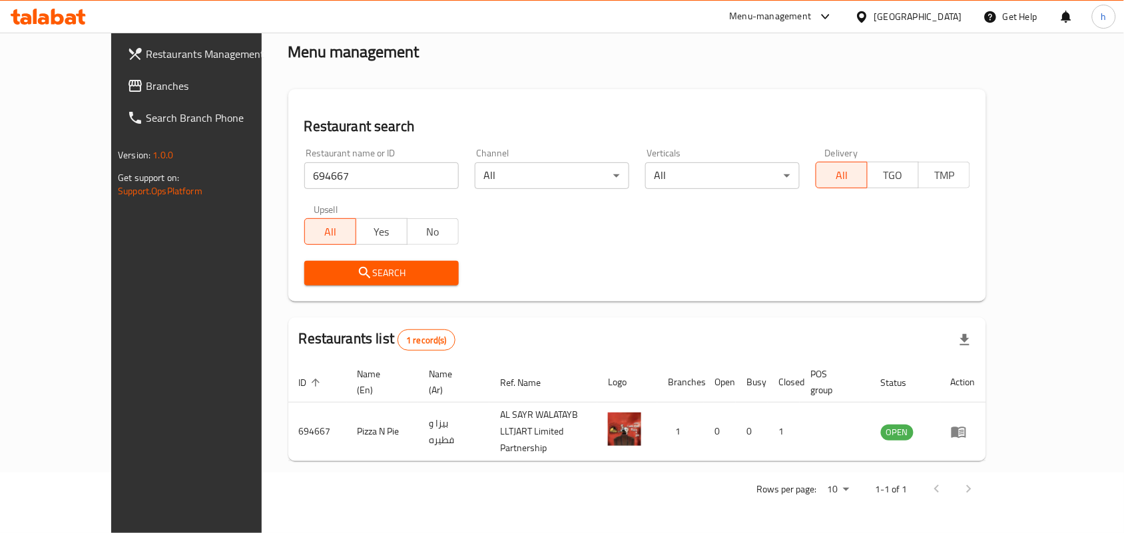
scroll to position [35, 0]
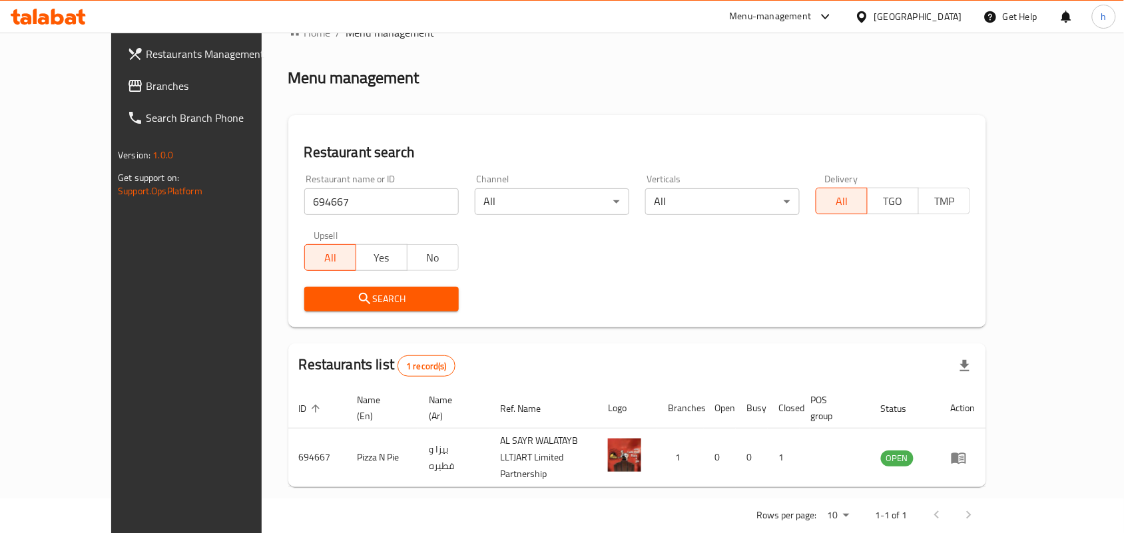
click at [146, 88] on span "Branches" at bounding box center [217, 86] width 142 height 16
